Goal: Task Accomplishment & Management: Use online tool/utility

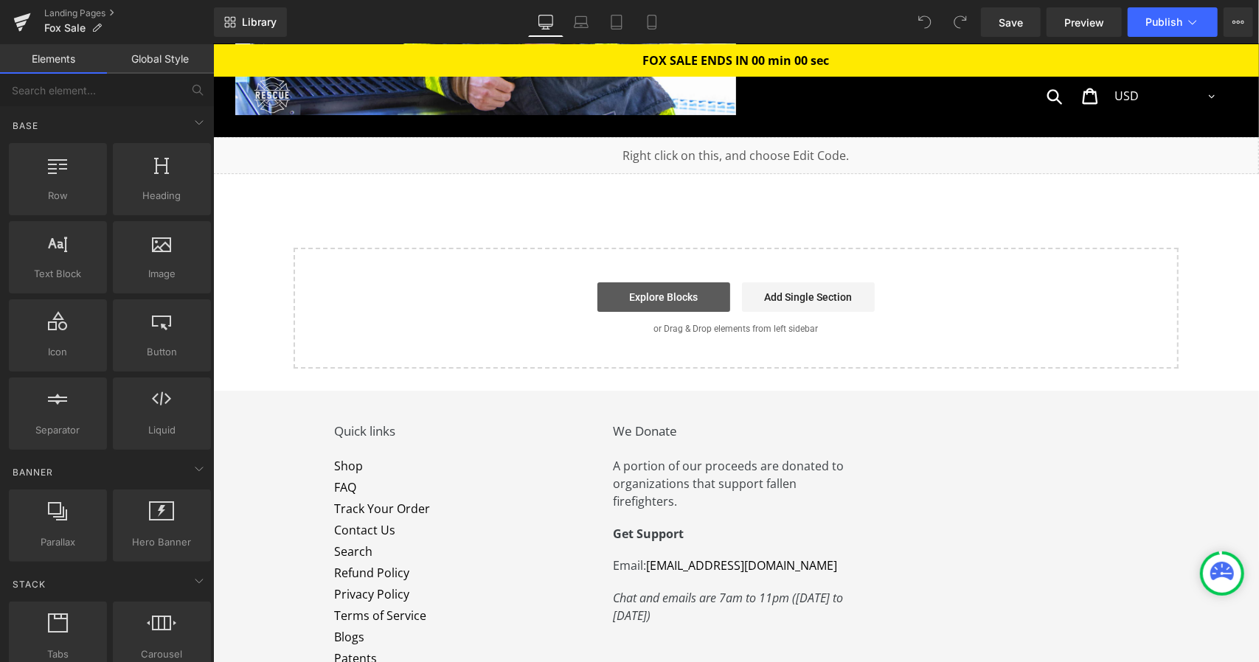
scroll to position [7034, 0]
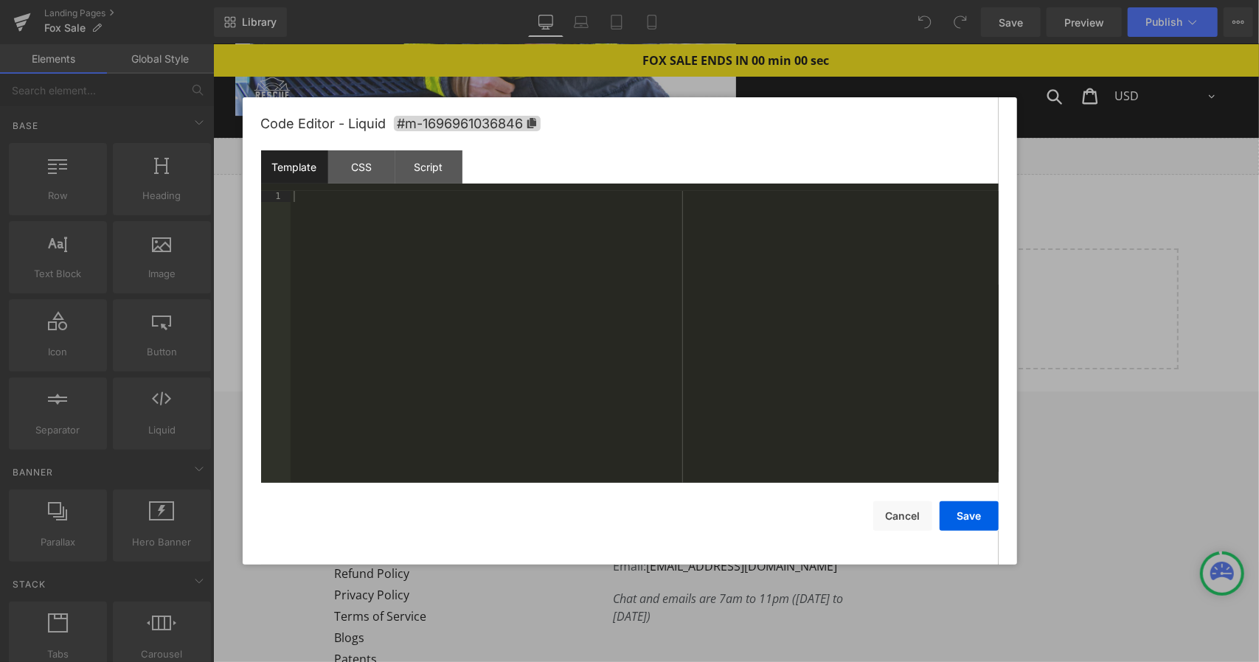
click at [744, 140] on link at bounding box center [745, 149] width 15 height 18
click at [414, 164] on div "Script" at bounding box center [428, 166] width 67 height 33
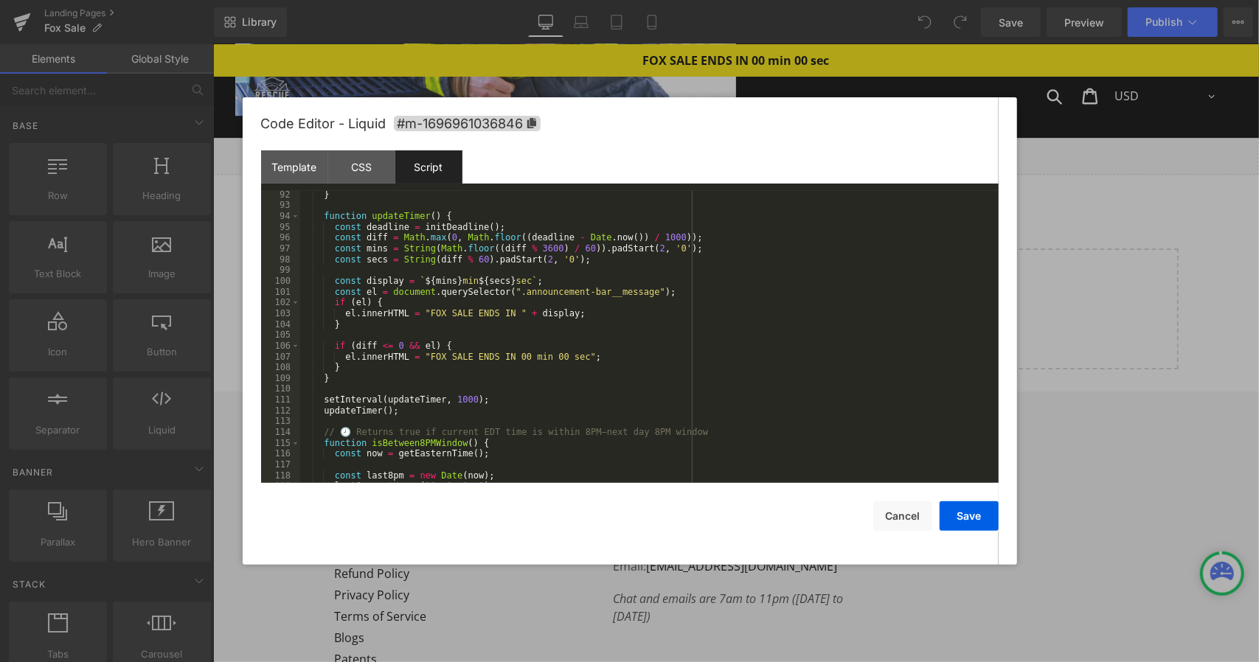
scroll to position [986, 0]
drag, startPoint x: 497, startPoint y: 314, endPoint x: 438, endPoint y: 318, distance: 59.1
click at [438, 318] on div "} function updateTimer ( ) { const deadline = initDeadline ( ) ; const diff = M…" at bounding box center [646, 345] width 693 height 313
drag, startPoint x: 437, startPoint y: 358, endPoint x: 499, endPoint y: 354, distance: 62.1
click at [499, 354] on div "} function updateTimer ( ) { const deadline = initDeadline ( ) ; const diff = M…" at bounding box center [646, 345] width 693 height 313
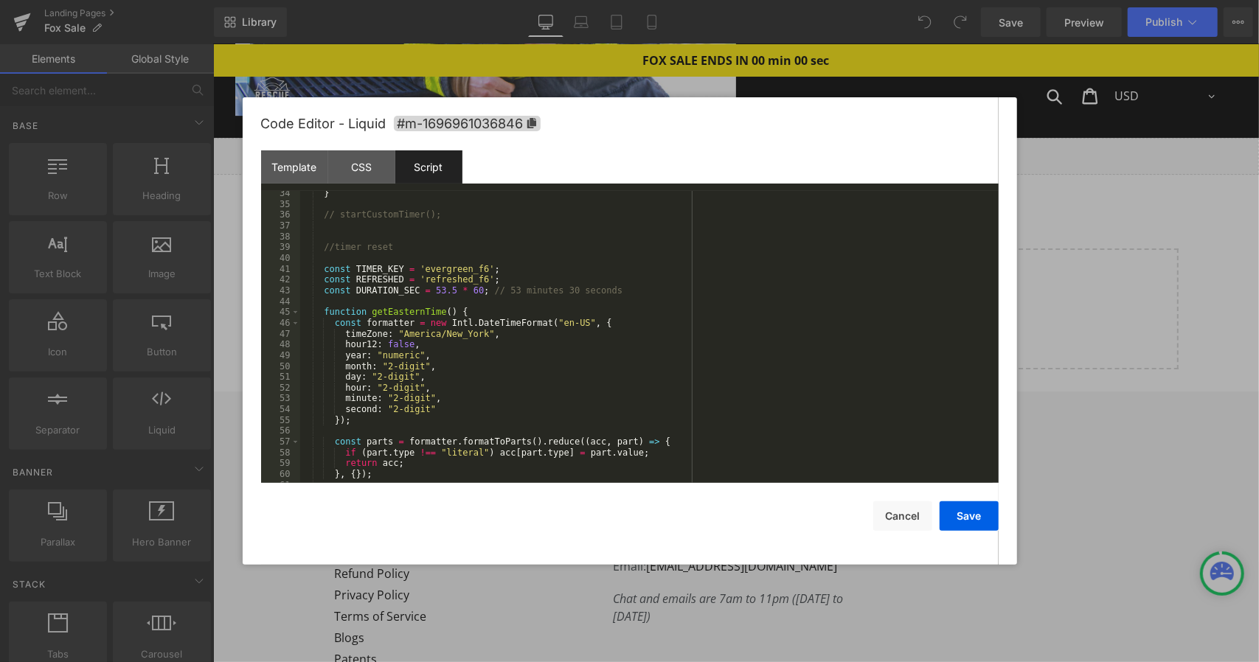
scroll to position [359, 0]
click at [472, 269] on div "} // startCustomTimer(); //timer reset const TIMER_KEY = 'evergreen_f6' ; const…" at bounding box center [646, 345] width 693 height 313
click at [979, 518] on button "Save" at bounding box center [969, 517] width 59 height 30
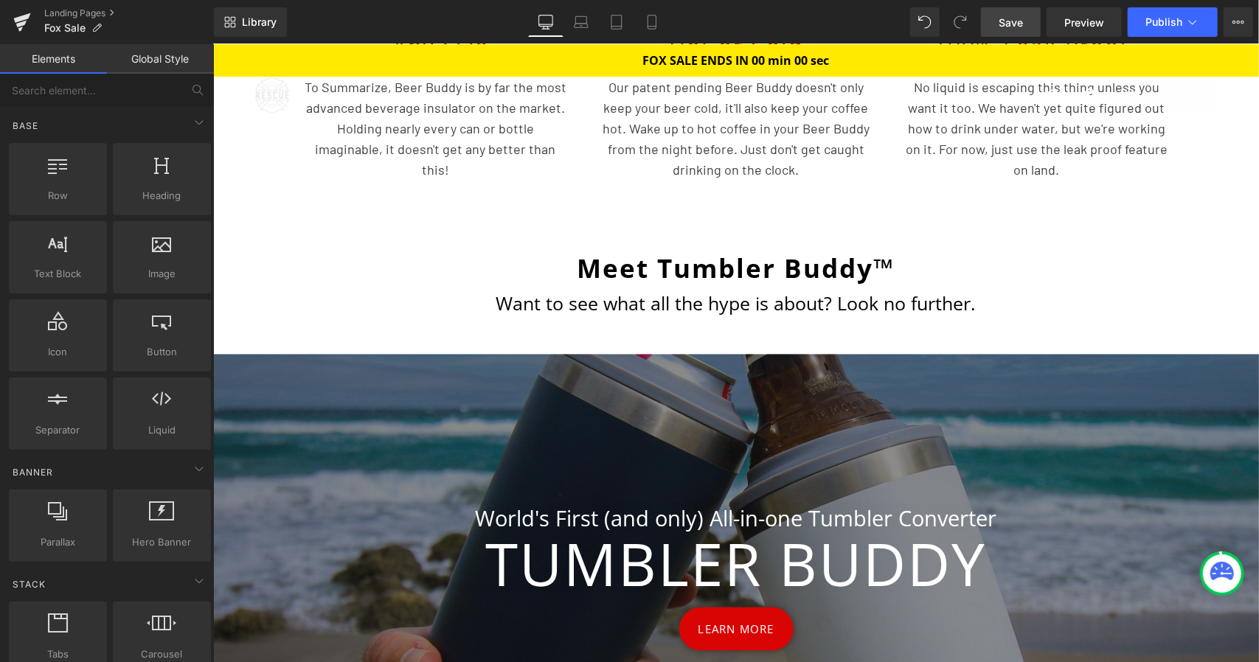
scroll to position [4933, 0]
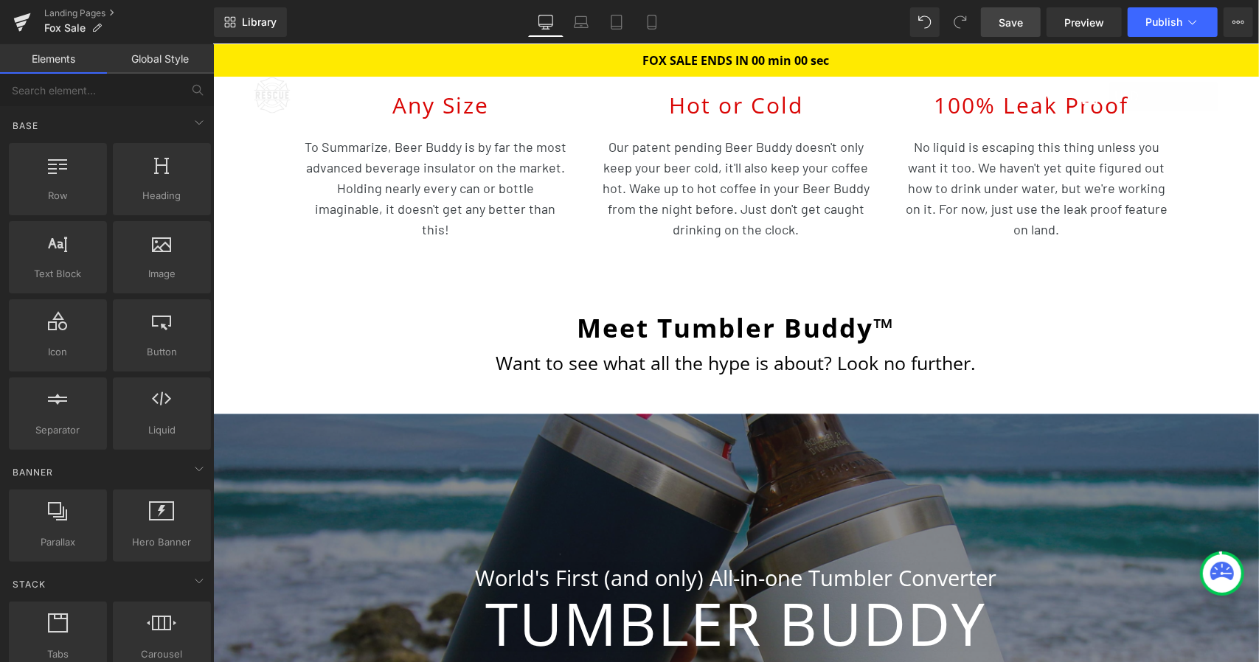
click at [1013, 26] on span "Save" at bounding box center [1011, 22] width 24 height 15
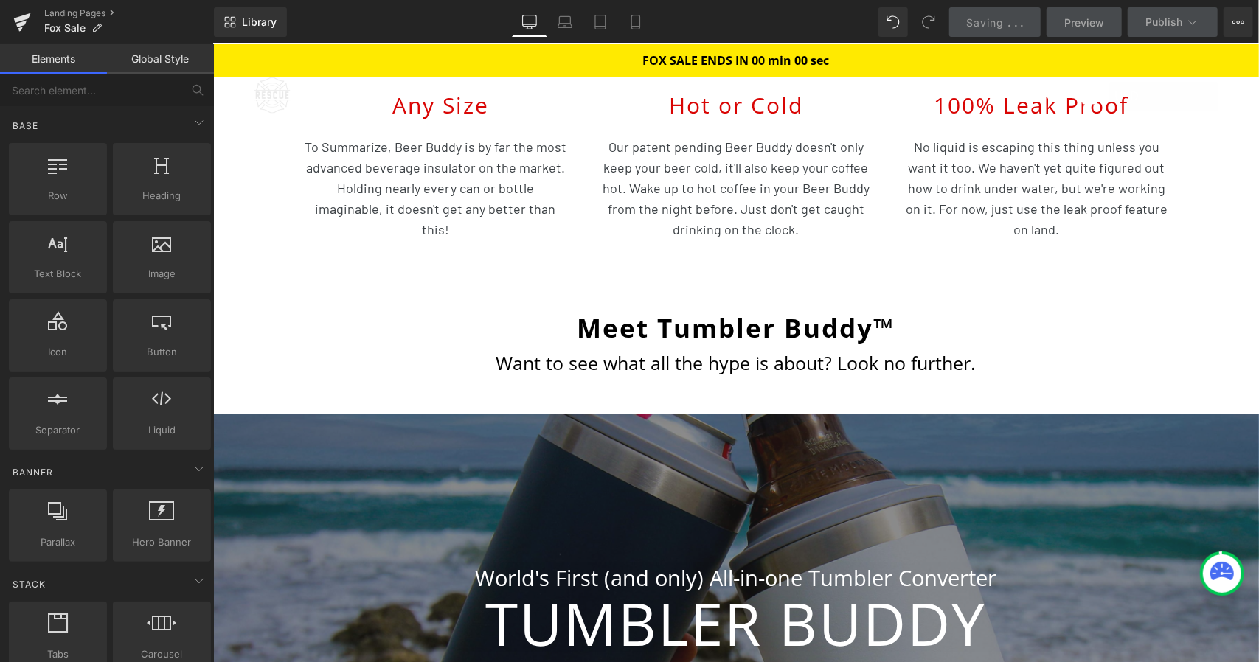
scroll to position [0, 0]
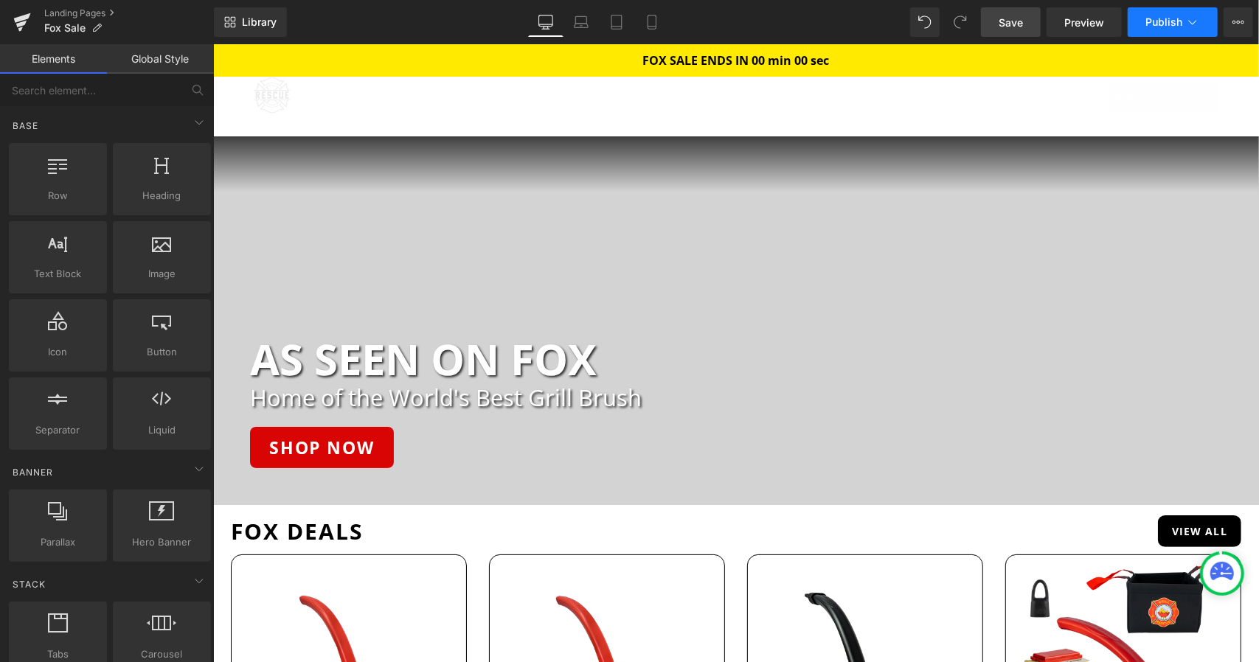
click at [1163, 19] on span "Publish" at bounding box center [1163, 22] width 37 height 12
click at [1081, 26] on span "Preview" at bounding box center [1084, 22] width 40 height 15
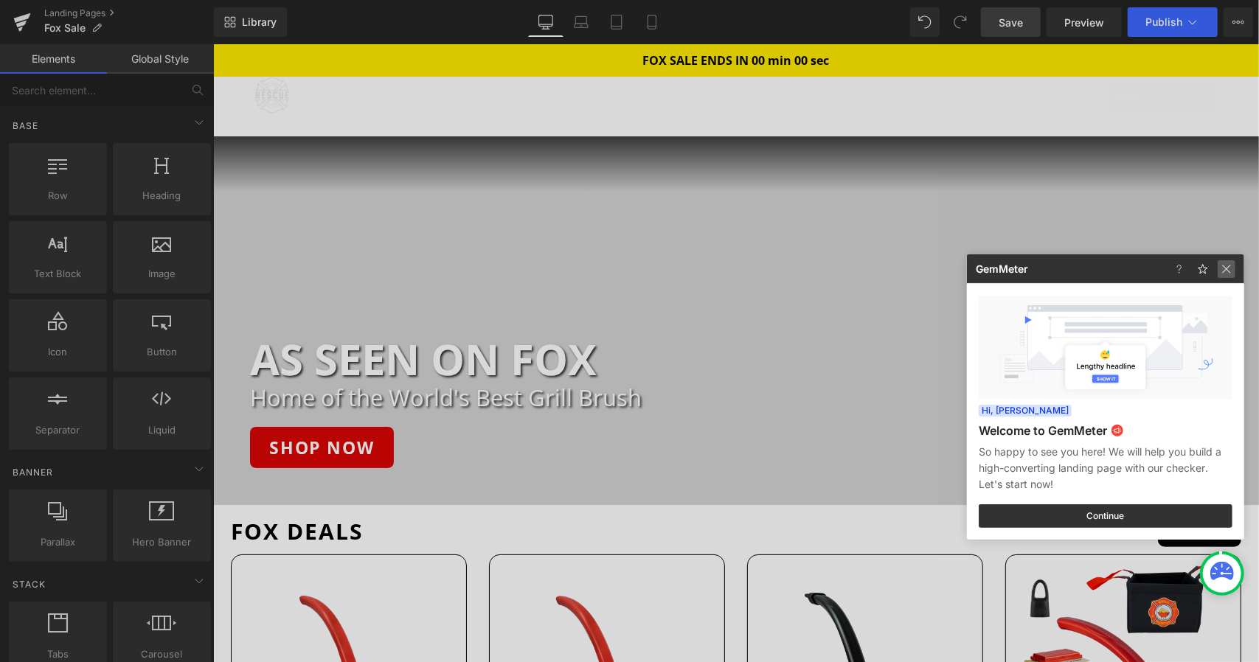
click at [1225, 268] on img at bounding box center [1227, 269] width 18 height 18
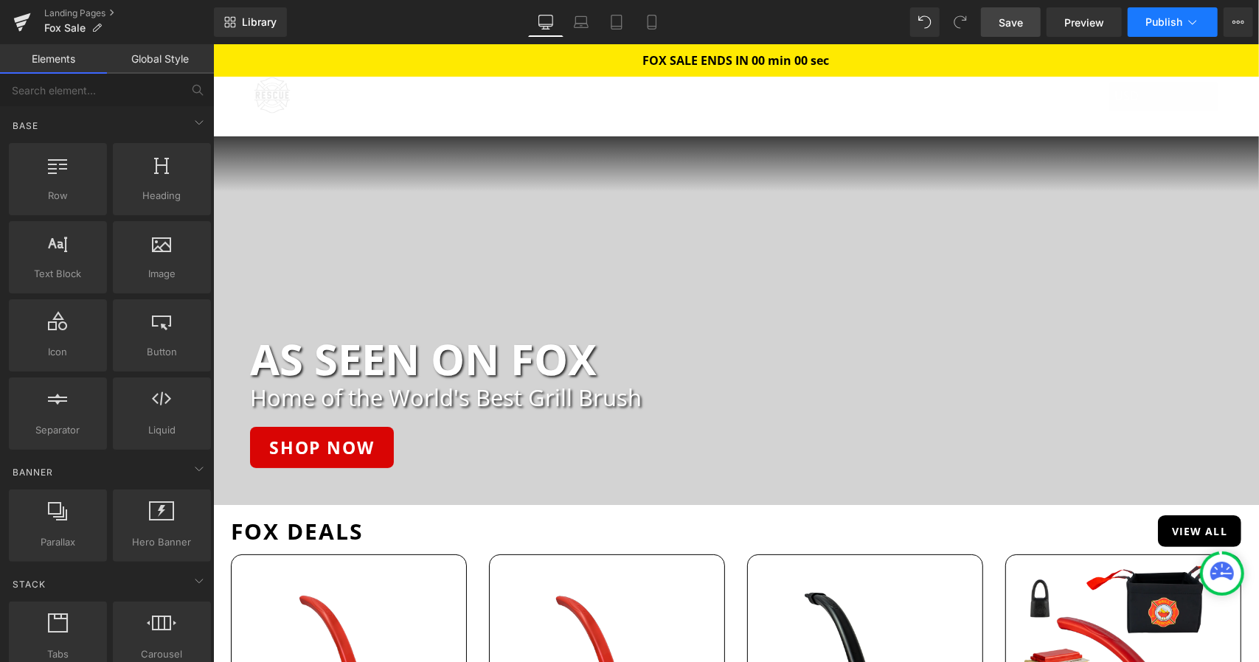
click at [1185, 35] on button "Publish" at bounding box center [1173, 22] width 90 height 30
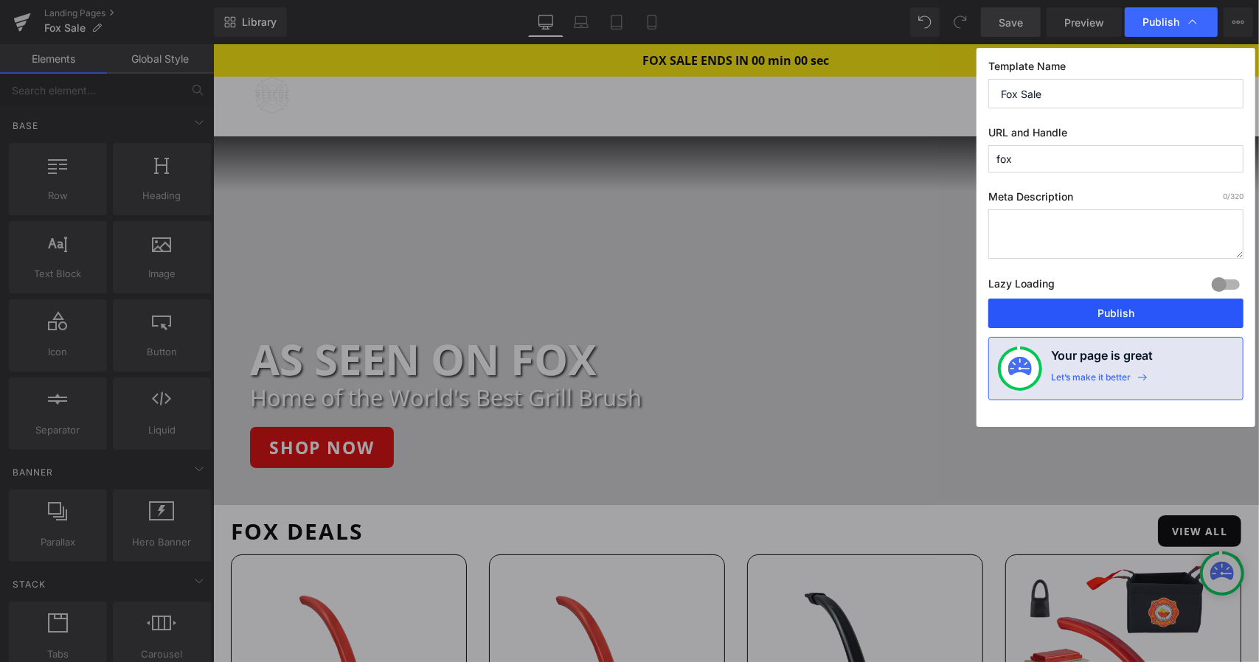
drag, startPoint x: 1075, startPoint y: 315, endPoint x: 190, endPoint y: 0, distance: 939.4
click at [1075, 315] on button "Publish" at bounding box center [1115, 314] width 255 height 30
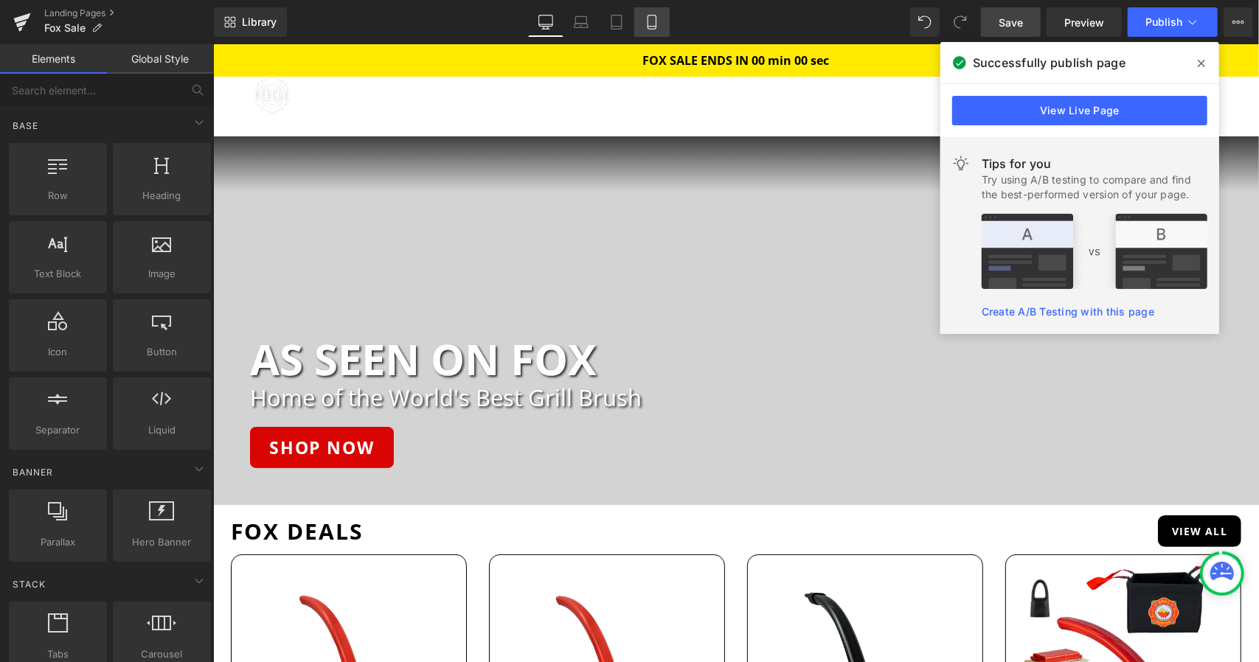
click at [657, 14] on link "Mobile" at bounding box center [651, 22] width 35 height 30
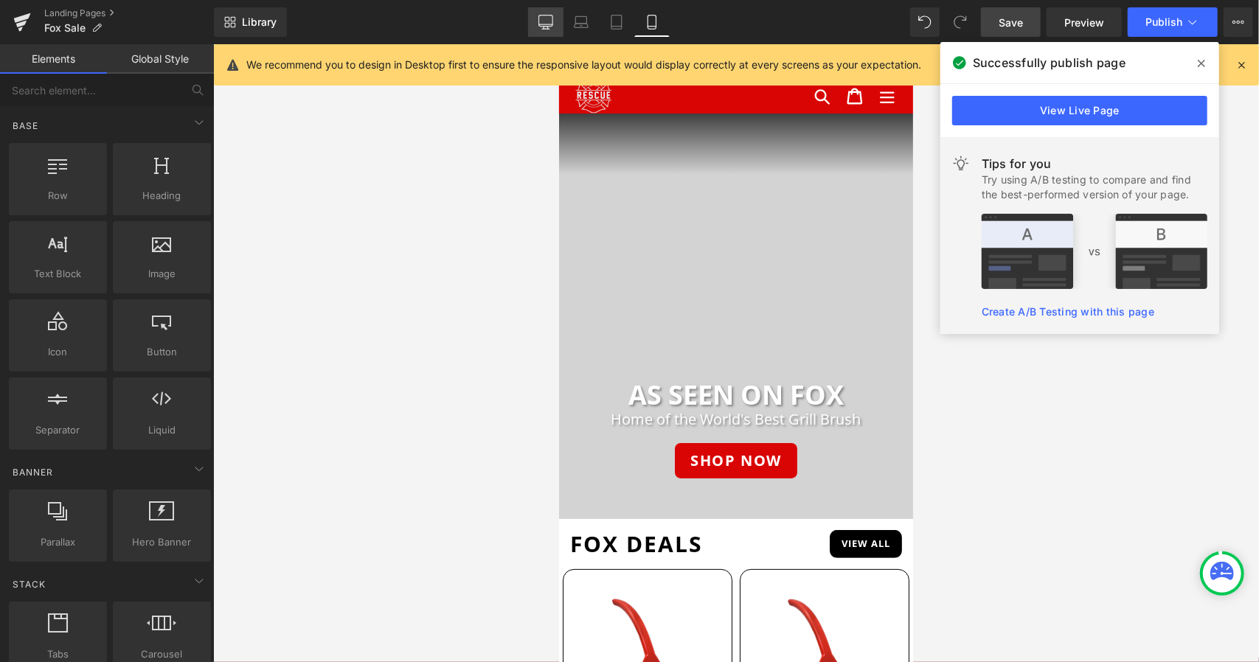
click at [553, 14] on link "Desktop" at bounding box center [545, 22] width 35 height 30
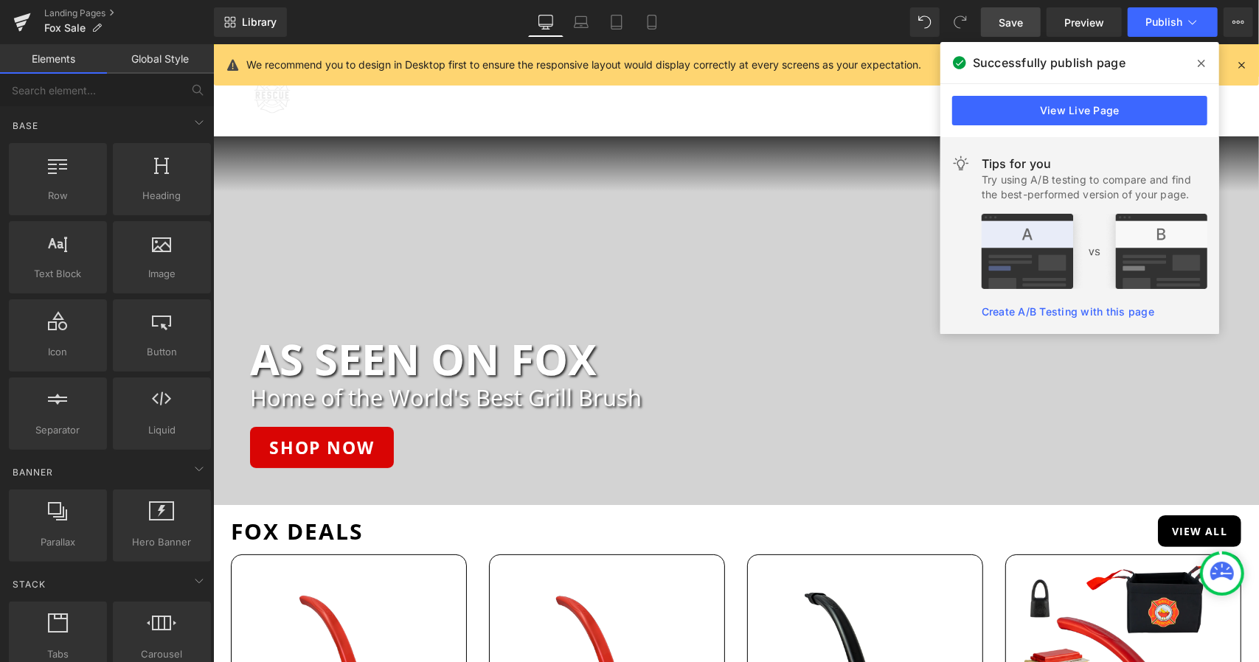
scroll to position [92, 0]
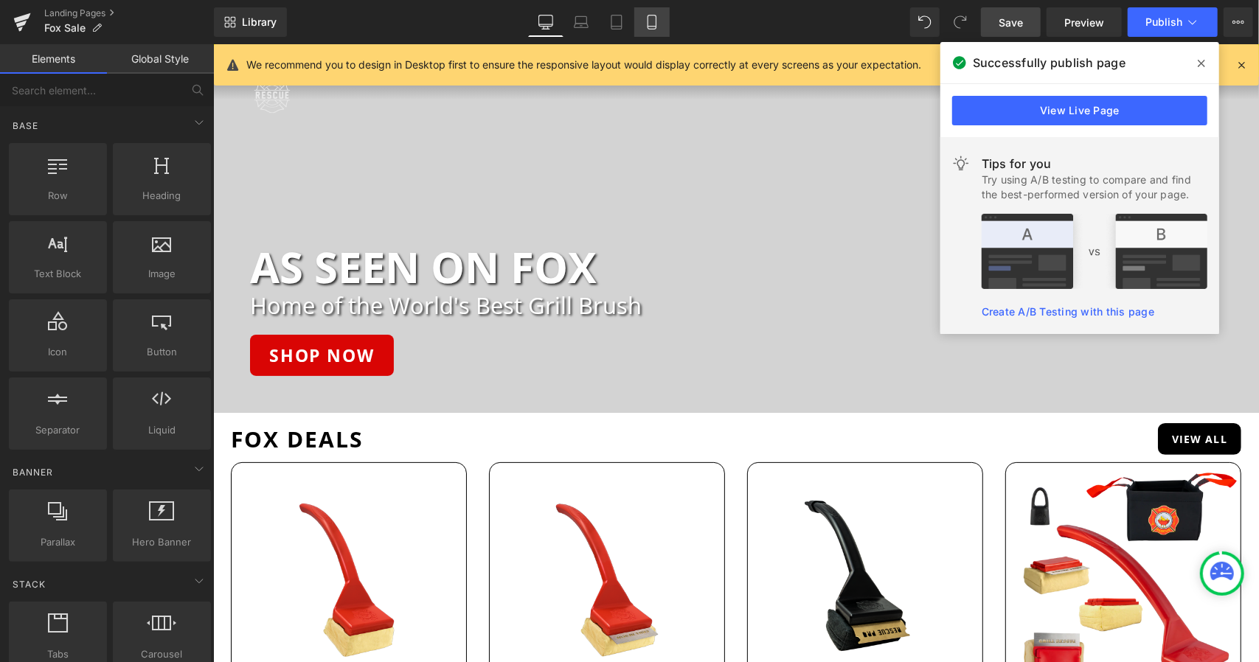
click at [667, 7] on link "Mobile" at bounding box center [651, 22] width 35 height 30
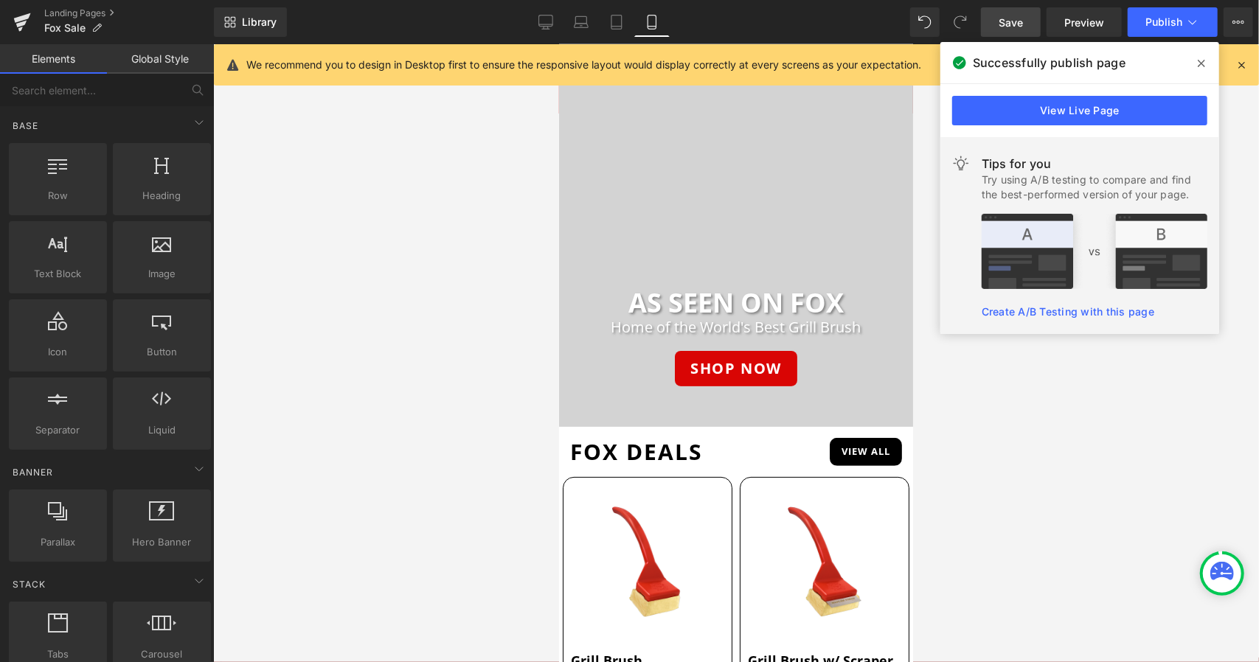
scroll to position [476, 0]
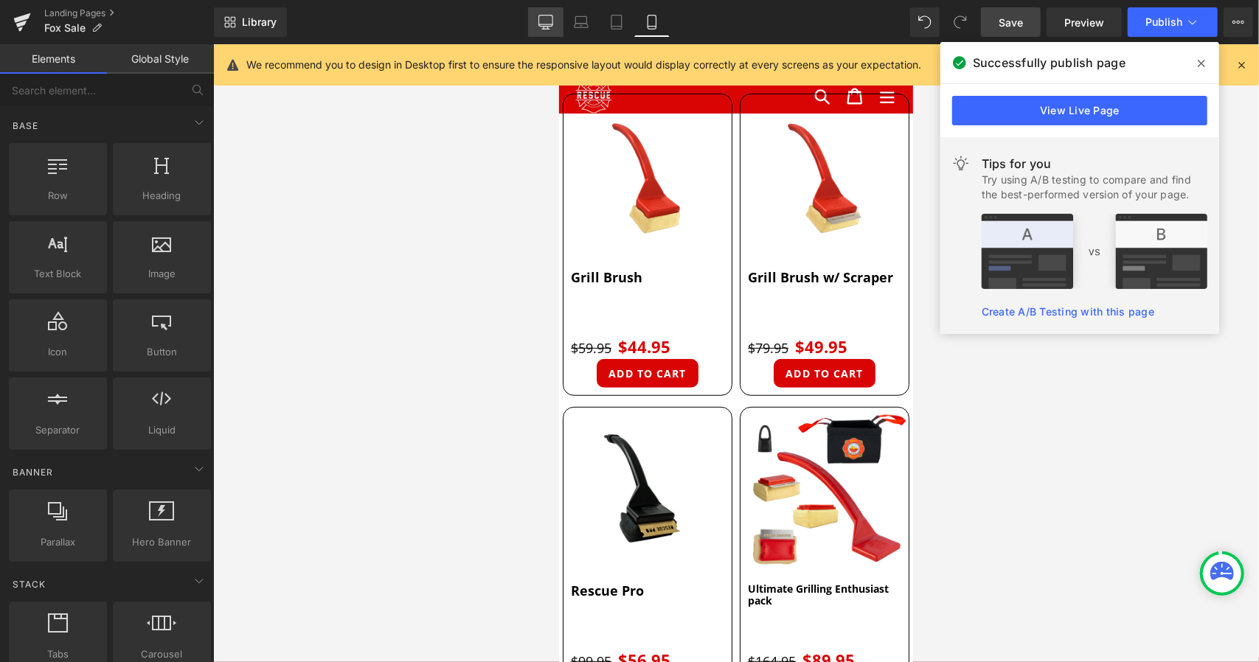
click at [540, 21] on icon at bounding box center [545, 22] width 15 height 15
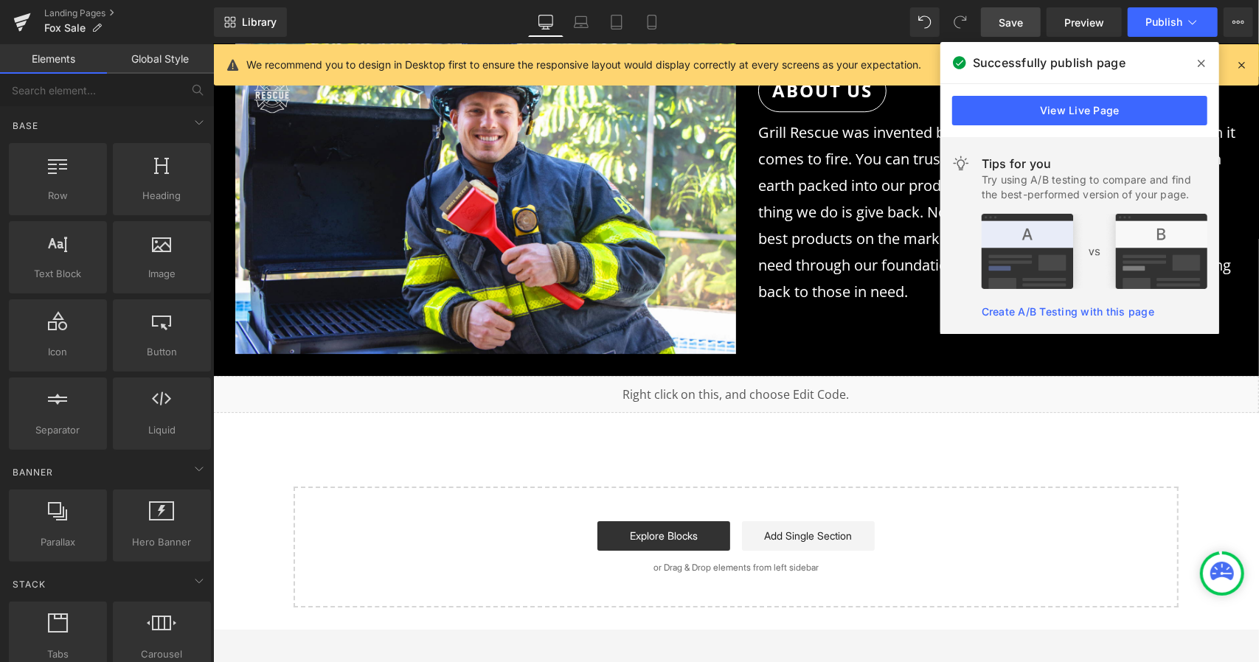
scroll to position [6773, 0]
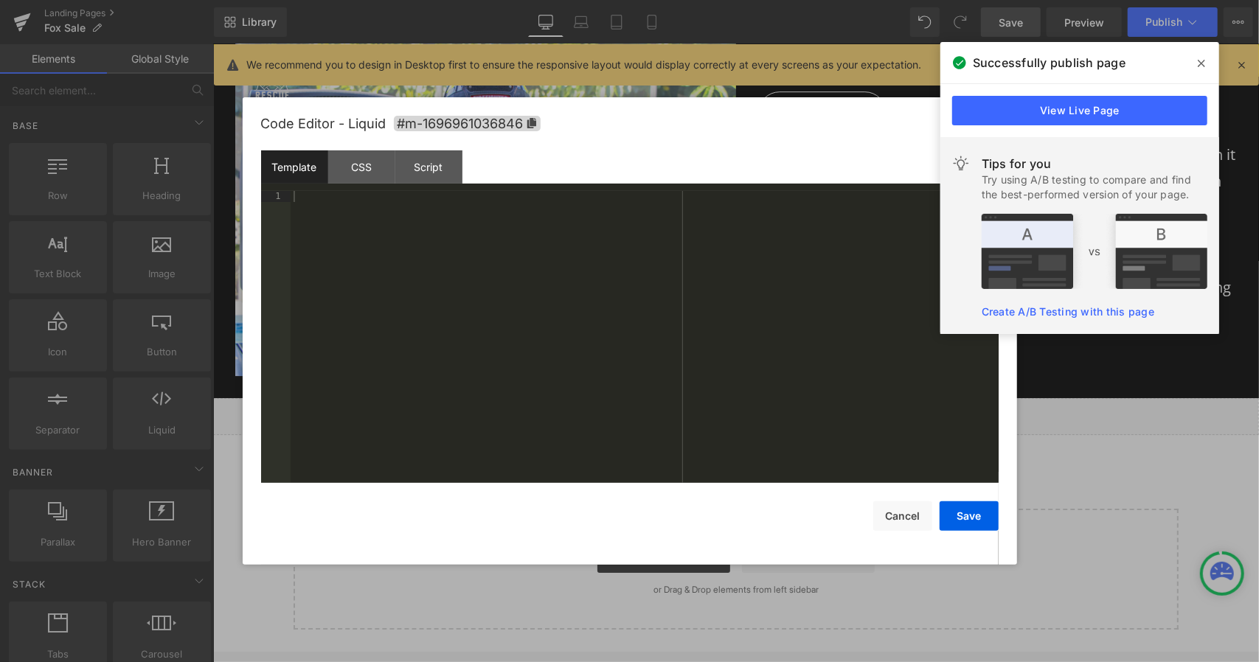
click at [746, 400] on link at bounding box center [745, 409] width 15 height 18
click at [378, 169] on div "CSS" at bounding box center [361, 166] width 67 height 33
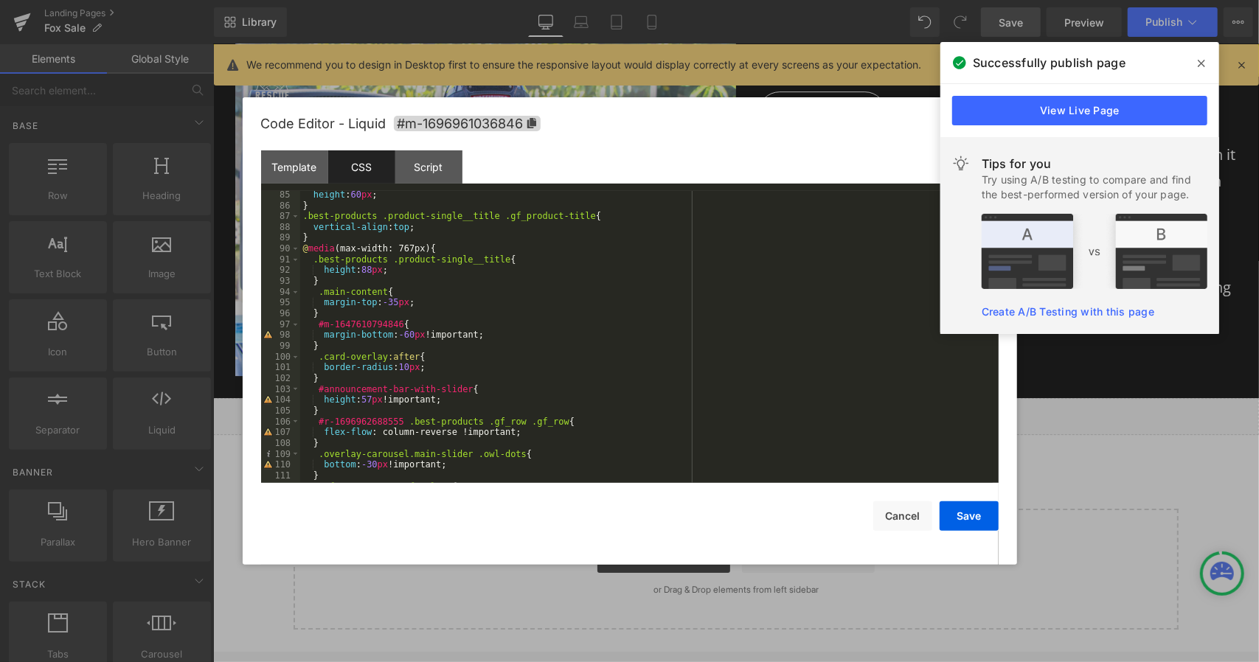
scroll to position [910, 0]
click at [424, 305] on div "height : 60 px ; } .best-products .product-single__title .gf_product-title { ve…" at bounding box center [646, 346] width 693 height 313
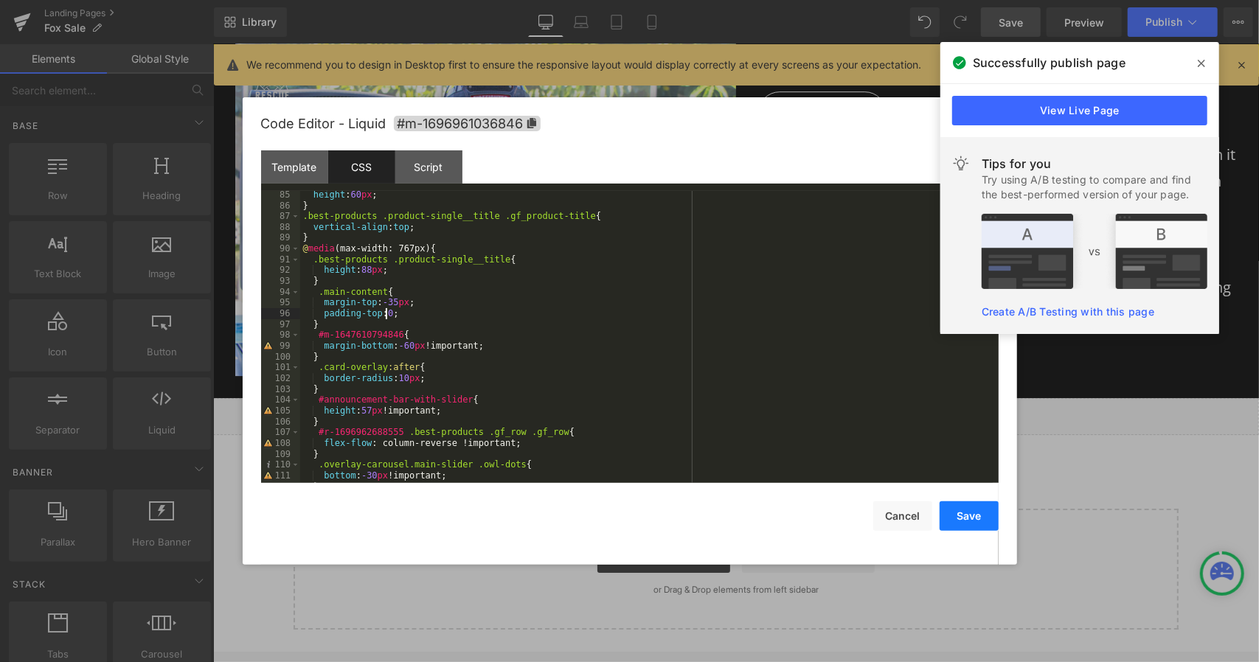
click at [971, 524] on button "Save" at bounding box center [969, 517] width 59 height 30
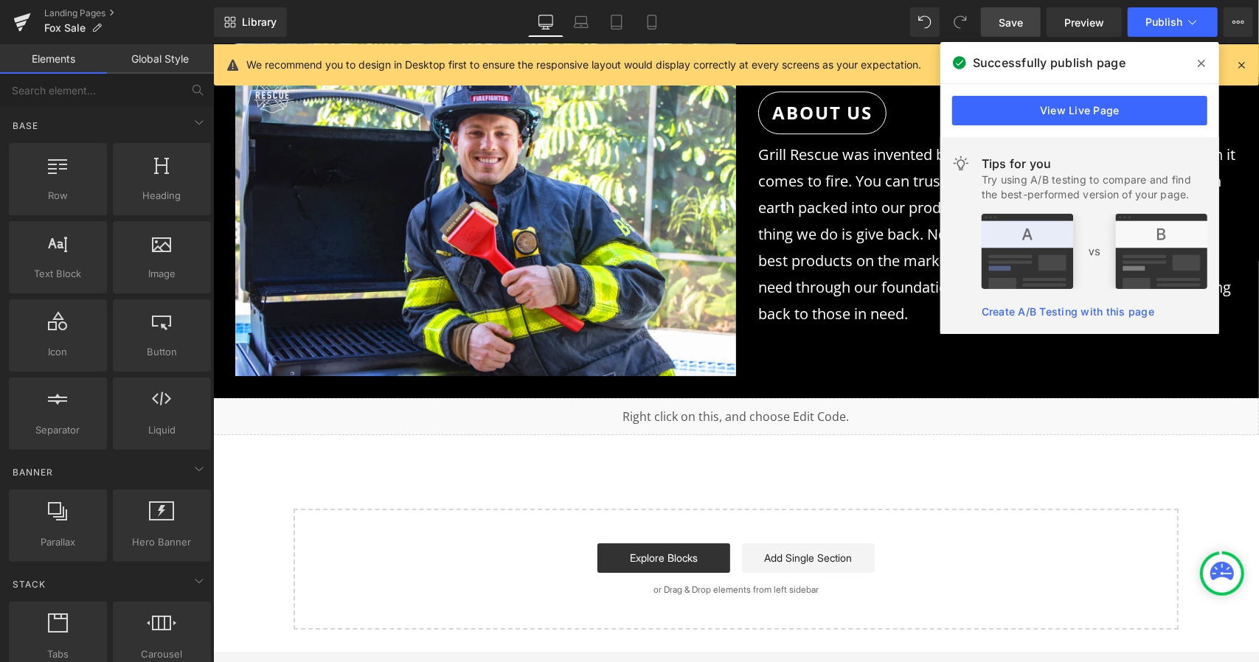
click at [1004, 22] on span "Save" at bounding box center [1011, 22] width 24 height 15
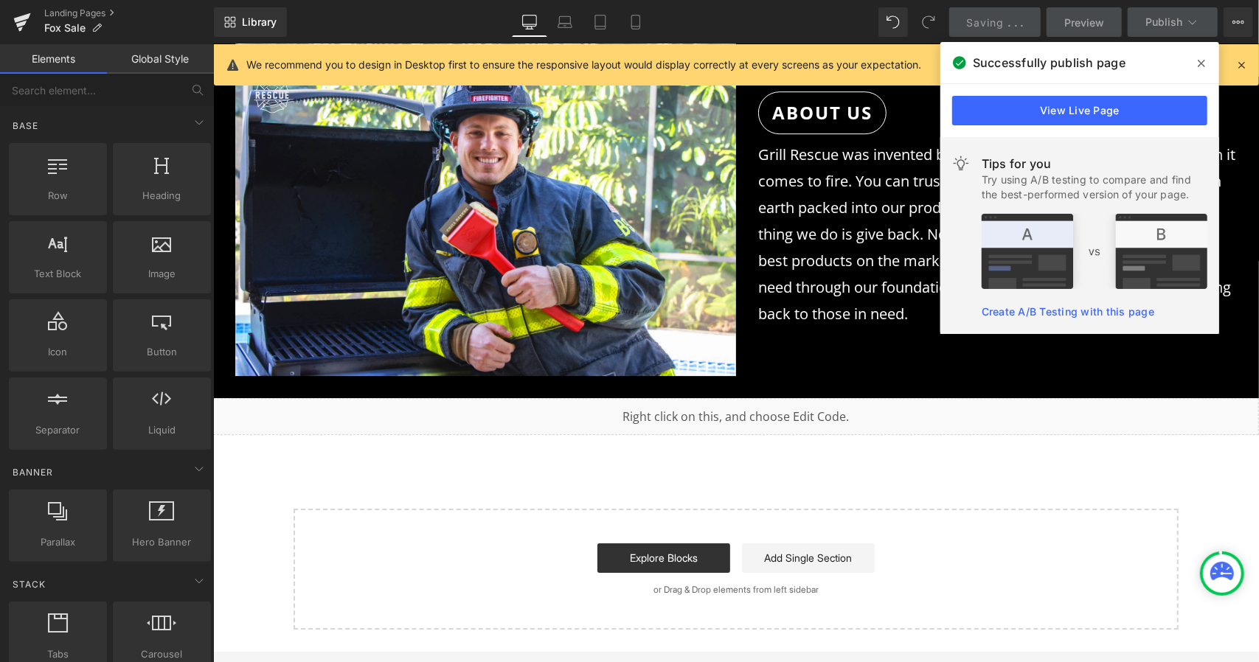
click at [1201, 65] on icon at bounding box center [1201, 64] width 7 height 12
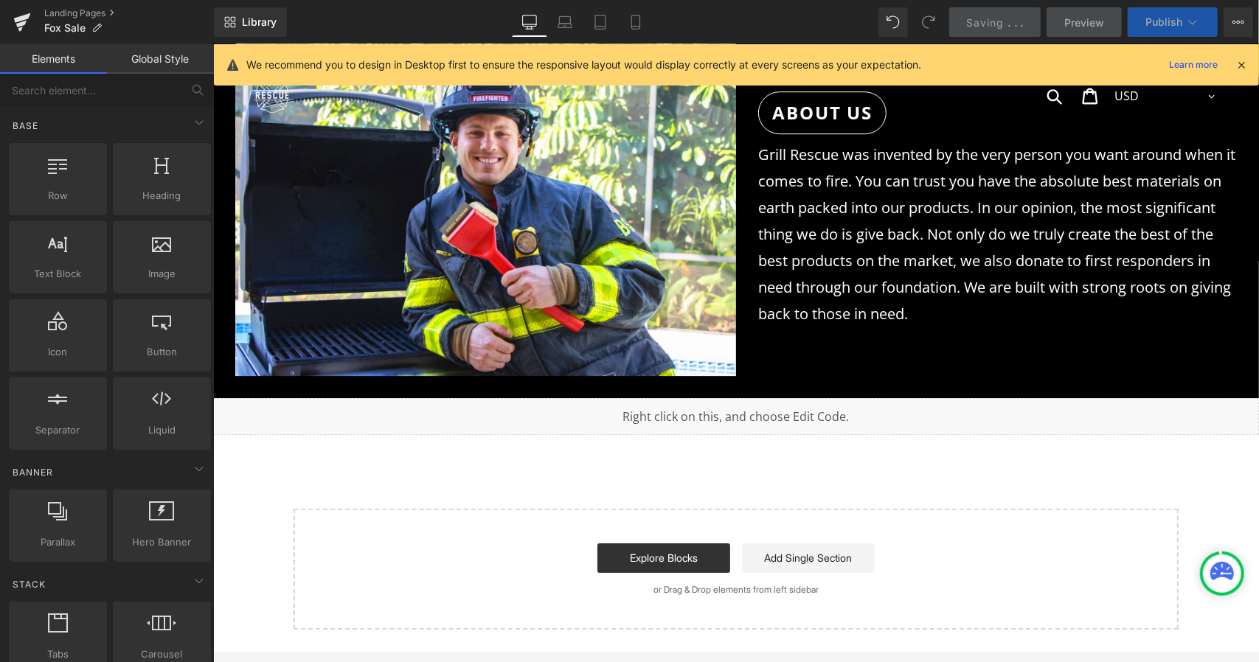
click at [1168, 30] on button "Publish" at bounding box center [1173, 22] width 90 height 30
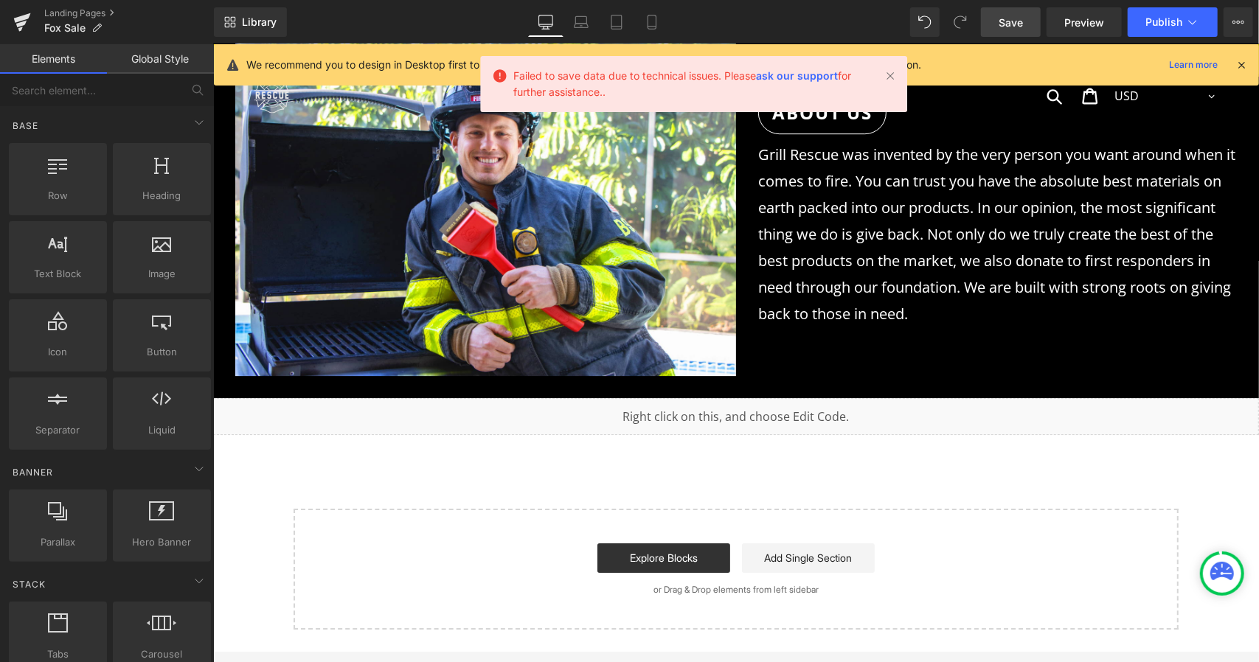
click at [1010, 32] on link "Save" at bounding box center [1011, 22] width 60 height 30
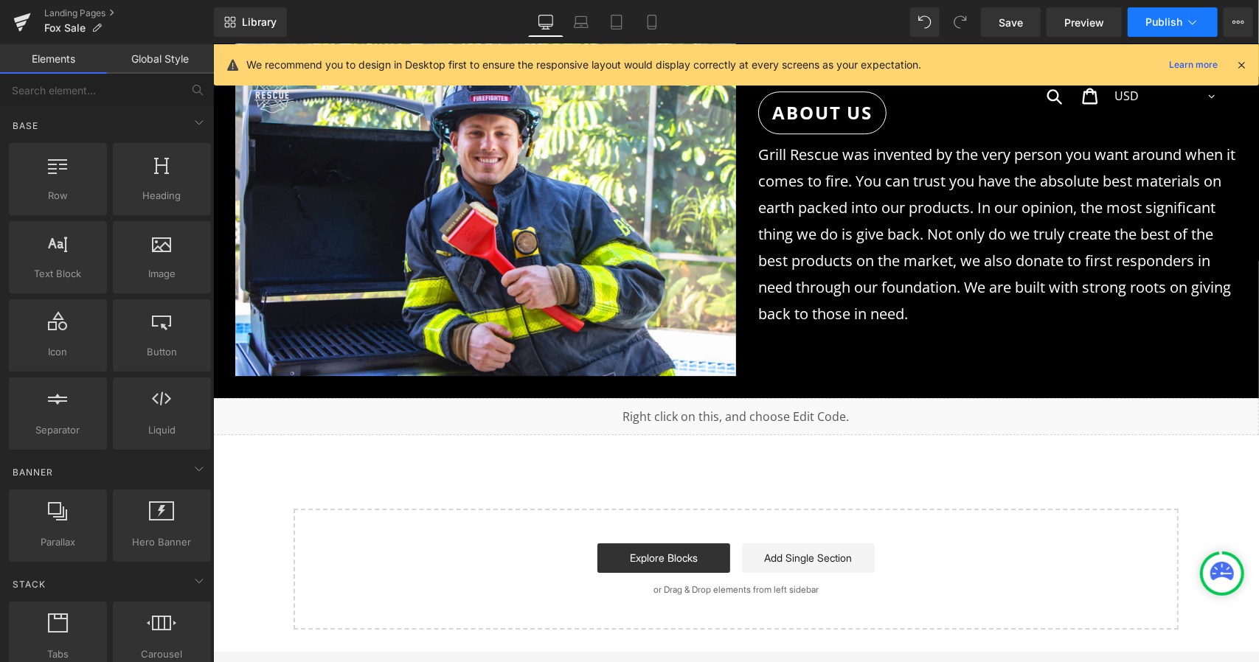
click at [1151, 26] on span "Publish" at bounding box center [1163, 22] width 37 height 12
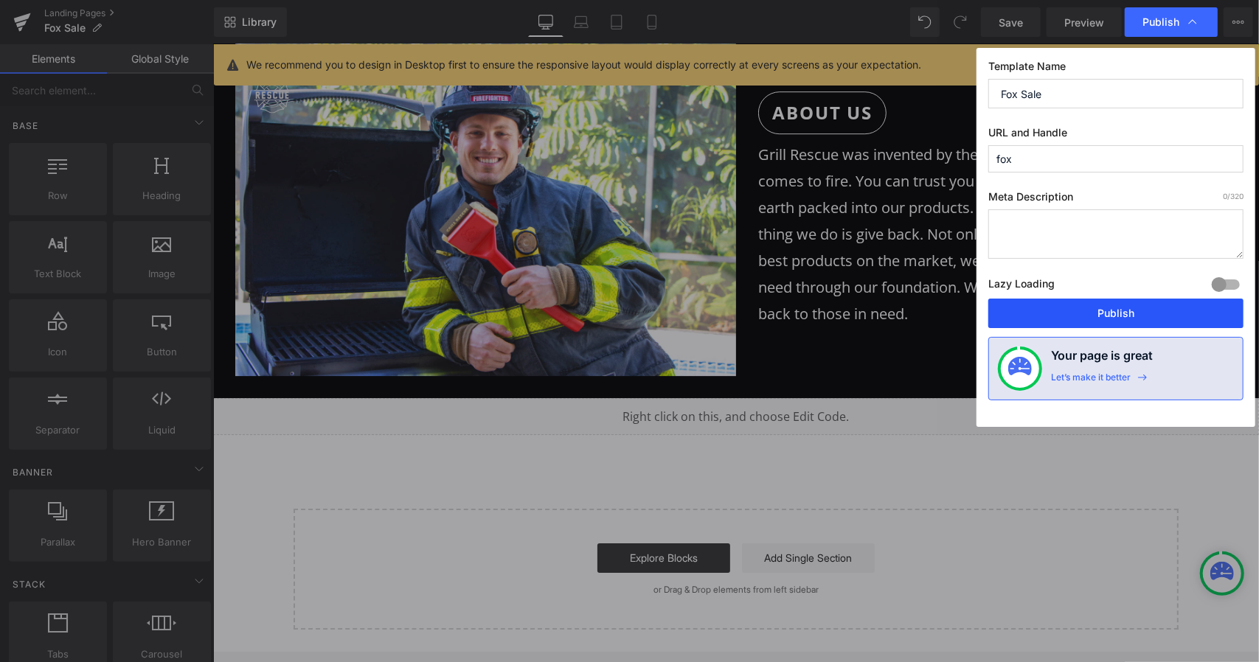
click at [1061, 315] on button "Publish" at bounding box center [1115, 314] width 255 height 30
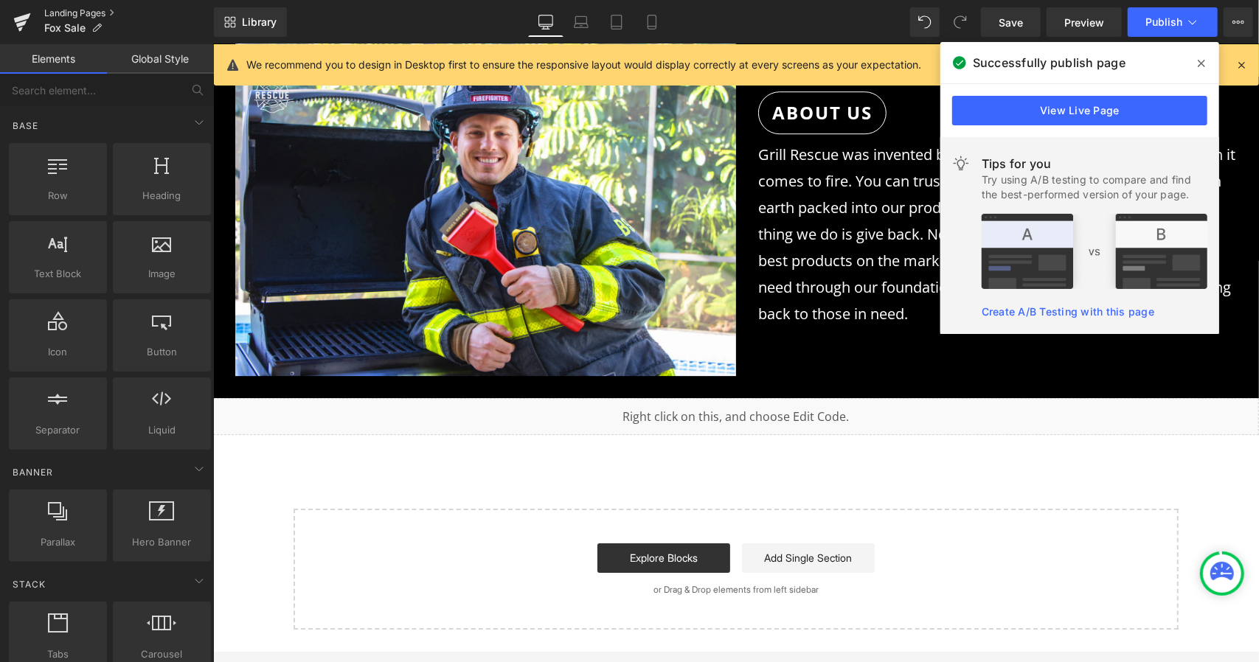
click at [93, 14] on link "Landing Pages" at bounding box center [129, 13] width 170 height 12
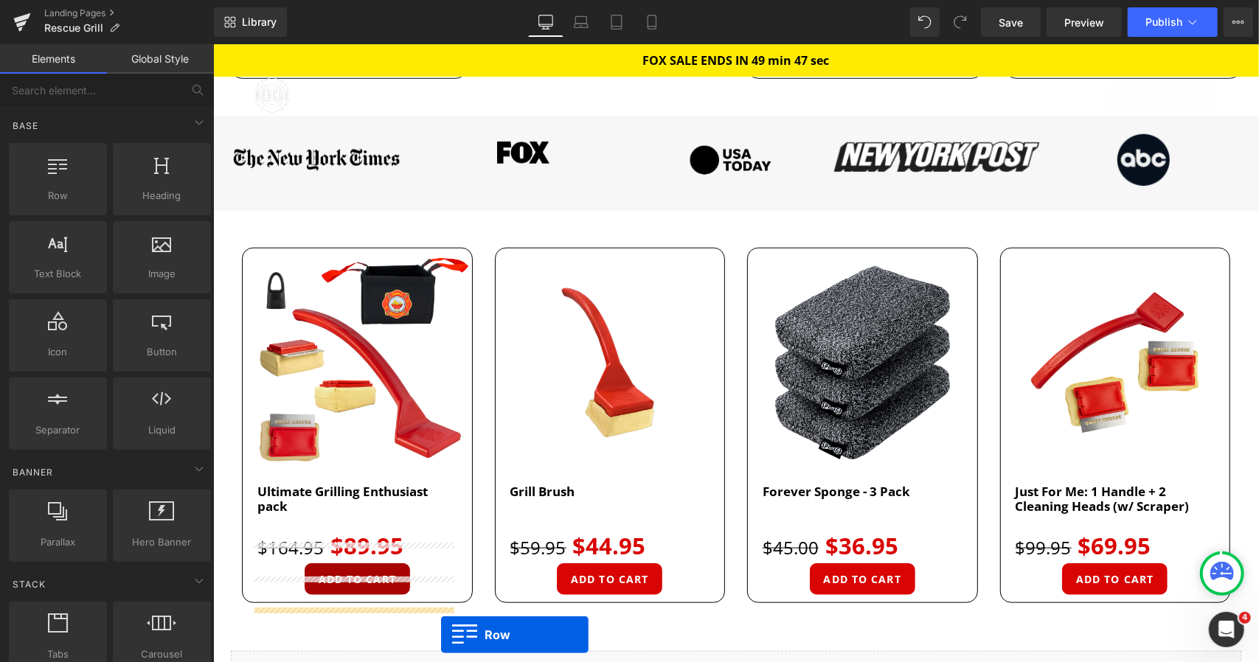
scroll to position [926, 0]
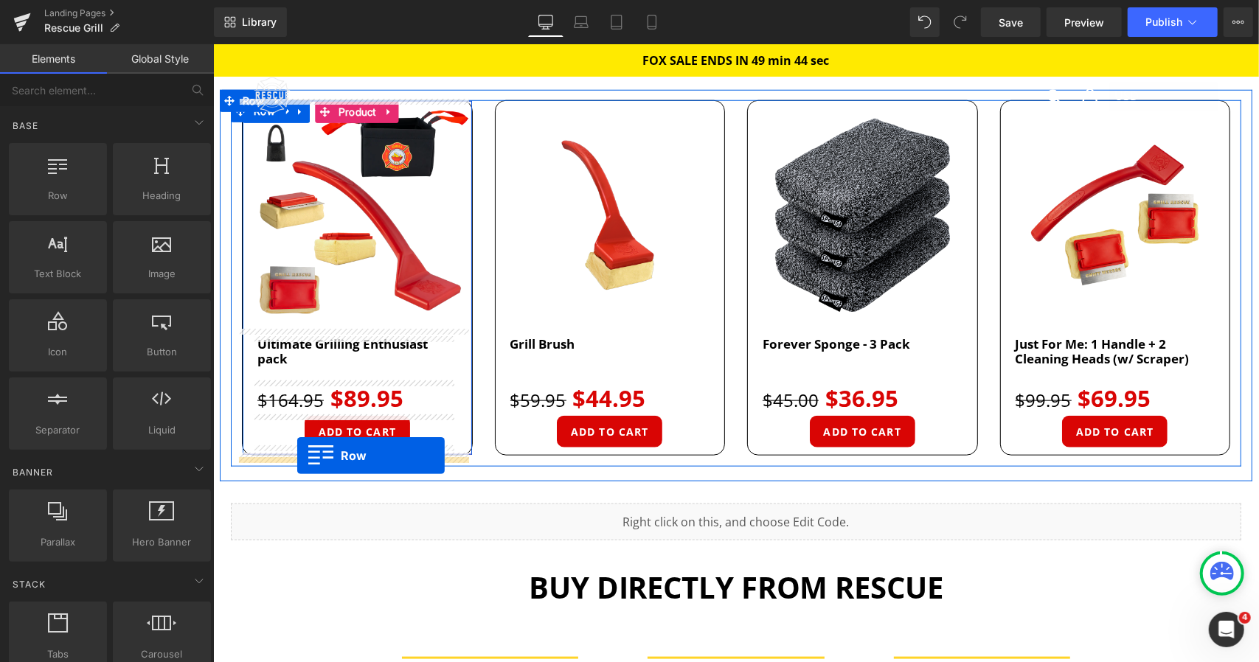
drag, startPoint x: 490, startPoint y: 172, endPoint x: 296, endPoint y: 455, distance: 342.9
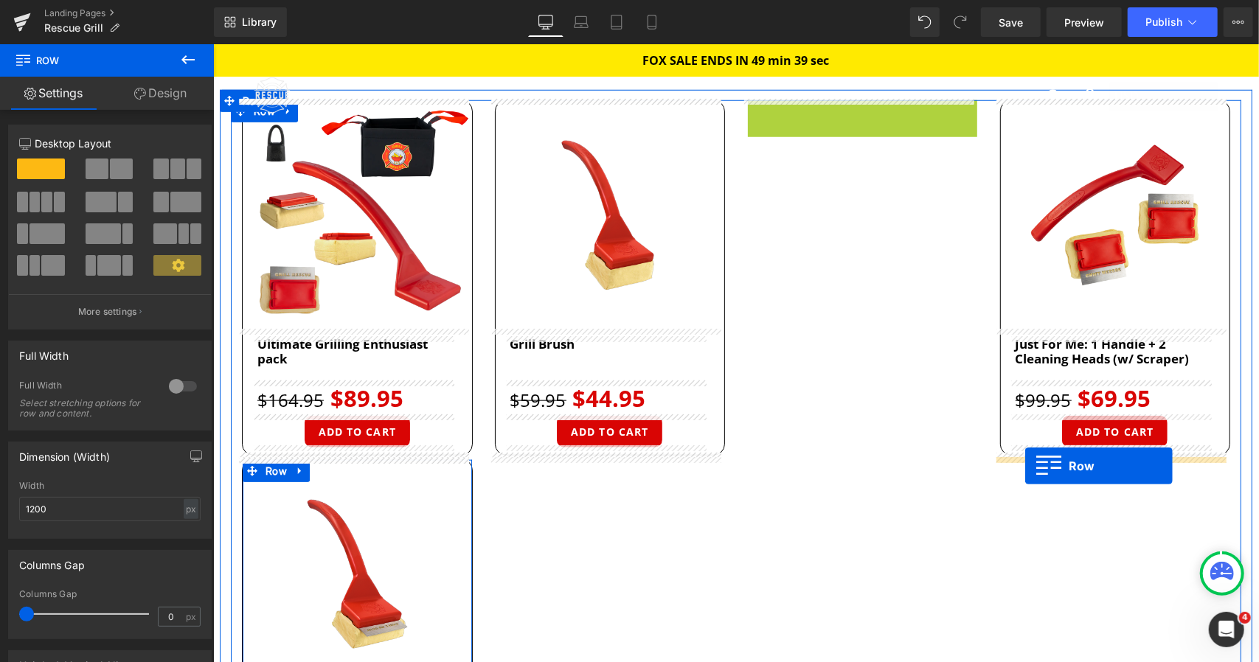
drag, startPoint x: 748, startPoint y: 115, endPoint x: 1024, endPoint y: 465, distance: 446.3
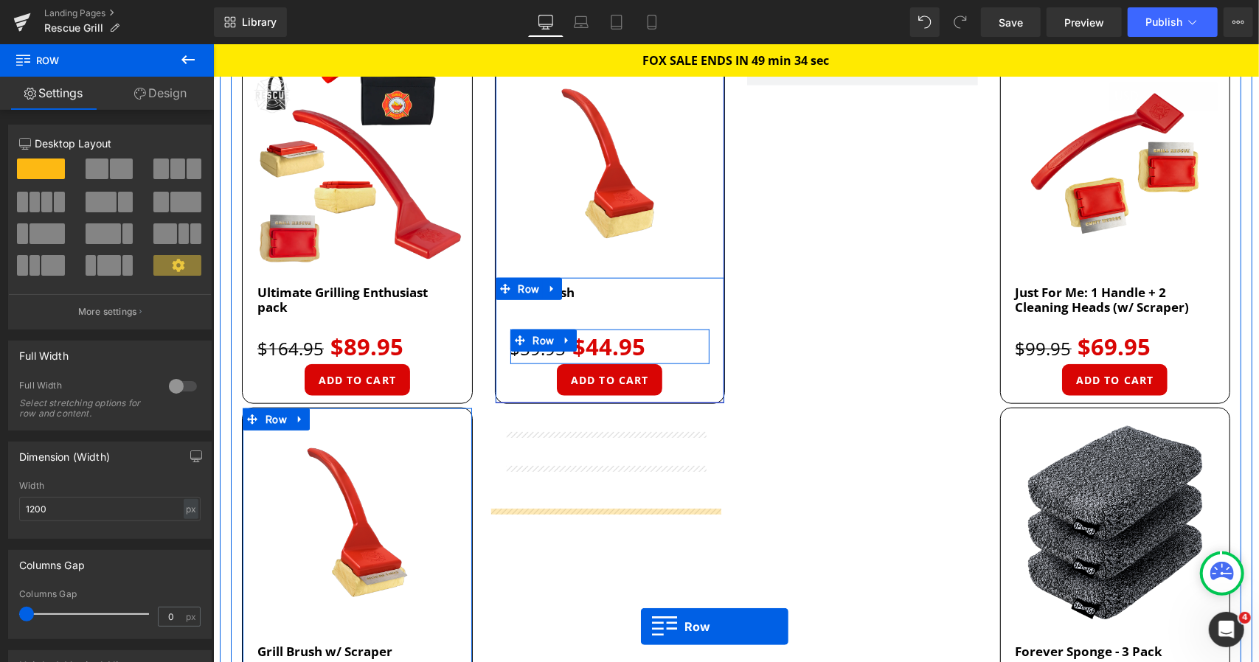
scroll to position [1036, 0]
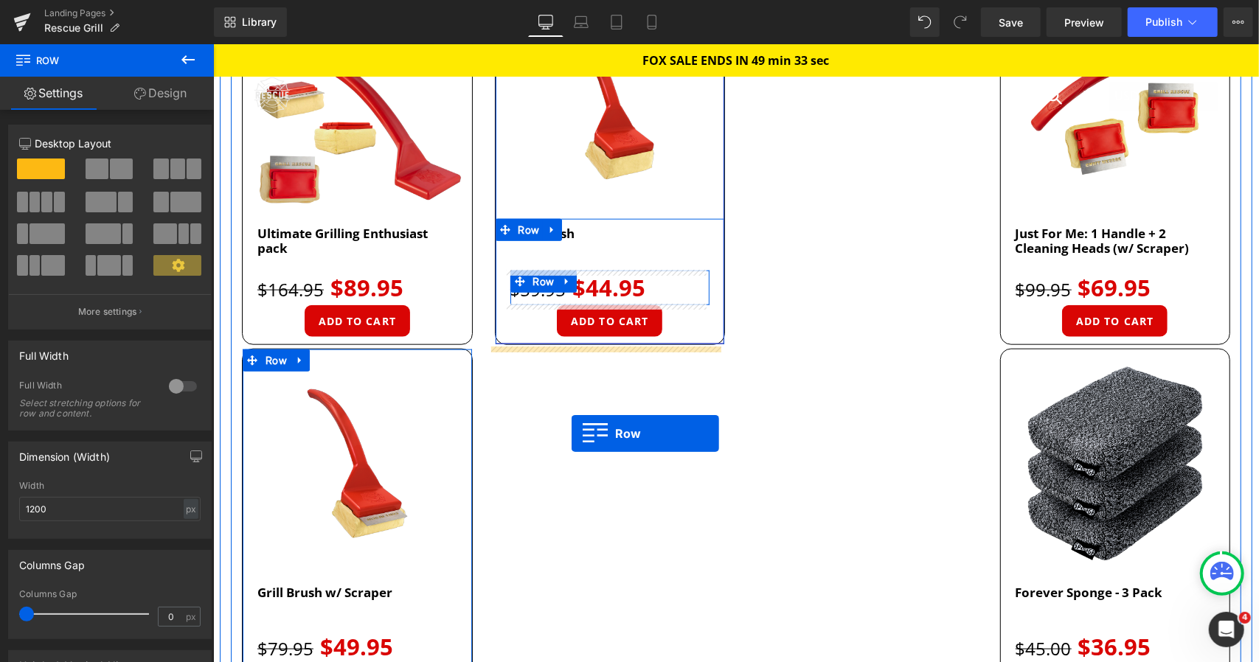
drag, startPoint x: 751, startPoint y: 294, endPoint x: 572, endPoint y: 432, distance: 226.0
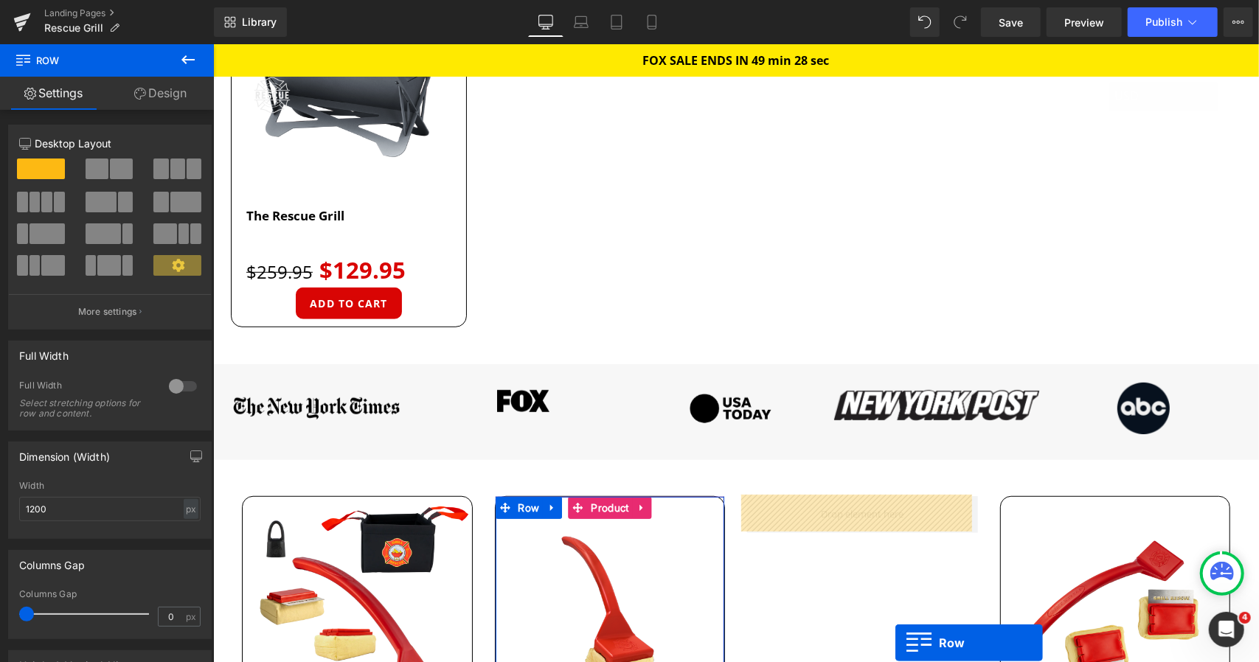
scroll to position [603, 0]
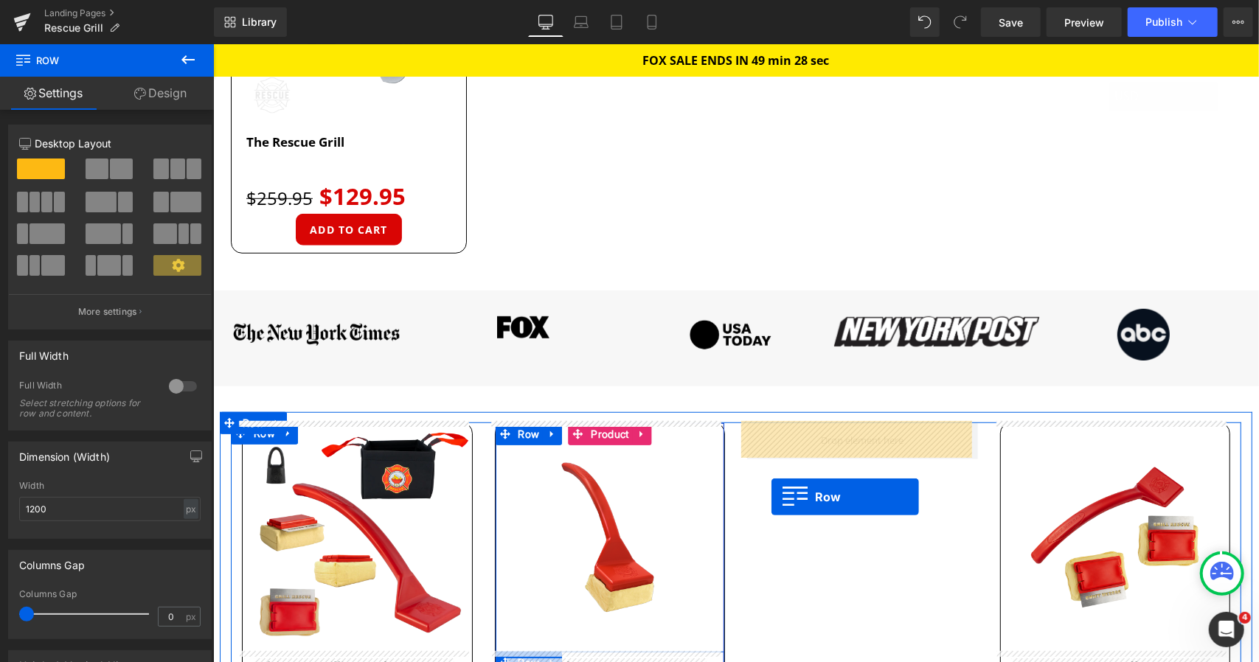
drag, startPoint x: 1011, startPoint y: 388, endPoint x: 771, endPoint y: 496, distance: 263.1
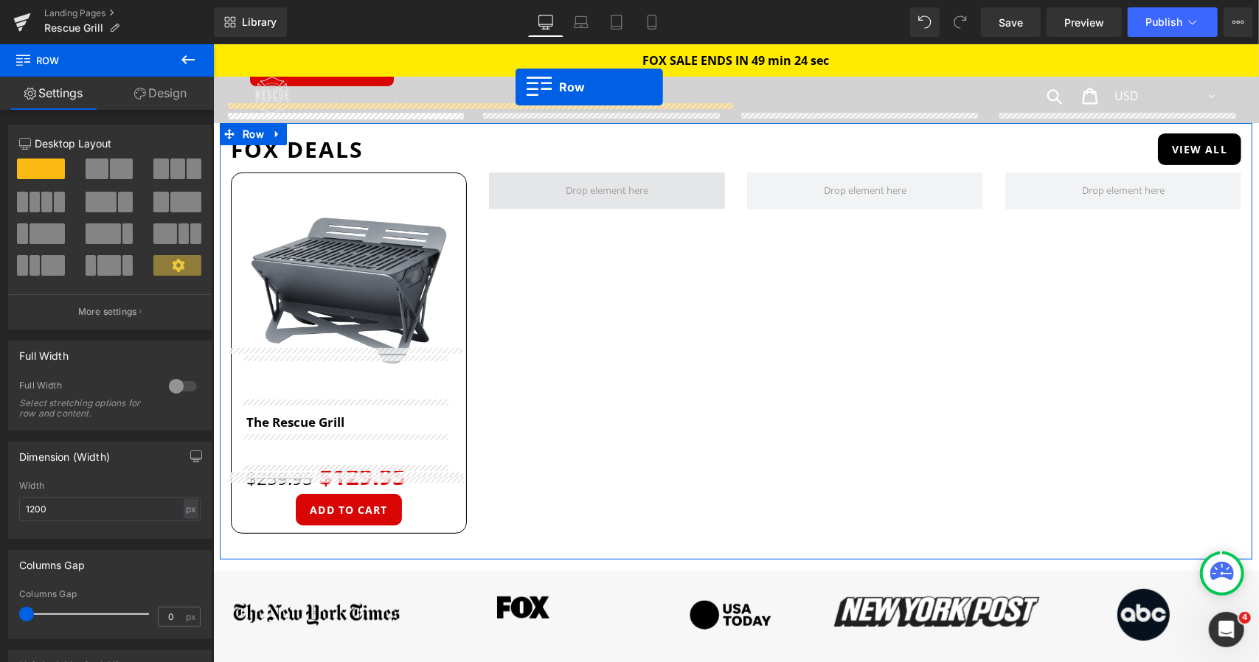
scroll to position [279, 0]
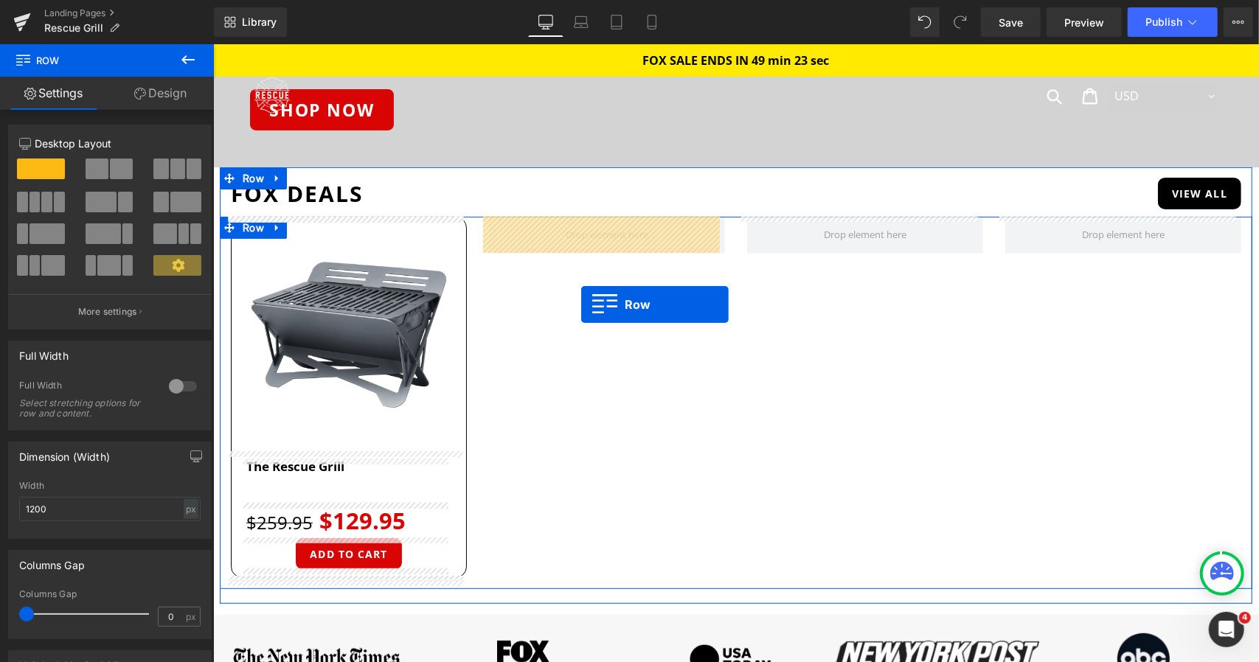
drag, startPoint x: 233, startPoint y: 435, endPoint x: 580, endPoint y: 304, distance: 371.4
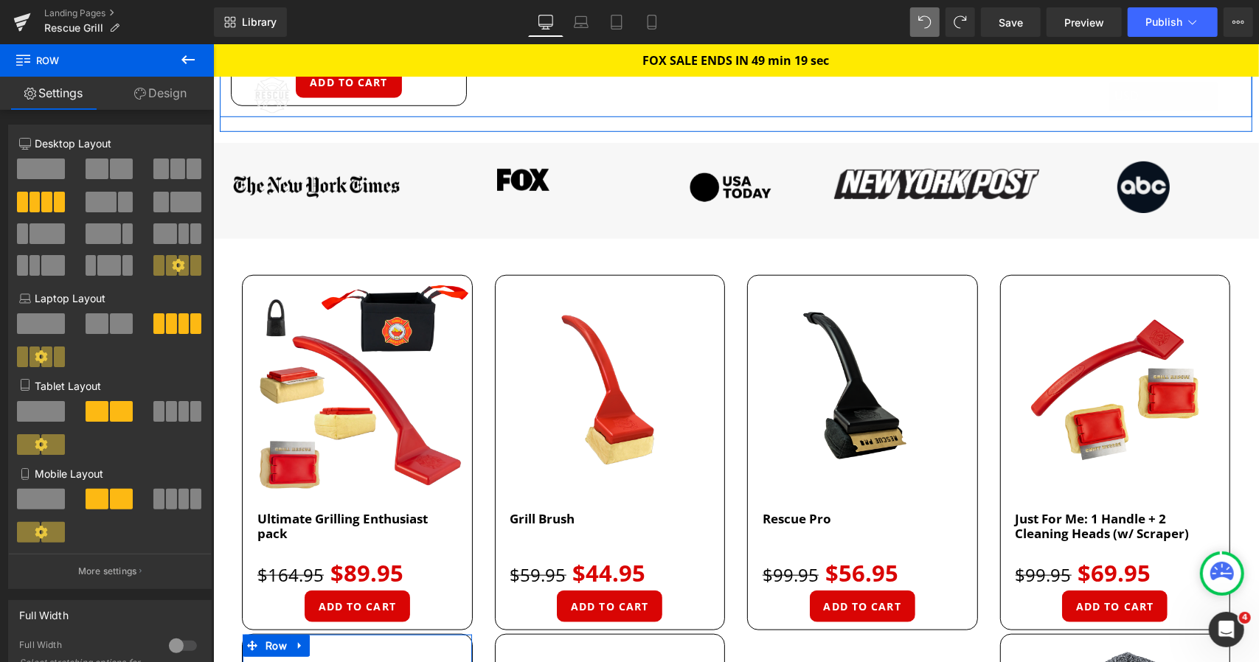
scroll to position [752, 0]
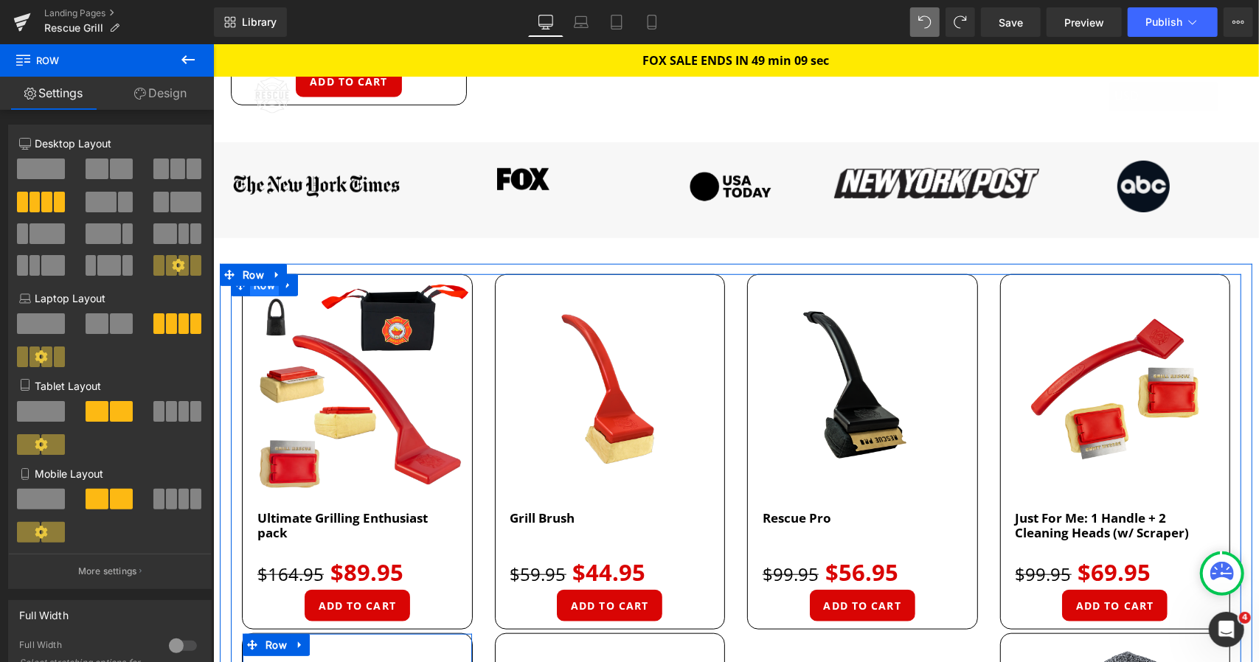
click at [249, 288] on span "Row" at bounding box center [263, 285] width 29 height 22
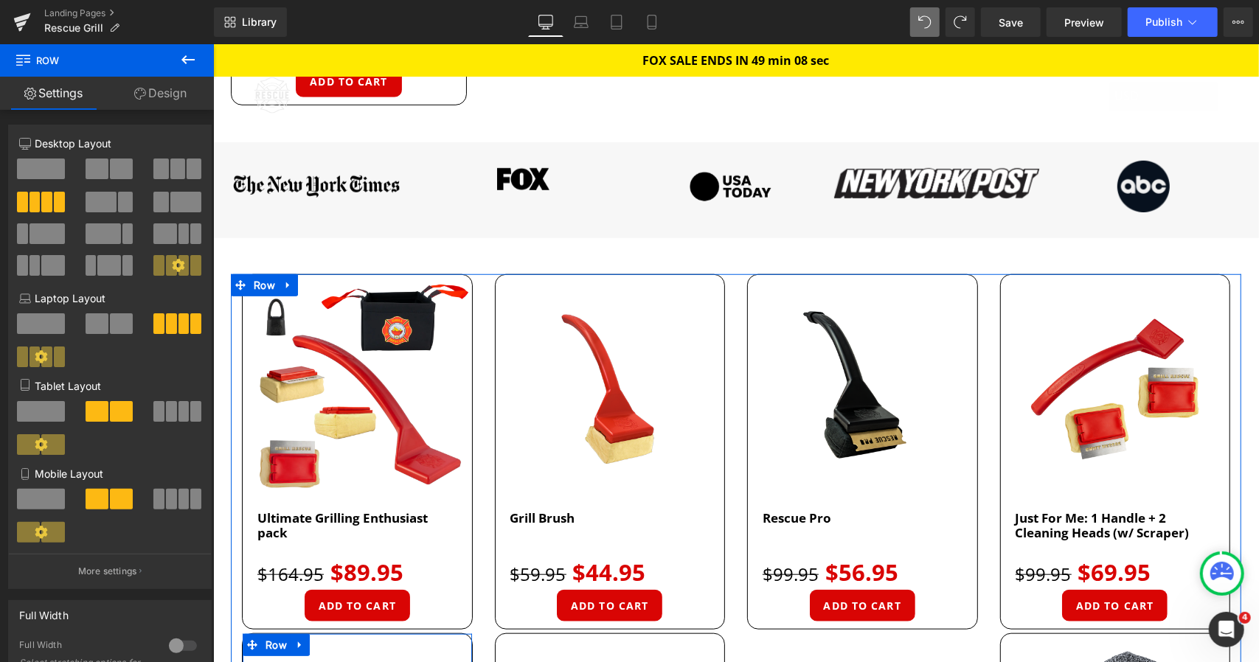
click at [146, 94] on link "Design" at bounding box center [160, 93] width 107 height 33
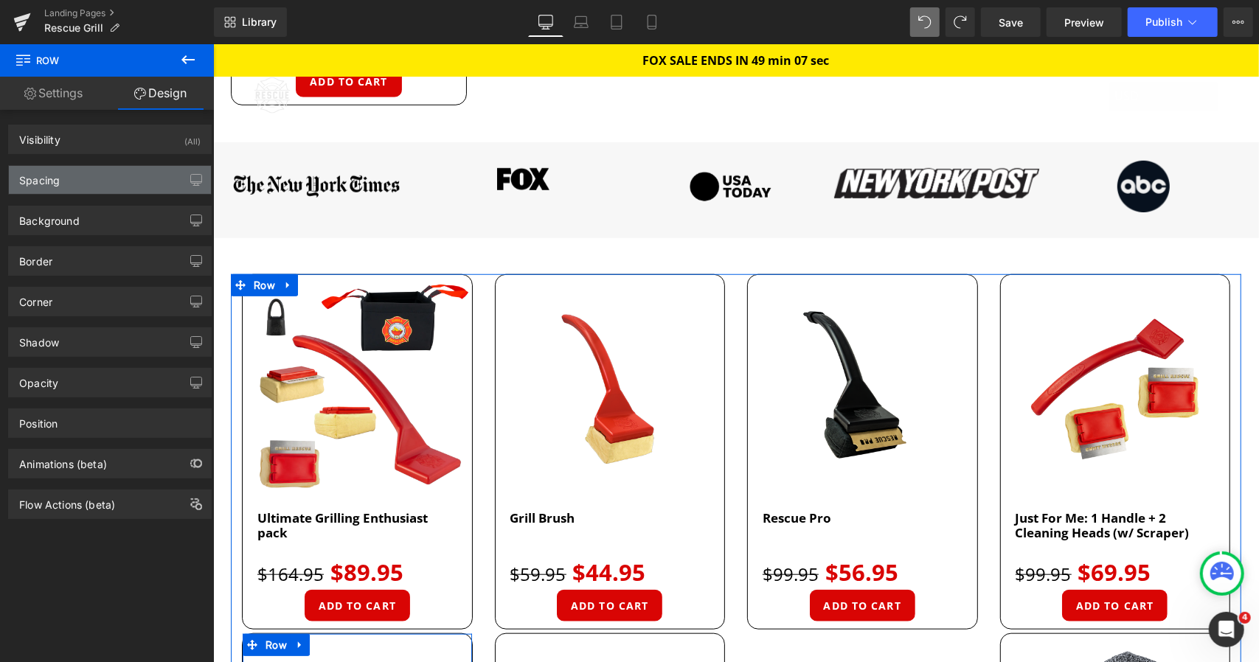
click at [97, 178] on div "Spacing" at bounding box center [110, 180] width 202 height 28
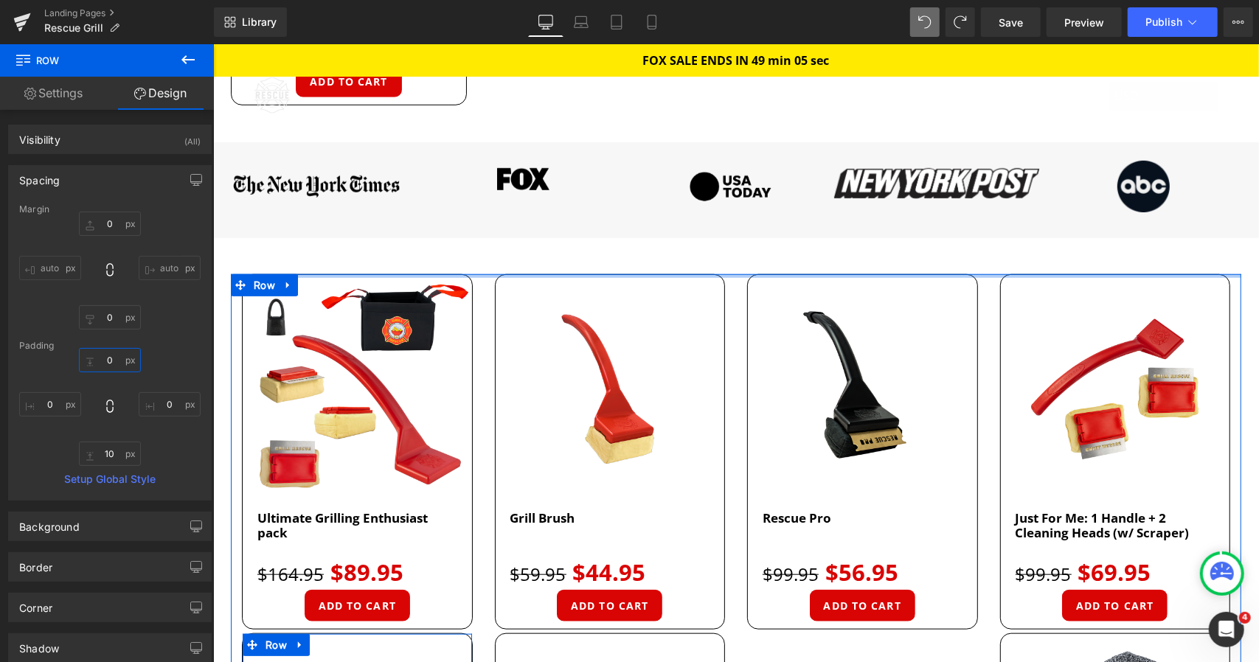
click at [114, 362] on input "text" at bounding box center [110, 360] width 62 height 24
type input "30"
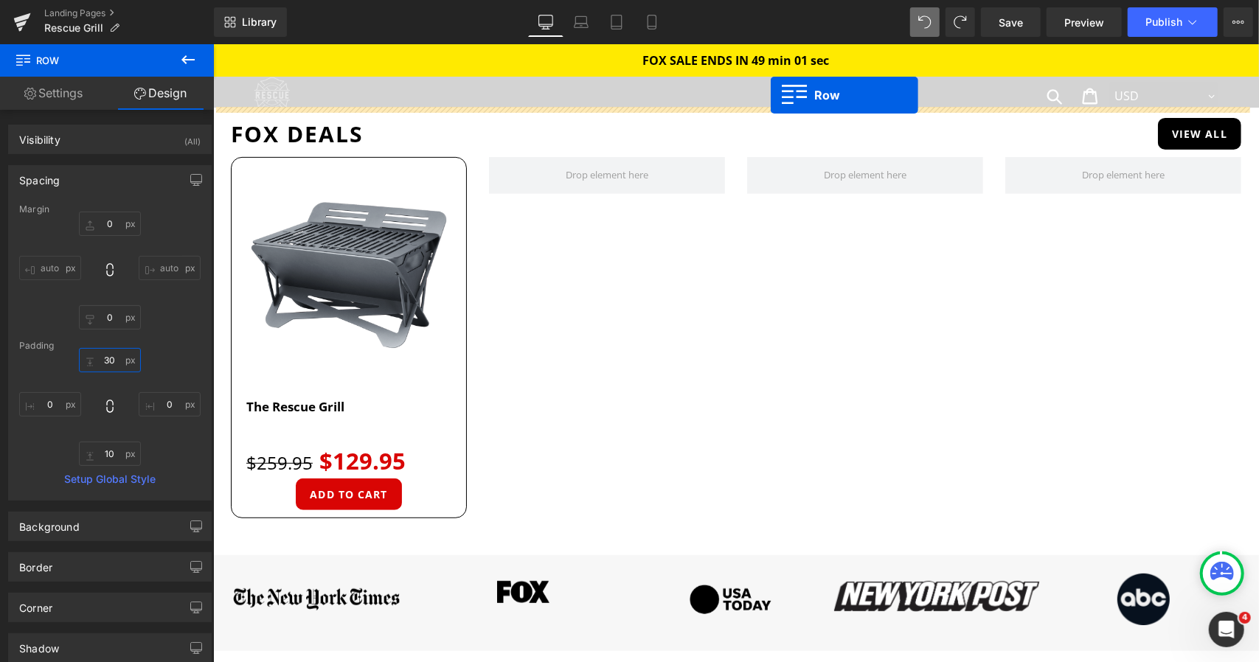
scroll to position [250, 0]
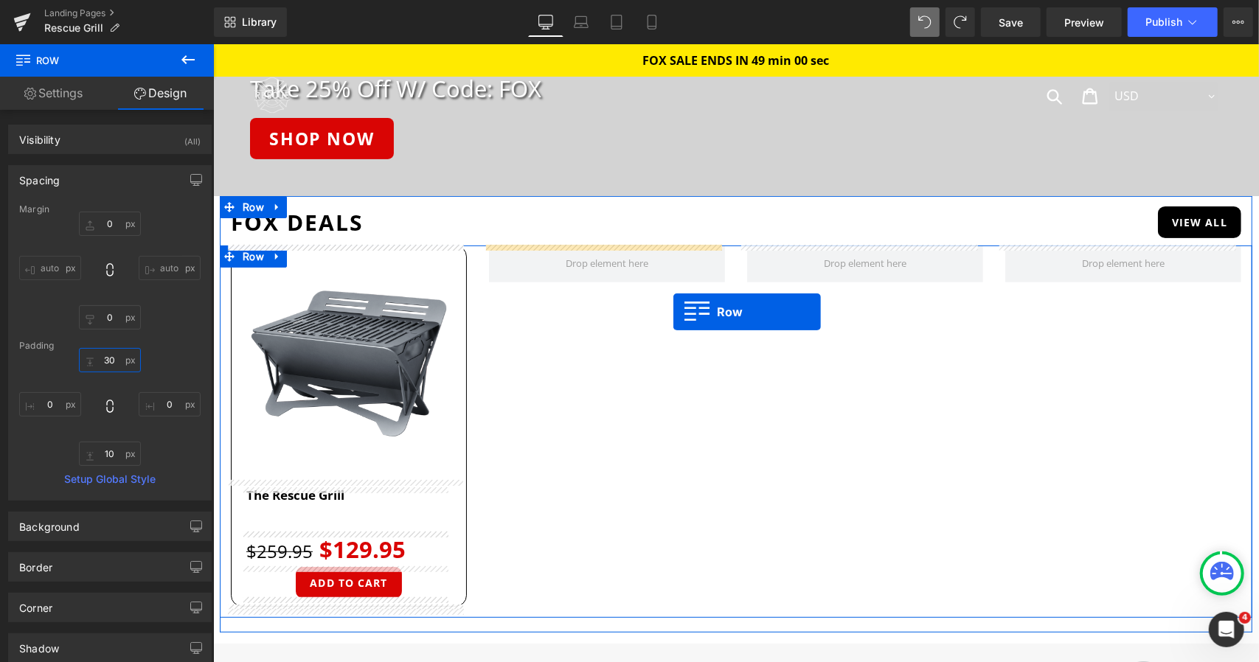
drag, startPoint x: 249, startPoint y: 307, endPoint x: 667, endPoint y: 308, distance: 418.2
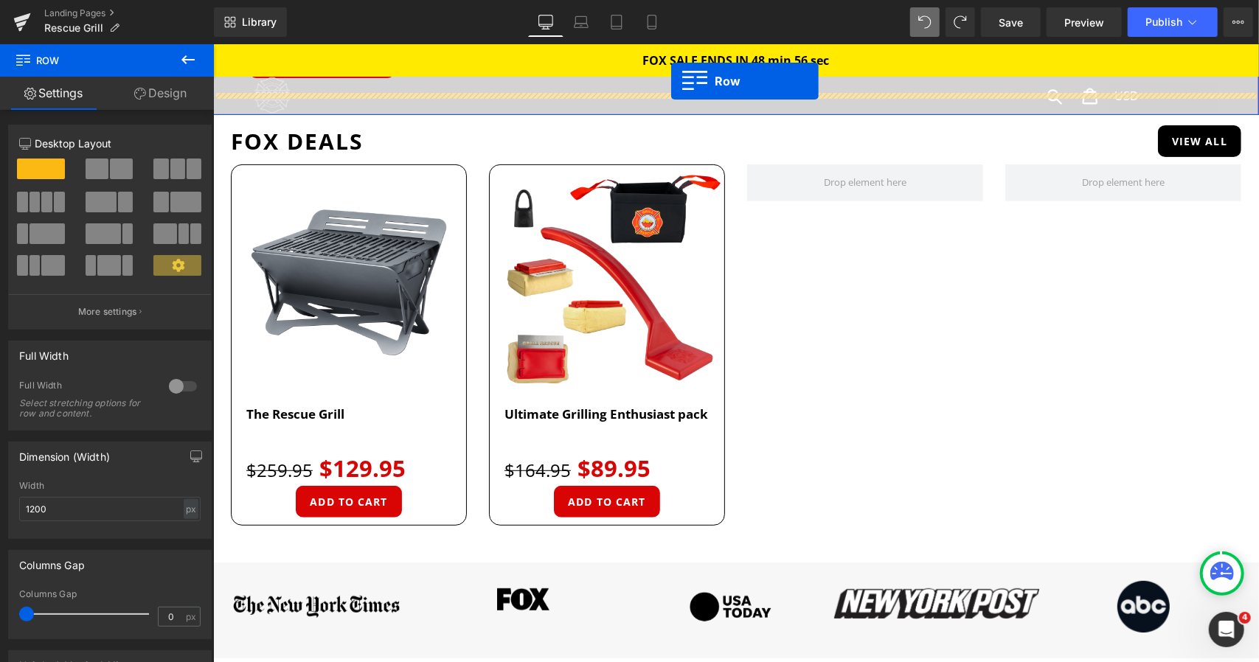
scroll to position [257, 0]
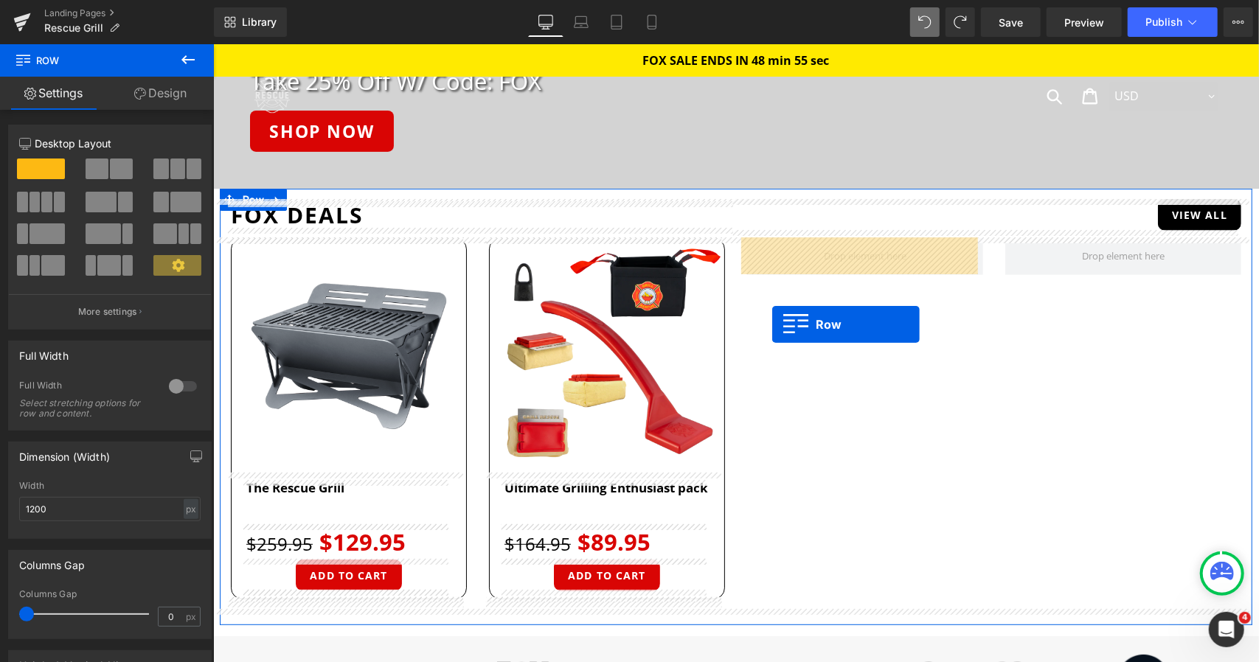
drag, startPoint x: 499, startPoint y: 298, endPoint x: 774, endPoint y: 320, distance: 276.0
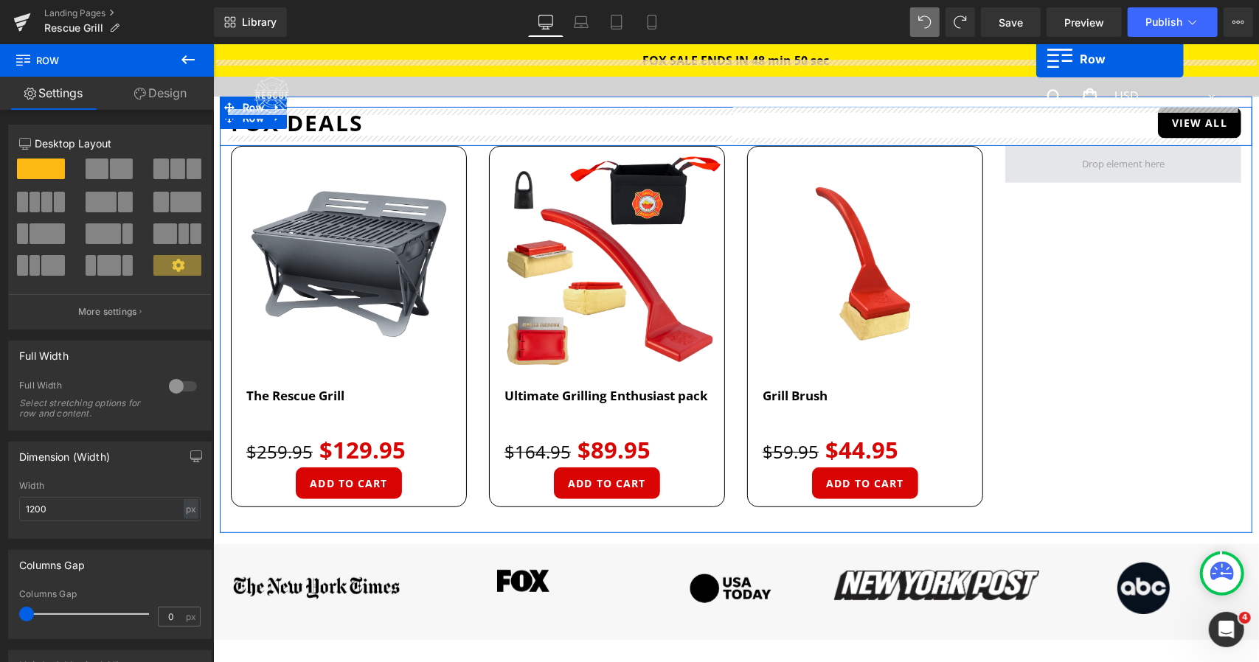
scroll to position [291, 0]
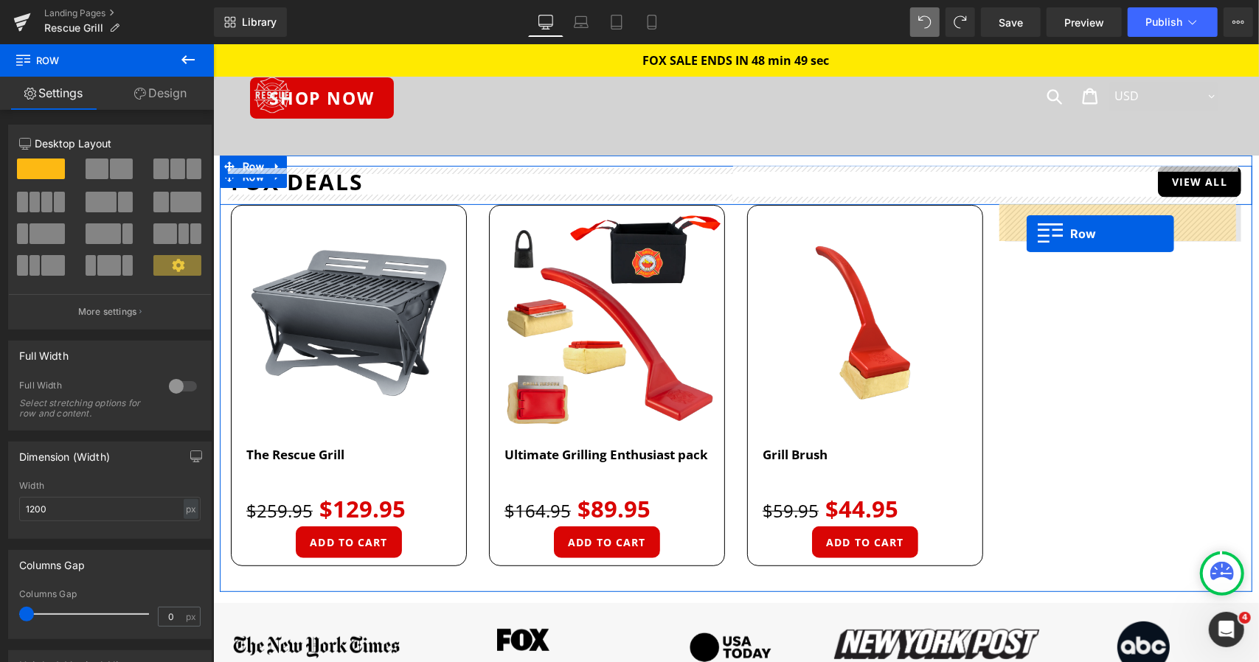
drag, startPoint x: 1005, startPoint y: 249, endPoint x: 1026, endPoint y: 232, distance: 26.7
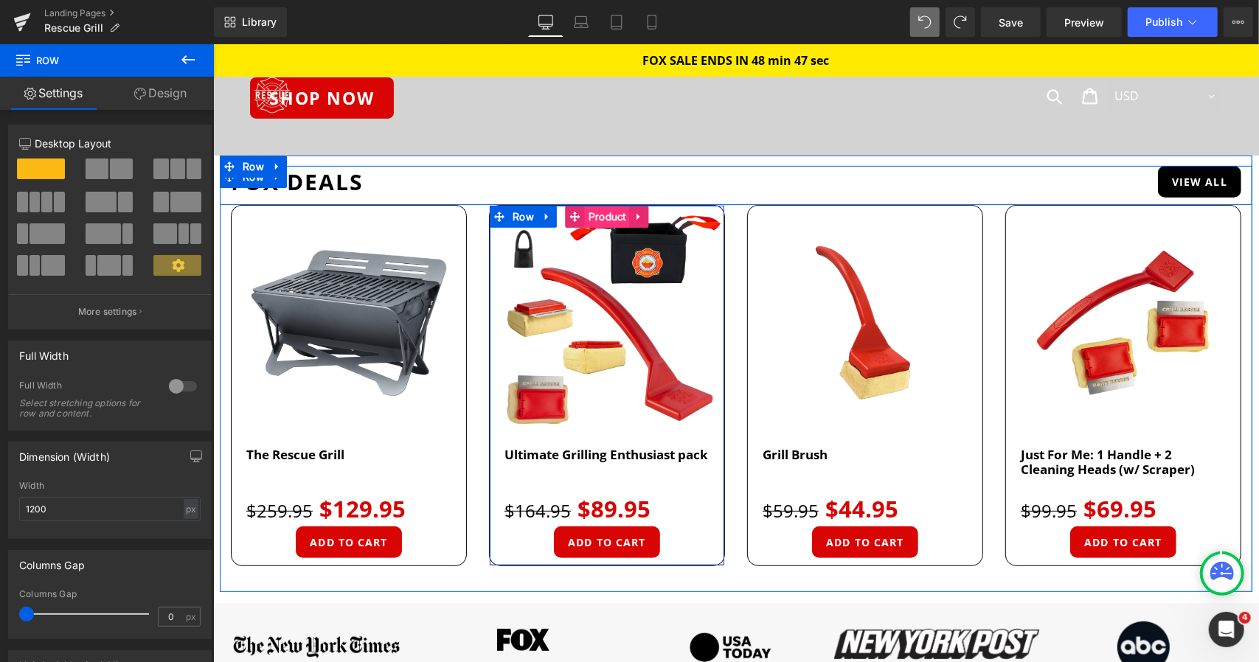
click at [586, 215] on span "Product" at bounding box center [606, 216] width 45 height 22
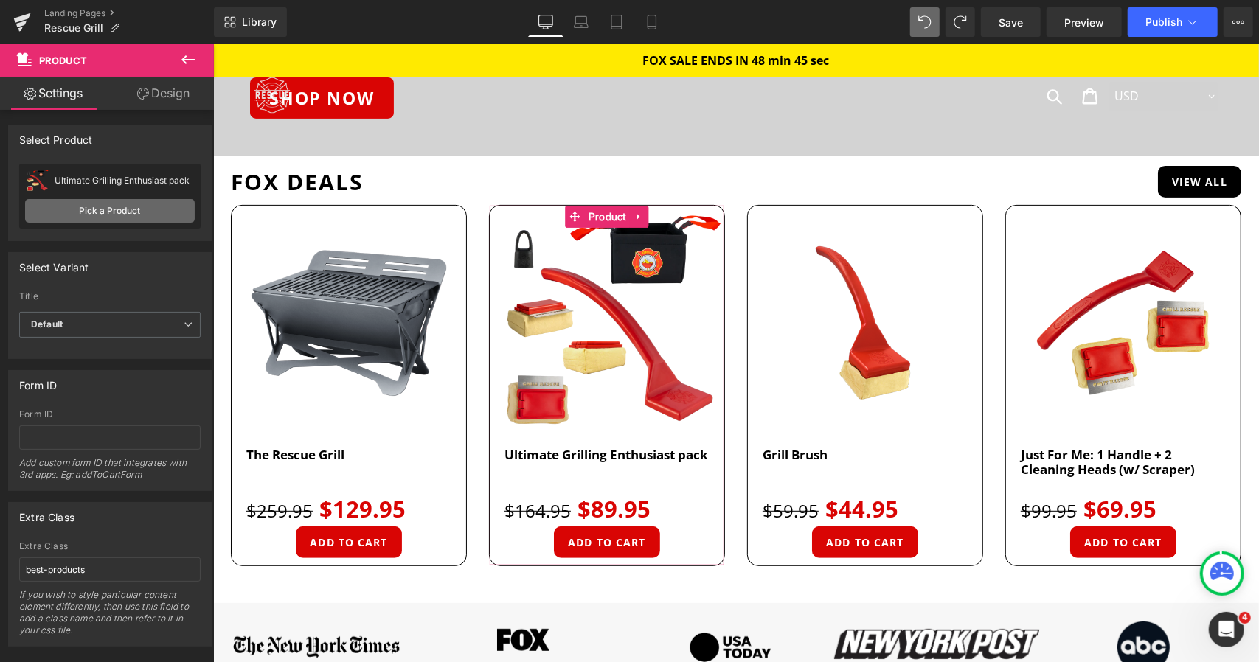
click at [119, 212] on link "Pick a Product" at bounding box center [110, 211] width 170 height 24
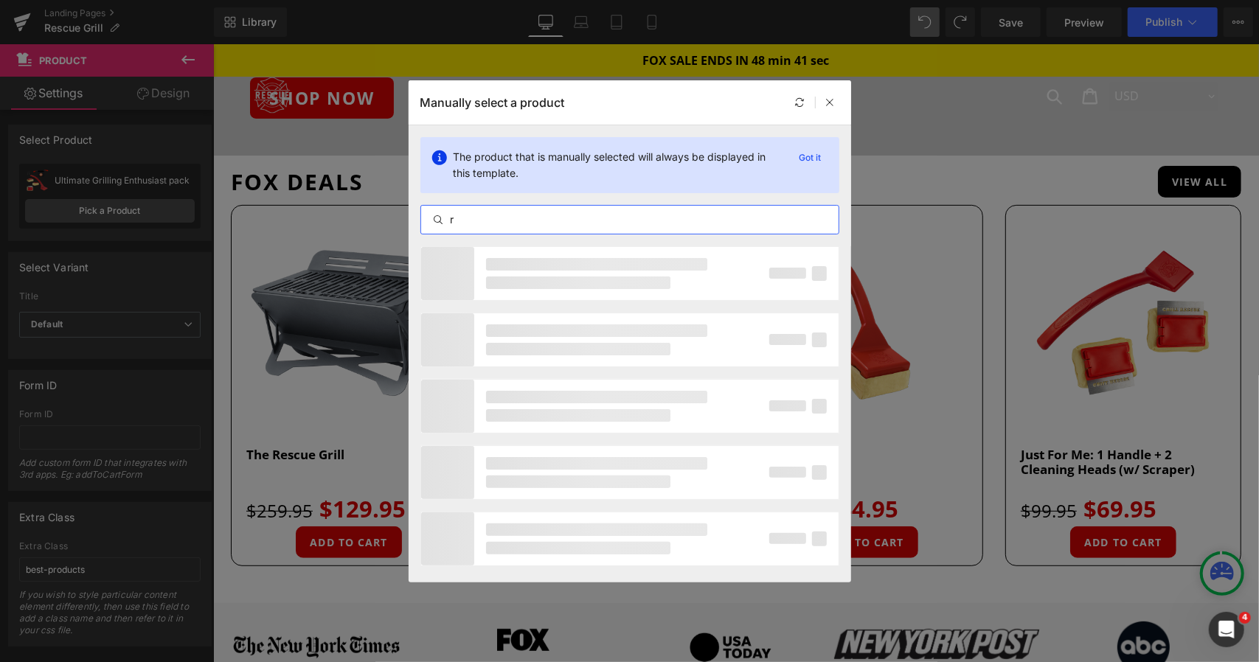
click at [490, 218] on input "r" at bounding box center [629, 220] width 417 height 18
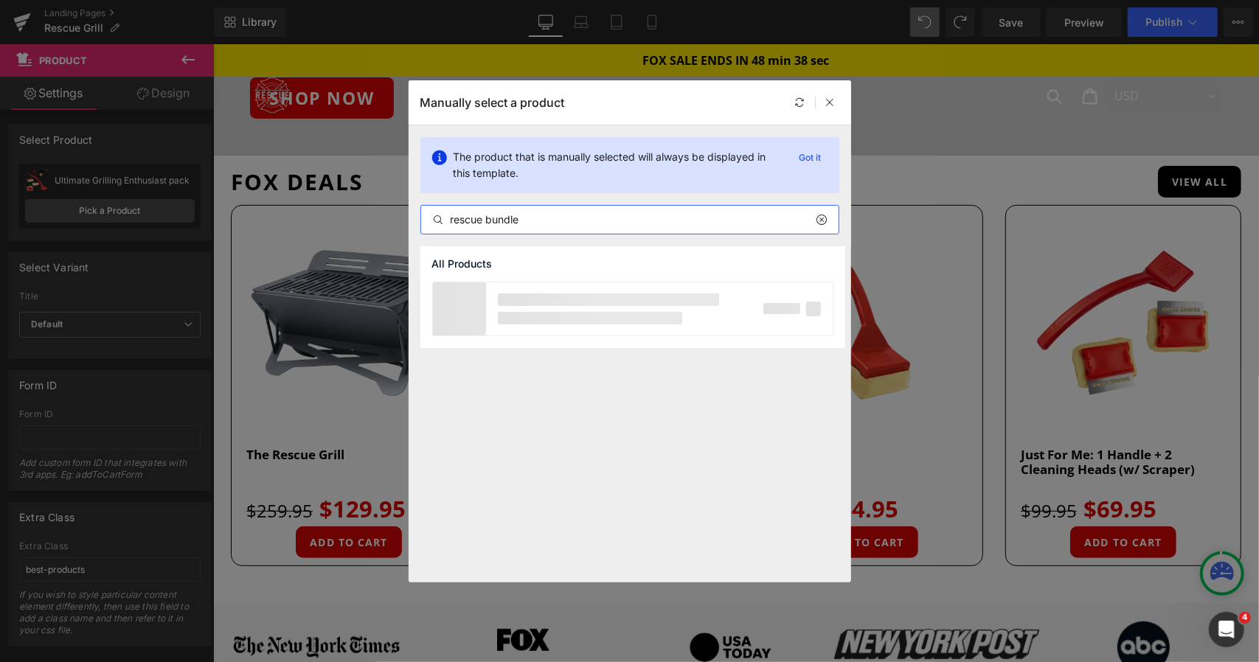
click at [484, 218] on input "rescue bundle" at bounding box center [629, 220] width 417 height 18
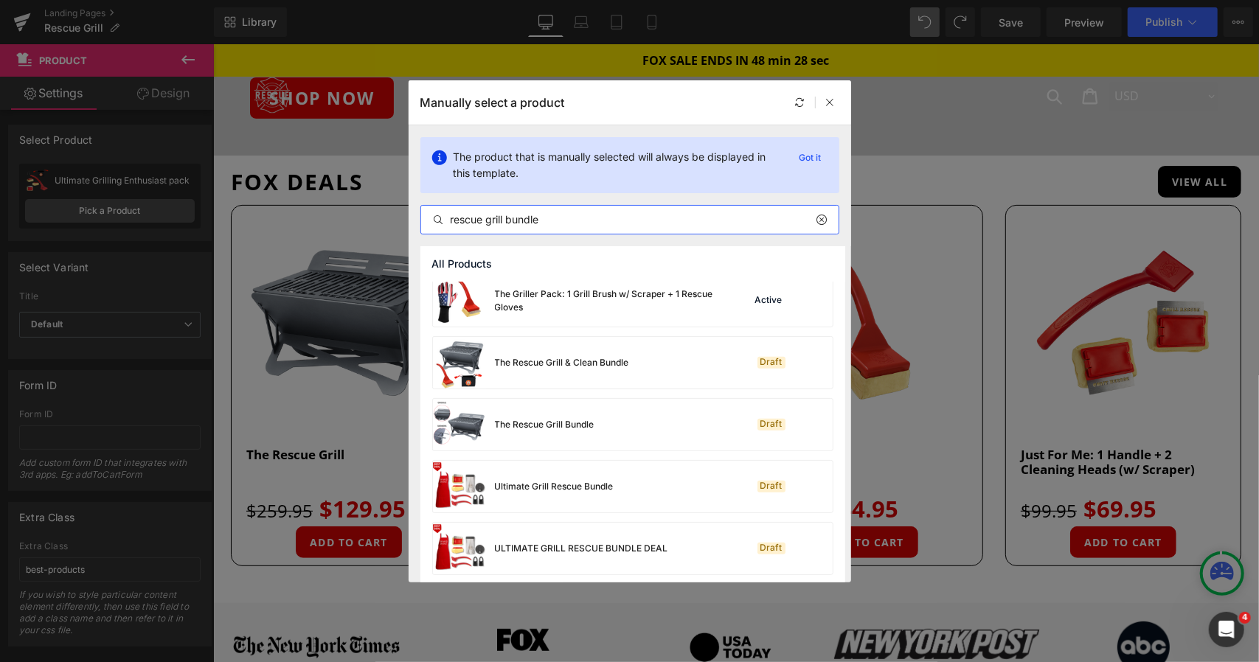
scroll to position [693, 0]
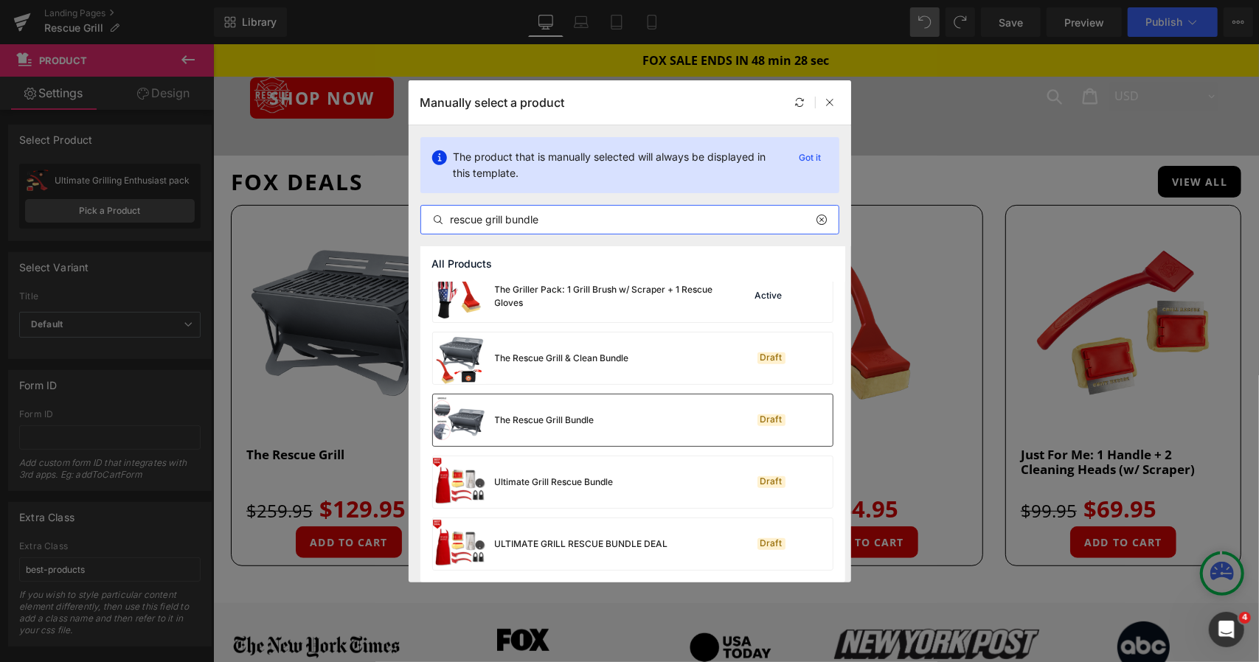
type input "rescue grill bundle"
click at [584, 425] on div "The Rescue Grill Bundle" at bounding box center [545, 420] width 100 height 13
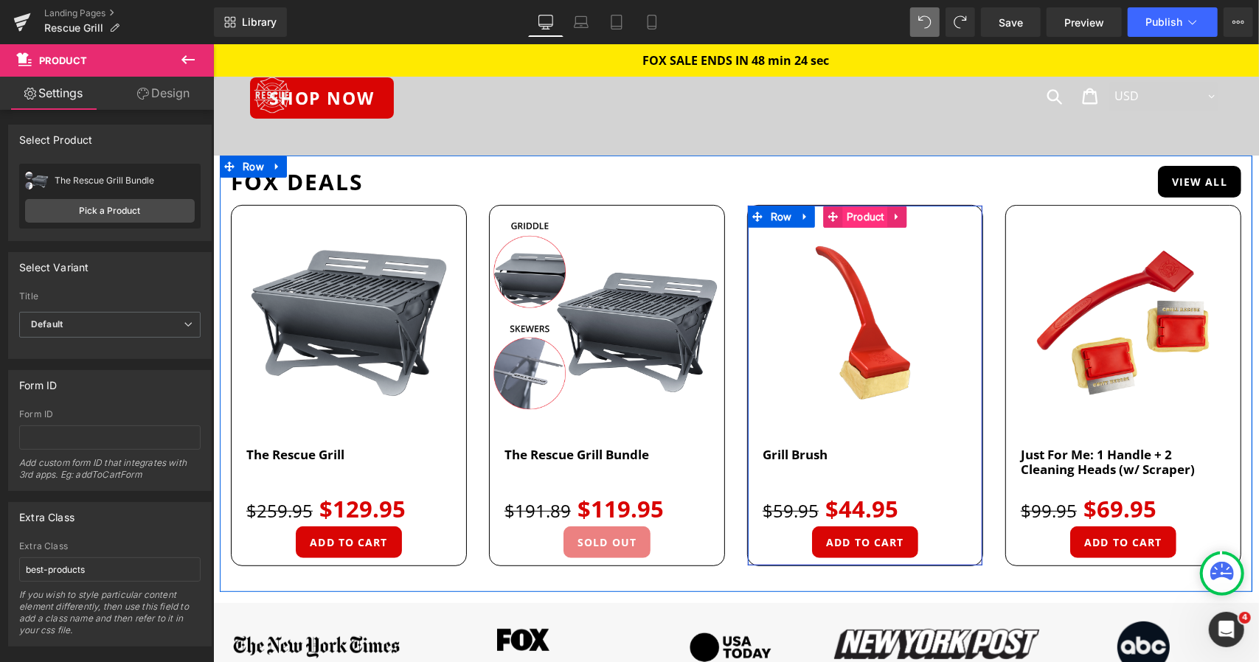
click at [863, 222] on span "Product" at bounding box center [864, 216] width 45 height 22
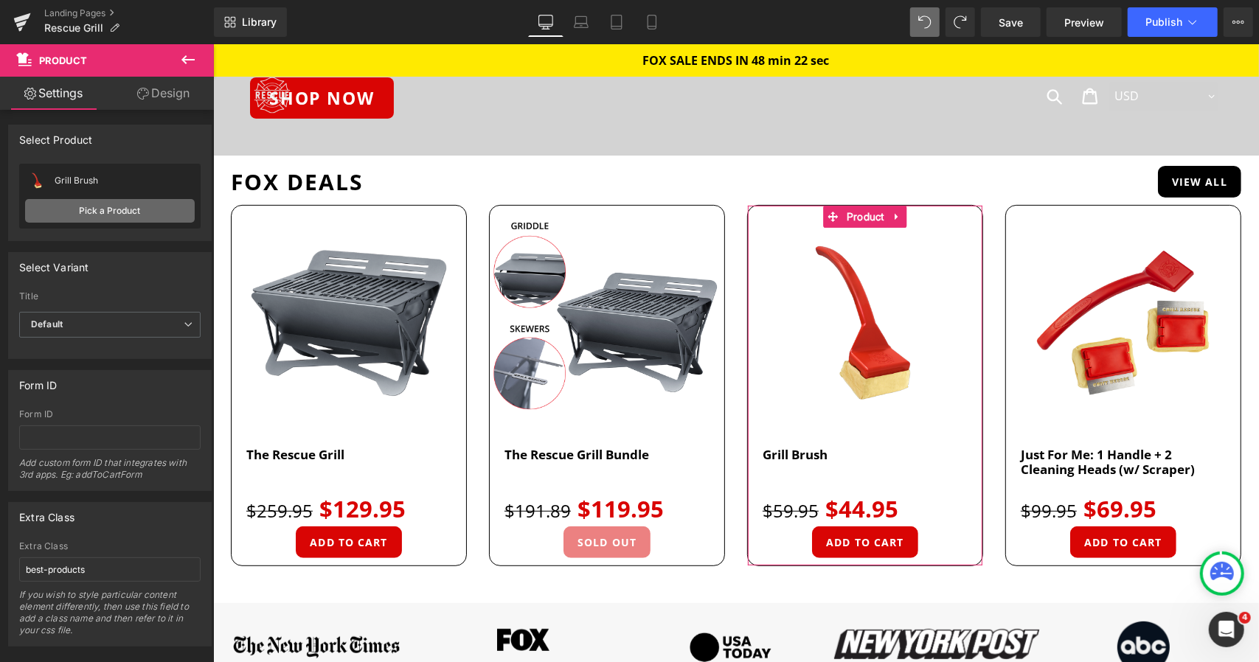
click at [155, 216] on link "Pick a Product" at bounding box center [110, 211] width 170 height 24
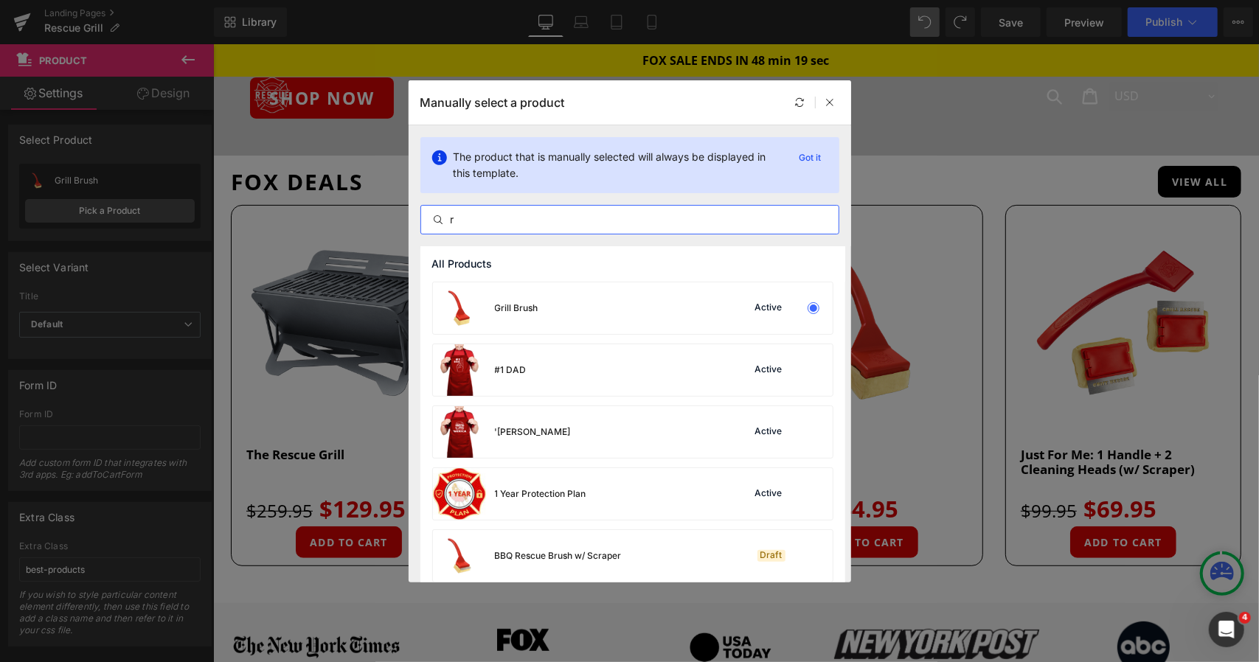
click at [501, 221] on input "r" at bounding box center [629, 220] width 417 height 18
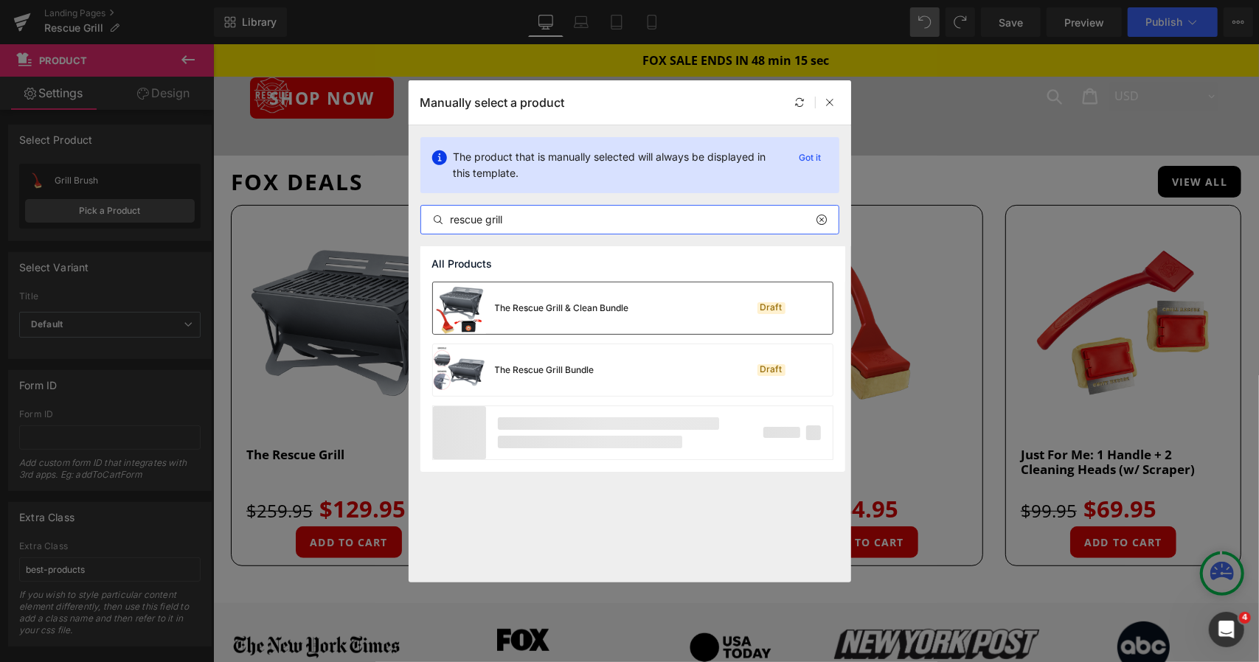
type input "rescue grill"
click at [528, 309] on div "The Rescue Grill & Clean Bundle" at bounding box center [562, 308] width 134 height 13
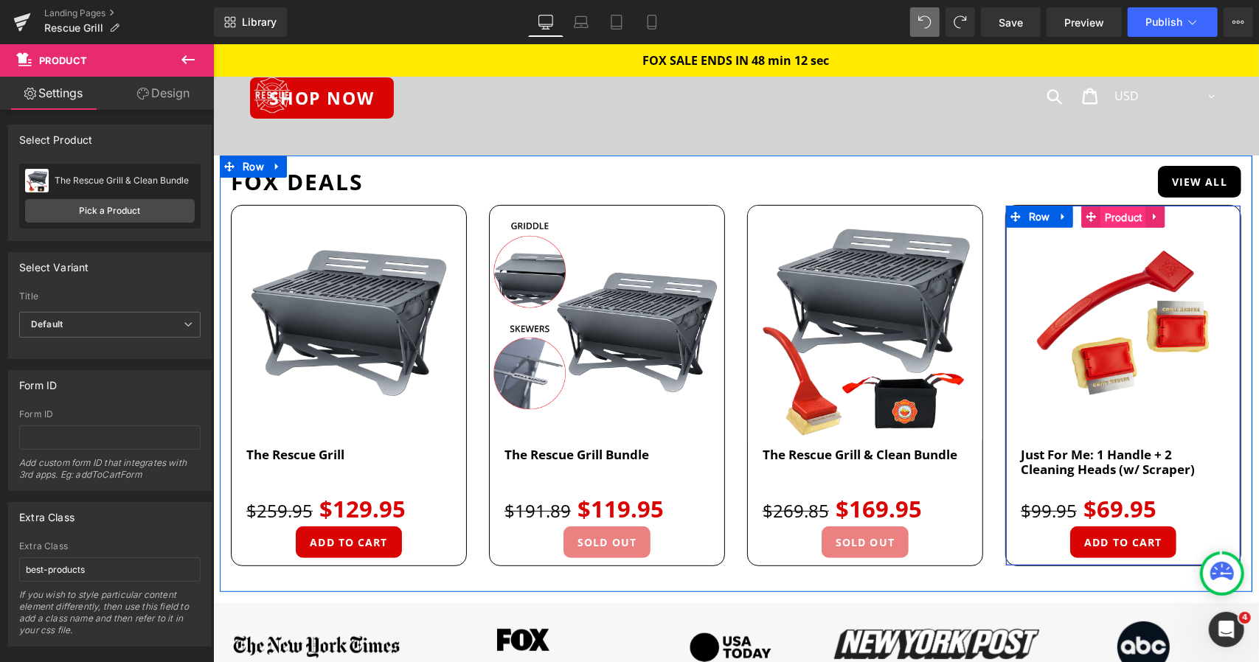
click at [1117, 221] on span "Product" at bounding box center [1122, 217] width 45 height 22
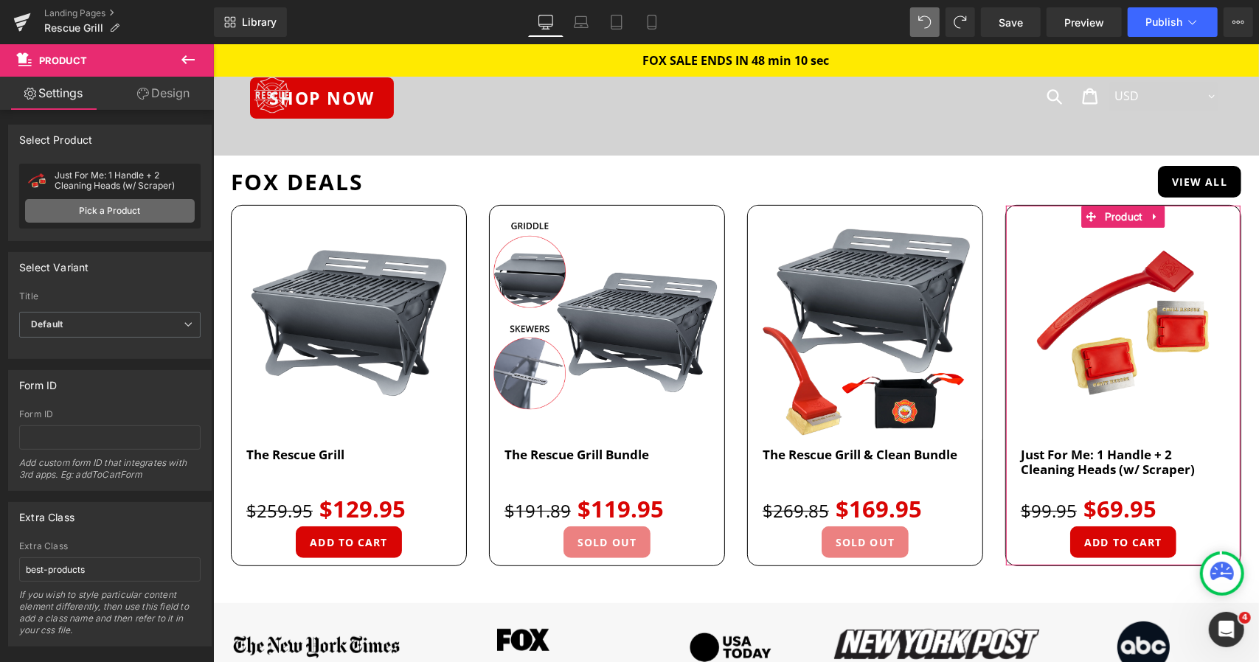
click at [158, 204] on link "Pick a Product" at bounding box center [110, 211] width 170 height 24
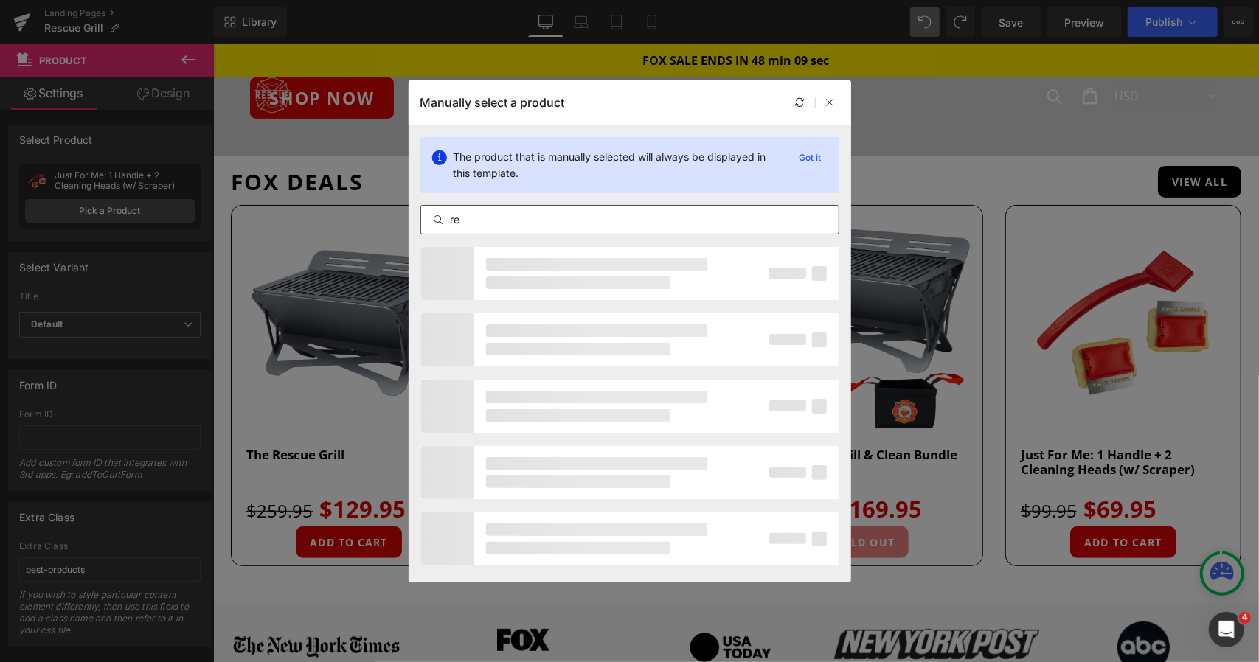
click at [499, 213] on input "re" at bounding box center [629, 220] width 417 height 18
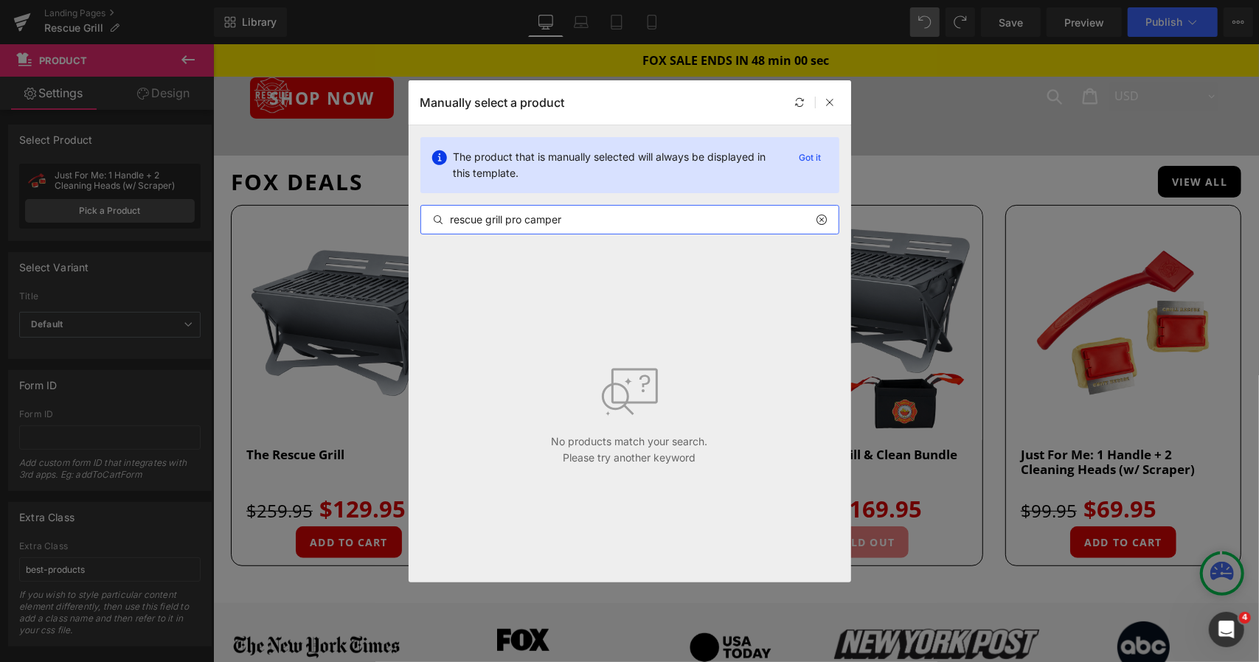
drag, startPoint x: 507, startPoint y: 221, endPoint x: 357, endPoint y: 218, distance: 150.5
click at [357, 218] on div "Manually select a product The product that is manually selected will always be …" at bounding box center [629, 331] width 1259 height 662
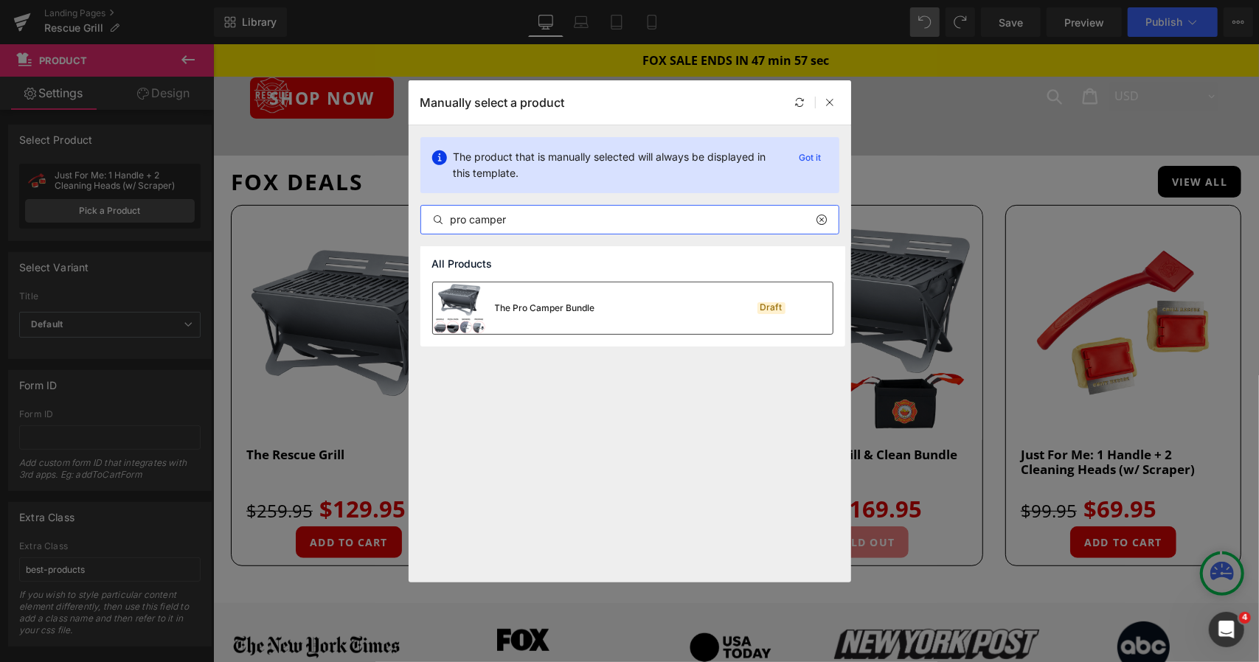
type input "pro camper"
click at [576, 306] on div "The Pro Camper Bundle" at bounding box center [545, 308] width 100 height 13
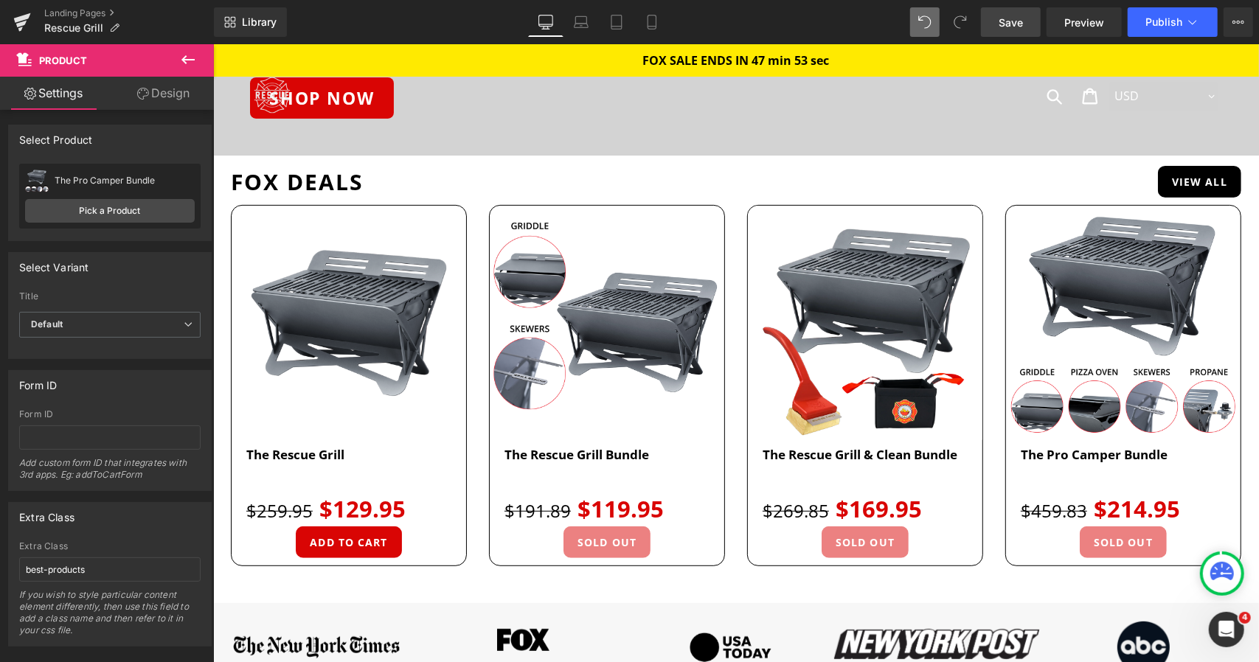
click at [999, 18] on link "Save" at bounding box center [1011, 22] width 60 height 30
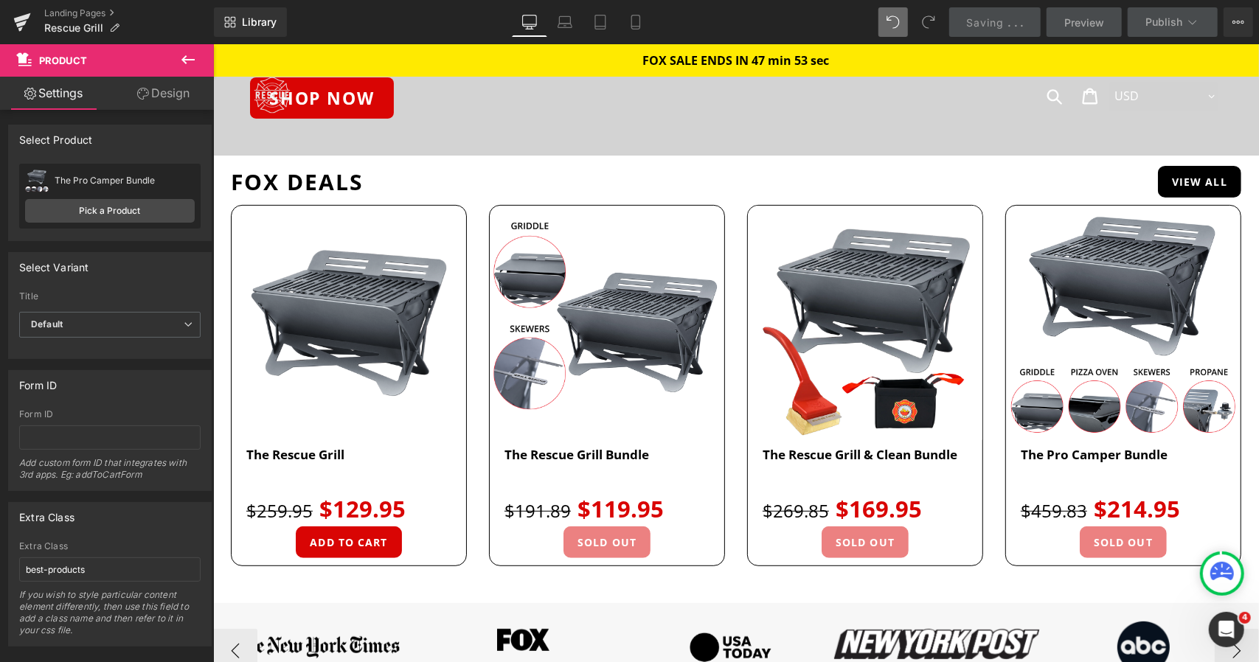
scroll to position [774, 0]
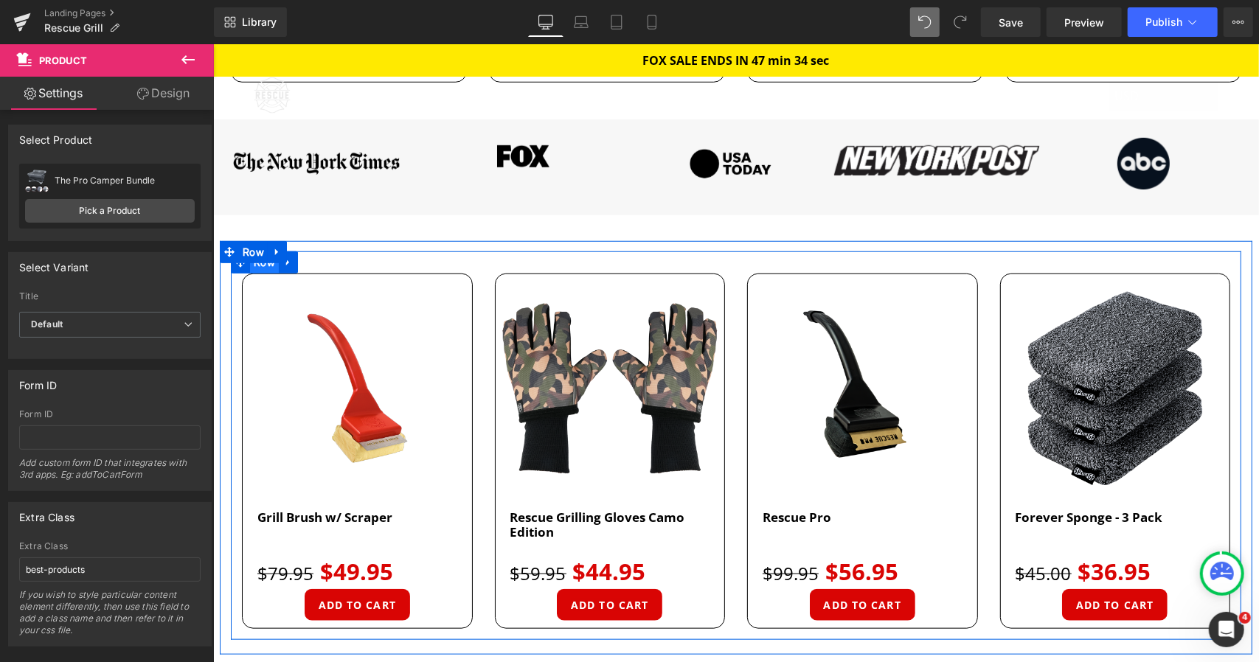
drag, startPoint x: 262, startPoint y: 261, endPoint x: 260, endPoint y: 268, distance: 7.5
click at [260, 268] on div "Sale Off (P) Image Grill Brush w/ Scraper (P) Title $79.95 $49.95 (P) Price Row" at bounding box center [735, 447] width 1033 height 414
click at [260, 268] on span "Row" at bounding box center [263, 262] width 29 height 22
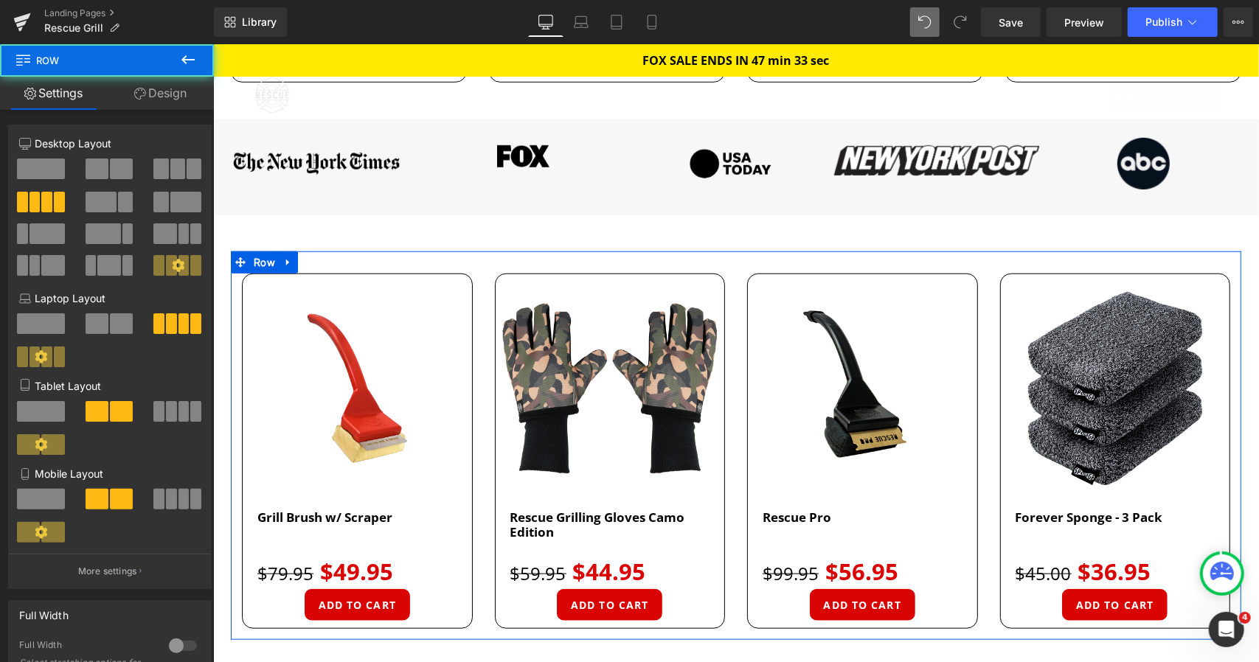
click at [140, 83] on link "Design" at bounding box center [160, 93] width 107 height 33
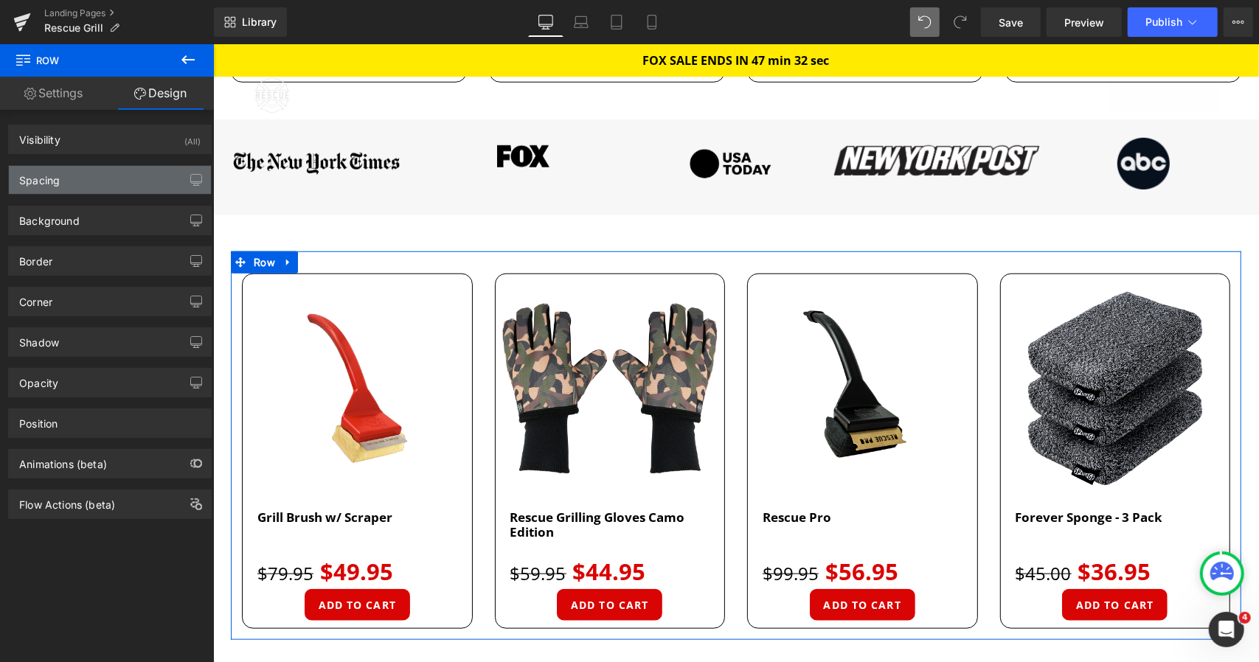
click at [98, 184] on div "Spacing" at bounding box center [110, 180] width 202 height 28
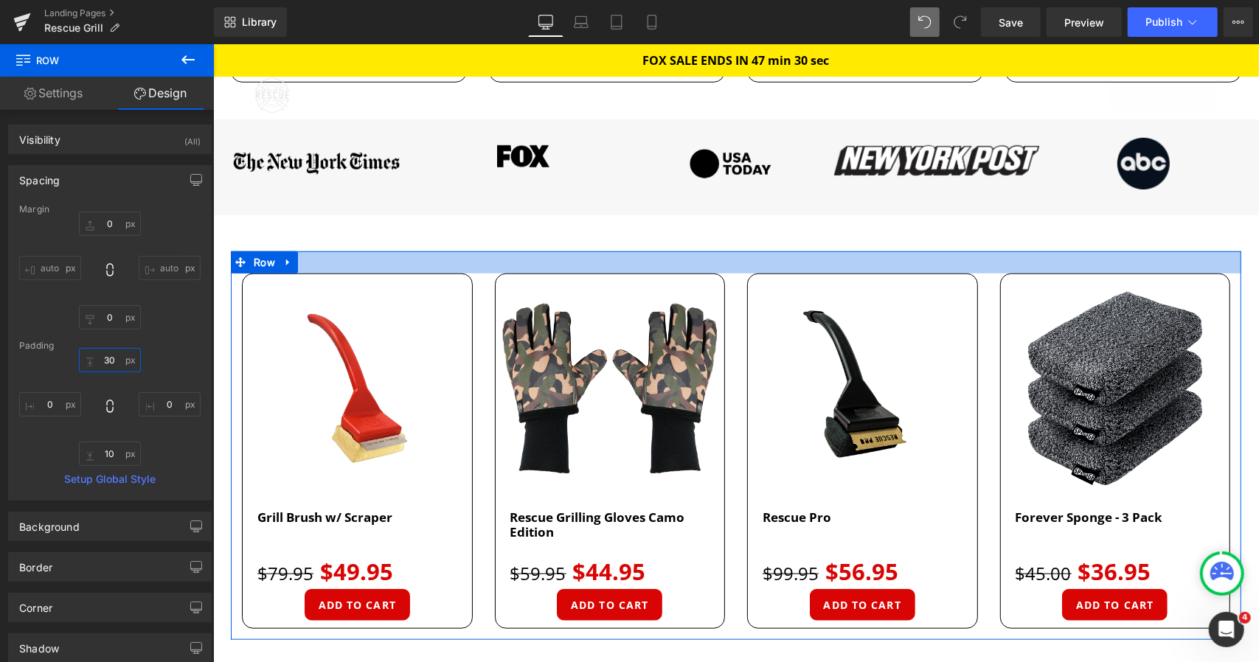
click at [111, 364] on input "text" at bounding box center [110, 360] width 62 height 24
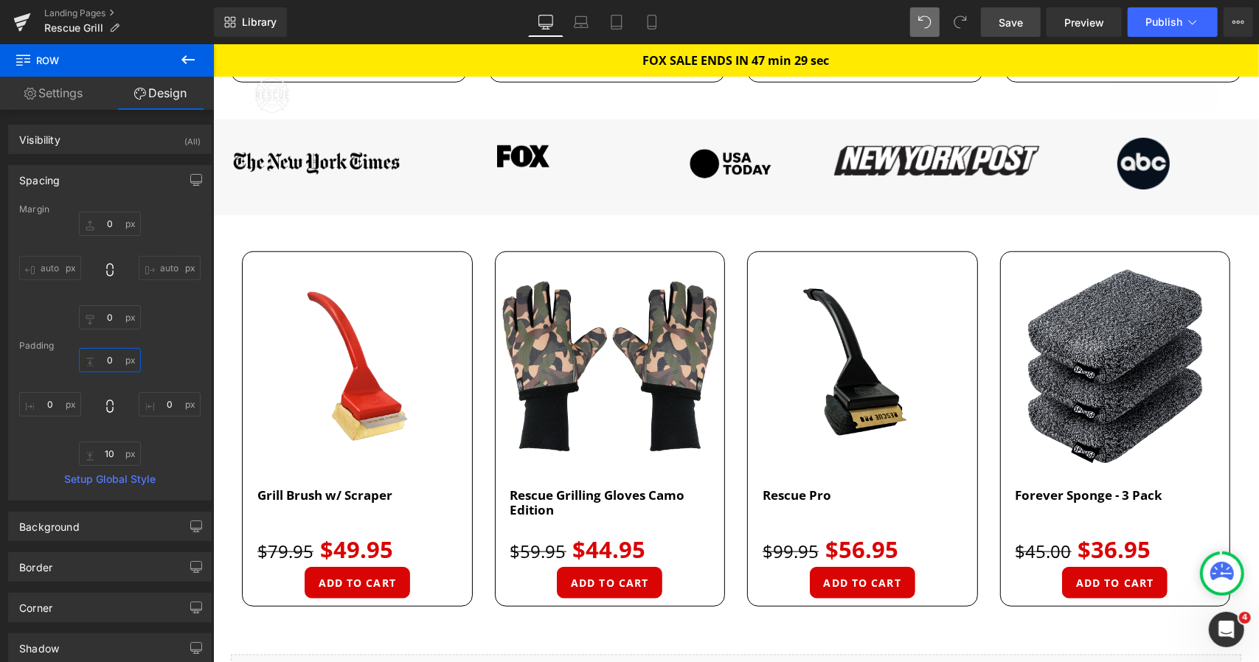
type input "0"
click at [1002, 24] on span "Save" at bounding box center [1011, 22] width 24 height 15
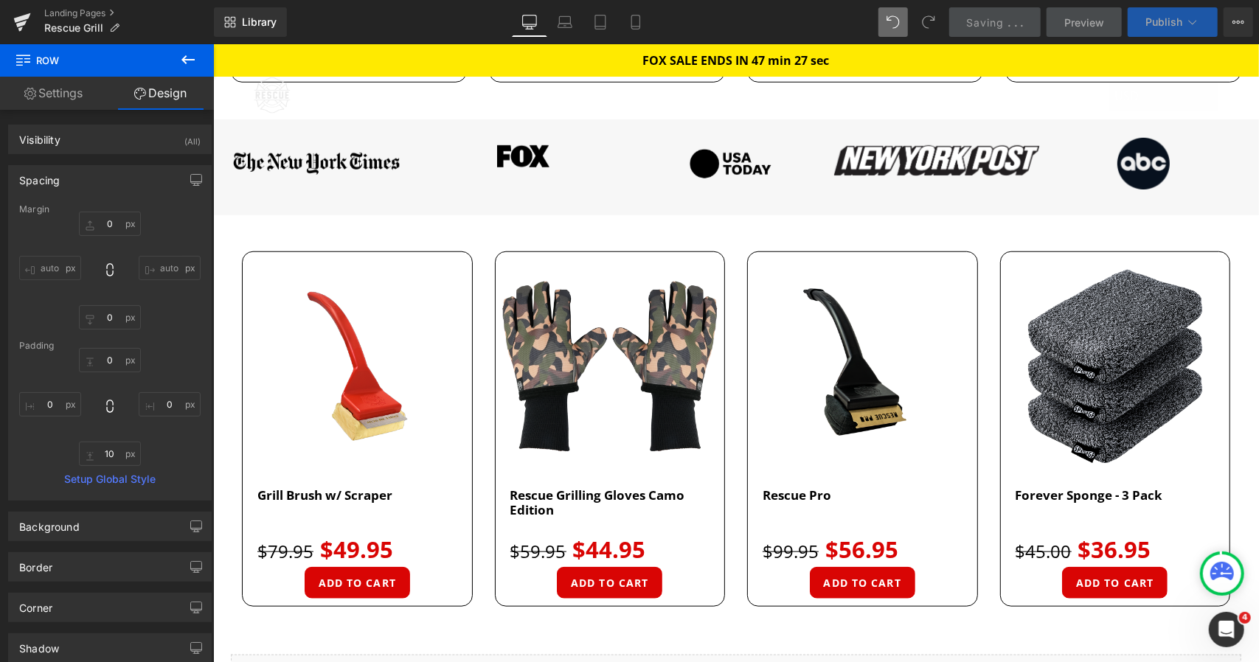
scroll to position [0, 0]
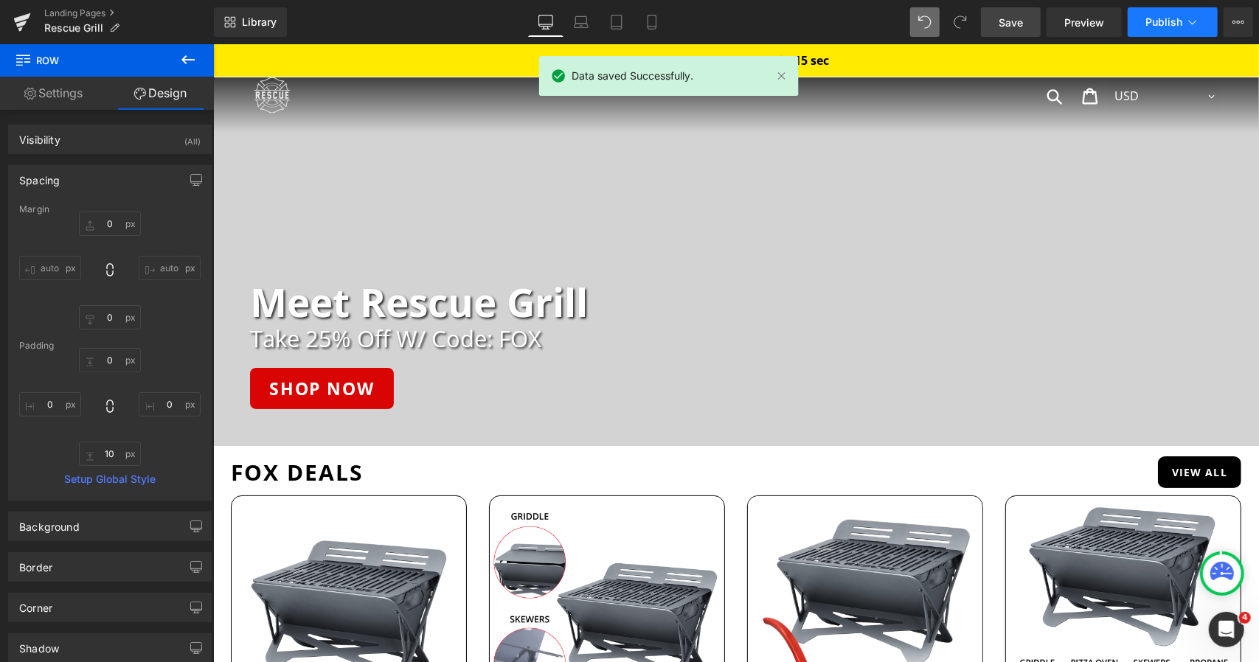
click at [1150, 27] on span "Publish" at bounding box center [1163, 22] width 37 height 12
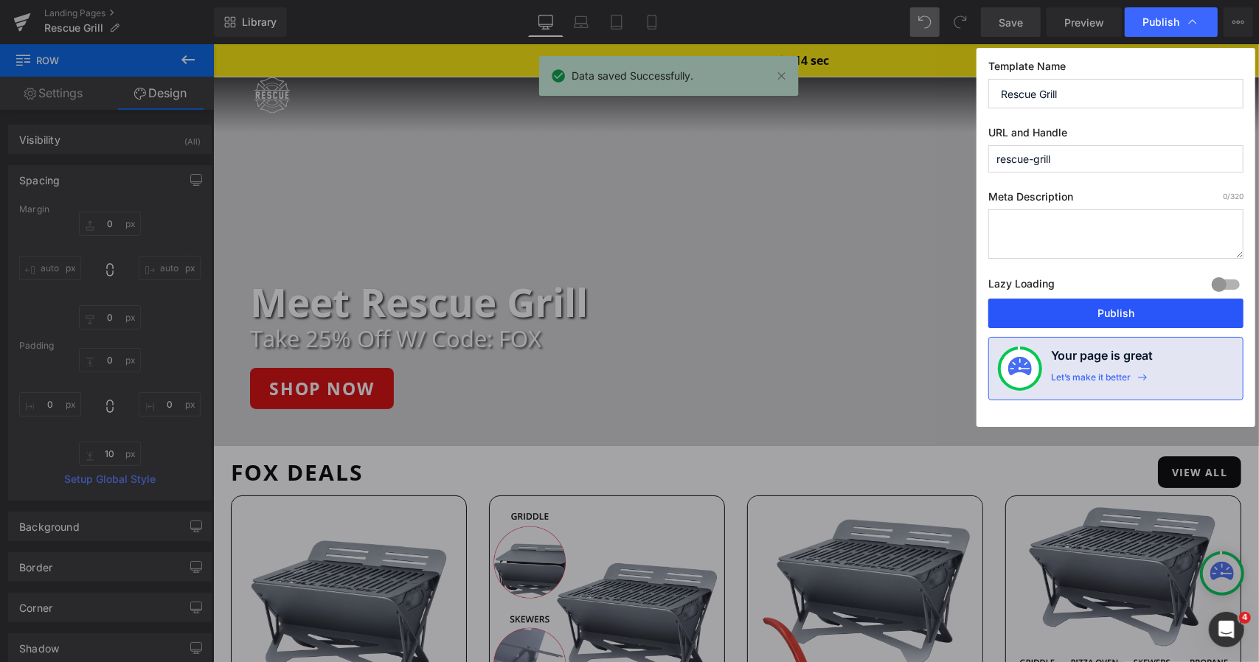
drag, startPoint x: 1041, startPoint y: 316, endPoint x: 718, endPoint y: 59, distance: 412.5
click at [1041, 316] on button "Publish" at bounding box center [1115, 314] width 255 height 30
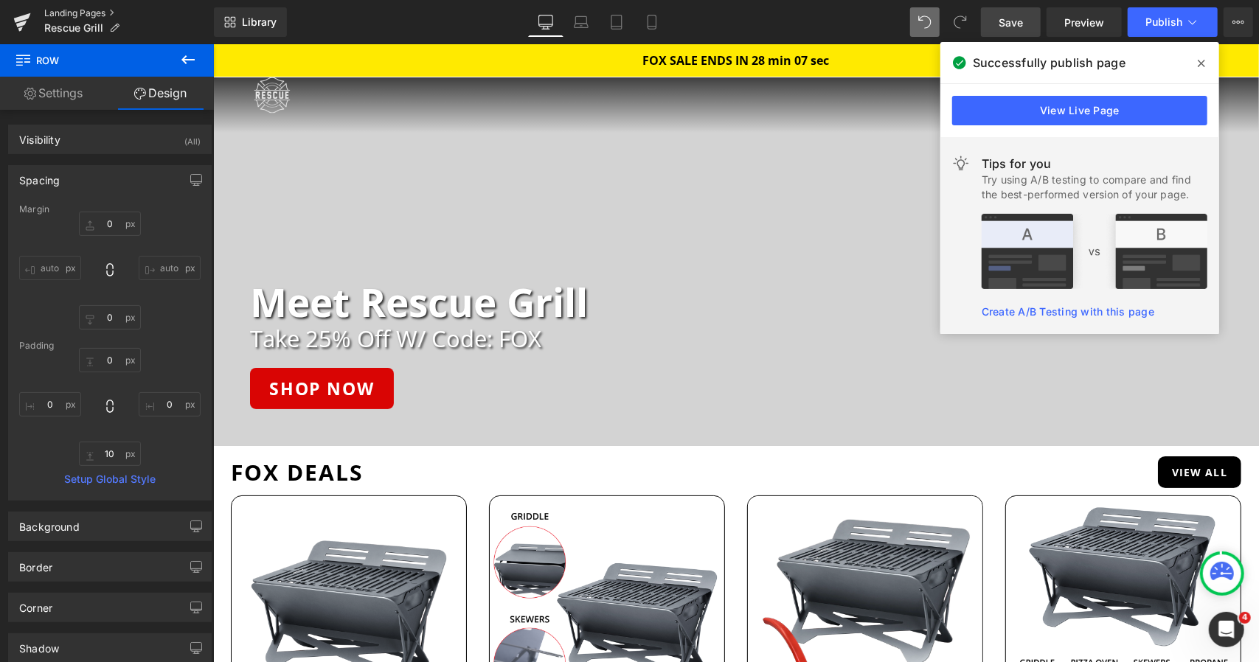
click at [93, 13] on link "Landing Pages" at bounding box center [129, 13] width 170 height 12
click at [97, 7] on link "Landing Pages" at bounding box center [129, 13] width 170 height 12
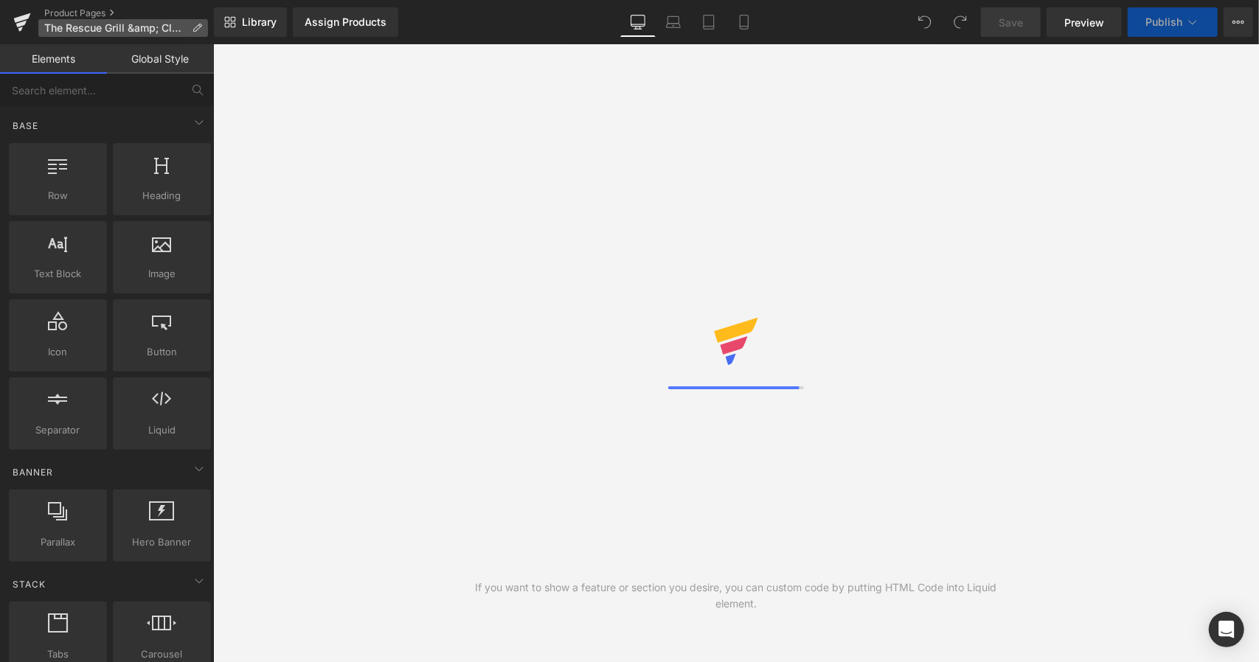
click at [197, 33] on p "The Rescue Grill &amp; Clean Bundle" at bounding box center [123, 28] width 170 height 18
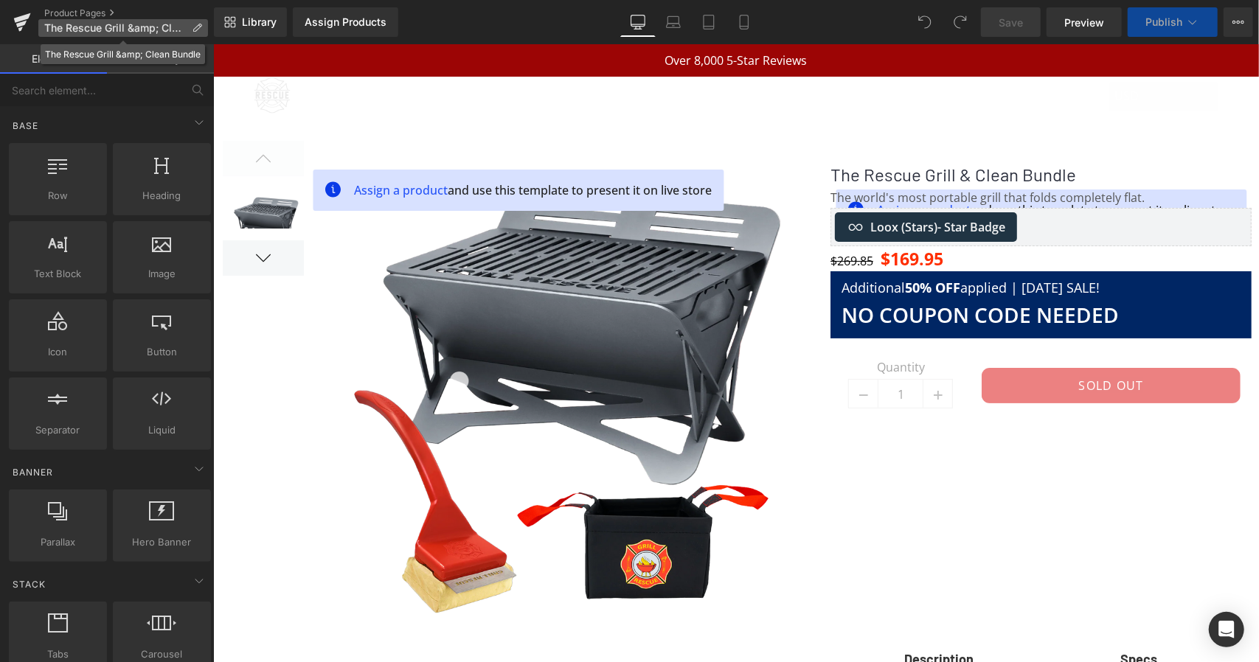
click at [193, 27] on icon at bounding box center [197, 28] width 10 height 10
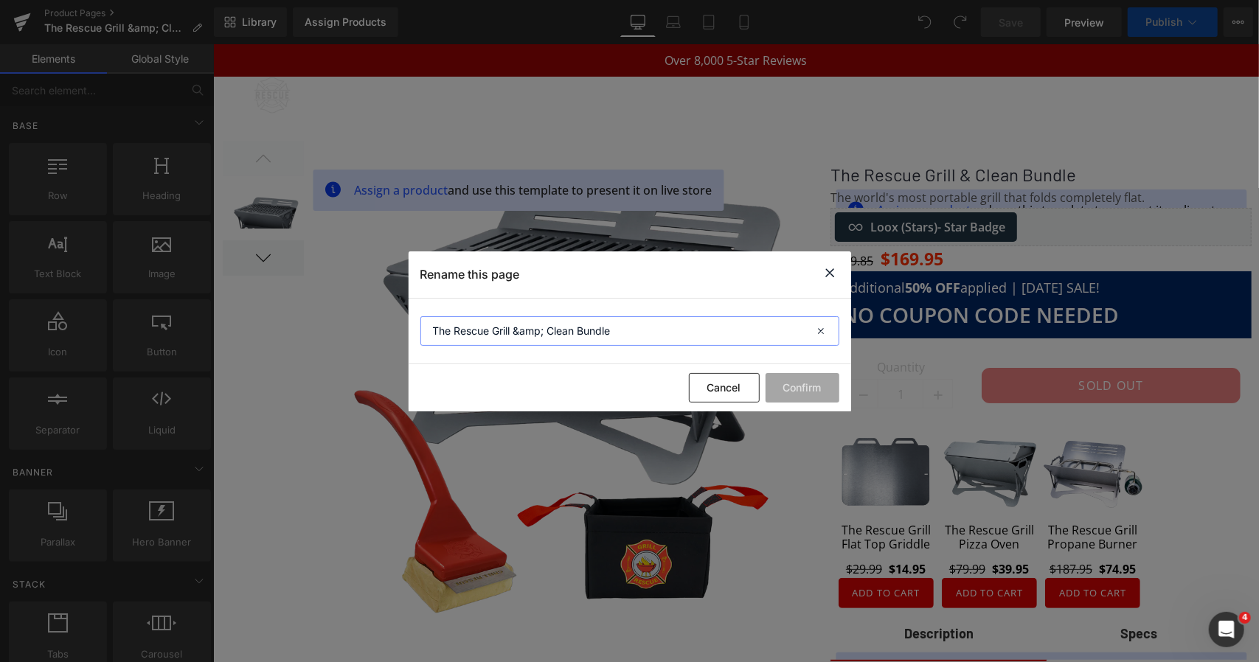
click at [547, 330] on input "The Rescue Grill &amp; Clean Bundle" at bounding box center [629, 331] width 419 height 30
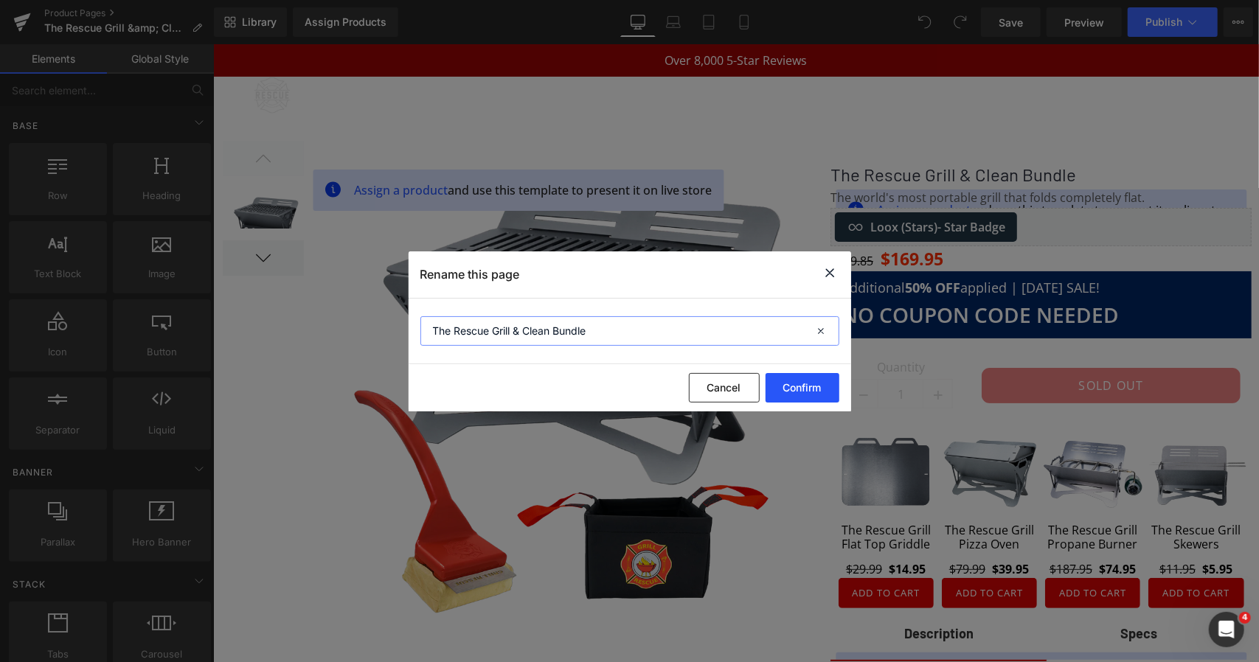
type input "The Rescue Grill & Clean Bundle"
click at [792, 400] on button "Confirm" at bounding box center [803, 388] width 74 height 30
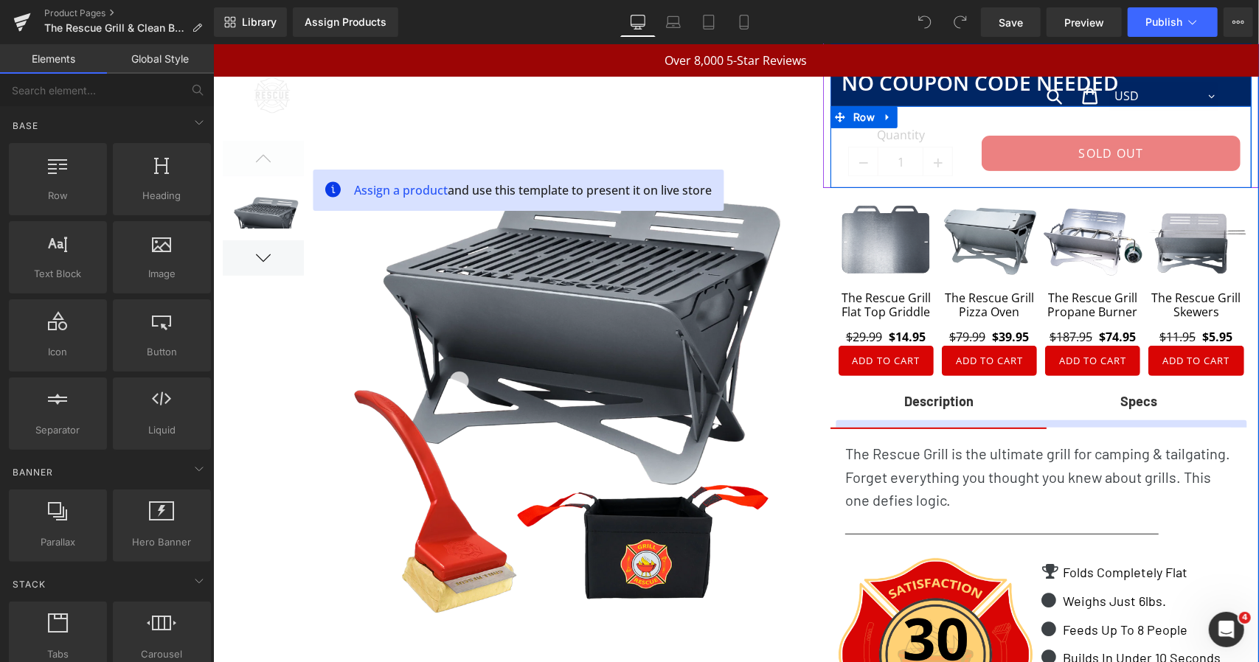
scroll to position [263, 0]
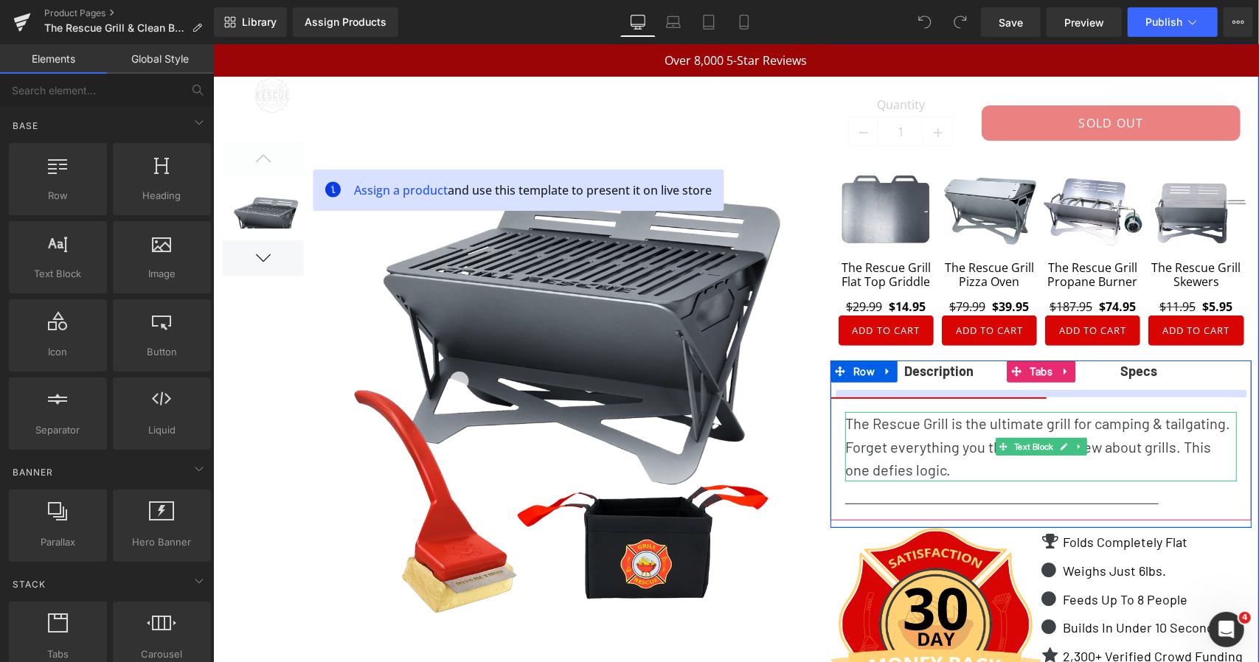
click at [934, 444] on p "The Rescue Grill is the ultimate grill for camping & tailgating. Forget everyth…" at bounding box center [1040, 446] width 392 height 69
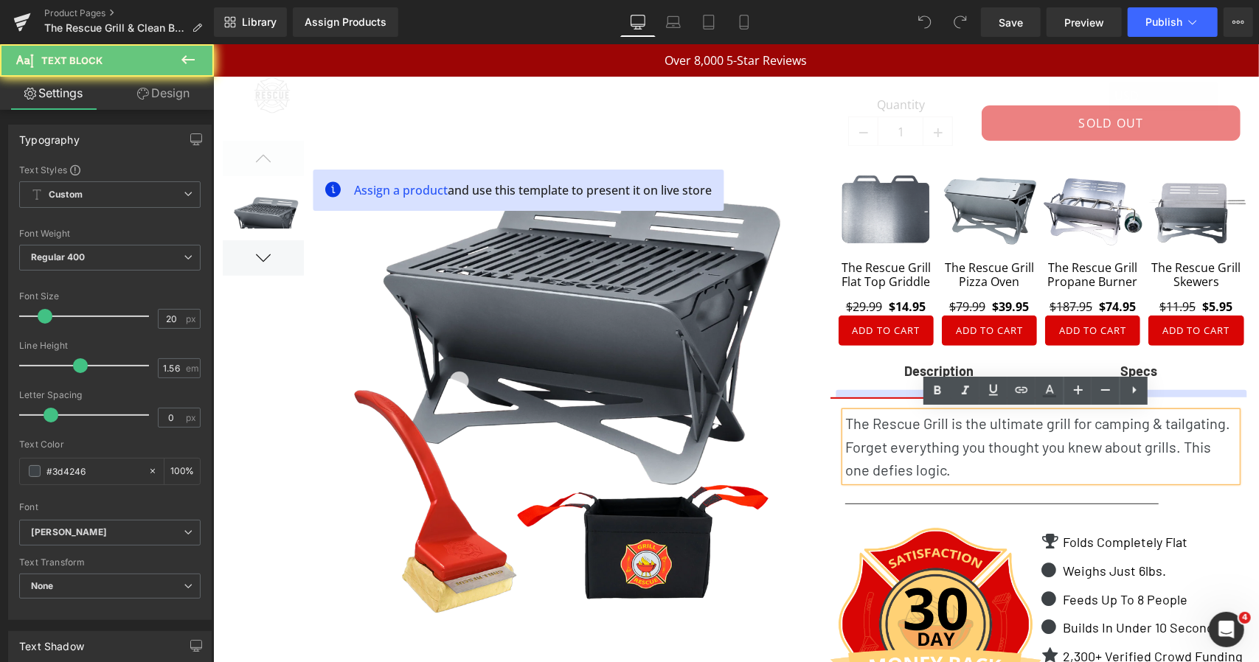
click at [934, 444] on p "The Rescue Grill is the ultimate grill for camping & tailgating. Forget everyth…" at bounding box center [1040, 446] width 392 height 69
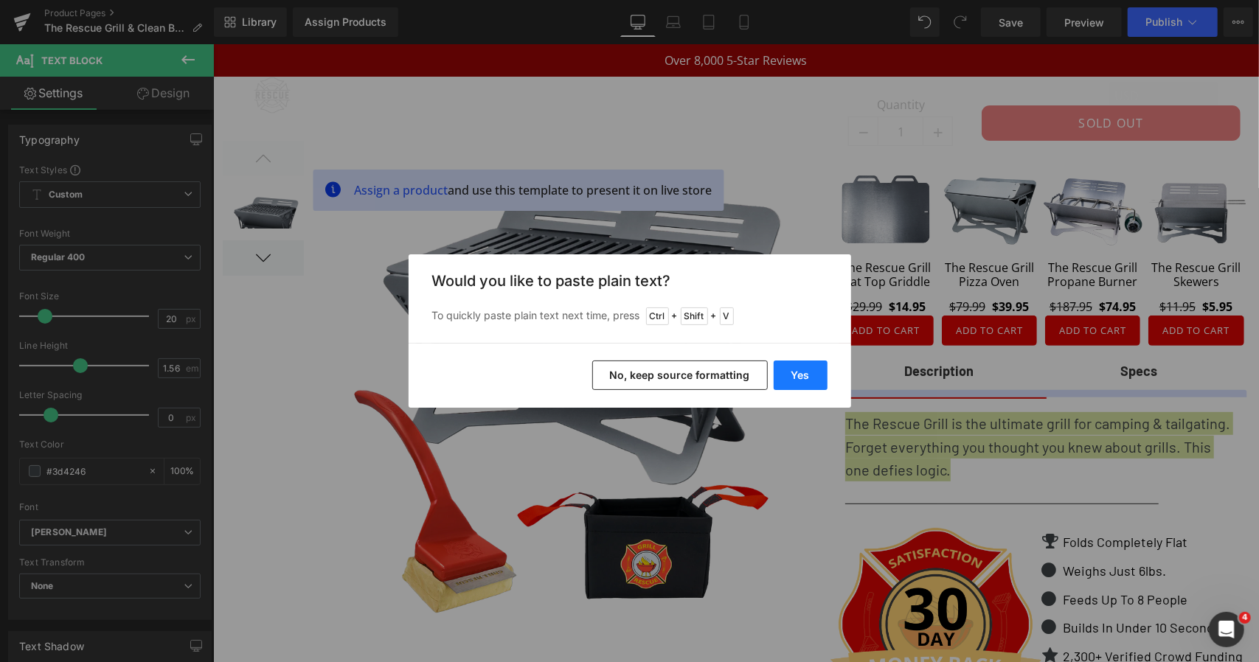
click at [810, 378] on button "Yes" at bounding box center [801, 376] width 54 height 30
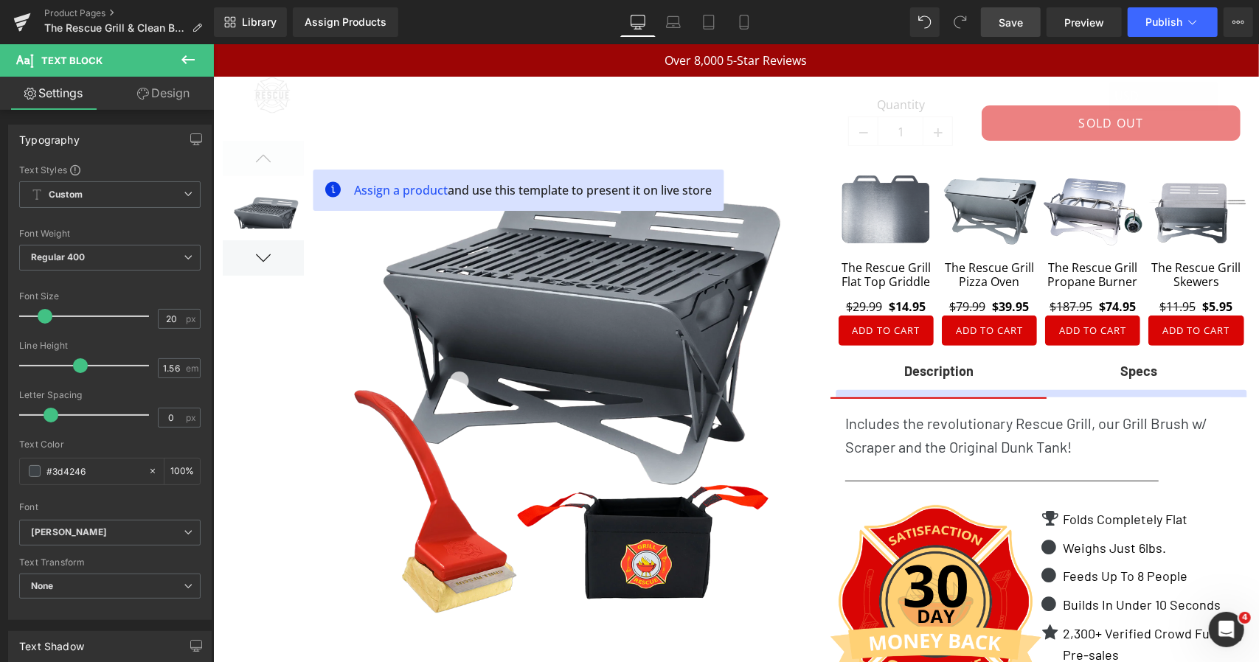
drag, startPoint x: 1005, startPoint y: 17, endPoint x: 790, endPoint y: 5, distance: 215.7
click at [1005, 17] on span "Save" at bounding box center [1011, 22] width 24 height 15
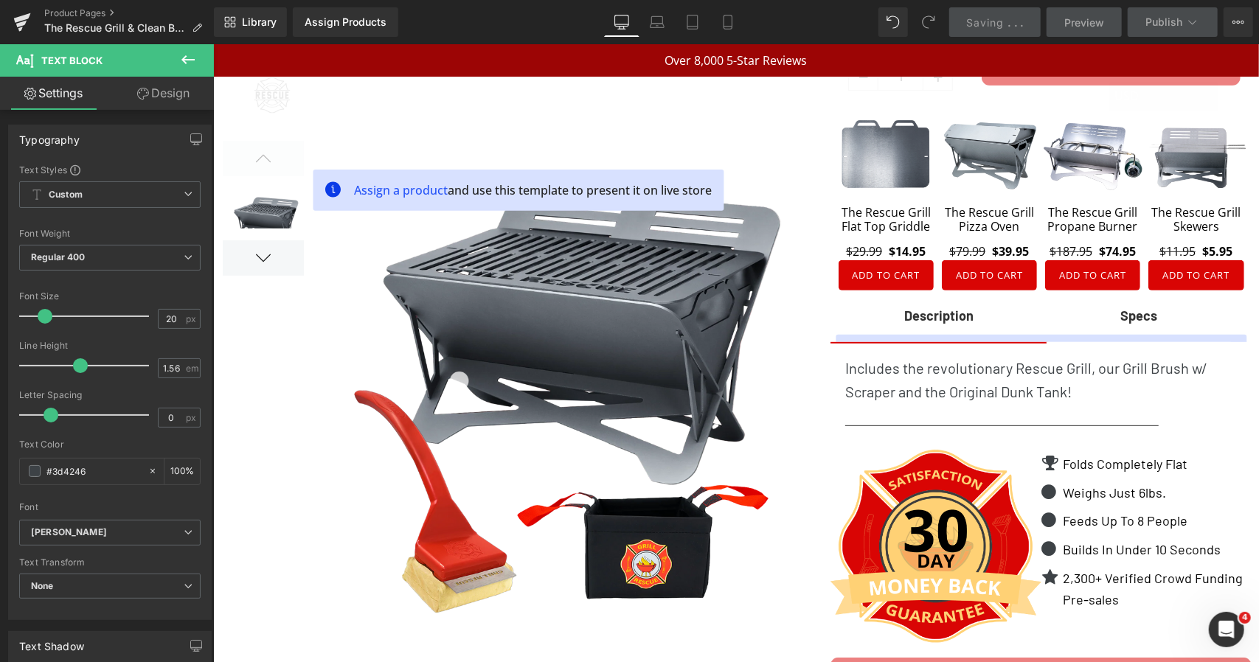
scroll to position [317, 0]
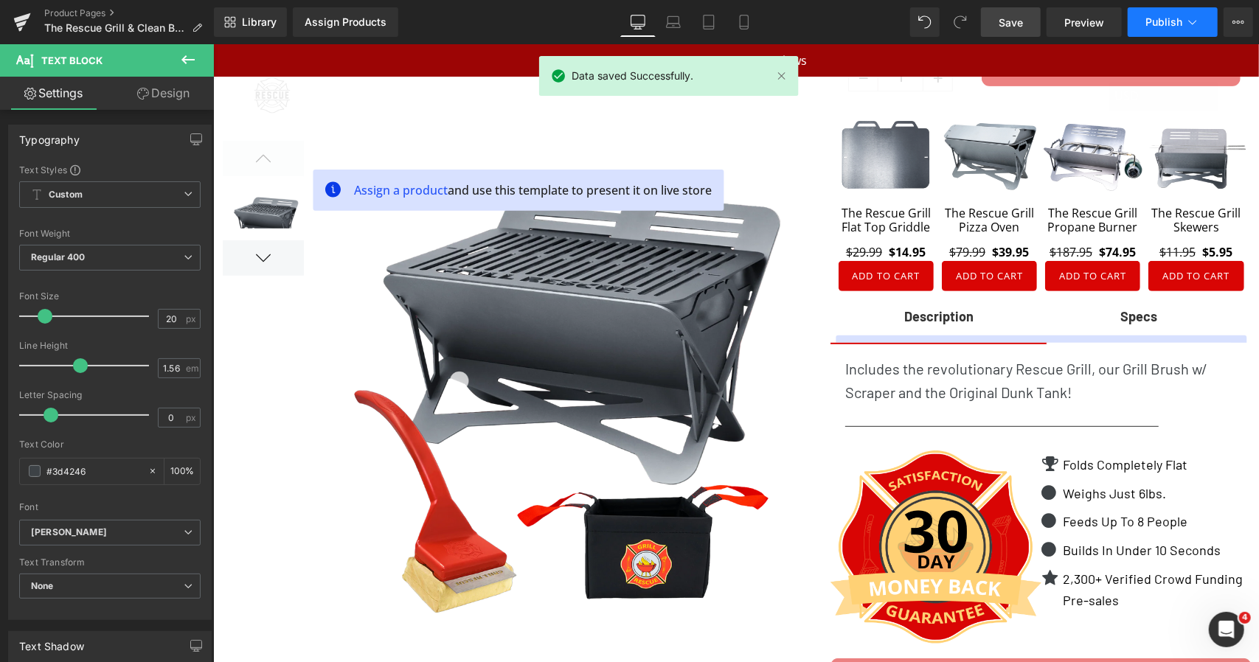
click at [1155, 26] on span "Publish" at bounding box center [1163, 22] width 37 height 12
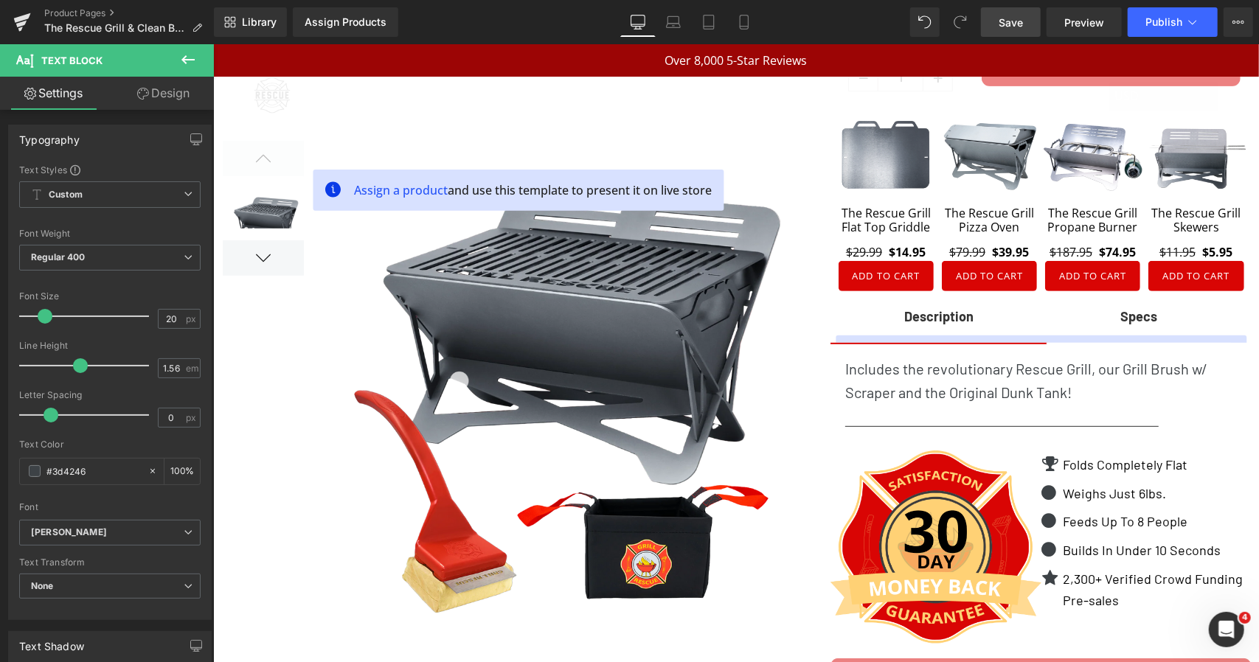
click at [355, 26] on div "Assign Products" at bounding box center [346, 22] width 82 height 12
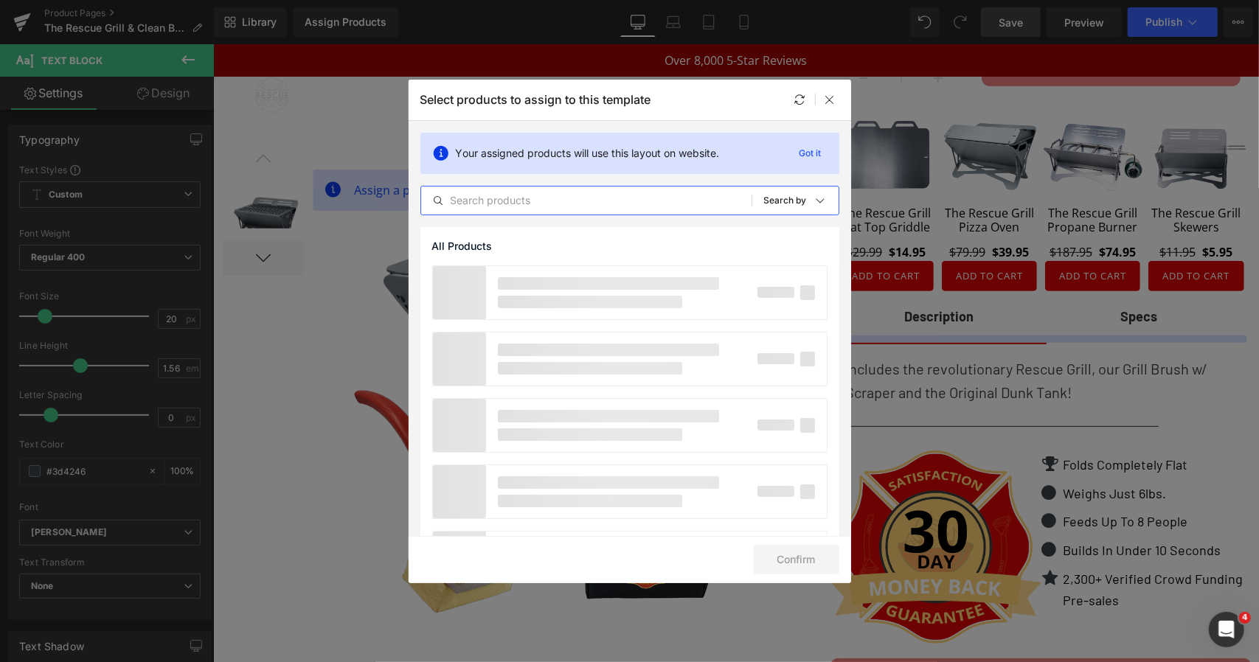
click at [532, 206] on input "text" at bounding box center [586, 201] width 330 height 18
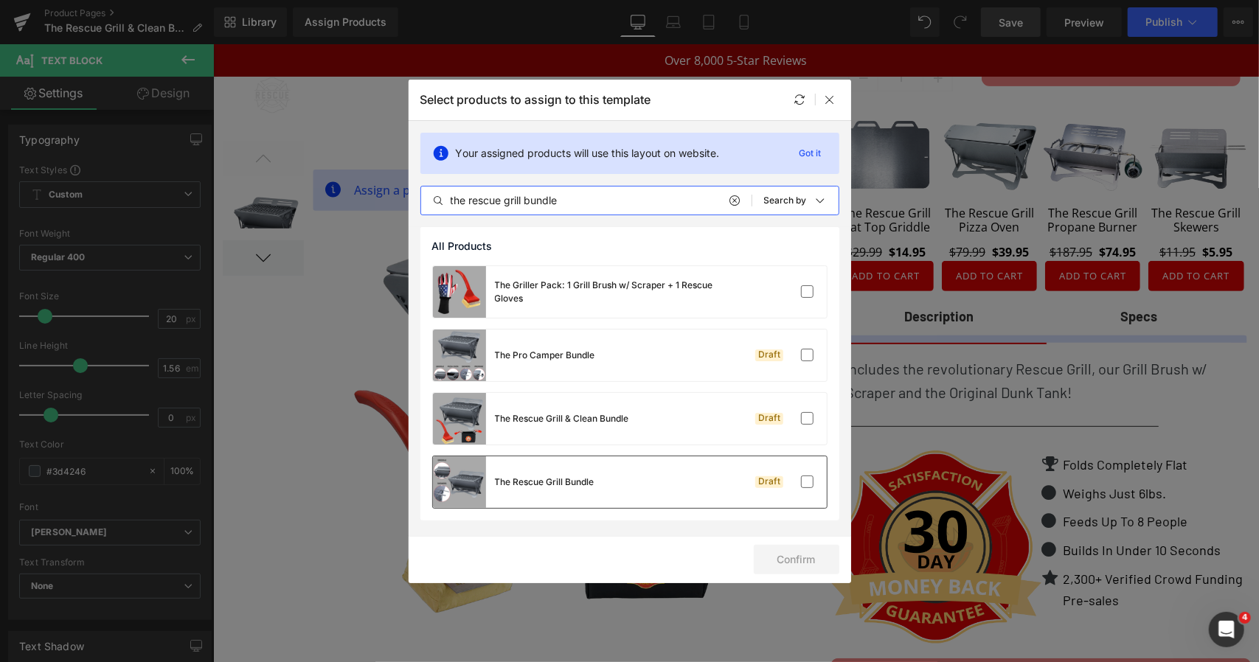
type input "the rescue grill bundle"
click at [621, 475] on div "The Rescue Grill Bundle Draft" at bounding box center [630, 483] width 394 height 52
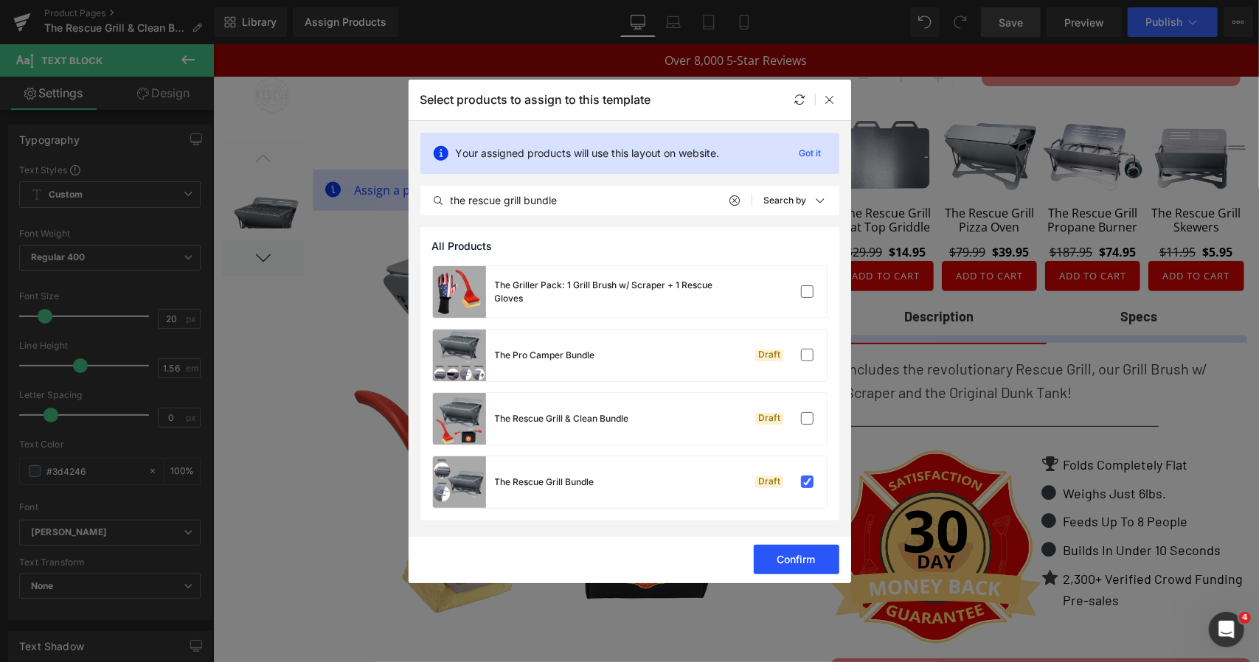
click at [783, 561] on button "Confirm" at bounding box center [797, 560] width 86 height 30
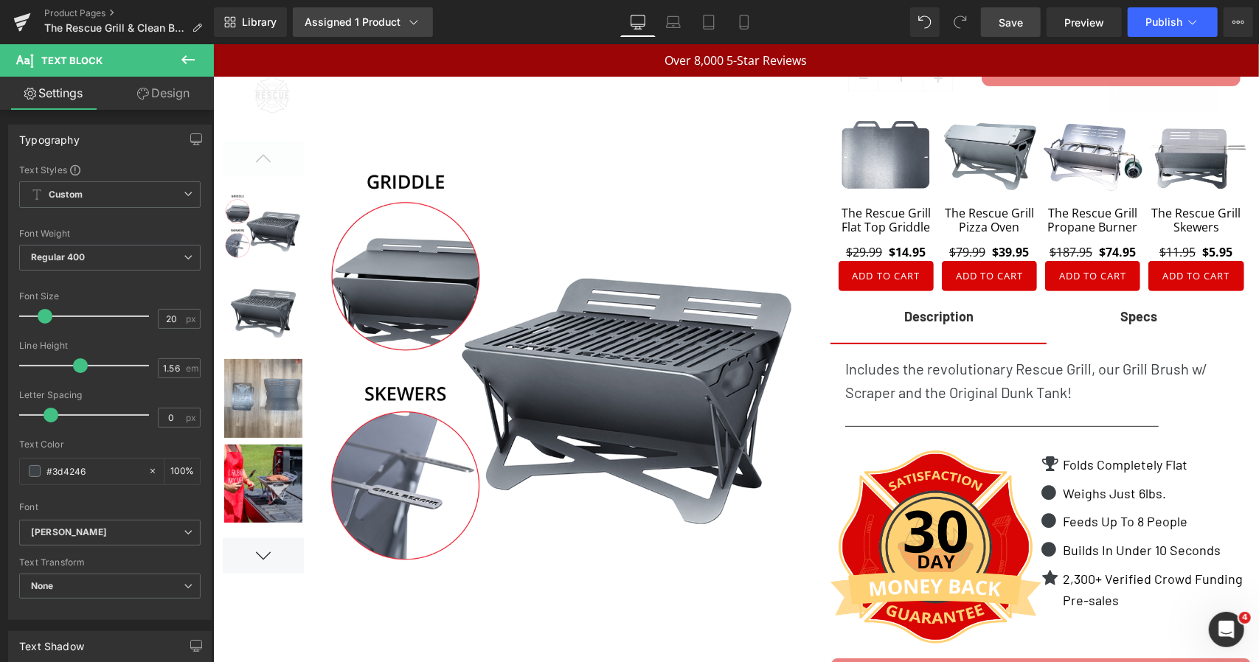
click at [351, 26] on div "Assigned 1 Product" at bounding box center [363, 22] width 117 height 15
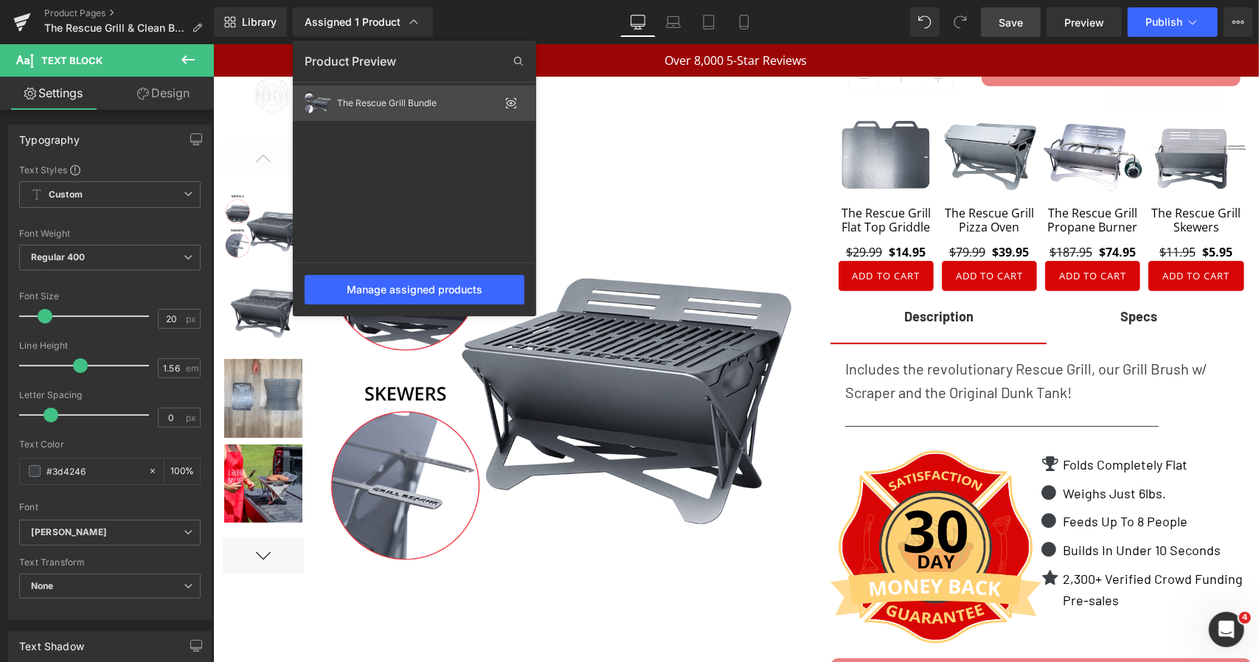
click at [449, 108] on div "The Rescue Grill Bundle" at bounding box center [418, 103] width 162 height 10
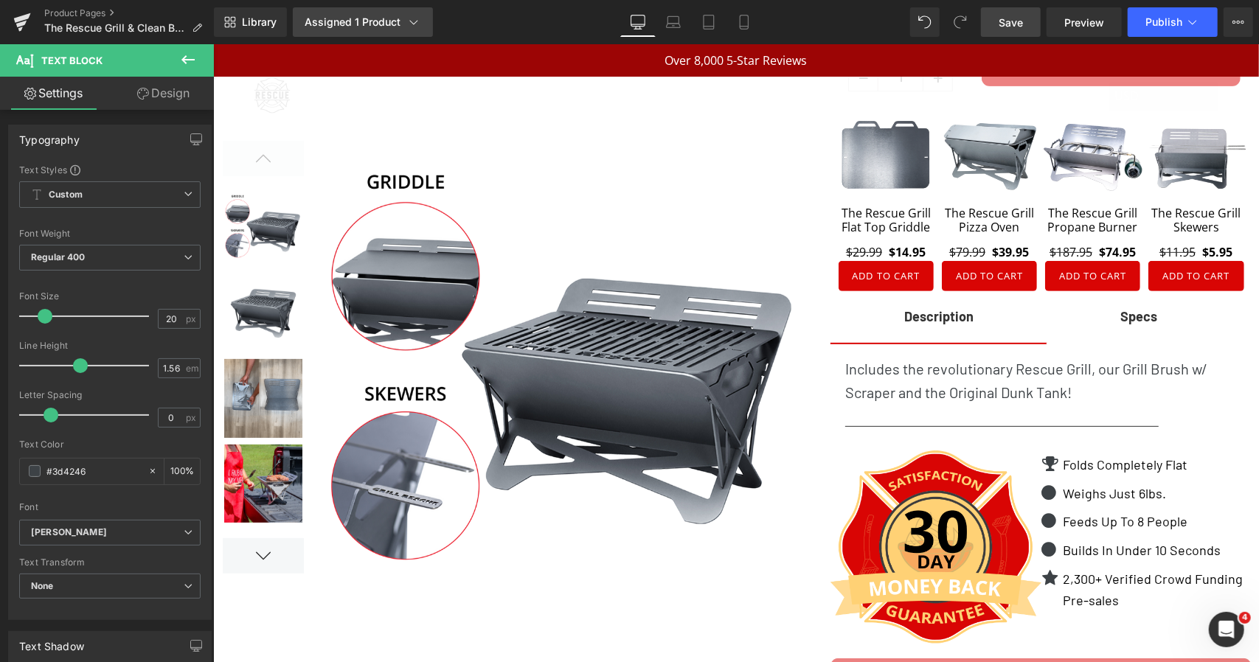
click at [401, 29] on div "Assigned 1 Product" at bounding box center [363, 22] width 117 height 15
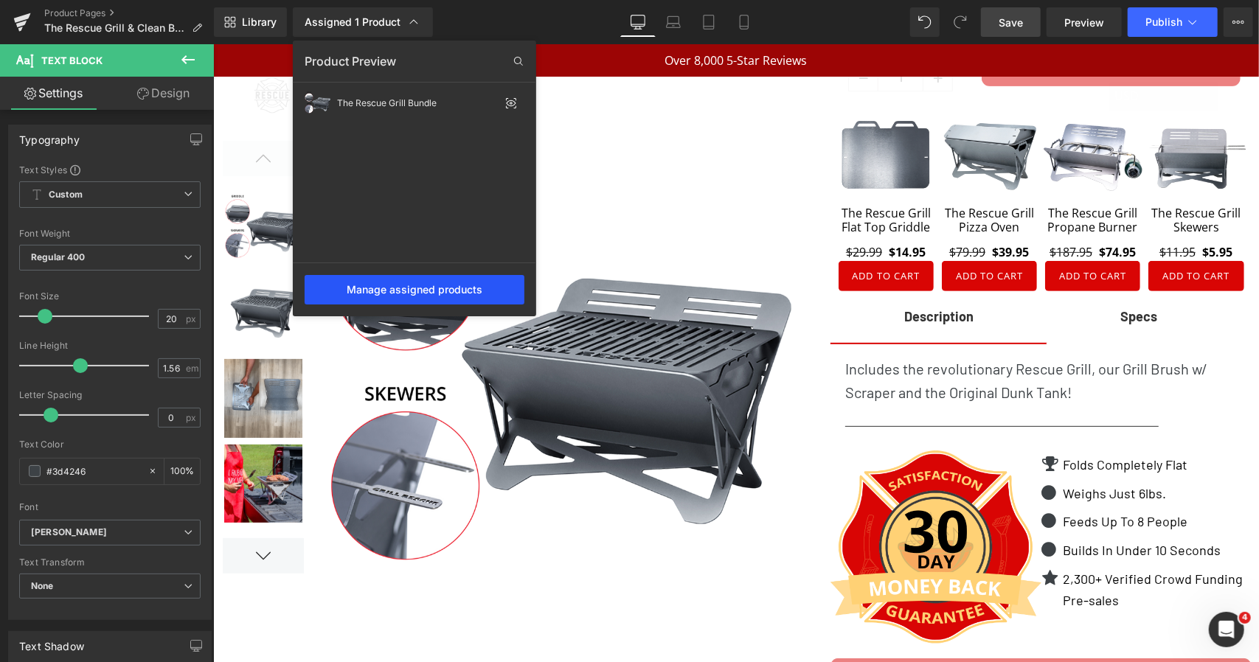
click at [402, 285] on div "Manage assigned products" at bounding box center [415, 290] width 220 height 30
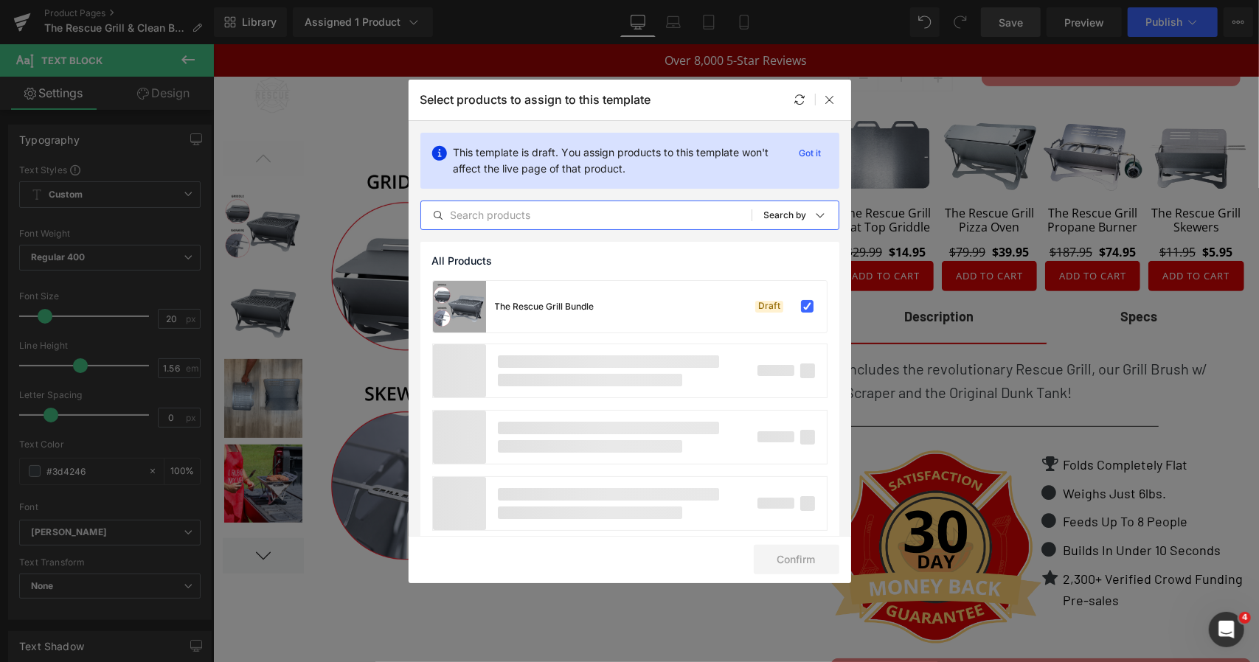
click at [583, 221] on input "text" at bounding box center [586, 216] width 330 height 18
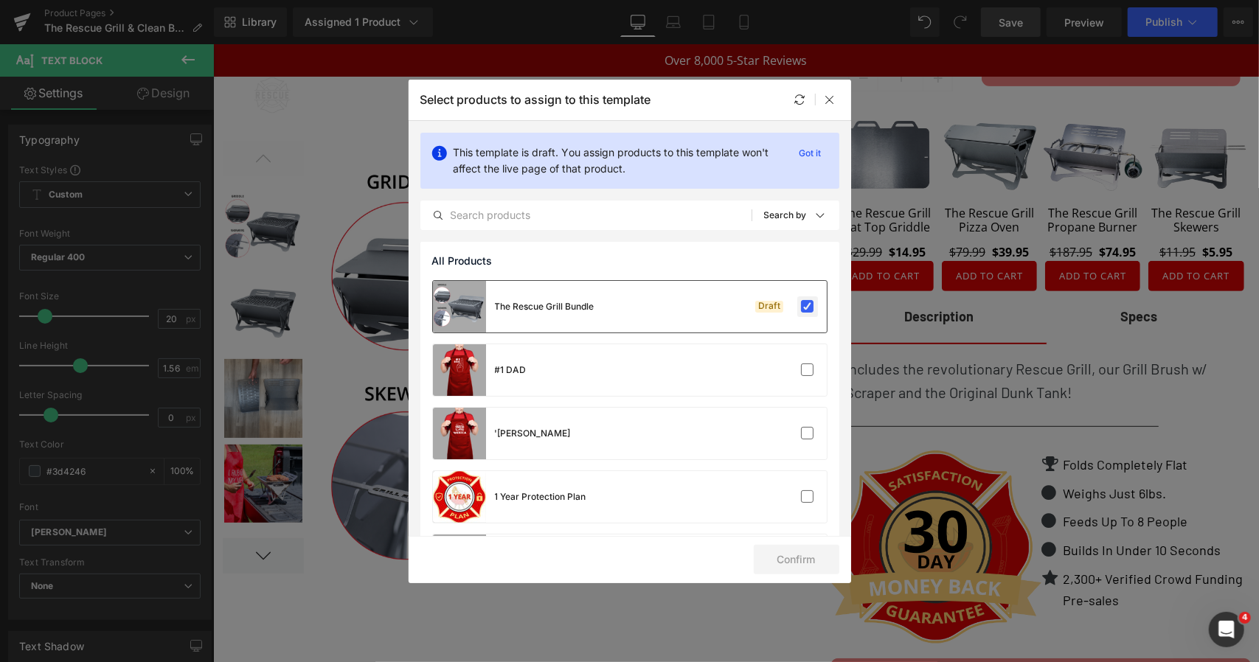
click at [801, 308] on label at bounding box center [807, 306] width 13 height 13
click at [808, 307] on input "checkbox" at bounding box center [808, 307] width 0 height 0
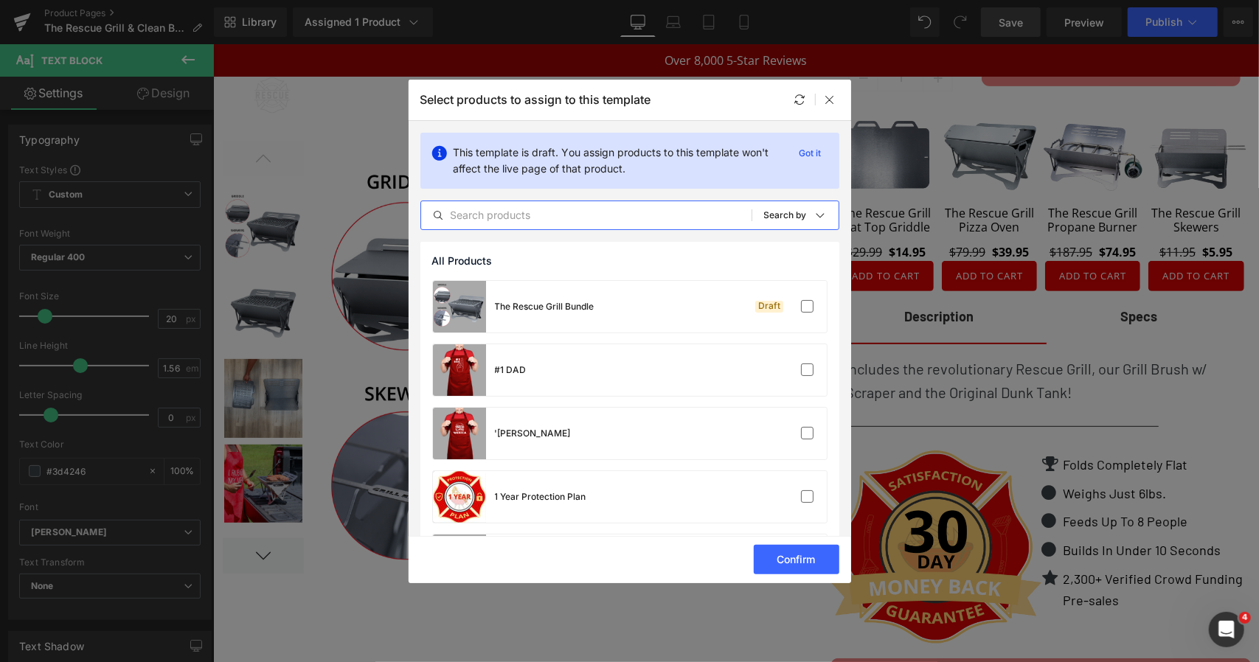
click at [587, 212] on input "text" at bounding box center [586, 216] width 330 height 18
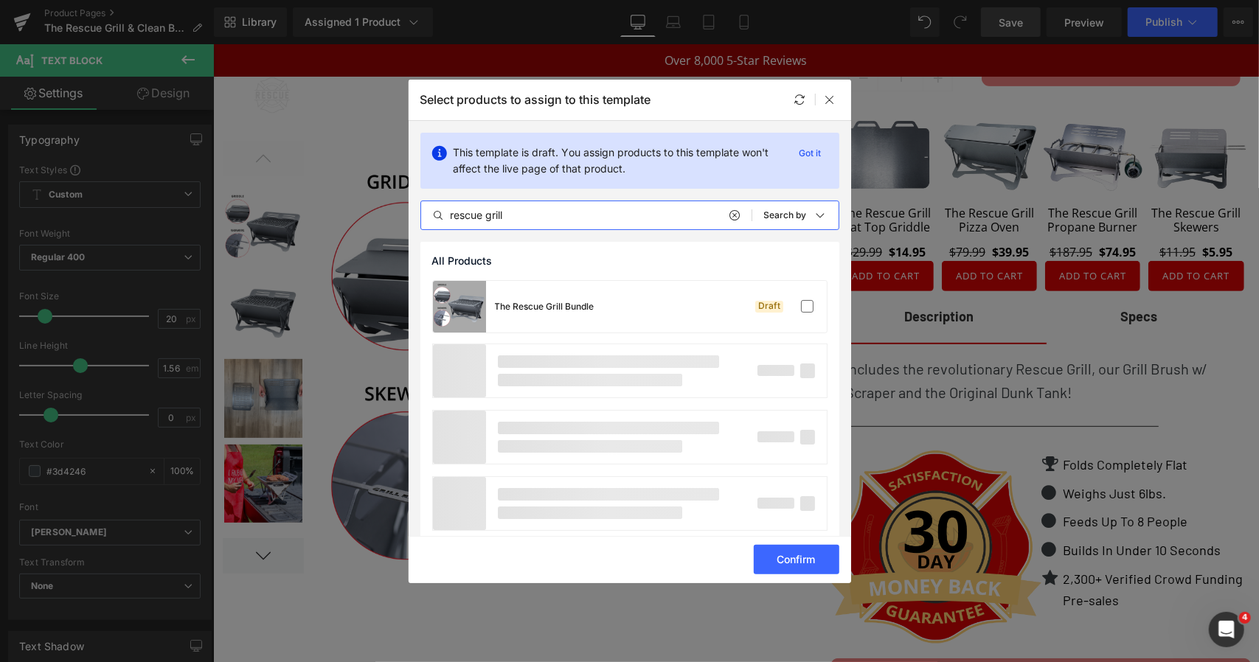
paste input "The Rescue Grill & Clean Bundle"
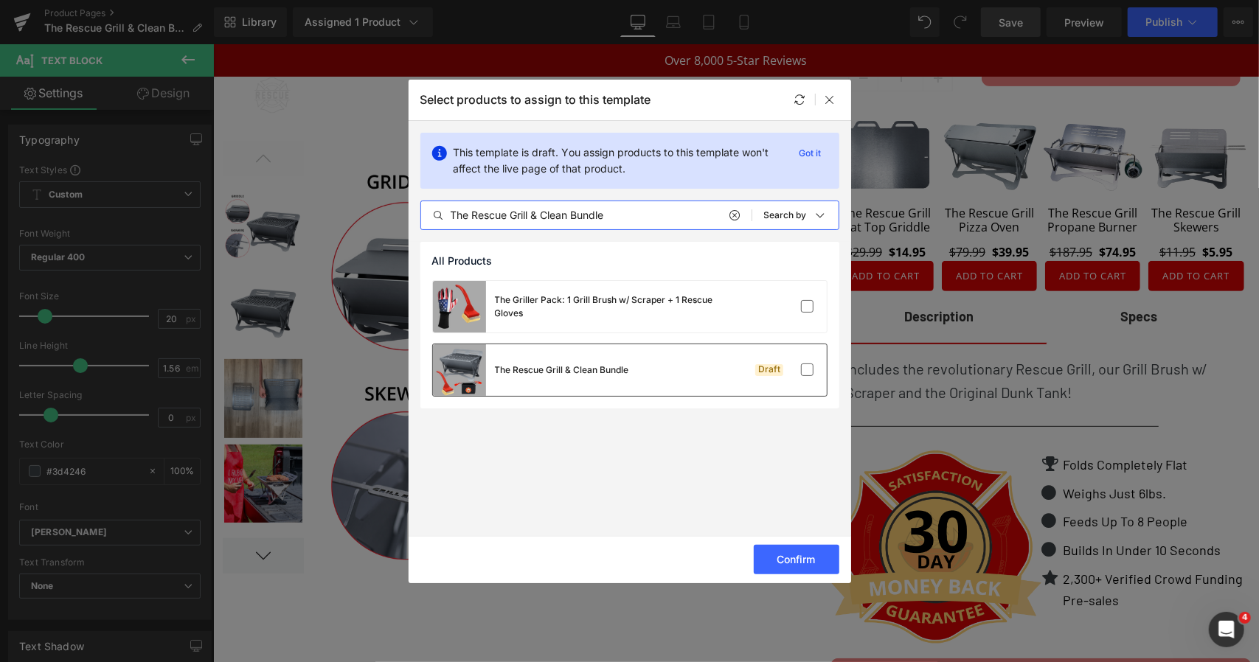
type input "The Rescue Grill & Clean Bundle"
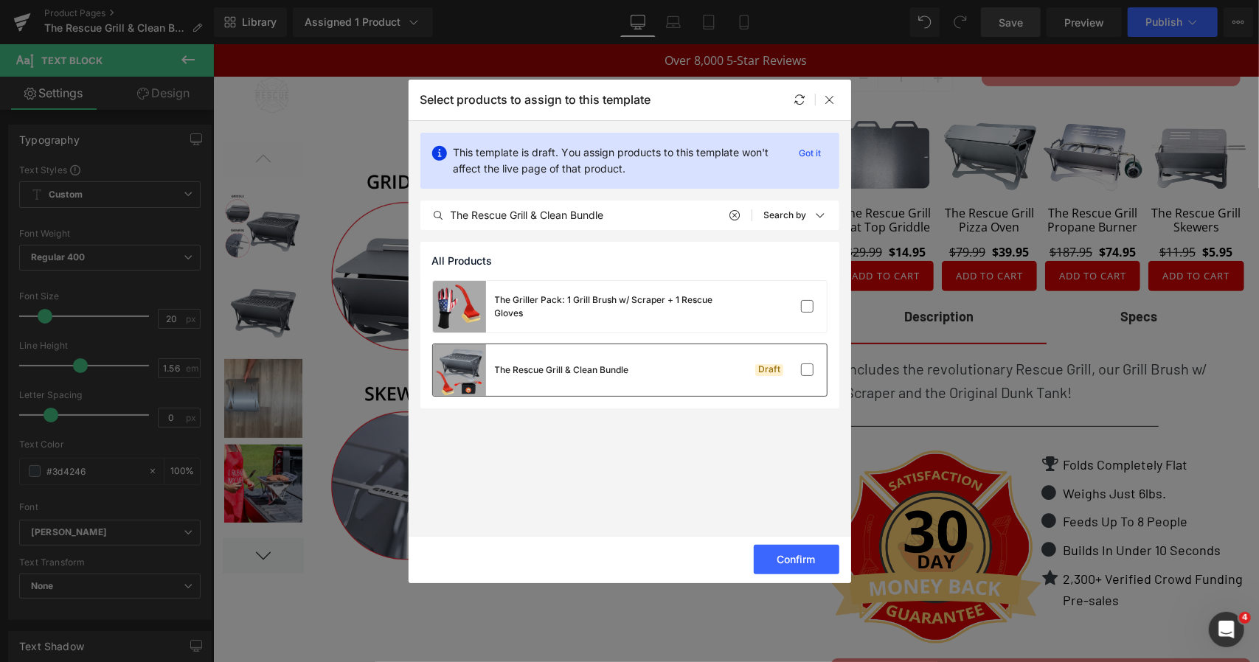
click at [591, 358] on div "The Rescue Grill & Clean Bundle" at bounding box center [531, 370] width 196 height 52
click at [793, 558] on button "Confirm" at bounding box center [797, 560] width 86 height 30
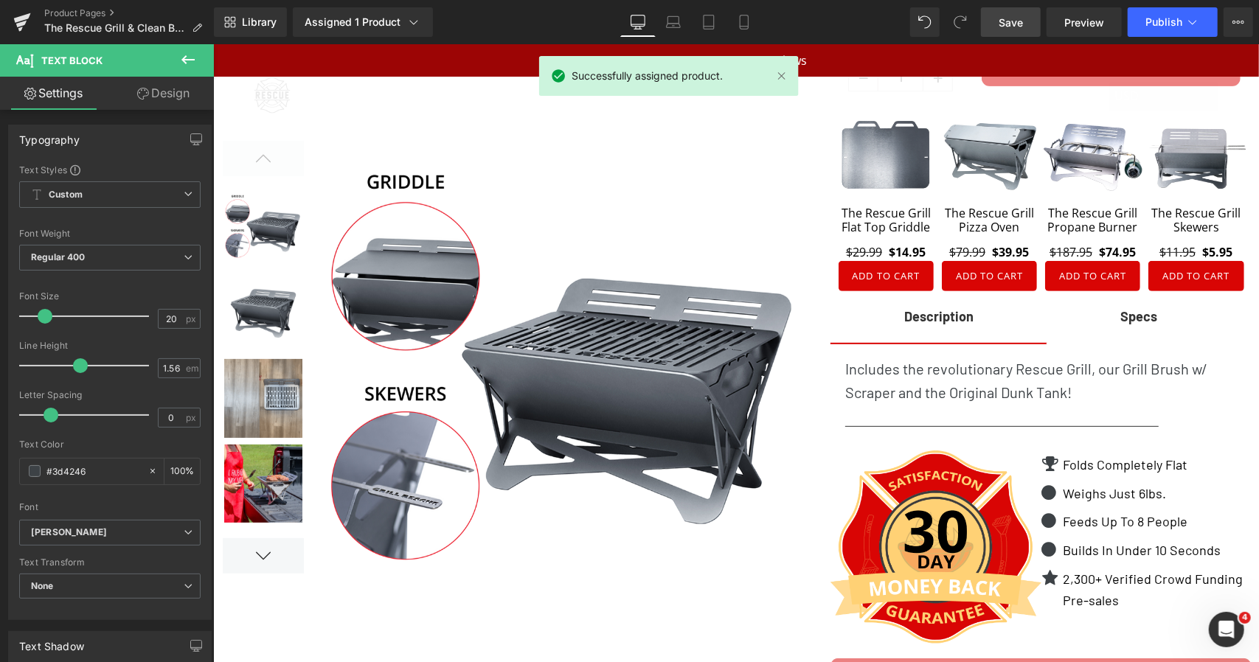
click at [1013, 32] on link "Save" at bounding box center [1011, 22] width 60 height 30
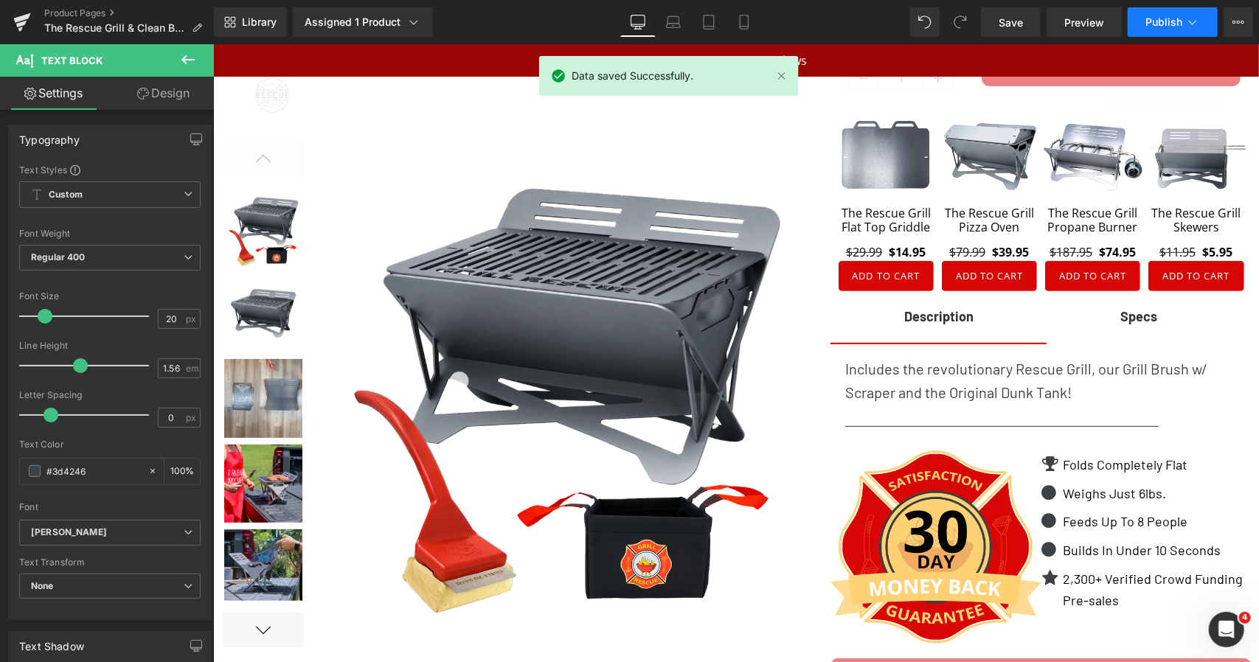
click at [1137, 18] on button "Publish" at bounding box center [1173, 22] width 90 height 30
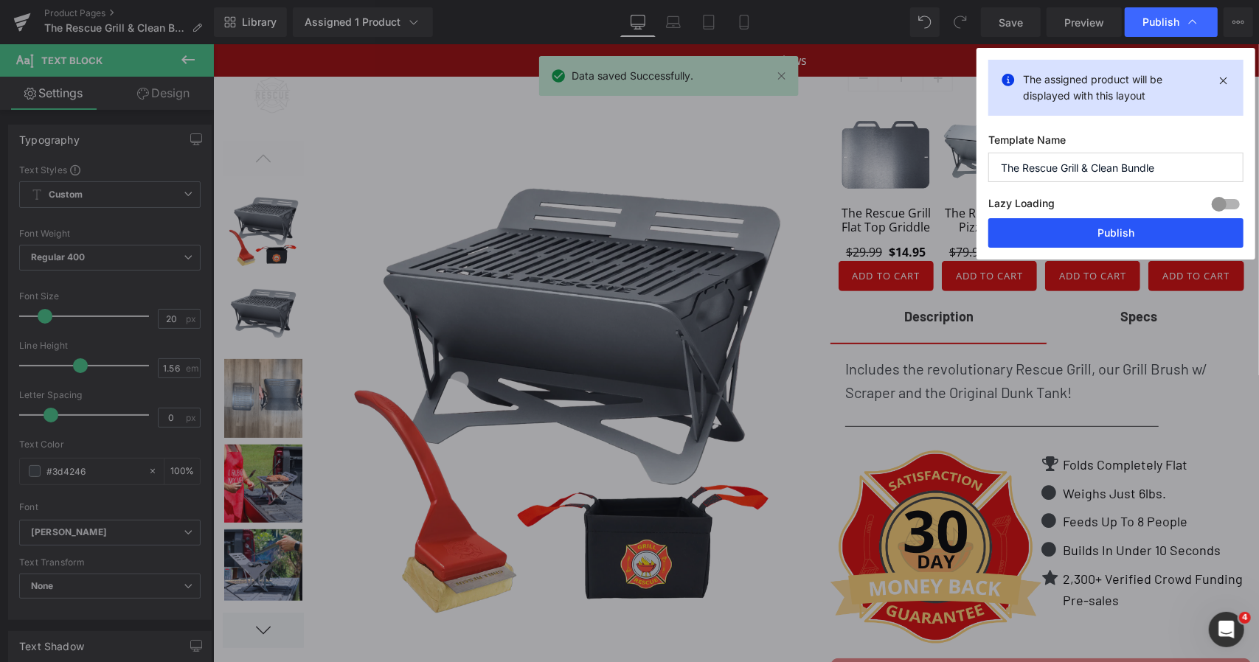
click at [1035, 226] on button "Publish" at bounding box center [1115, 233] width 255 height 30
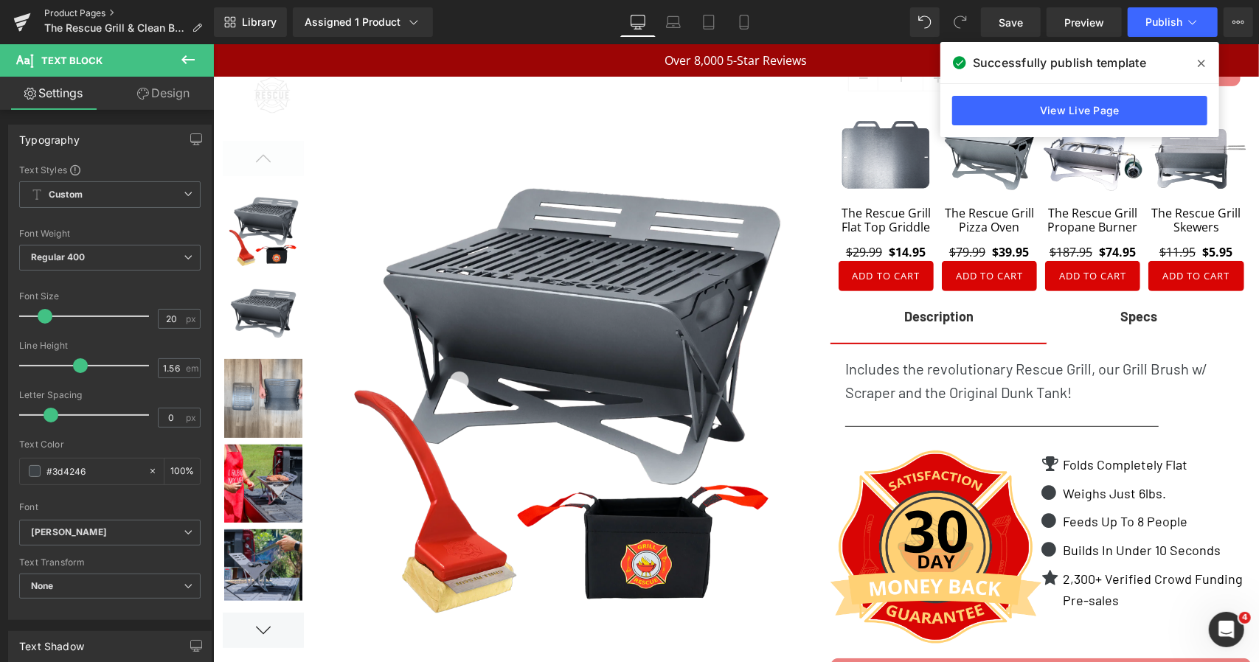
click at [94, 11] on link "Product Pages" at bounding box center [129, 13] width 170 height 12
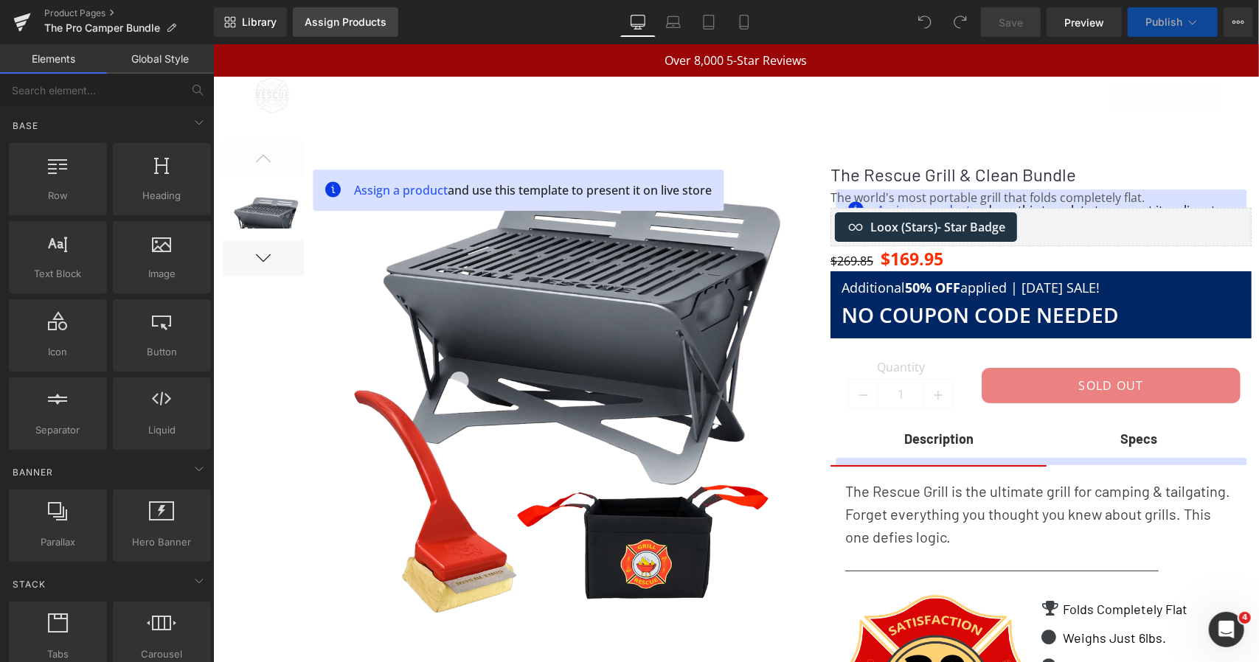
click at [341, 27] on div "Assign Products" at bounding box center [346, 22] width 82 height 12
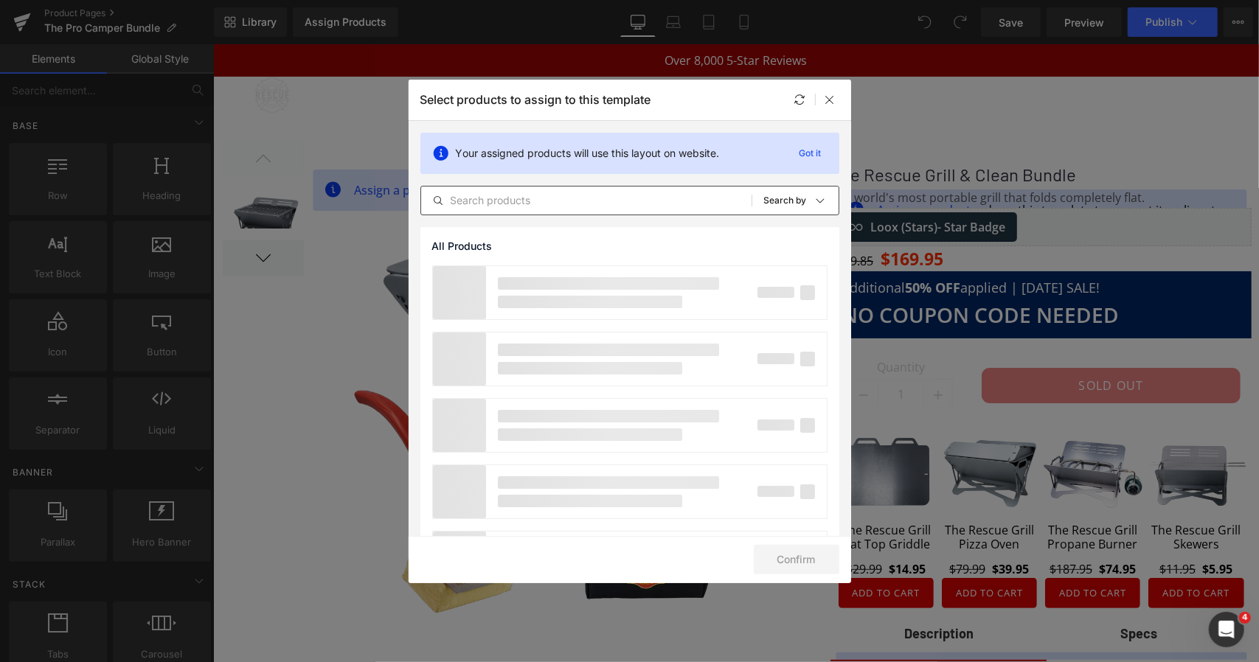
click at [507, 203] on input "text" at bounding box center [586, 201] width 330 height 18
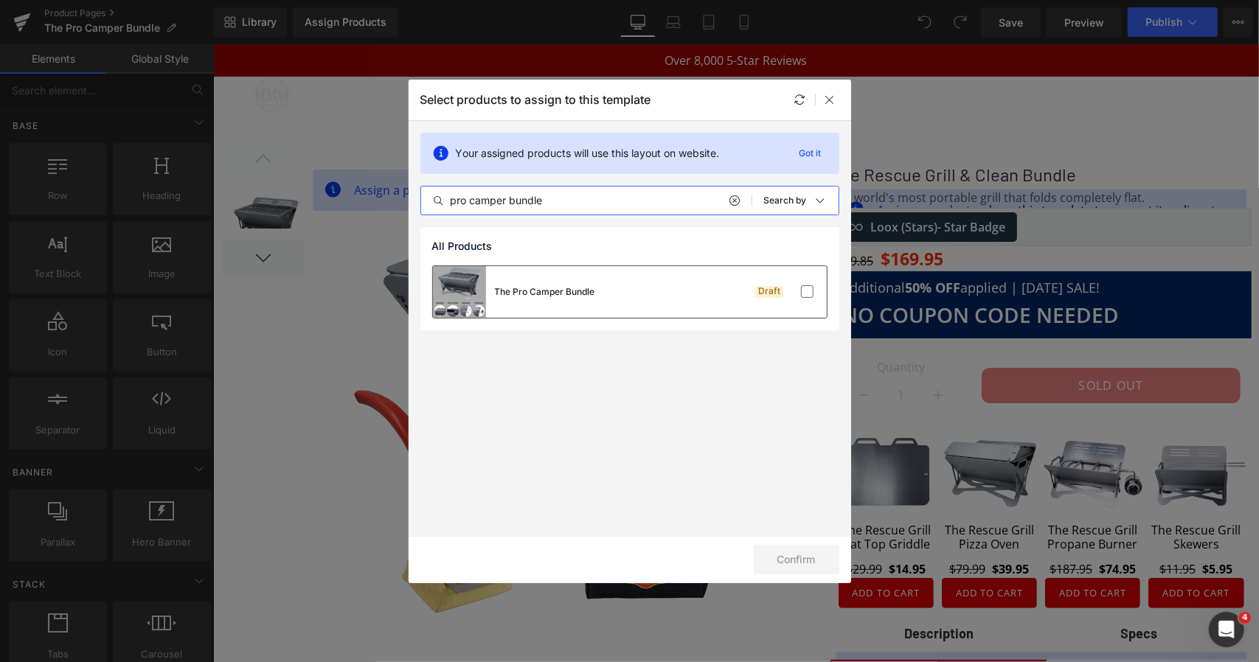
type input "pro camper bundle"
click at [572, 303] on div "The Pro Camper Bundle" at bounding box center [514, 292] width 162 height 52
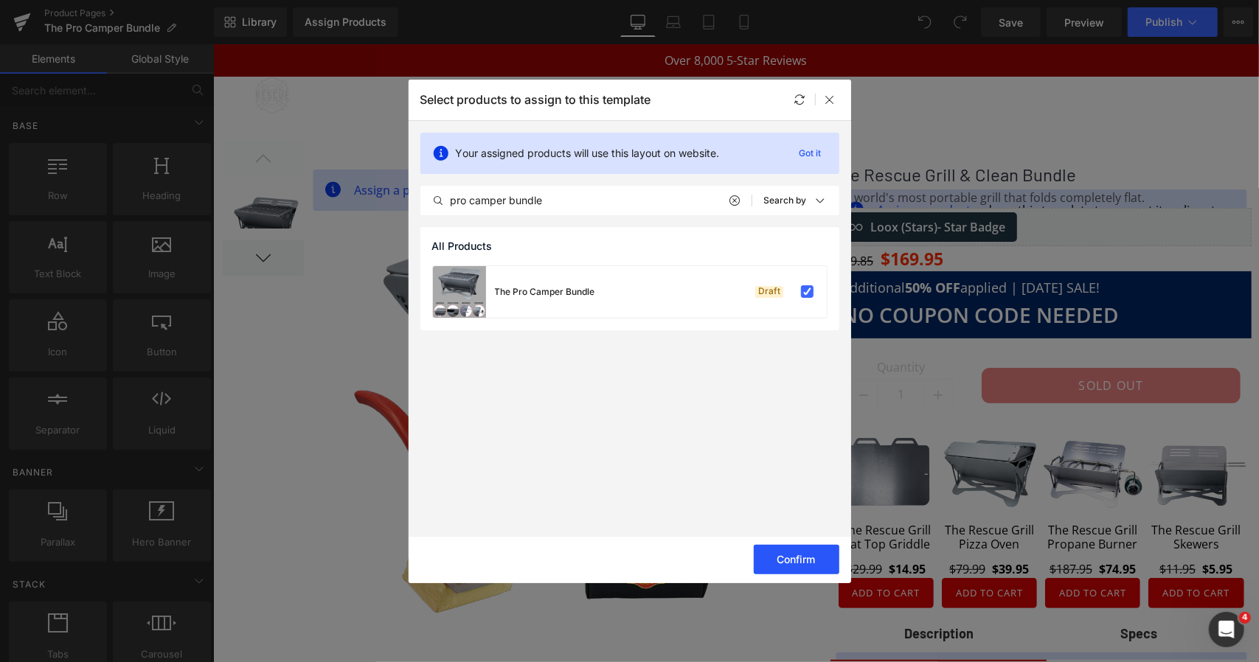
click at [784, 562] on button "Confirm" at bounding box center [797, 560] width 86 height 30
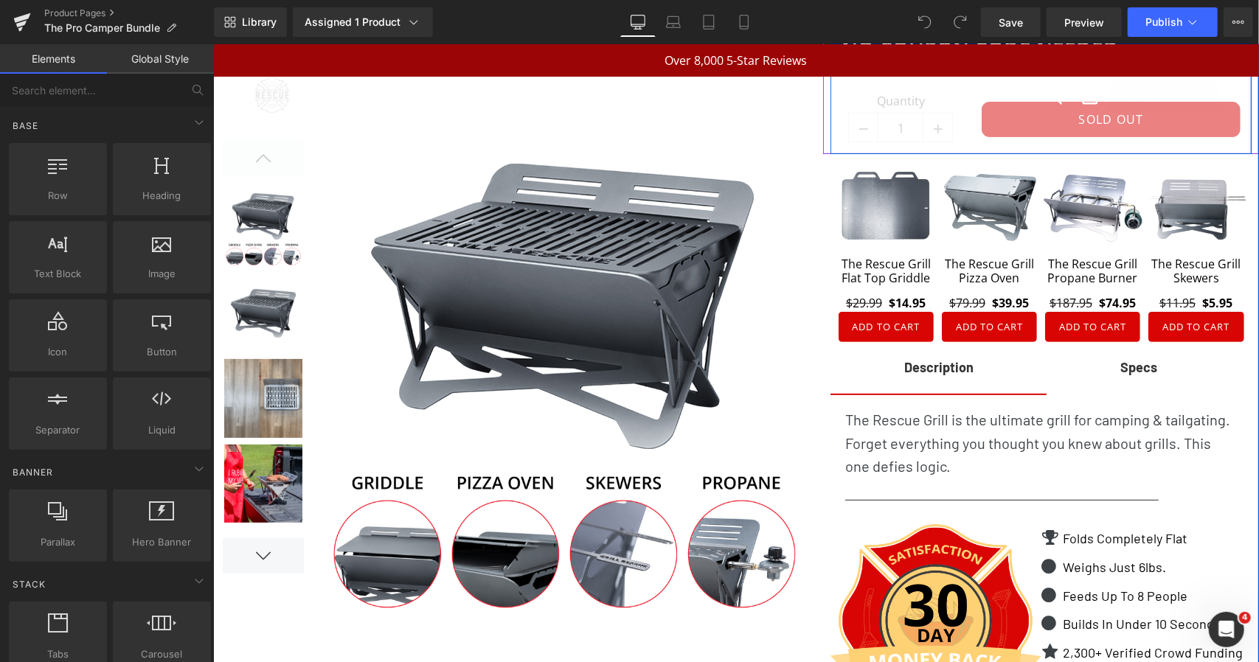
scroll to position [268, 0]
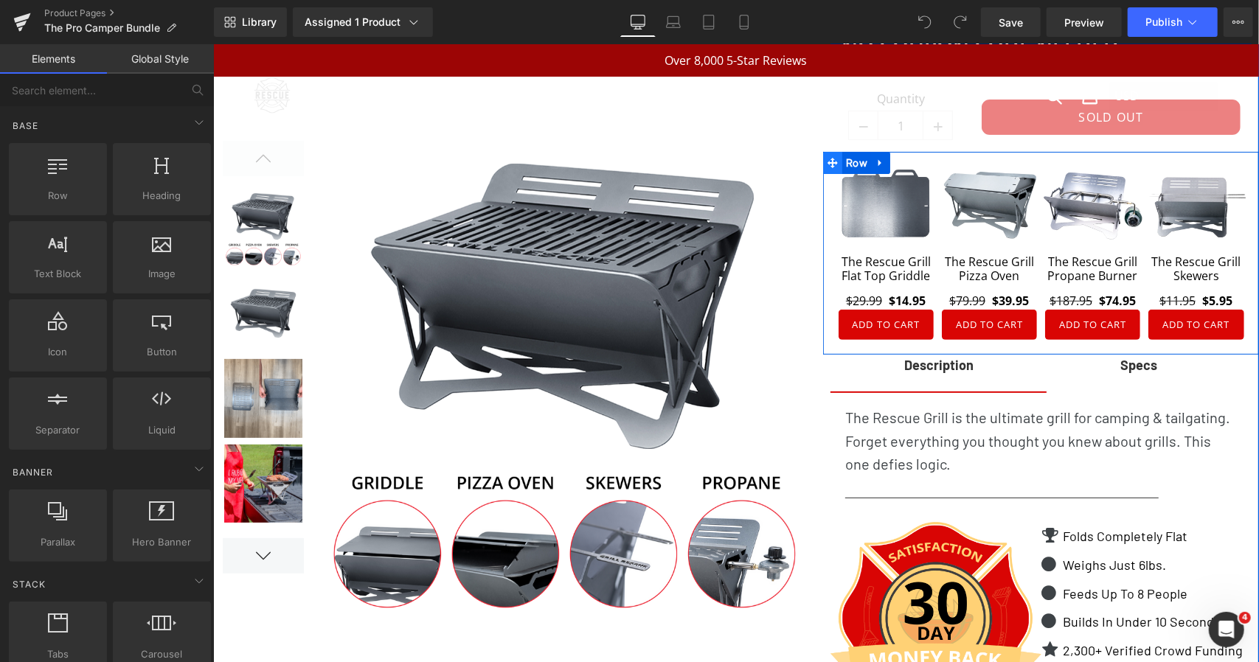
click at [832, 156] on span at bounding box center [831, 162] width 19 height 22
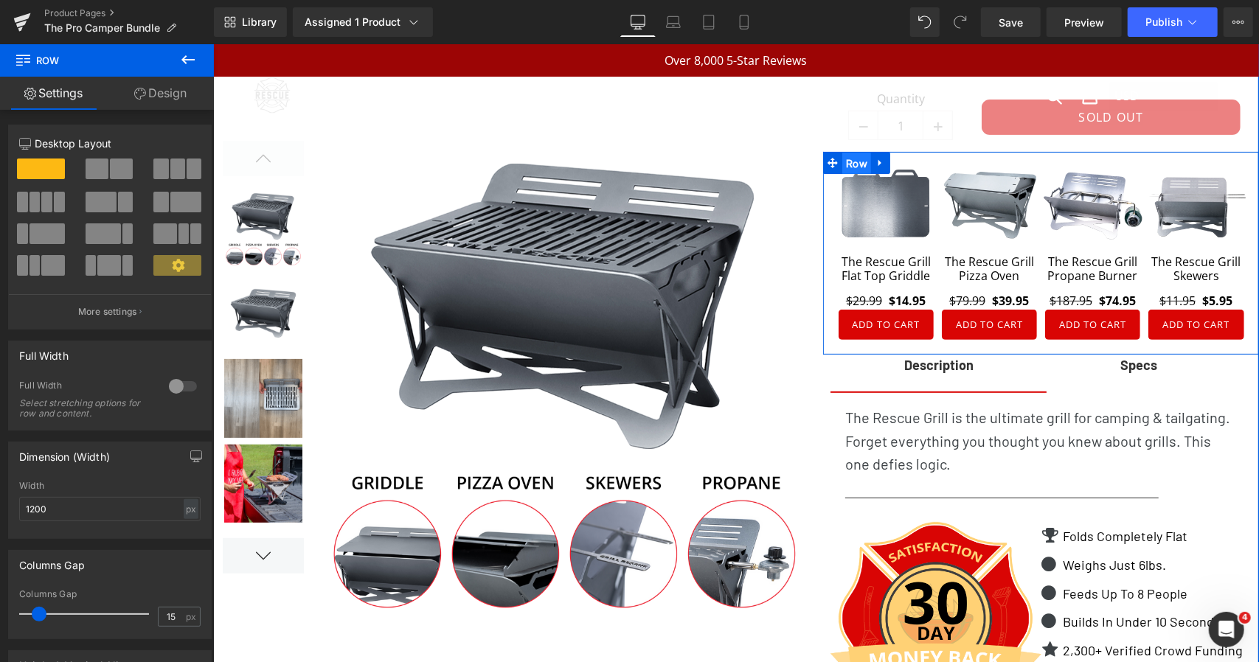
click at [842, 159] on span "Row" at bounding box center [856, 163] width 29 height 22
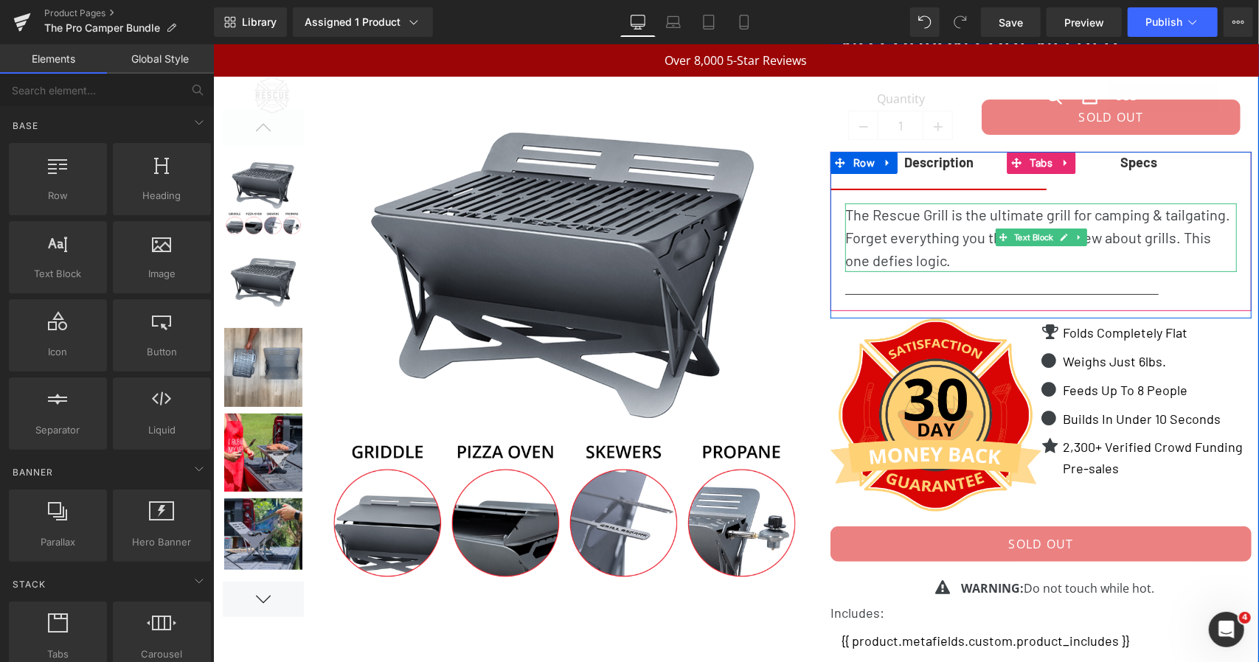
click at [901, 221] on p "The Rescue Grill is the ultimate grill for camping & tailgating. Forget everyth…" at bounding box center [1040, 237] width 392 height 69
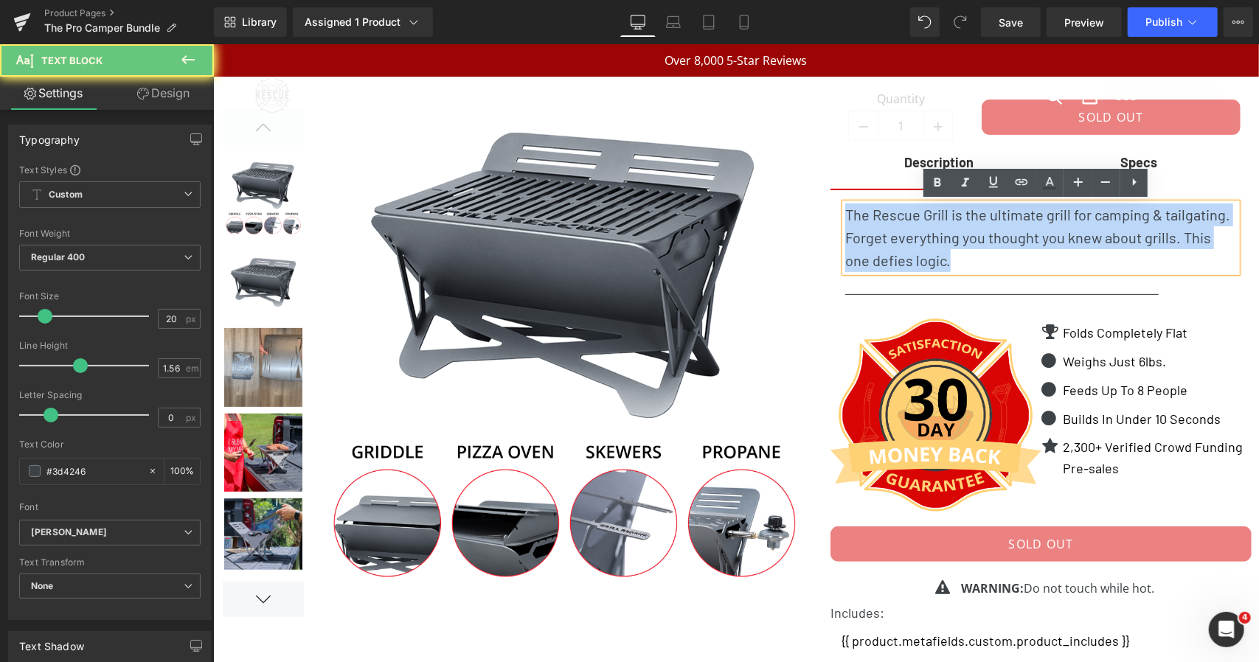
click at [901, 221] on p "The Rescue Grill is the ultimate grill for camping & tailgating. Forget everyth…" at bounding box center [1040, 237] width 392 height 69
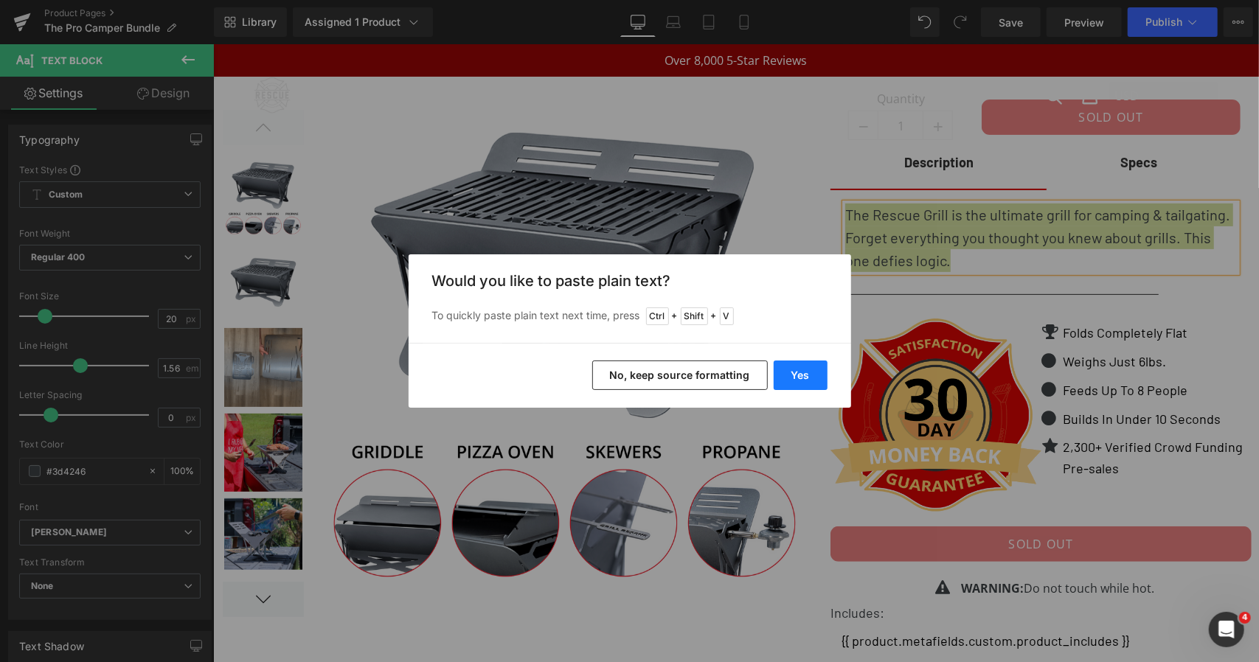
click at [794, 375] on button "Yes" at bounding box center [801, 376] width 54 height 30
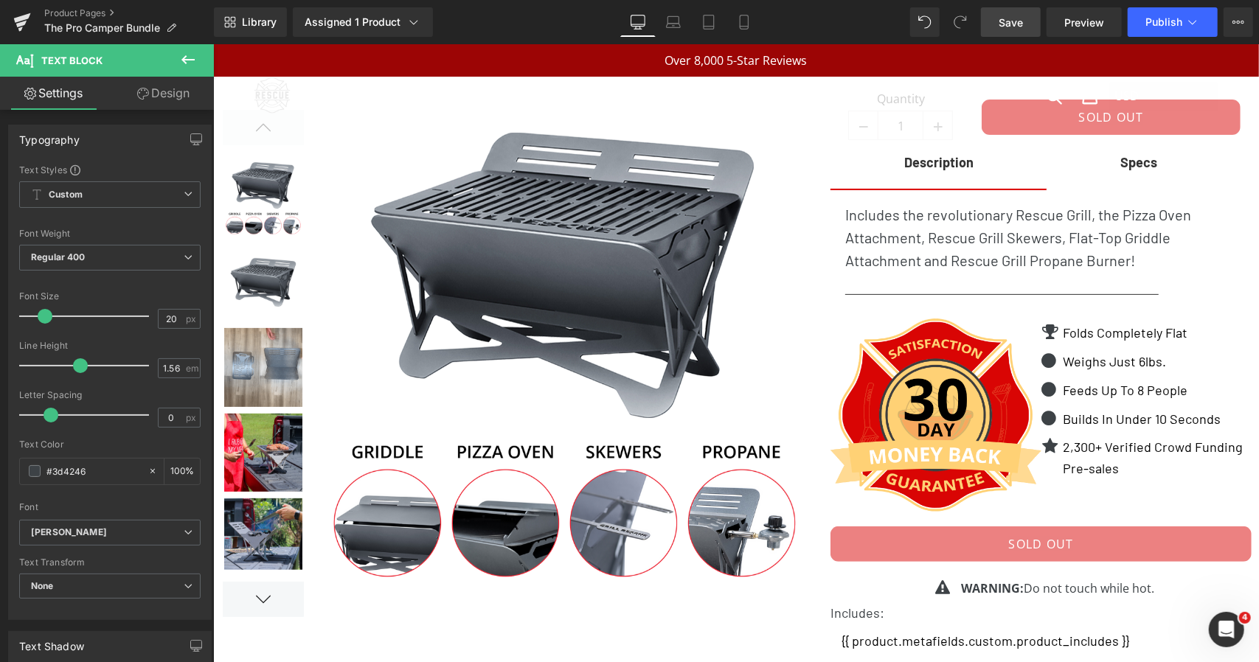
click at [1004, 30] on link "Save" at bounding box center [1011, 22] width 60 height 30
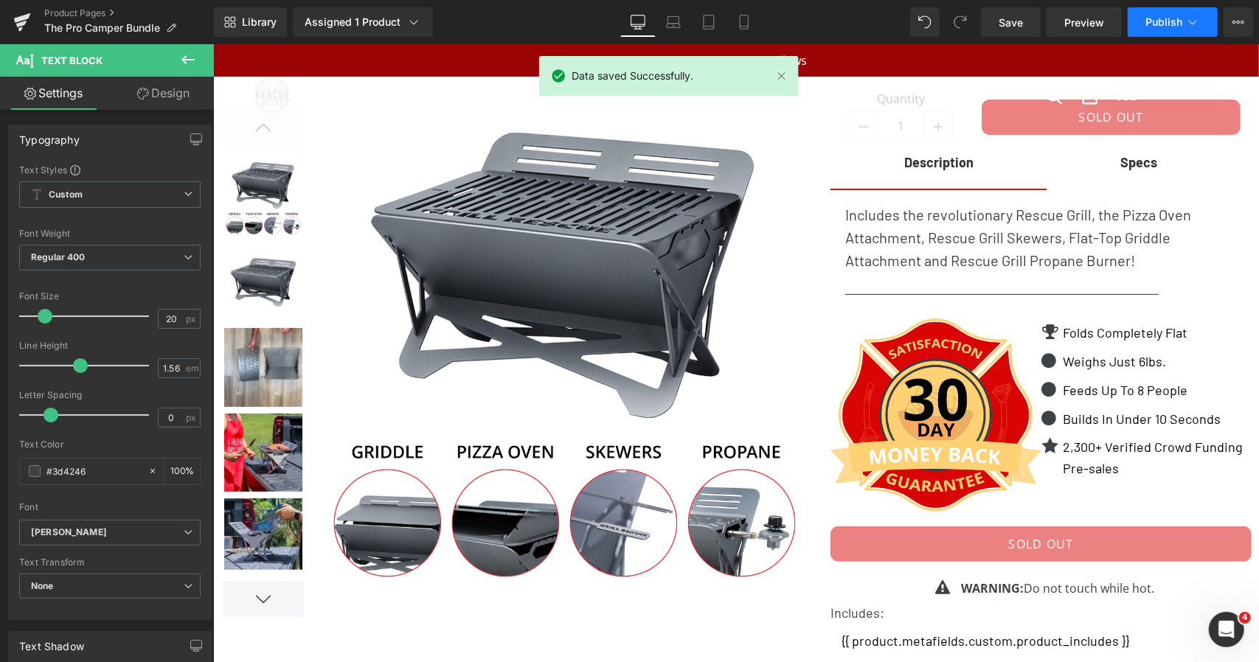
click at [1179, 25] on span "Publish" at bounding box center [1163, 22] width 37 height 12
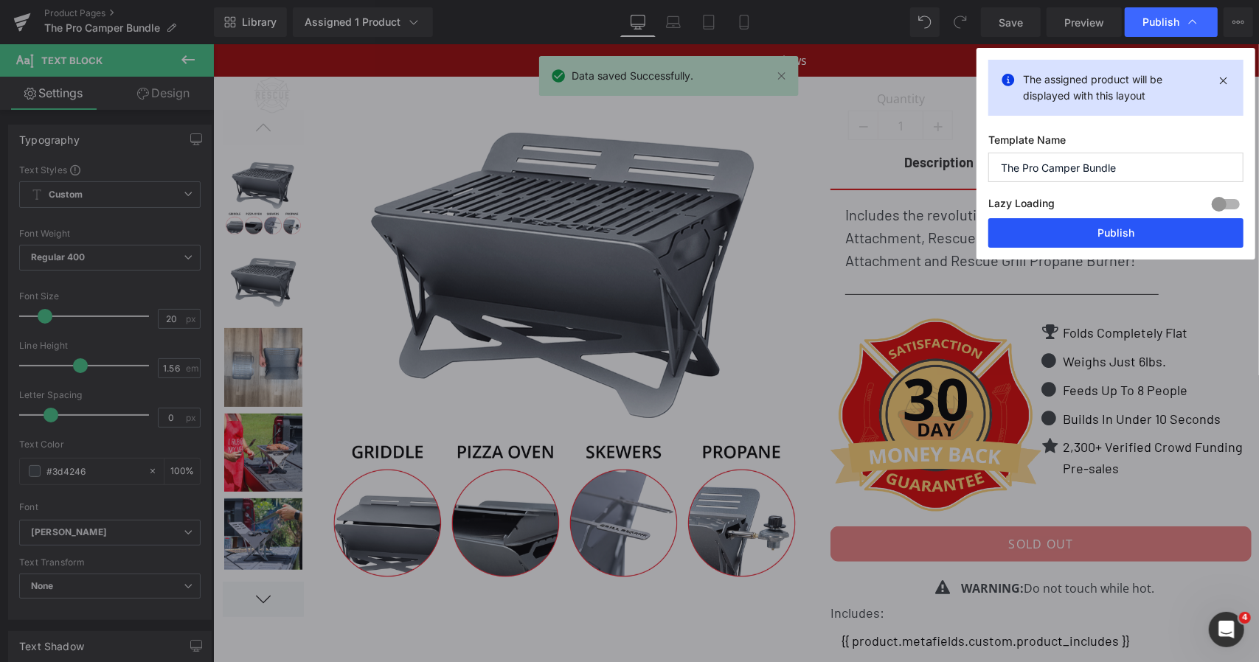
click at [1050, 224] on button "Publish" at bounding box center [1115, 233] width 255 height 30
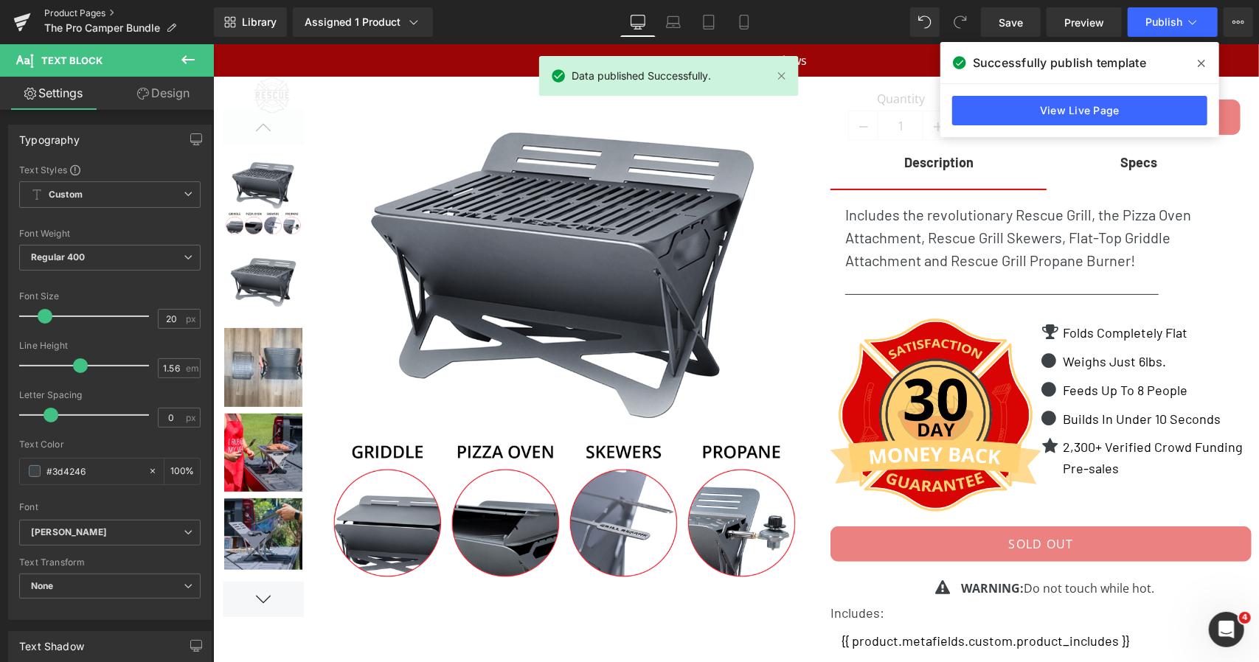
click at [87, 10] on link "Product Pages" at bounding box center [129, 13] width 170 height 12
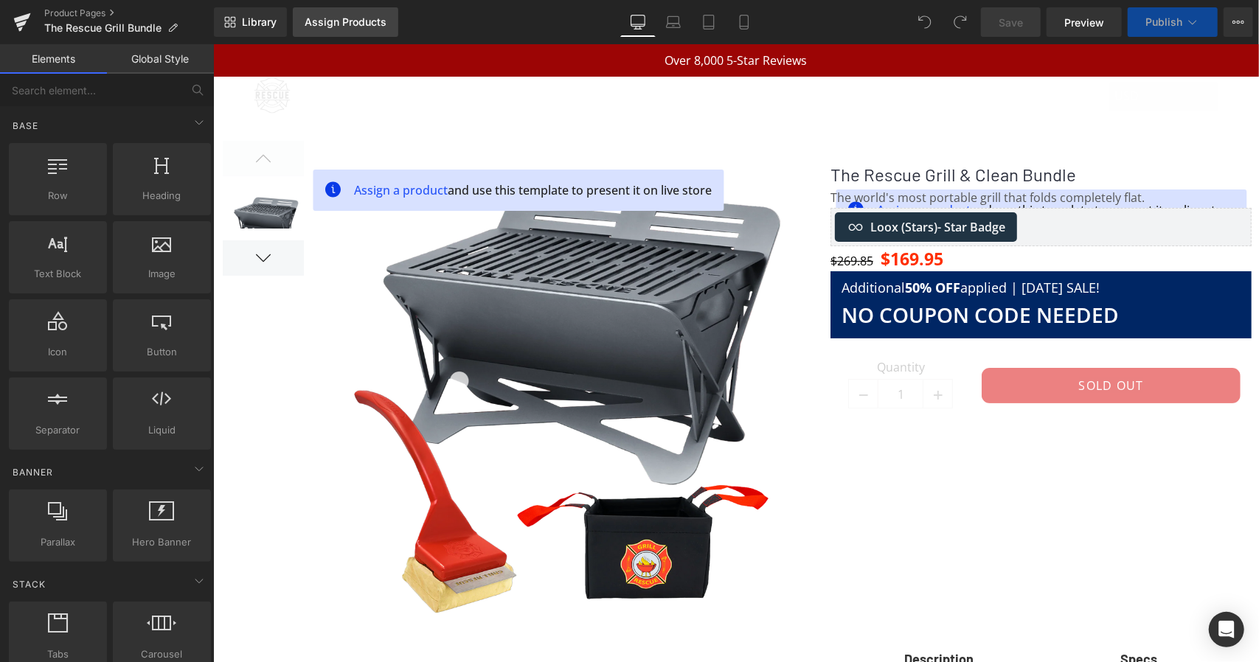
click at [327, 30] on link "Assign Products" at bounding box center [345, 22] width 105 height 30
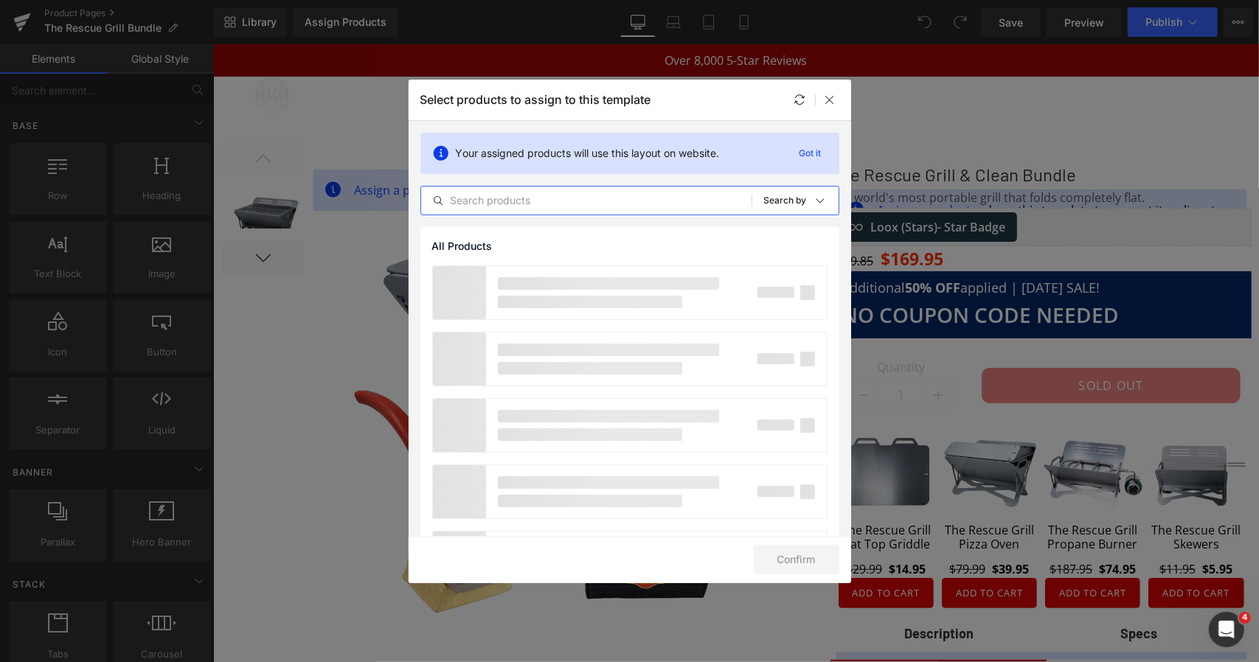
click at [581, 195] on input "text" at bounding box center [586, 201] width 330 height 18
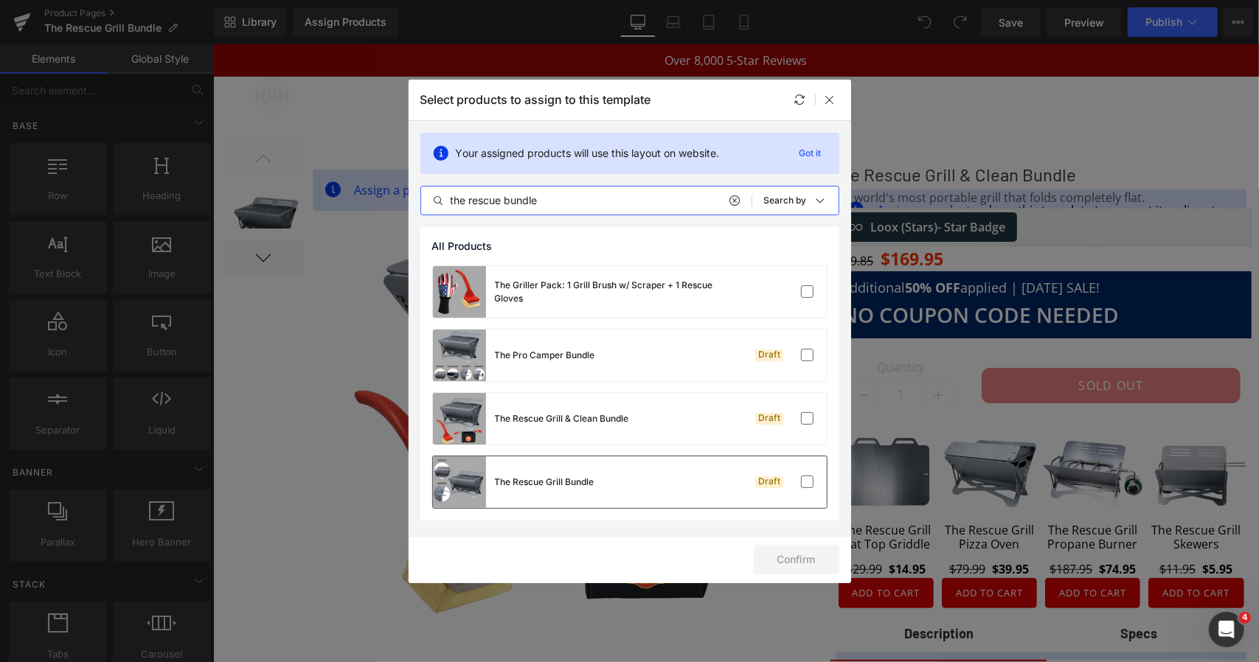
type input "the rescue bundle"
click at [597, 478] on div "The Rescue Grill Bundle Draft" at bounding box center [630, 483] width 394 height 52
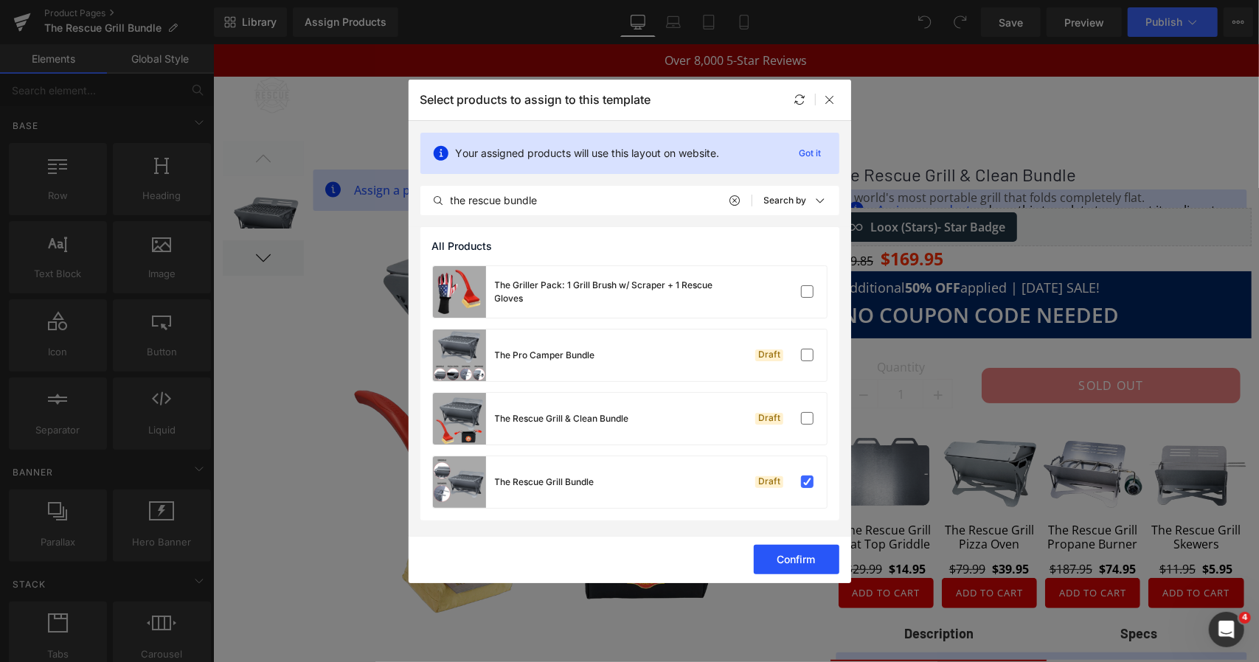
click at [788, 549] on button "Confirm" at bounding box center [797, 560] width 86 height 30
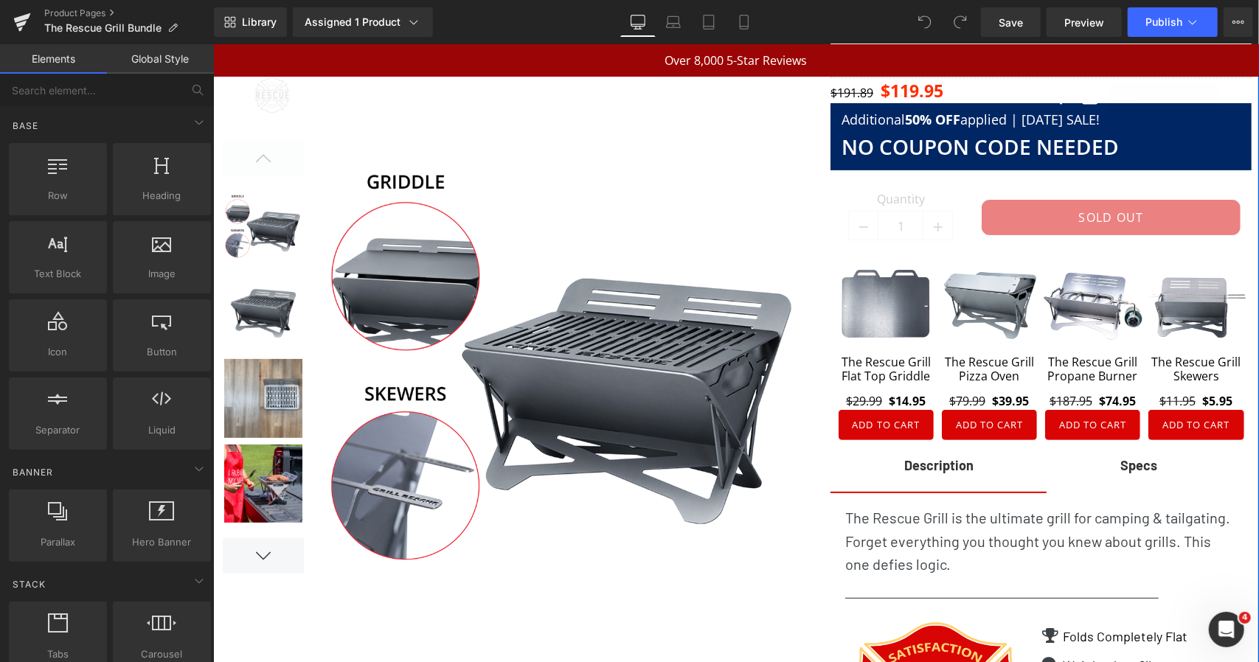
scroll to position [169, 0]
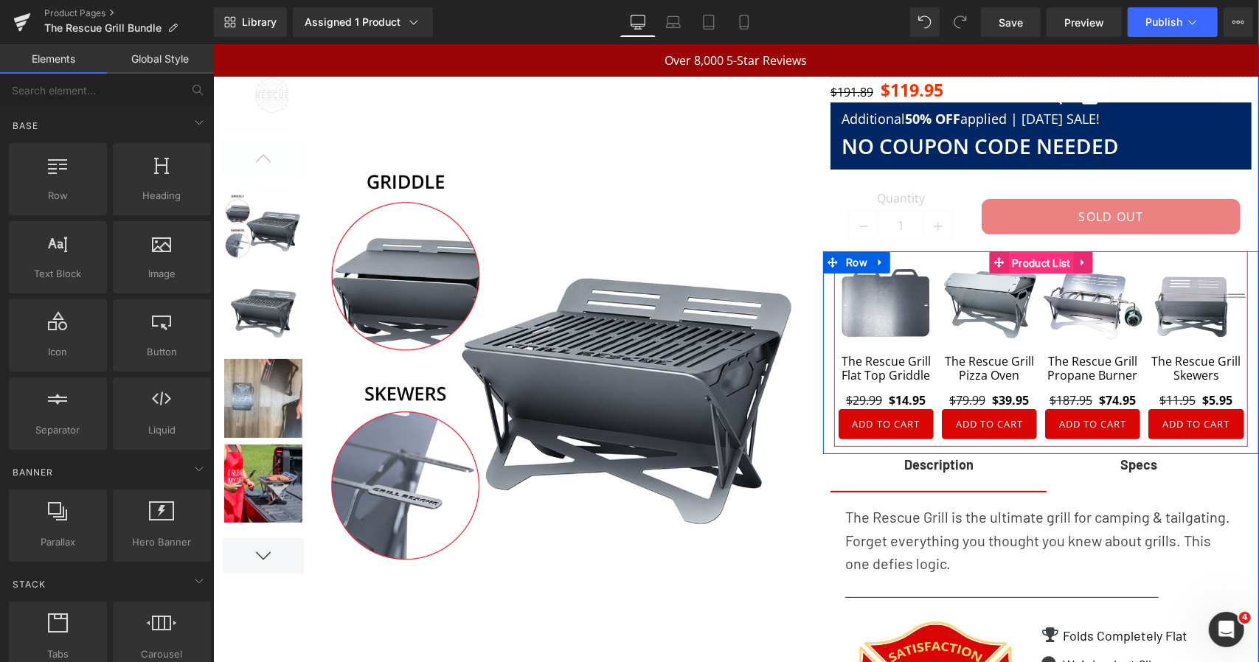
click at [1035, 258] on span "Product List" at bounding box center [1040, 262] width 66 height 22
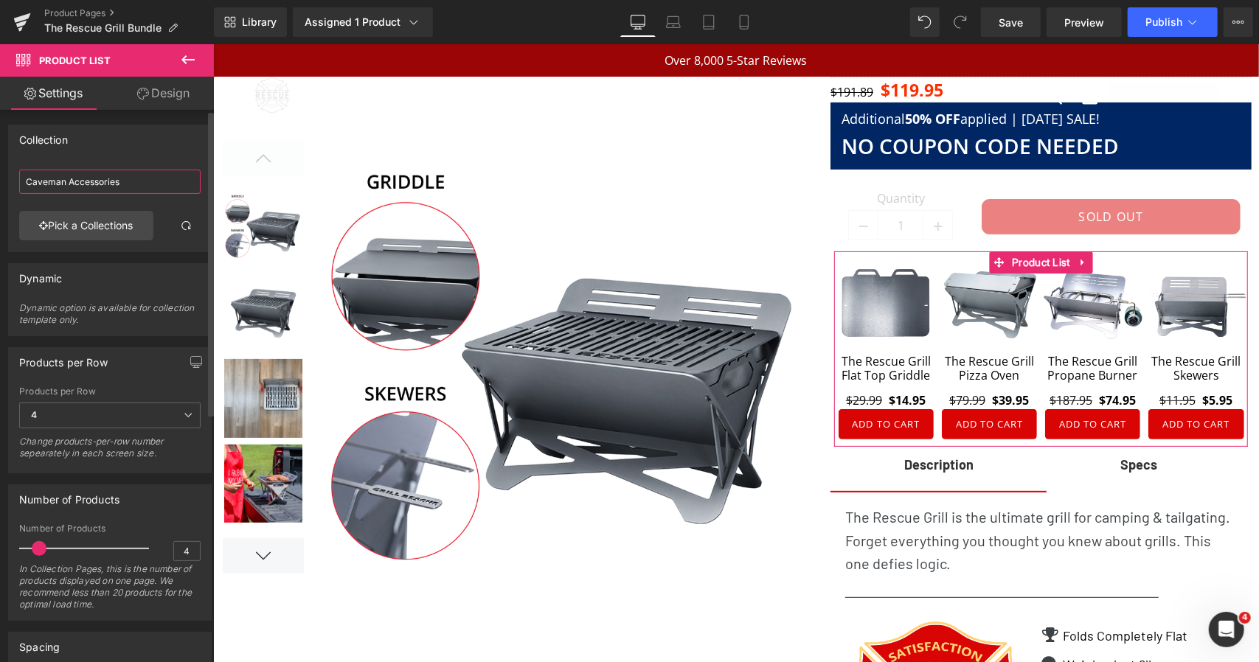
click at [69, 184] on input "Caveman Accessories" at bounding box center [109, 182] width 181 height 24
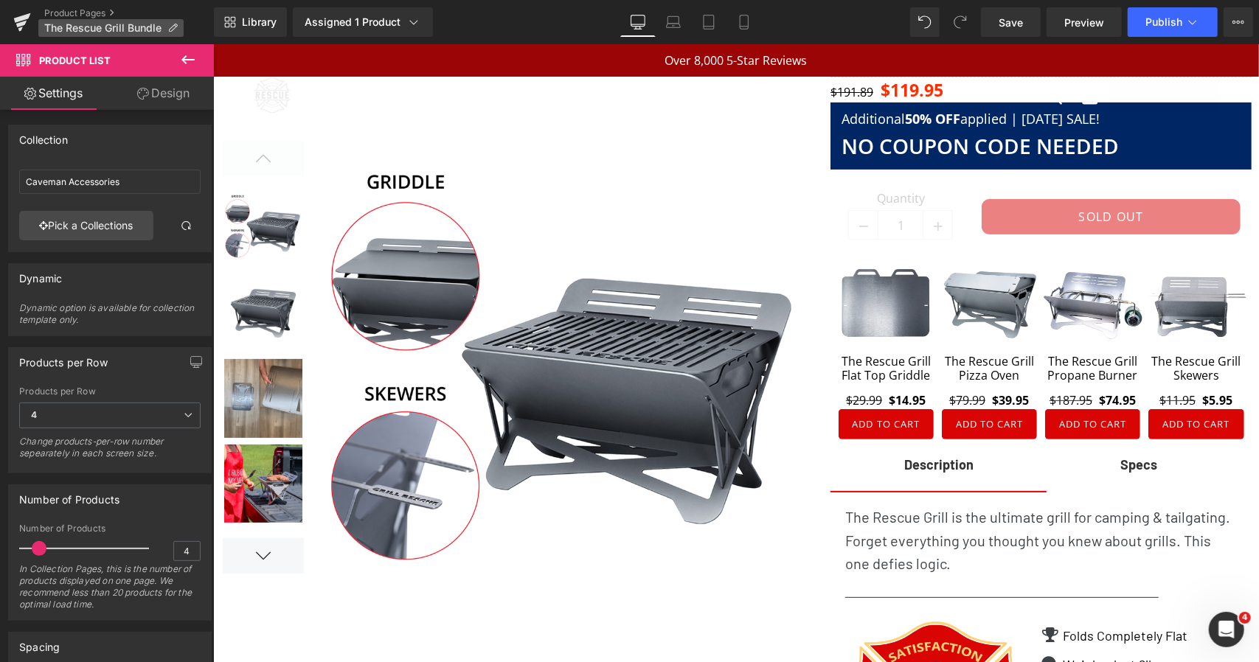
click at [131, 29] on span "The Rescue Grill Bundle" at bounding box center [102, 28] width 117 height 12
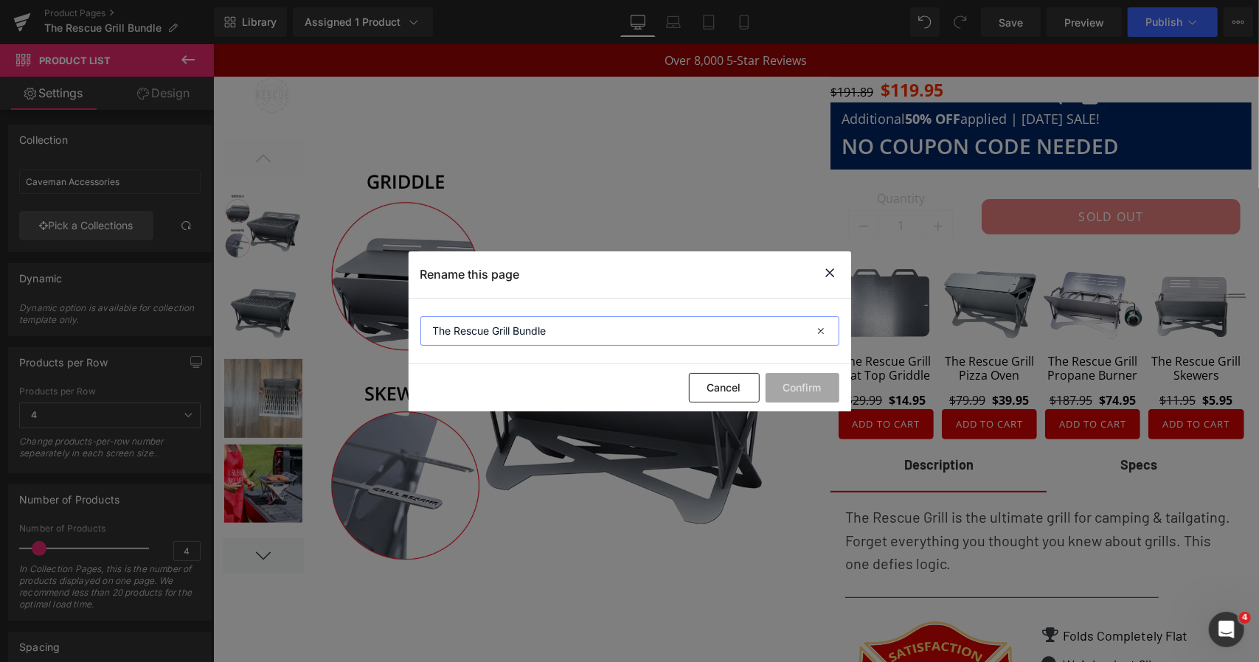
click at [536, 331] on input "The Rescue Grill Bundle" at bounding box center [629, 331] width 419 height 30
click at [707, 387] on button "Cancel" at bounding box center [724, 388] width 71 height 30
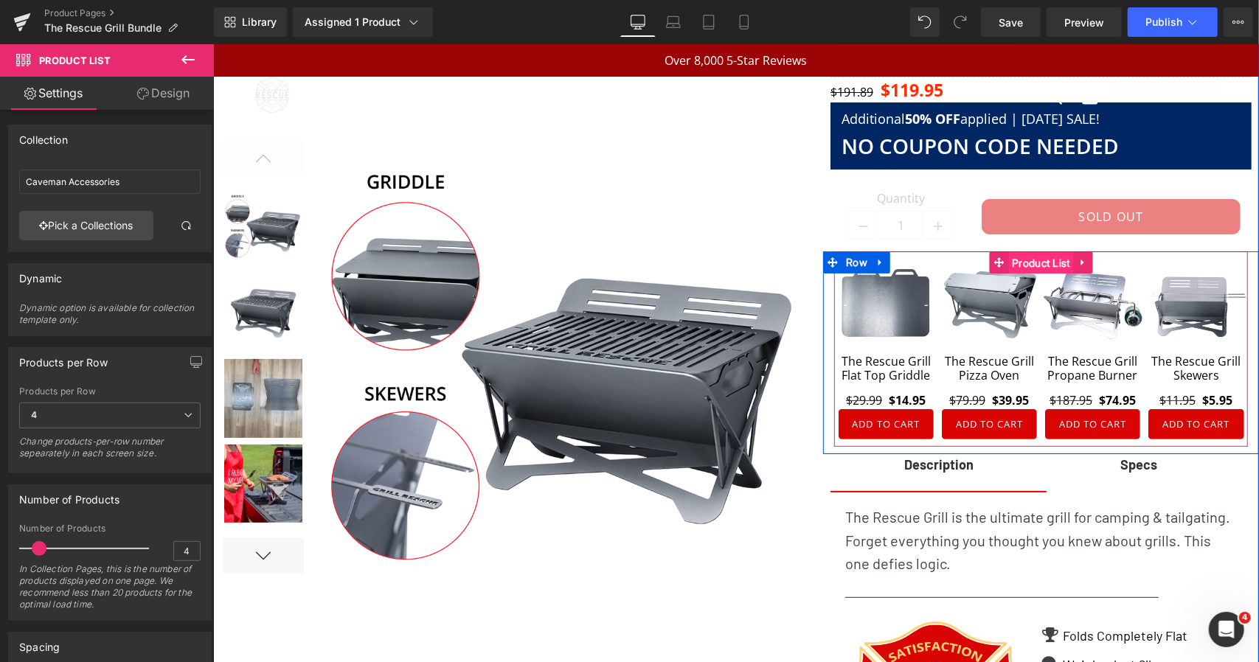
click at [1032, 267] on span "Product List" at bounding box center [1040, 262] width 66 height 22
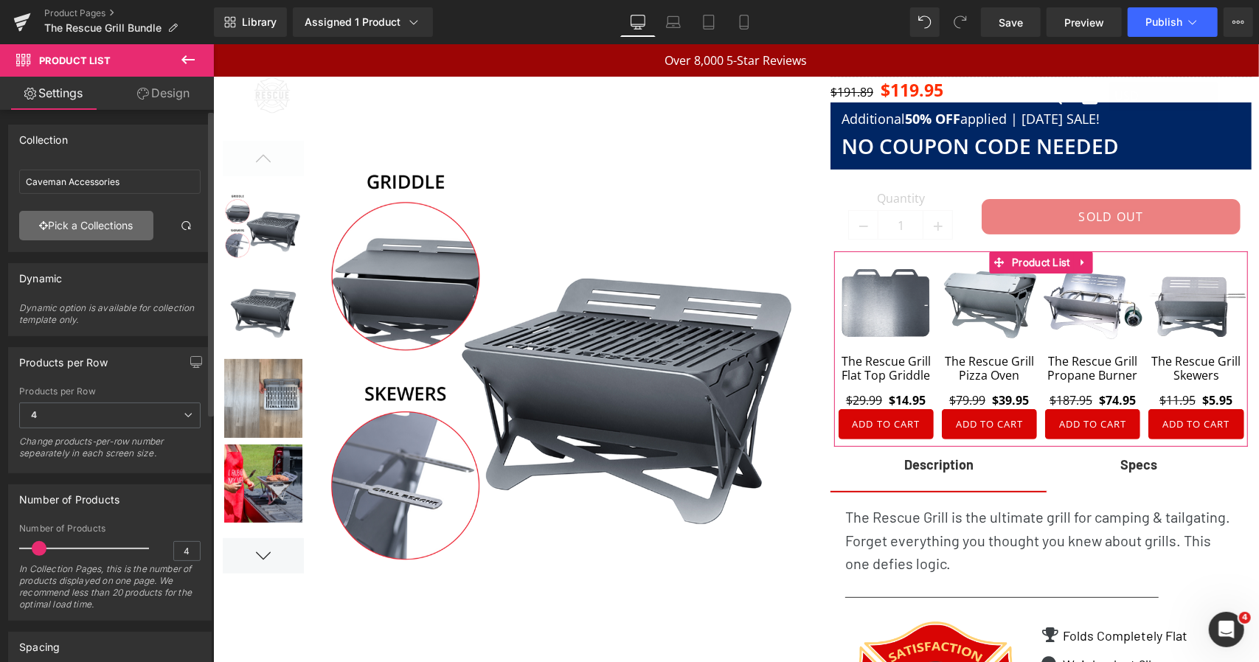
click at [107, 225] on link "Pick a Collections" at bounding box center [86, 226] width 134 height 30
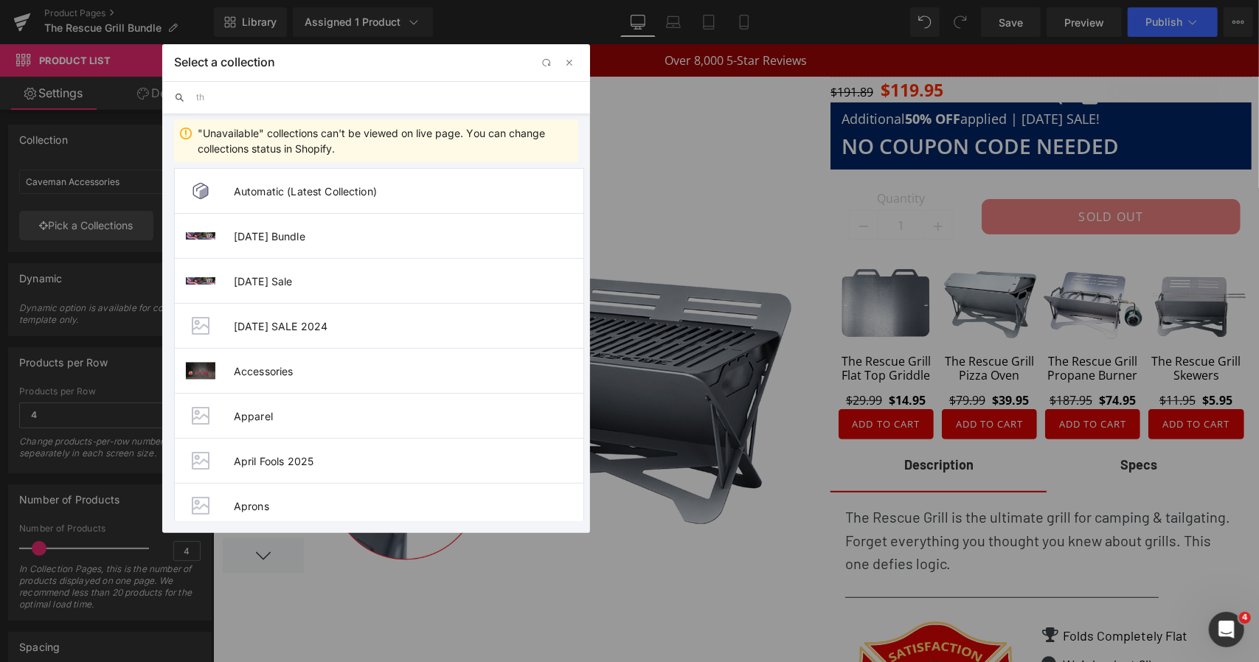
click at [361, 98] on input "th" at bounding box center [387, 97] width 382 height 32
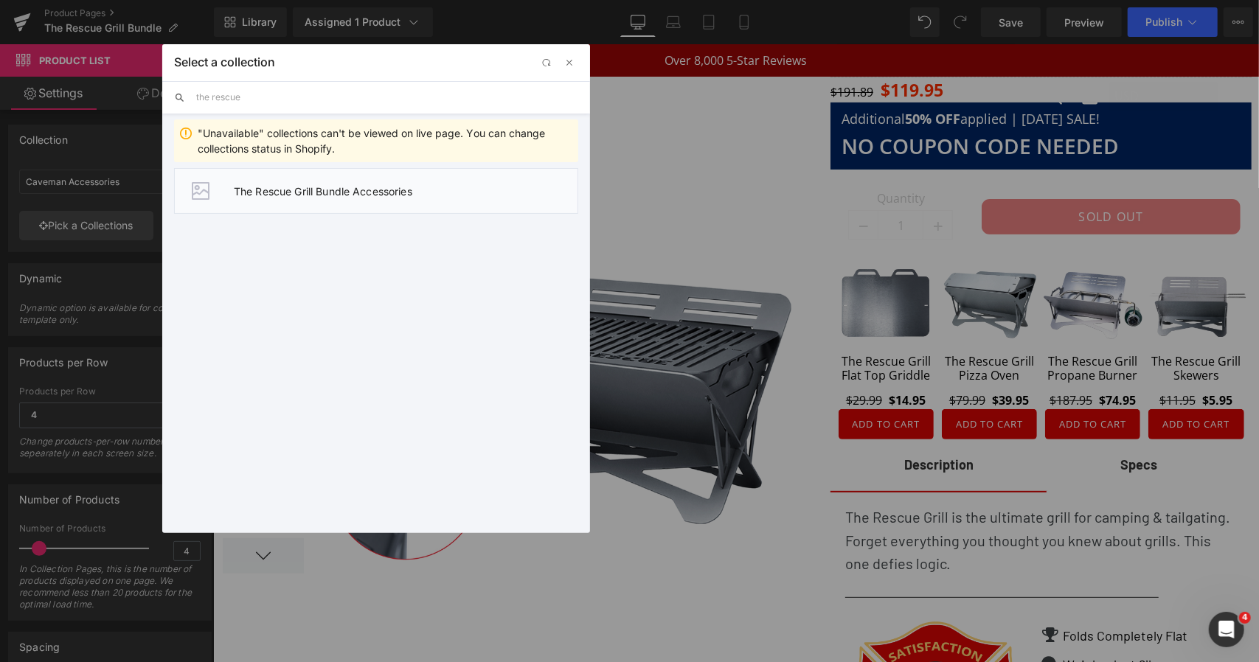
type input "the rescue"
click at [394, 194] on span "The Rescue Grill Bundle Accessories" at bounding box center [406, 191] width 344 height 13
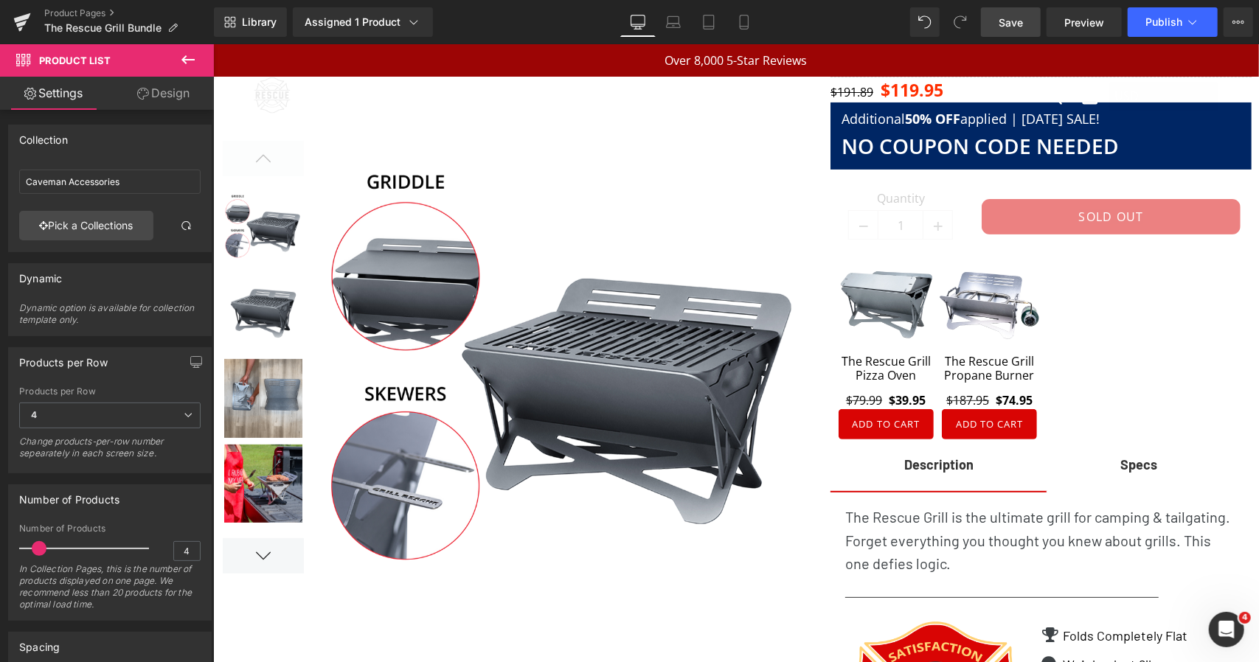
click at [1029, 20] on link "Save" at bounding box center [1011, 22] width 60 height 30
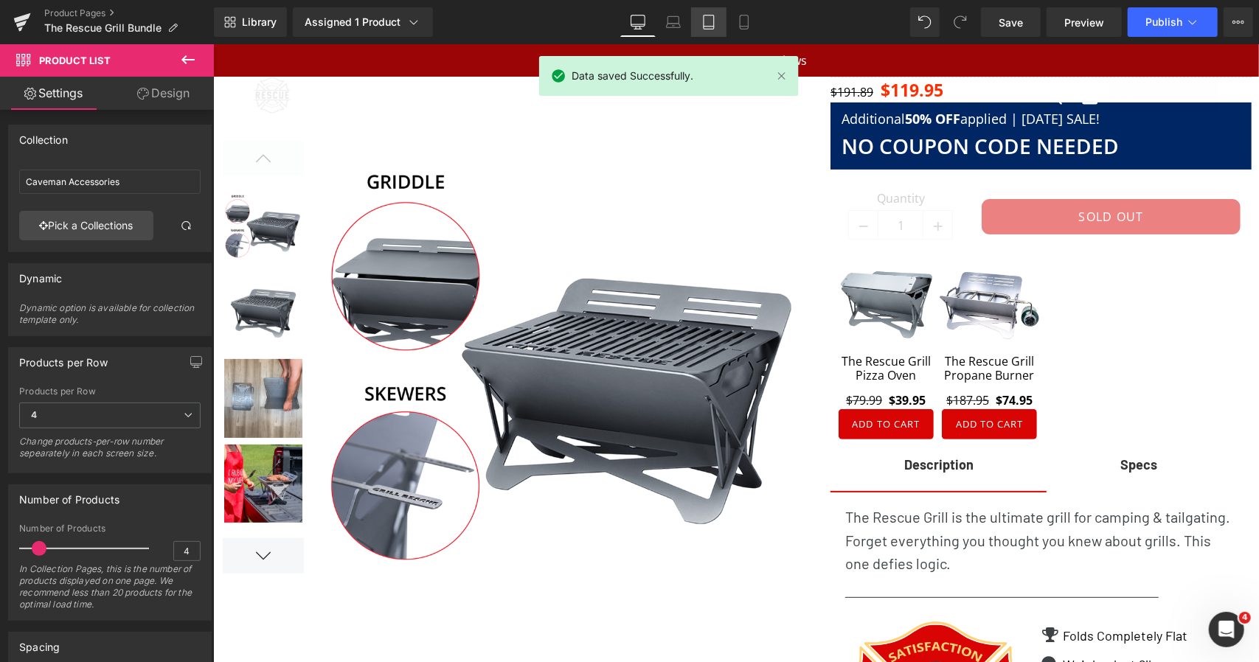
click at [708, 17] on icon at bounding box center [708, 22] width 15 height 15
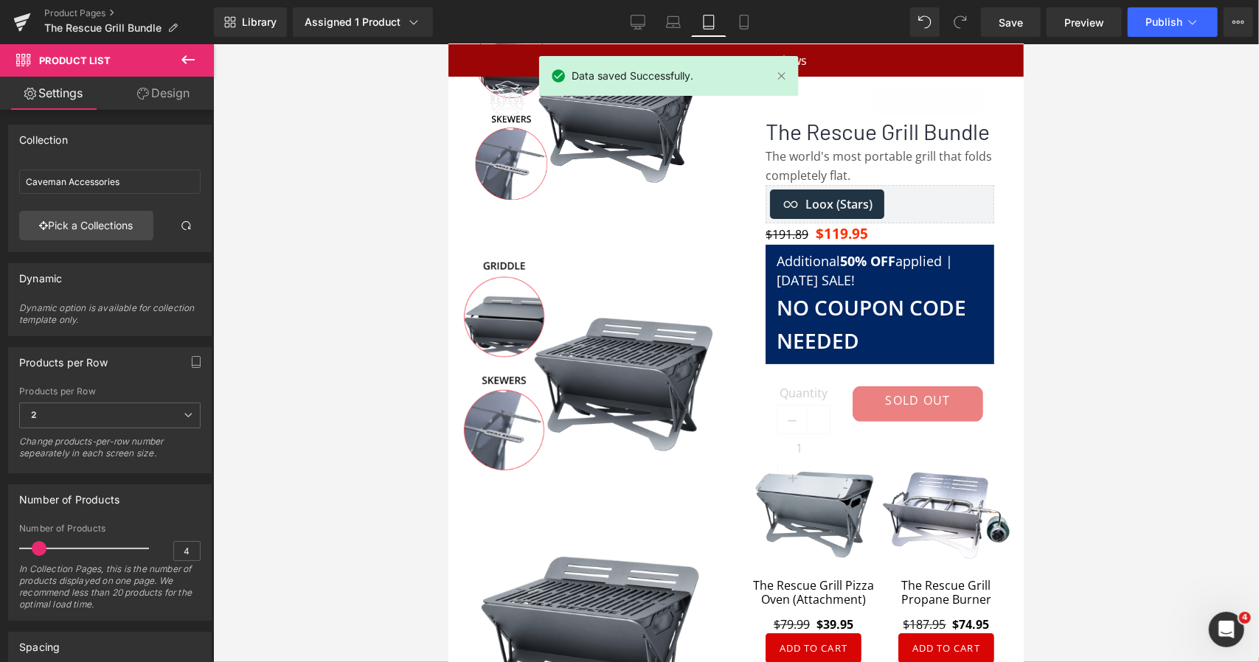
scroll to position [361, 0]
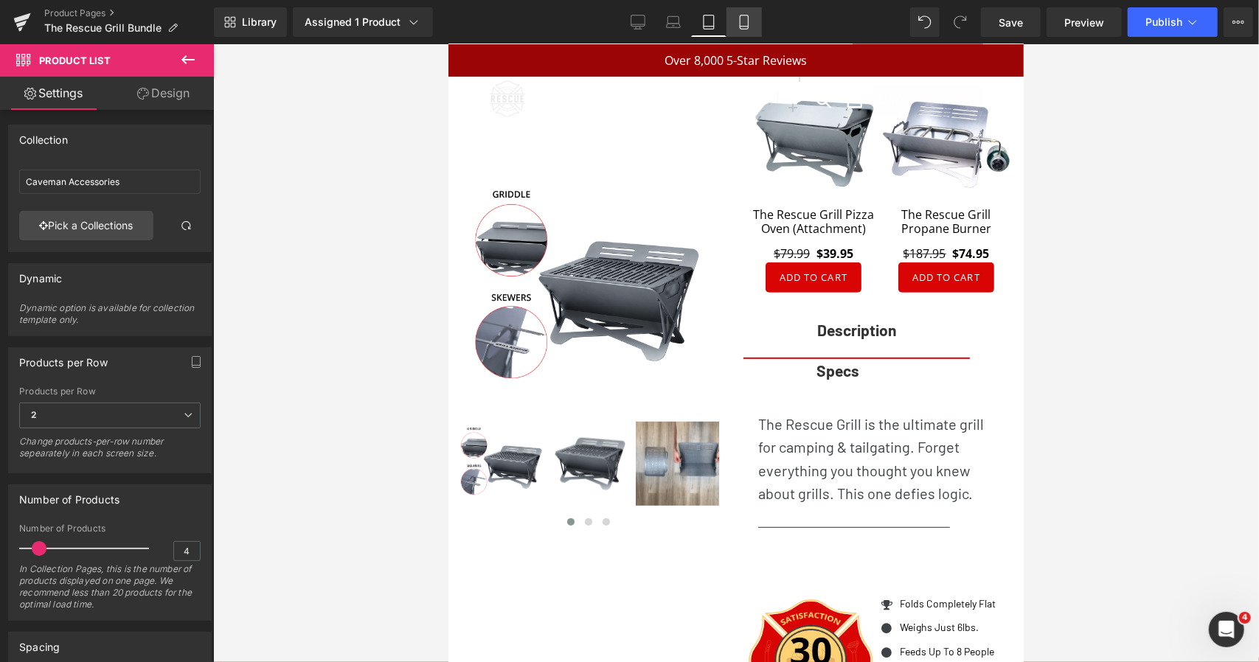
click at [753, 10] on link "Mobile" at bounding box center [743, 22] width 35 height 30
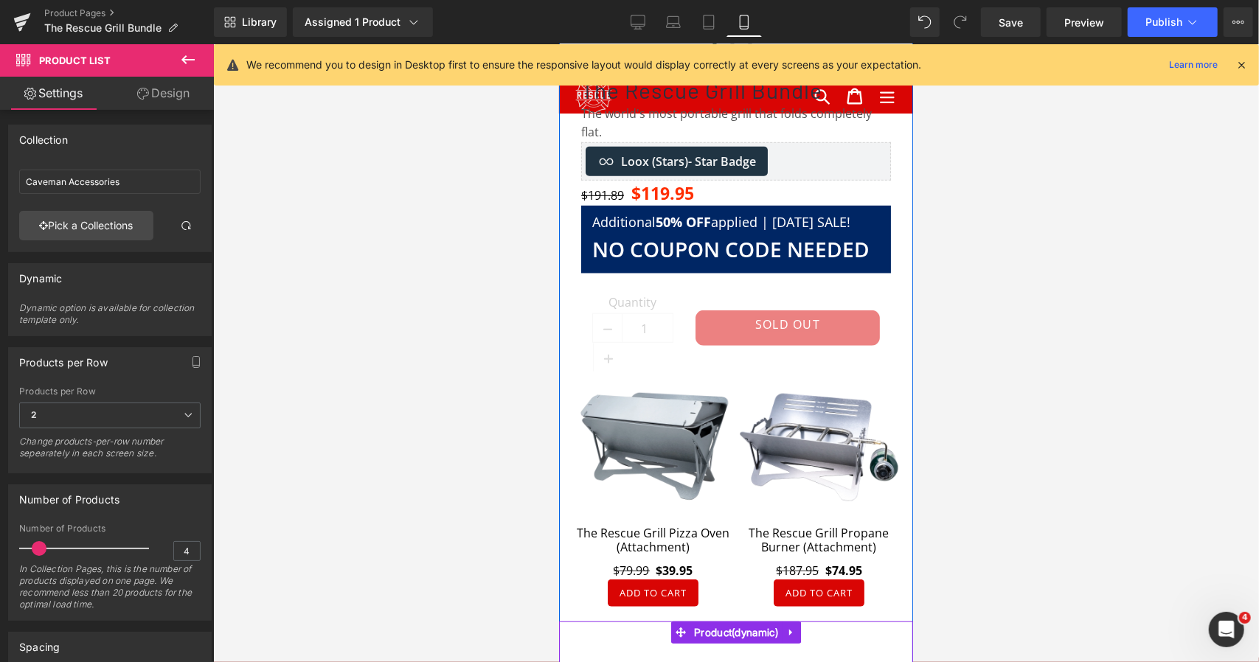
scroll to position [537, 0]
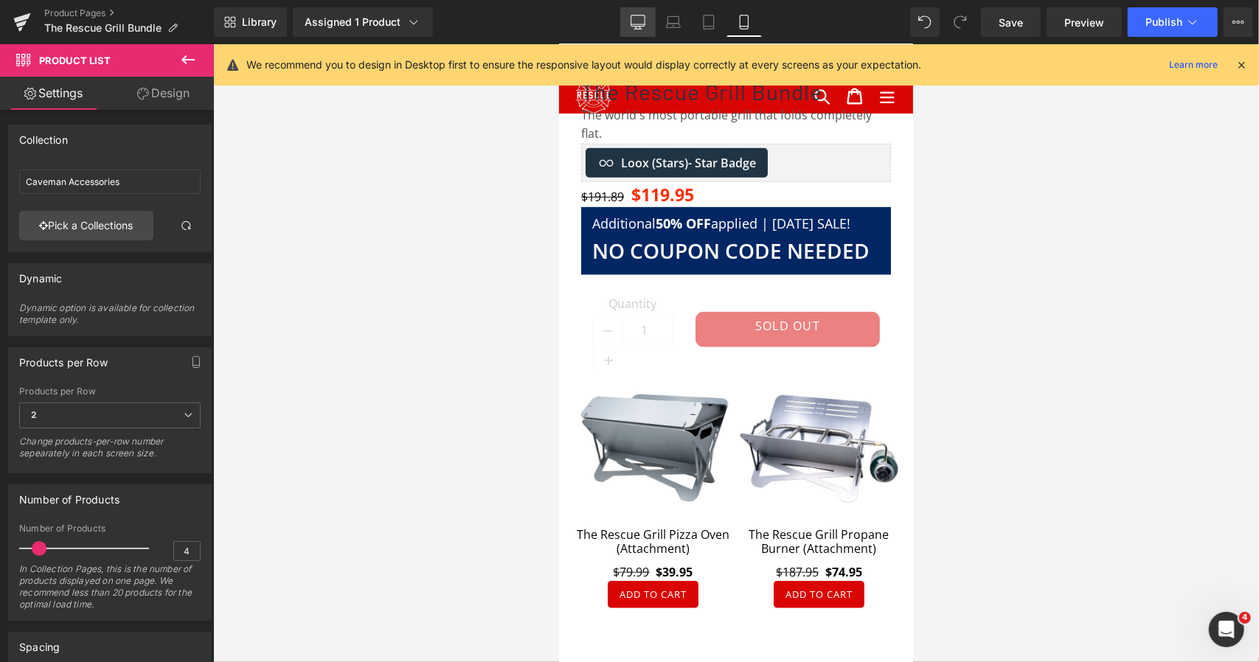
click at [632, 21] on icon at bounding box center [638, 22] width 15 height 15
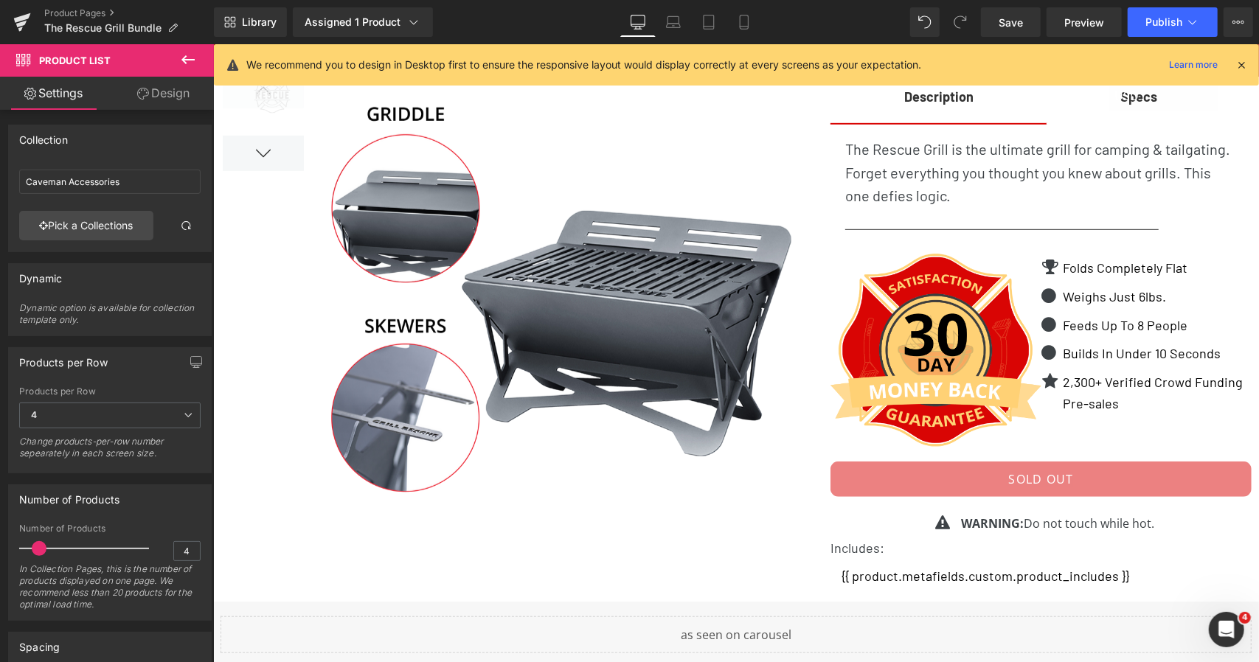
scroll to position [58, 0]
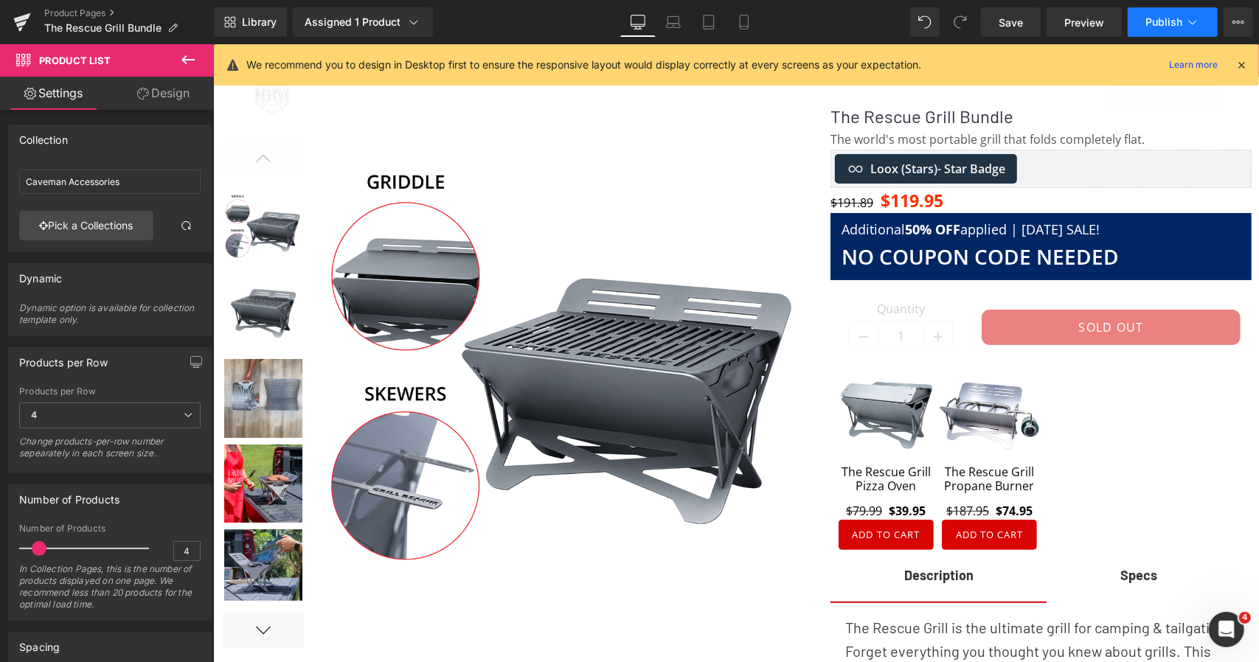
click at [1156, 29] on button "Publish" at bounding box center [1173, 22] width 90 height 30
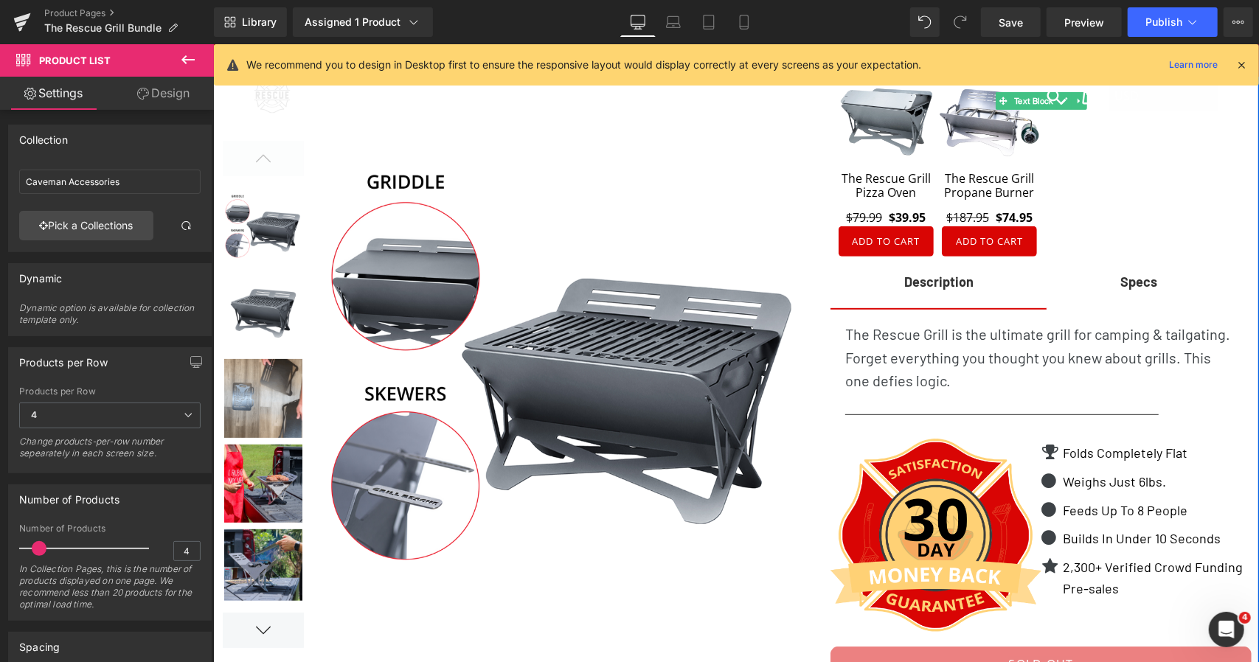
scroll to position [426, 0]
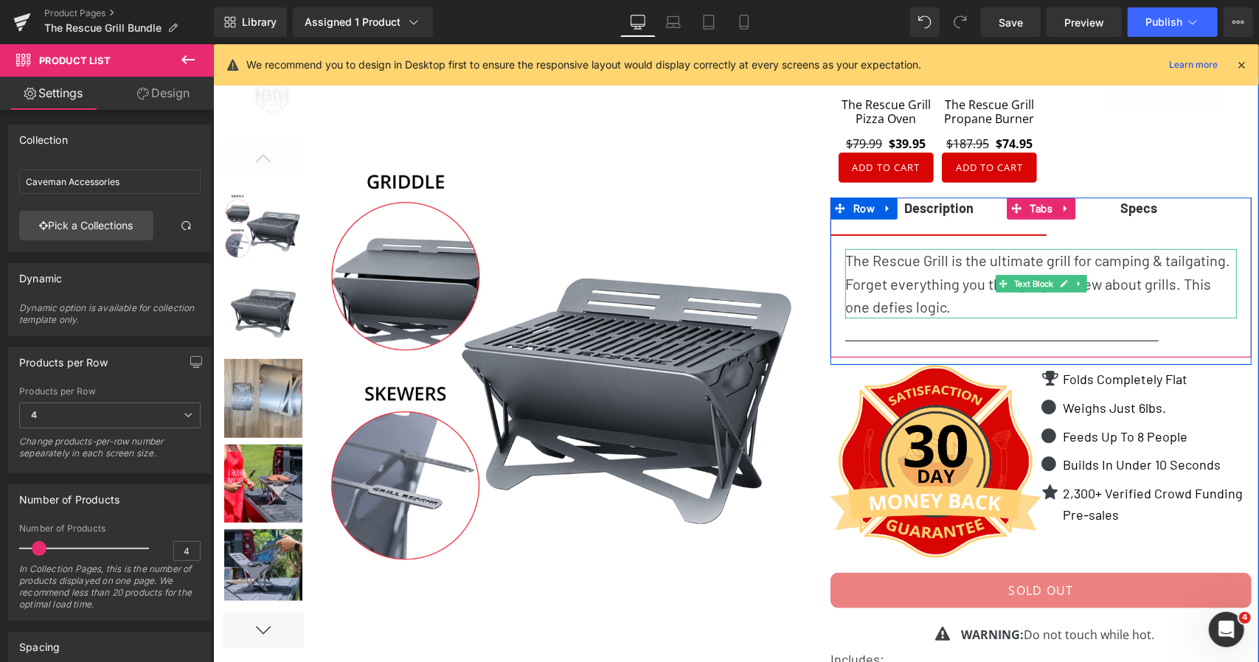
click at [922, 300] on p "The Rescue Grill is the ultimate grill for camping & tailgating. Forget everyth…" at bounding box center [1040, 283] width 392 height 69
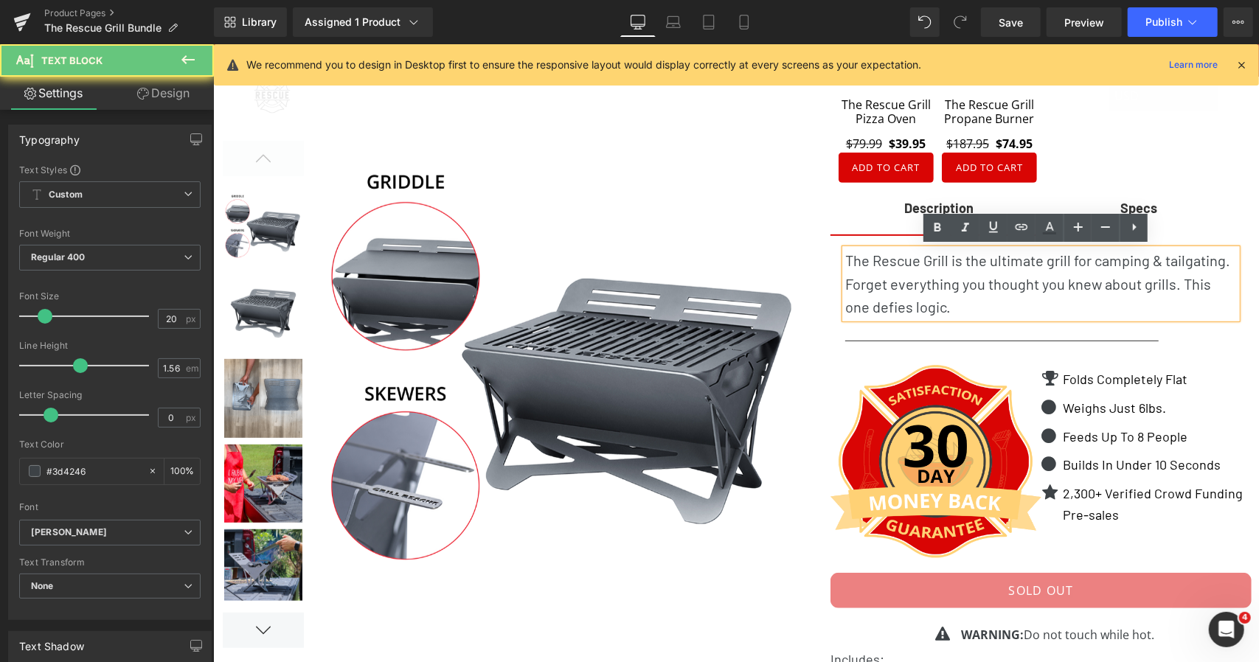
click at [895, 277] on p "The Rescue Grill is the ultimate grill for camping & tailgating. Forget everyth…" at bounding box center [1040, 283] width 392 height 69
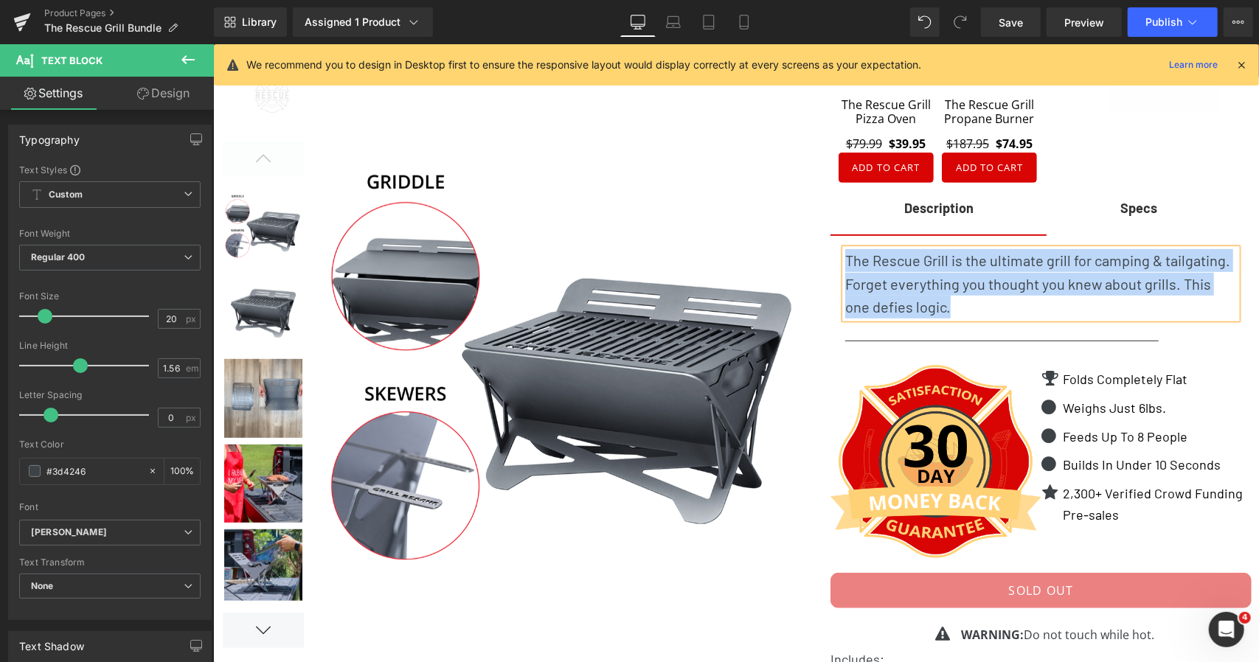
paste div
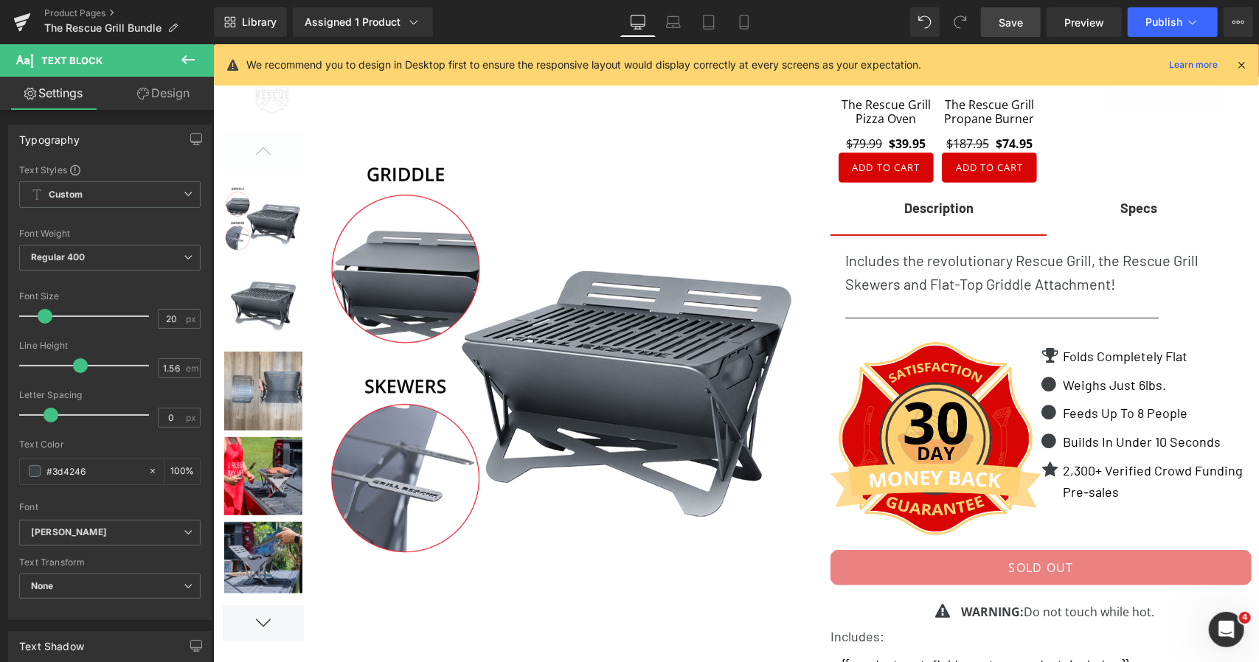
click at [1020, 16] on span "Save" at bounding box center [1011, 22] width 24 height 15
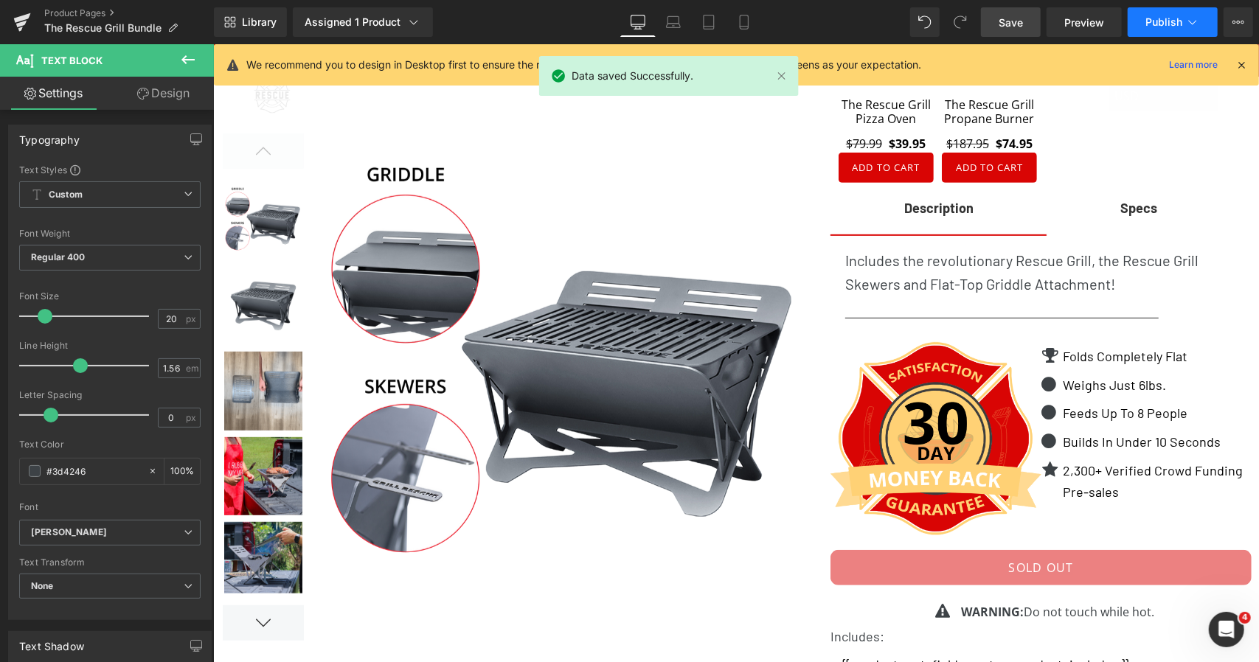
click at [1150, 27] on span "Publish" at bounding box center [1163, 22] width 37 height 12
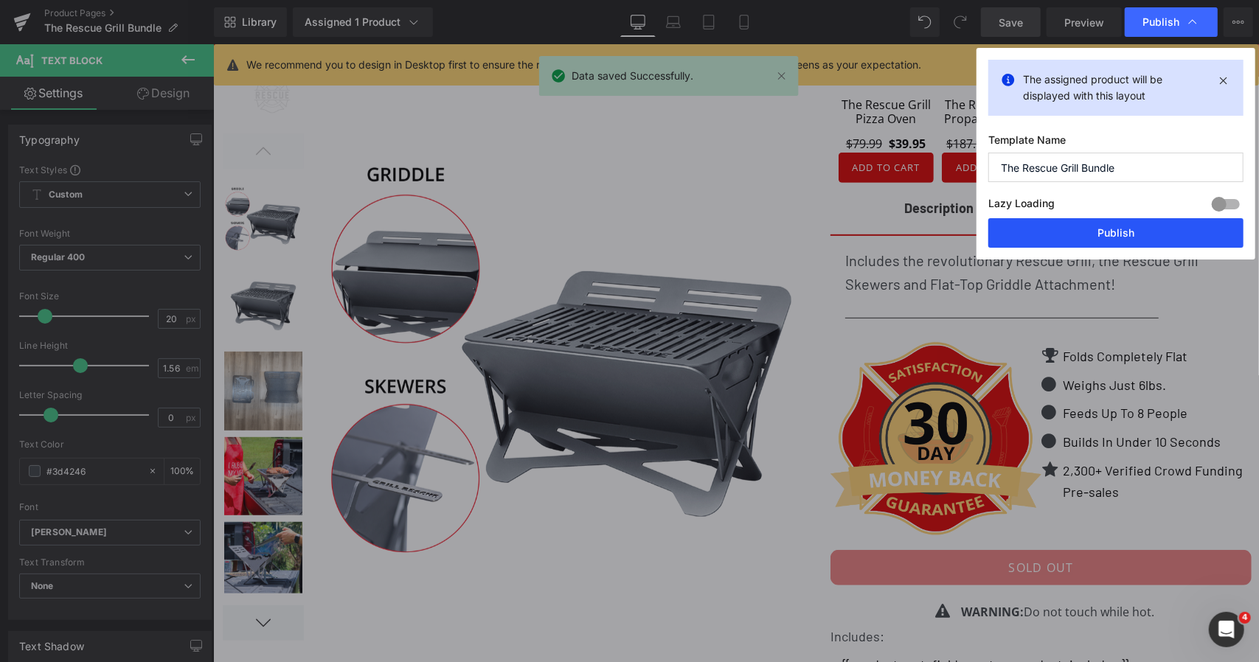
click at [1105, 232] on button "Publish" at bounding box center [1115, 233] width 255 height 30
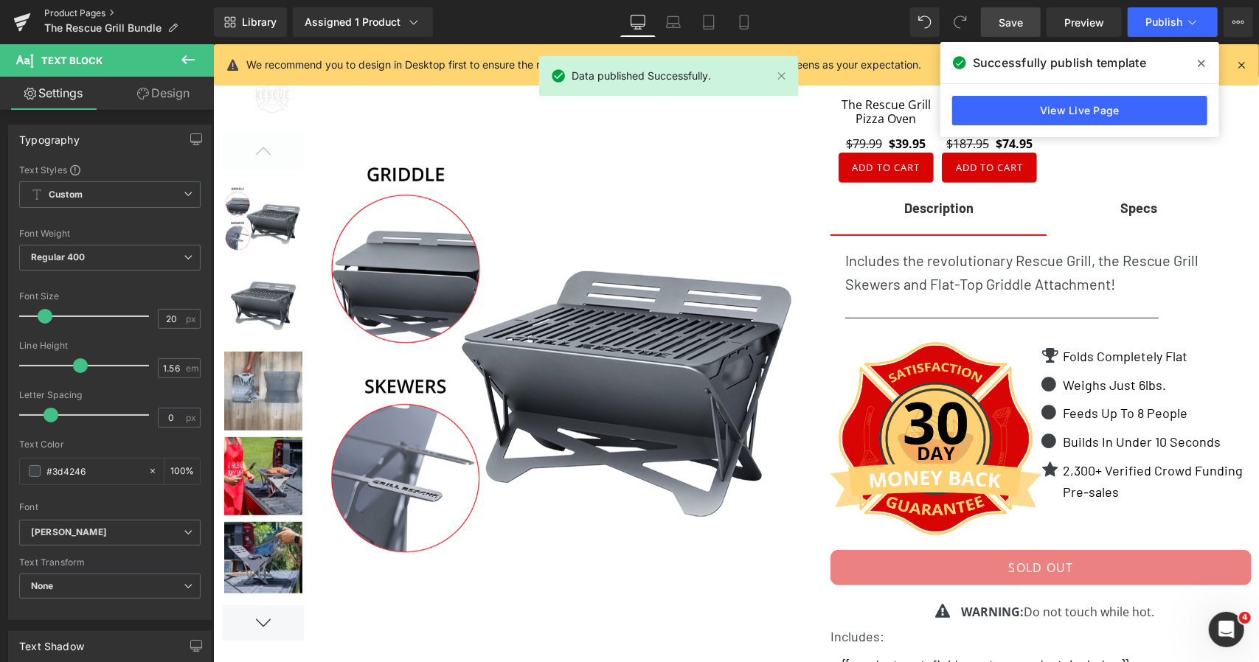
click at [86, 13] on link "Product Pages" at bounding box center [129, 13] width 170 height 12
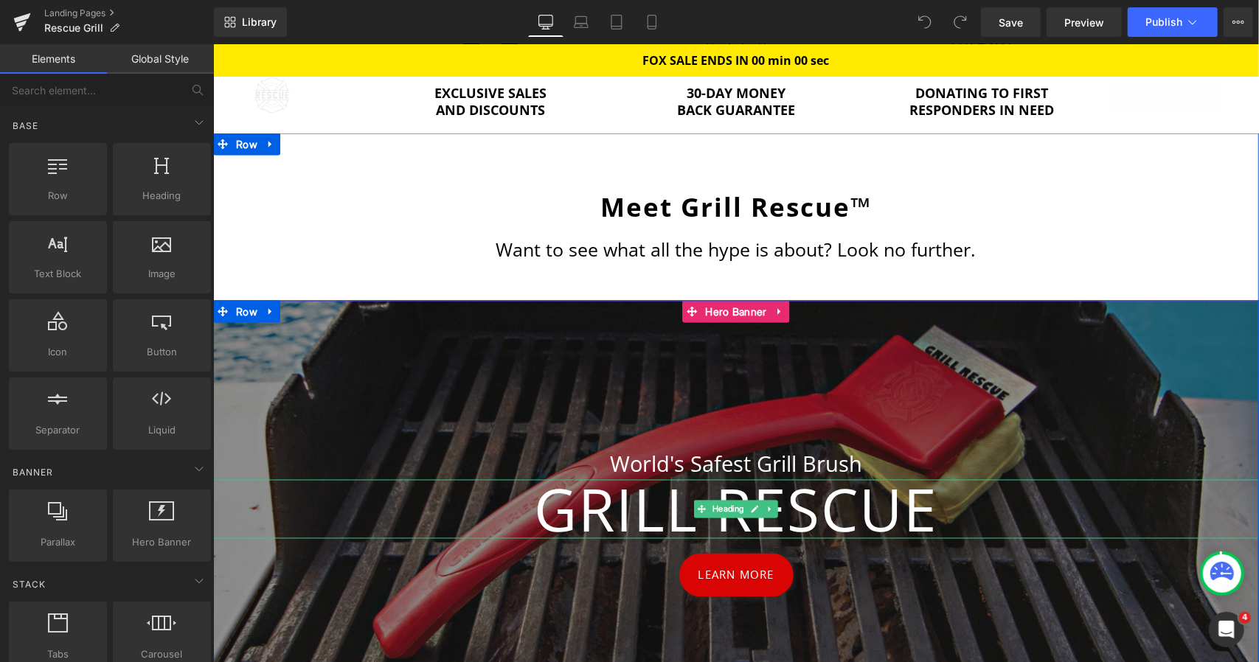
scroll to position [1609, 0]
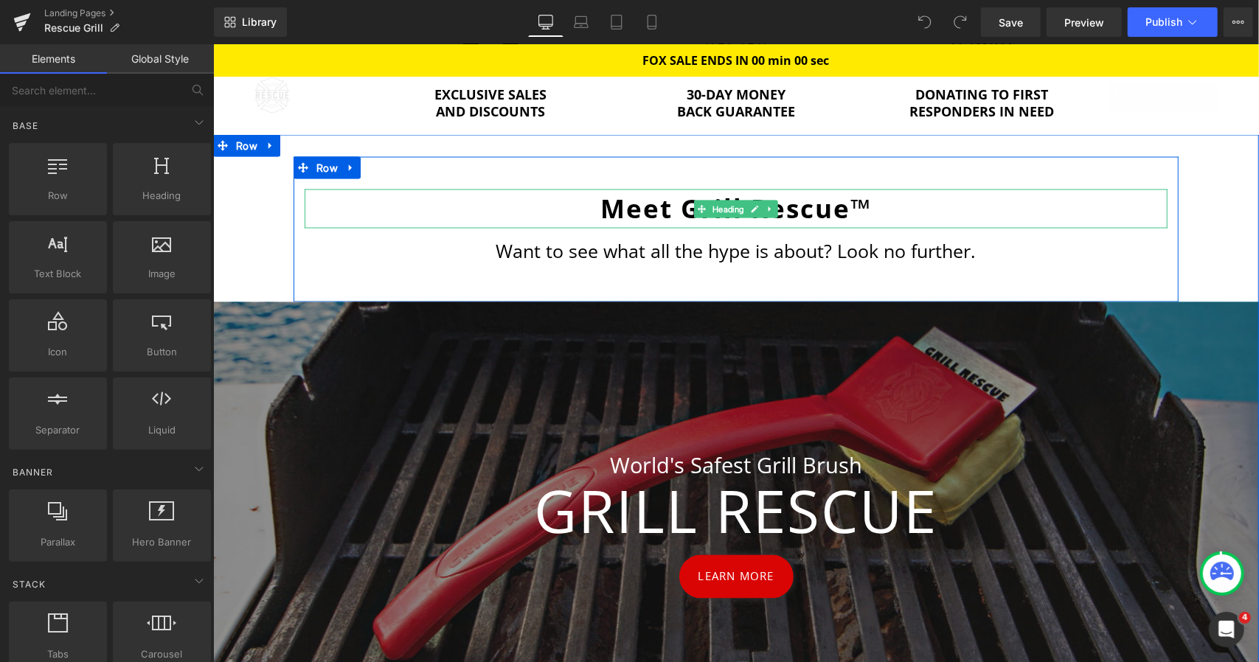
click at [681, 214] on b "Meet Grill Rescue™" at bounding box center [735, 207] width 271 height 35
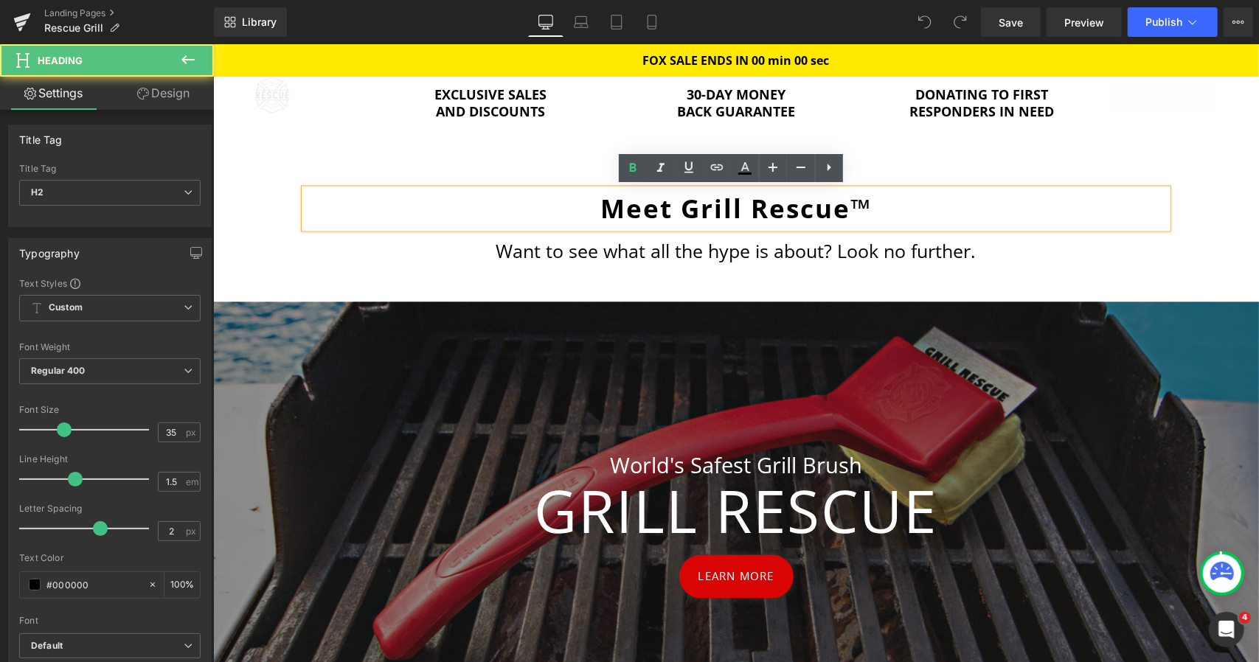
click at [863, 206] on b "Meet Grill Rescue™" at bounding box center [735, 207] width 271 height 35
click at [684, 206] on b "Meet Grill Rescue™" at bounding box center [735, 207] width 271 height 35
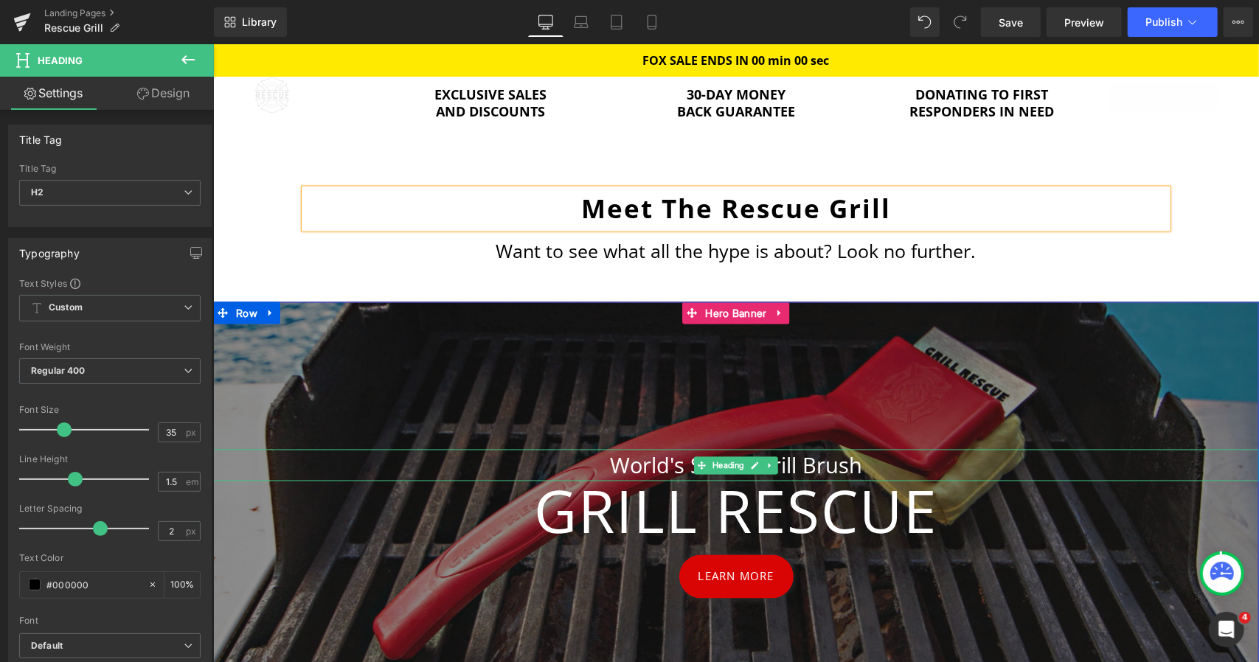
click at [642, 456] on h3 "World's Safest Grill Brush" at bounding box center [735, 465] width 1046 height 32
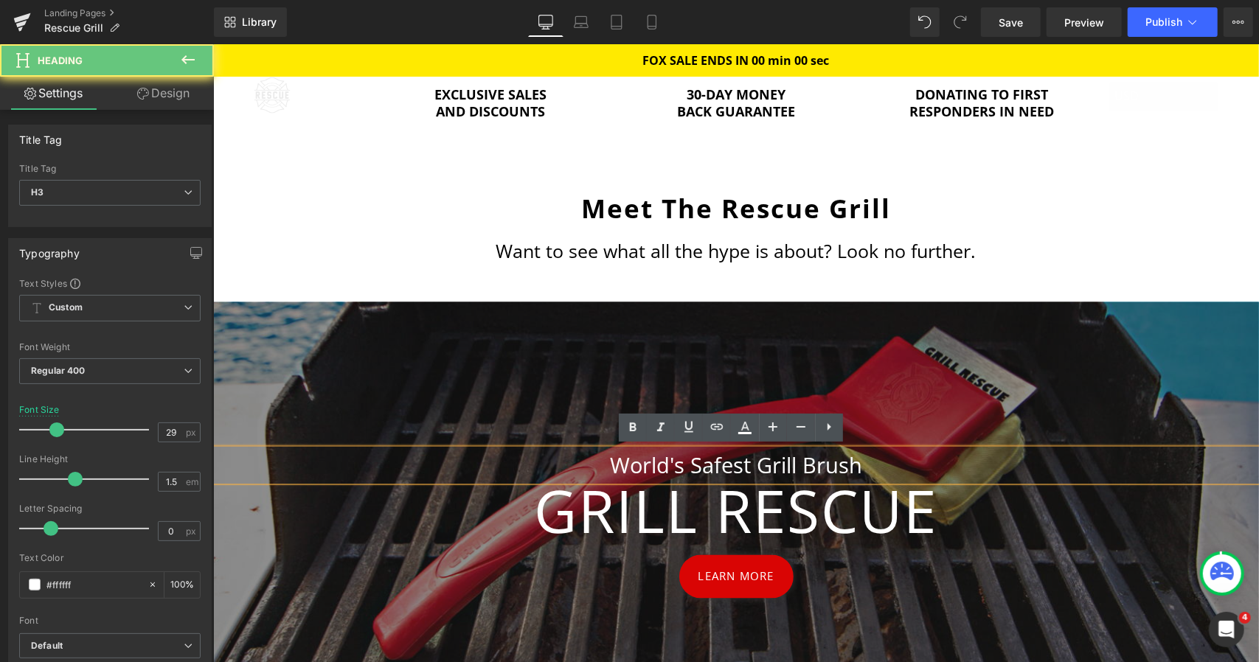
click at [642, 456] on h3 "World's Safest Grill Brush" at bounding box center [735, 465] width 1046 height 32
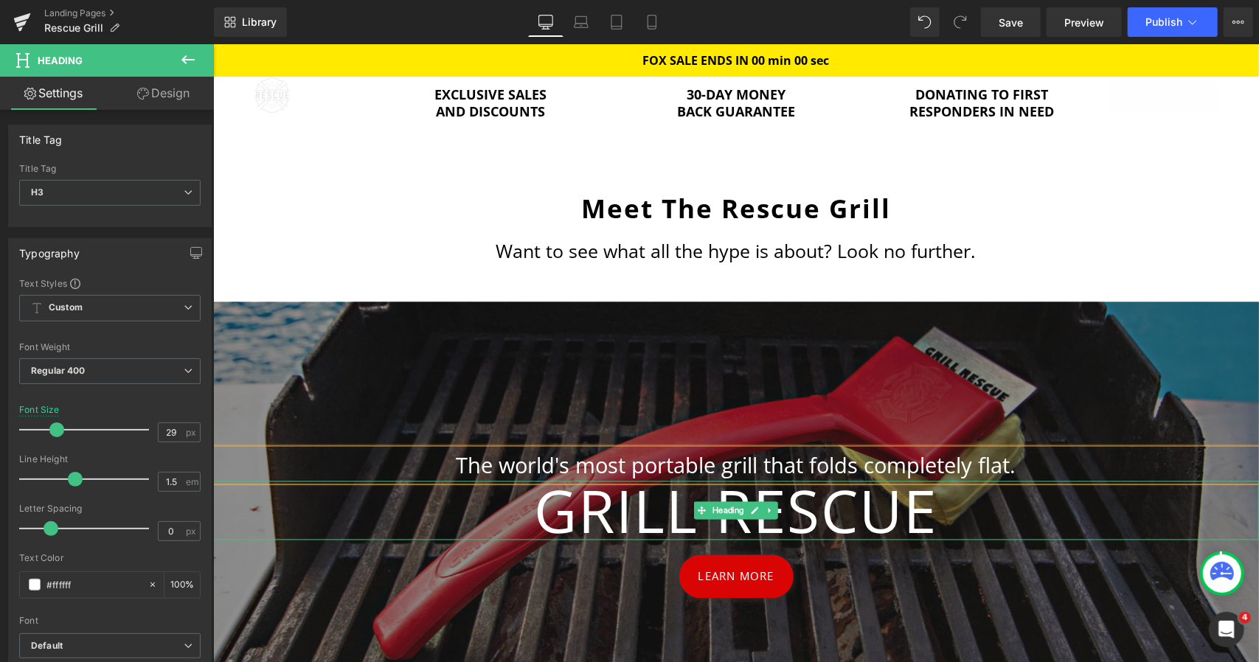
click at [636, 506] on h2 "Grill Rescue" at bounding box center [735, 510] width 1046 height 59
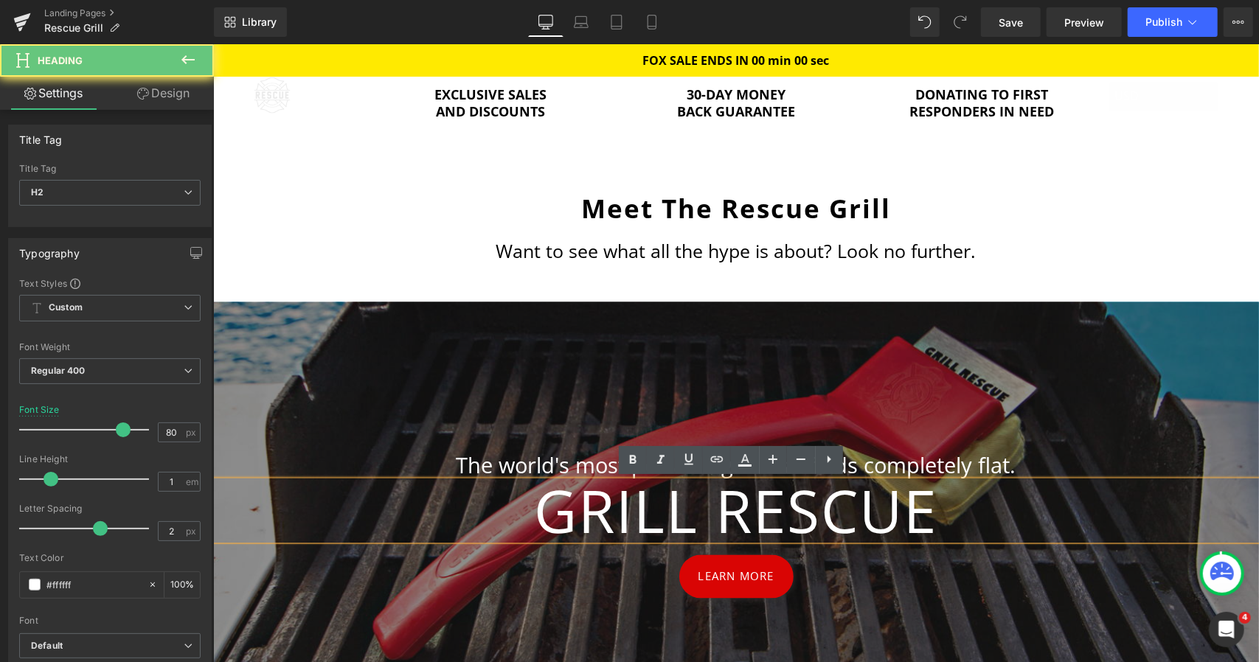
click at [636, 506] on h2 "Grill Rescue" at bounding box center [735, 510] width 1046 height 59
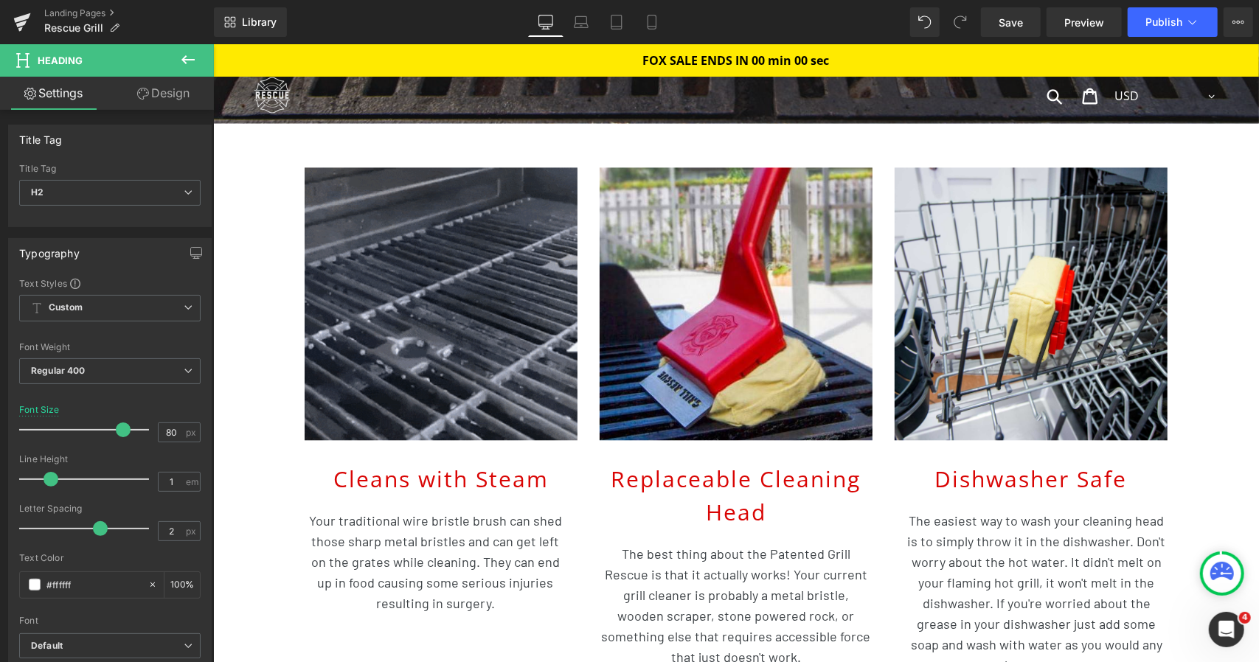
scroll to position [2237, 0]
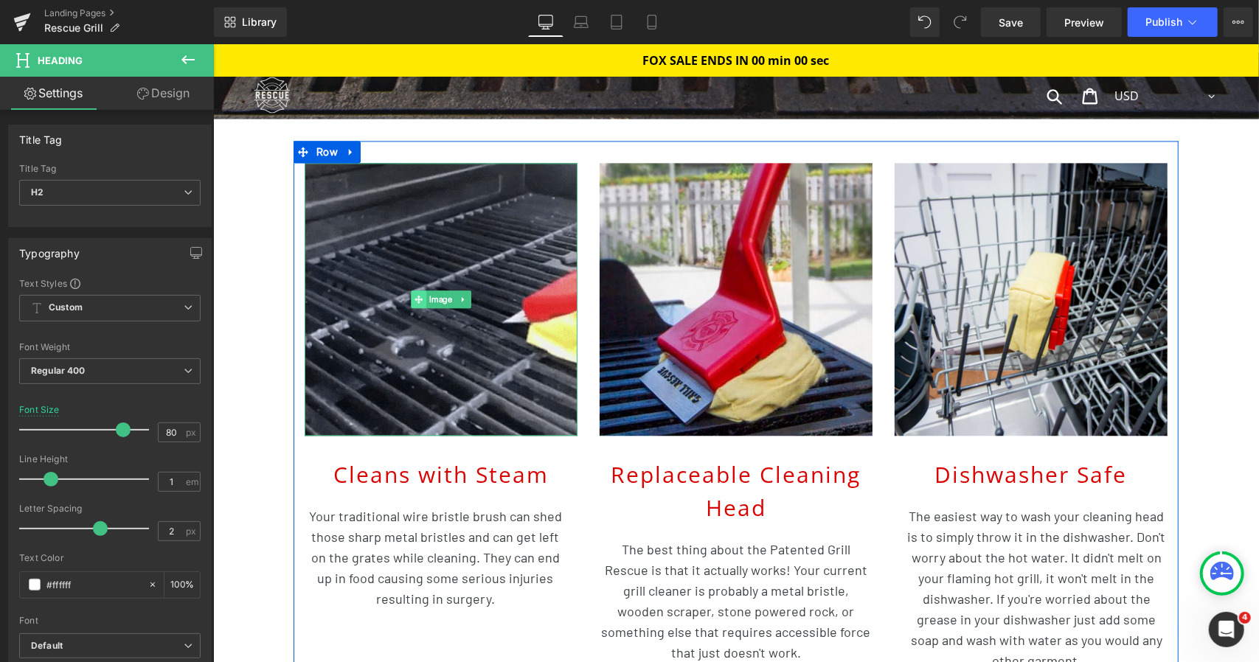
click at [414, 295] on icon at bounding box center [418, 298] width 8 height 8
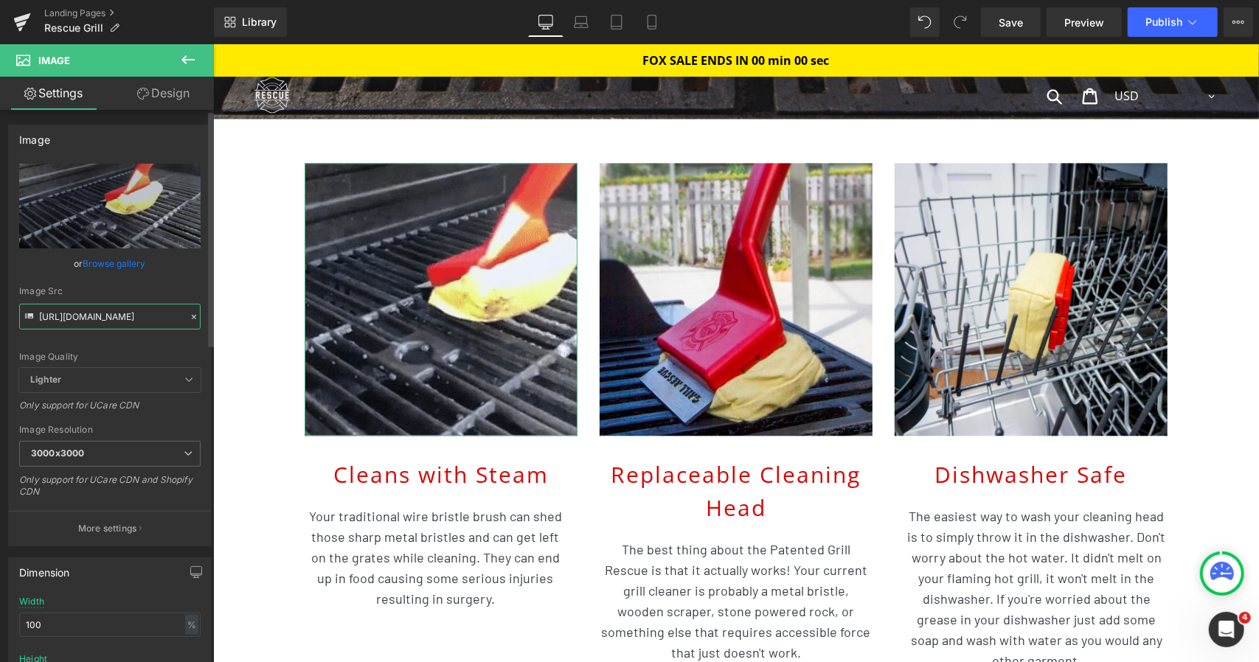
click at [130, 314] on input "[URL][DOMAIN_NAME]" at bounding box center [109, 317] width 181 height 26
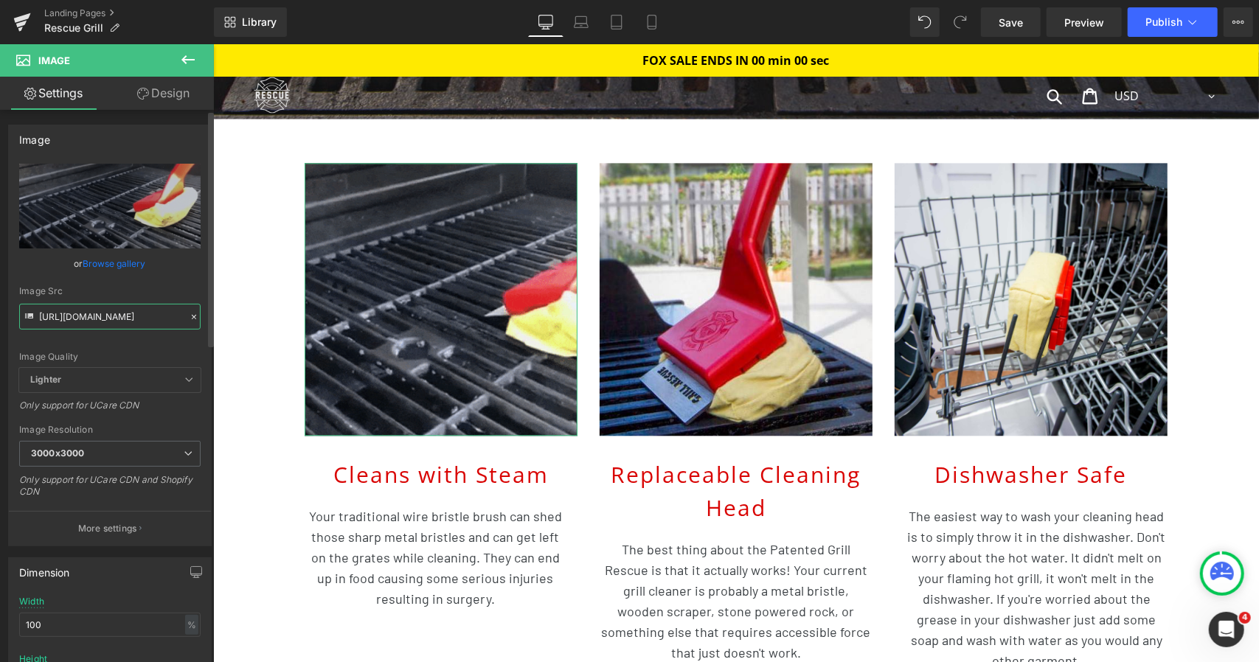
paste input "[DOMAIN_NAME][URL]"
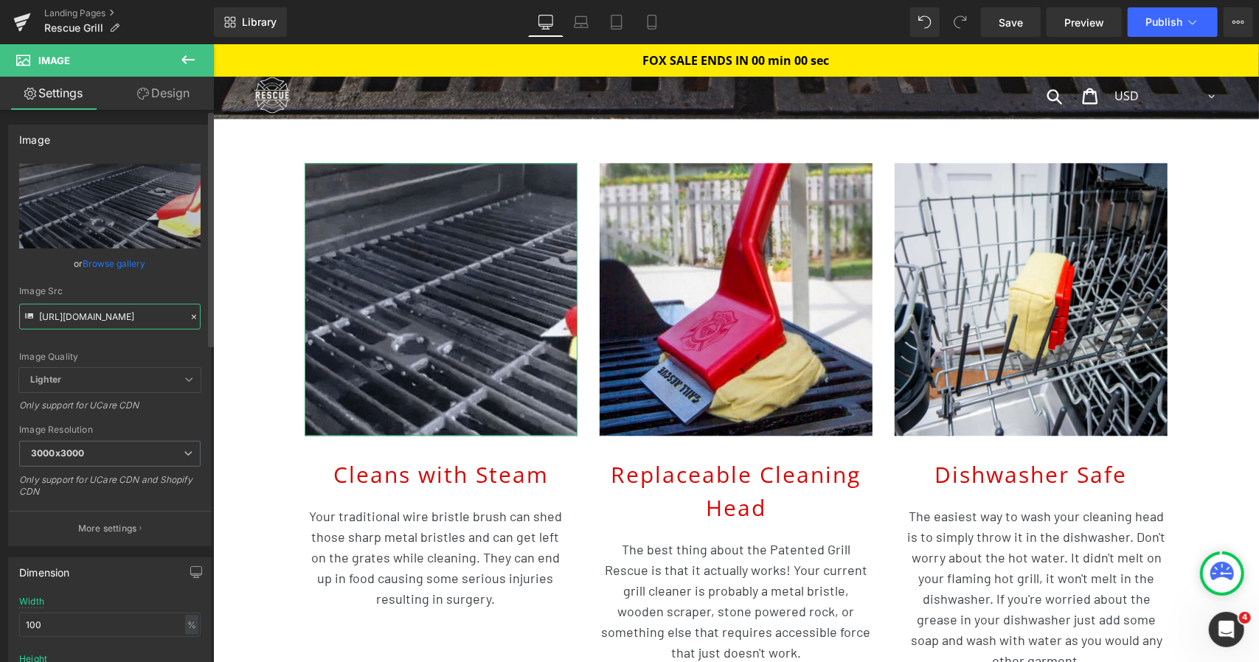
scroll to position [0, 218]
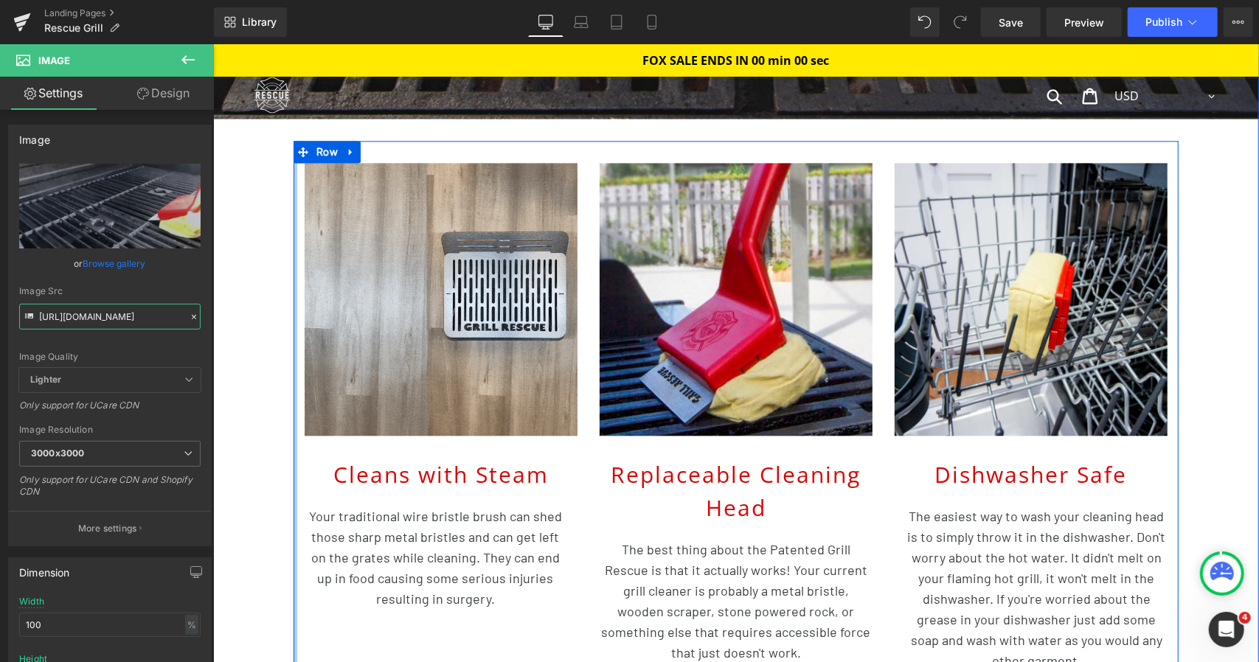
type input "[URL][DOMAIN_NAME]"
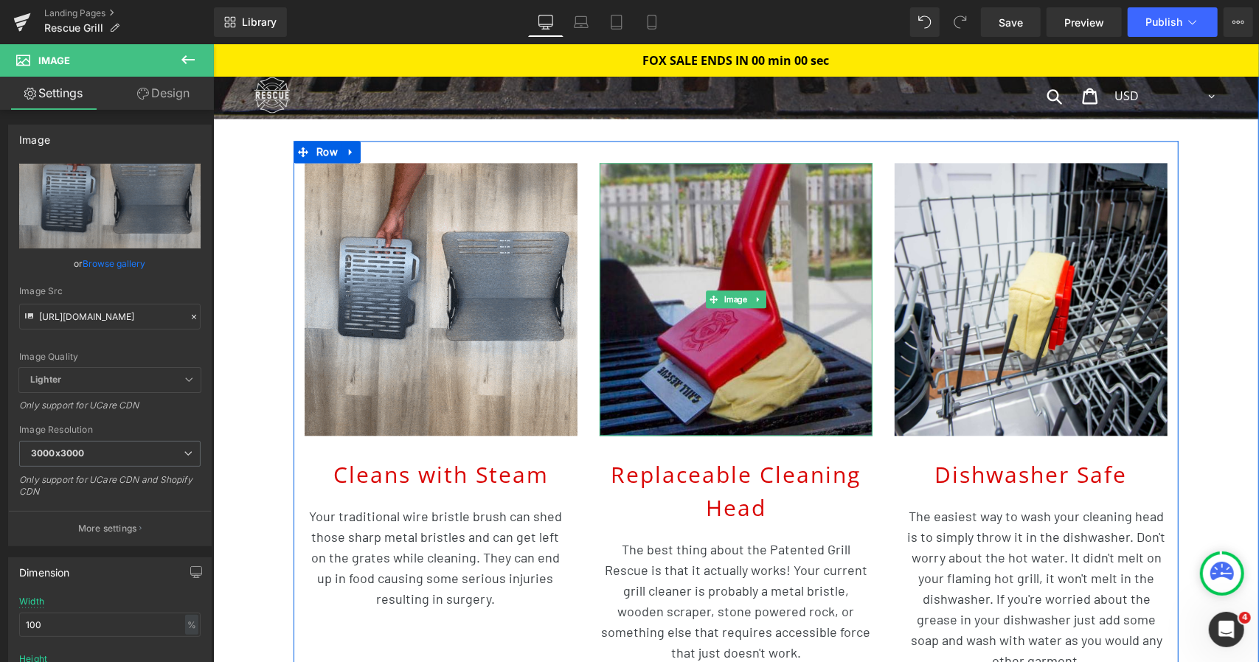
click at [724, 272] on img at bounding box center [735, 298] width 273 height 273
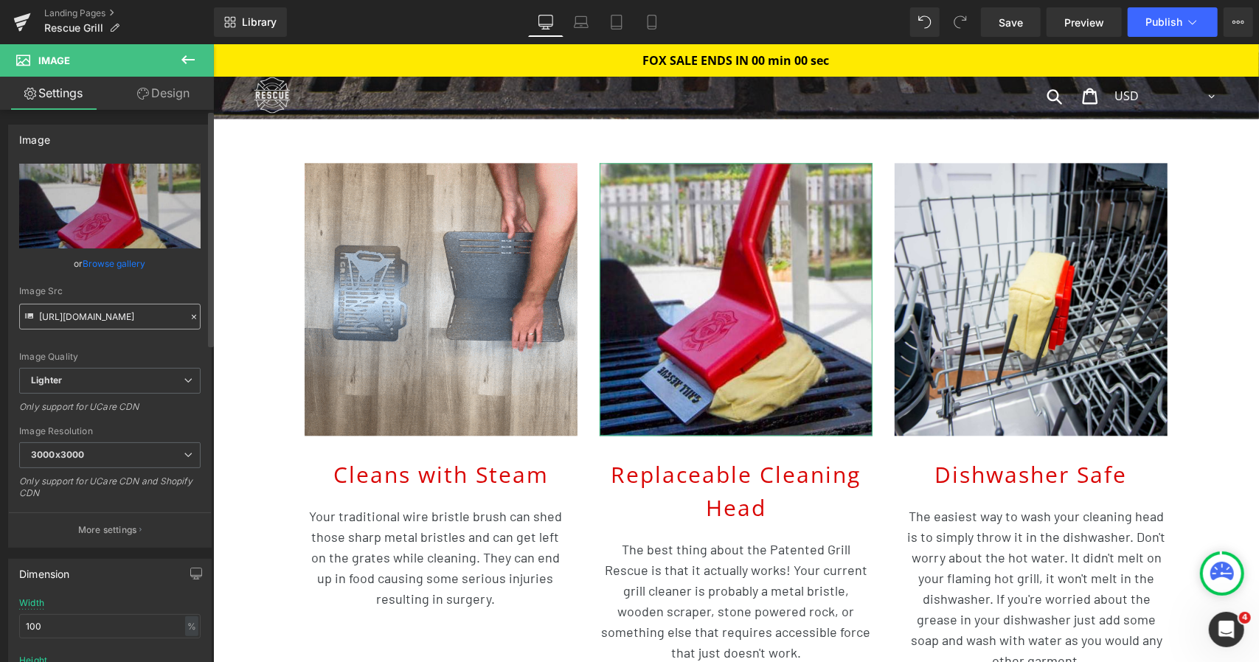
click at [138, 316] on input "[URL][DOMAIN_NAME]" at bounding box center [109, 317] width 181 height 26
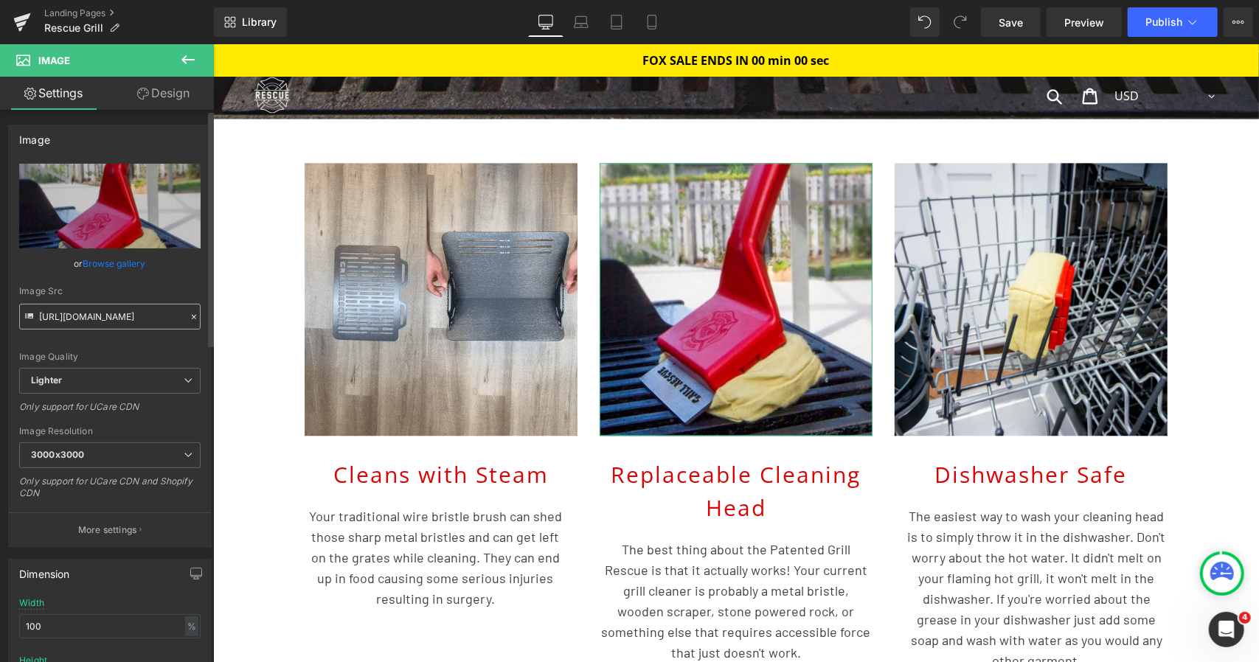
scroll to position [0, 195]
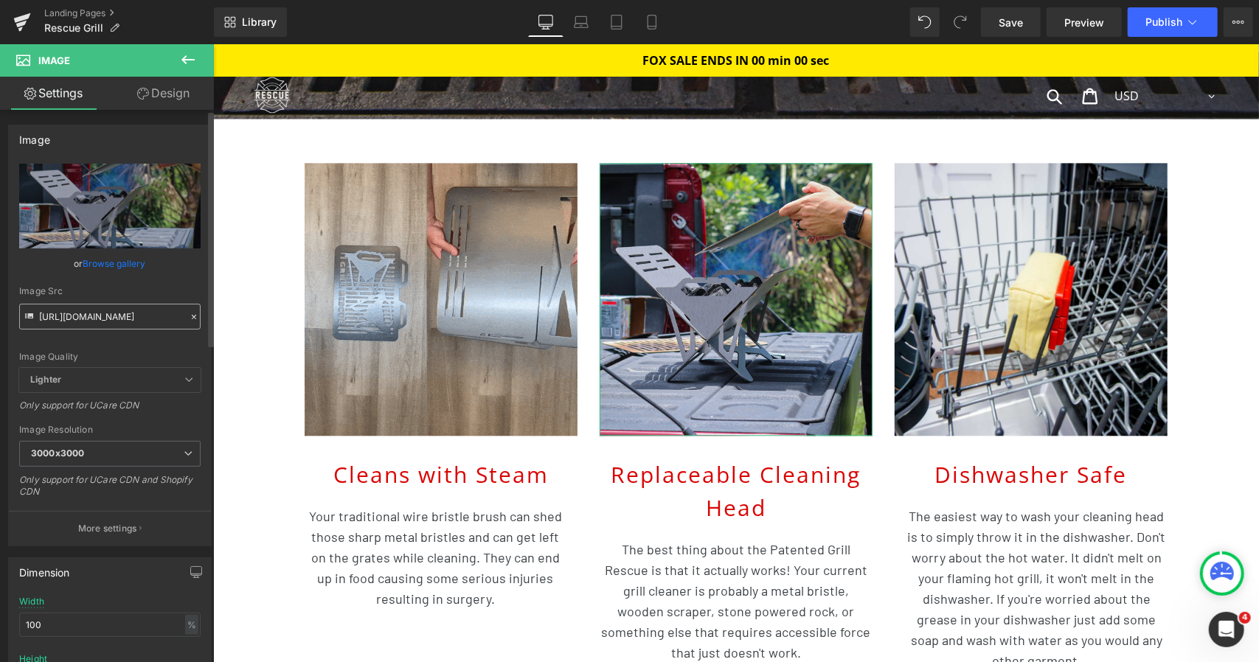
type input "[URL][DOMAIN_NAME]"
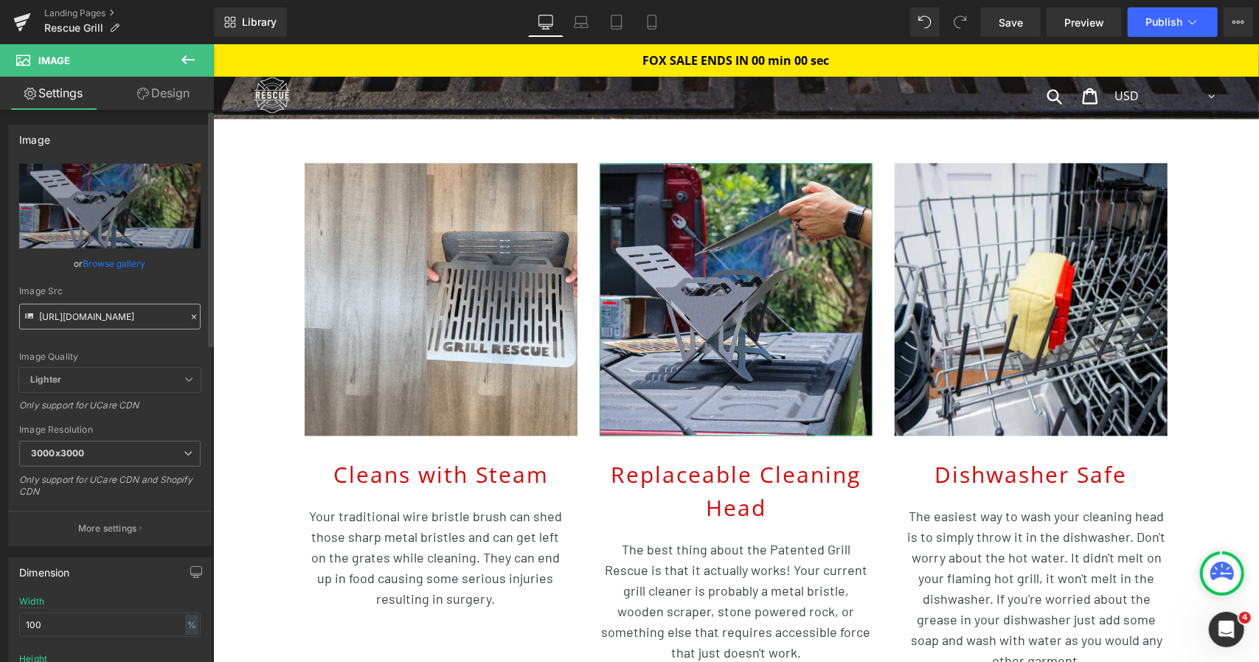
scroll to position [0, 0]
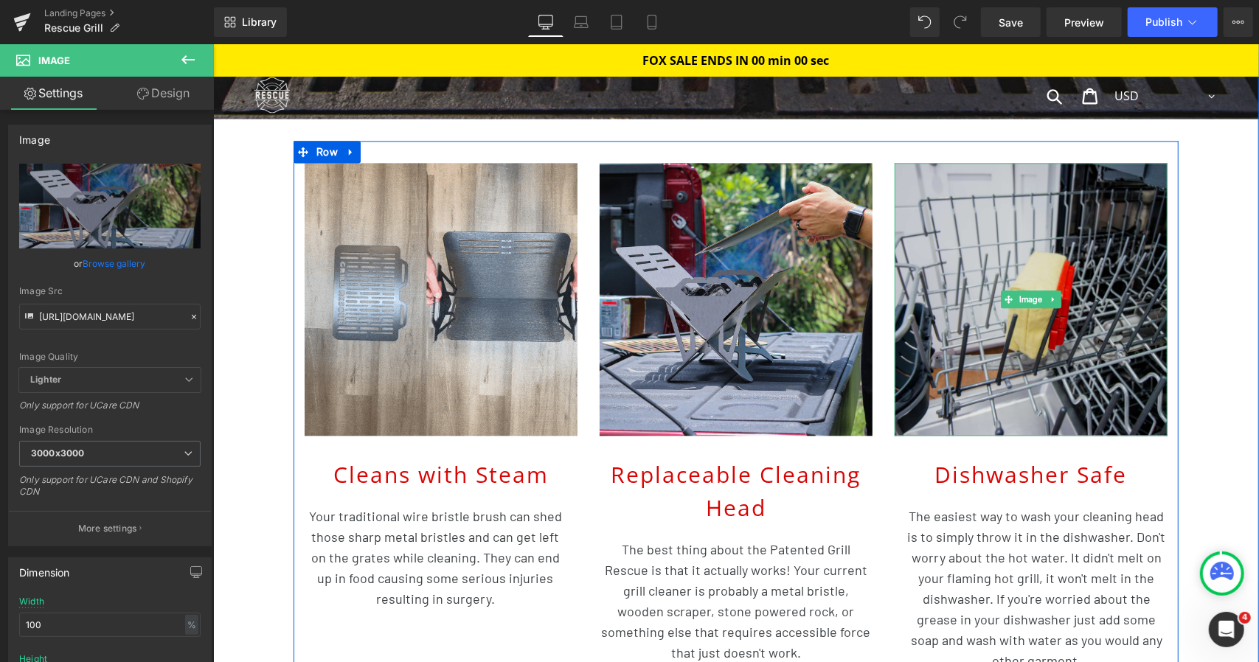
click at [912, 267] on img at bounding box center [1030, 298] width 273 height 273
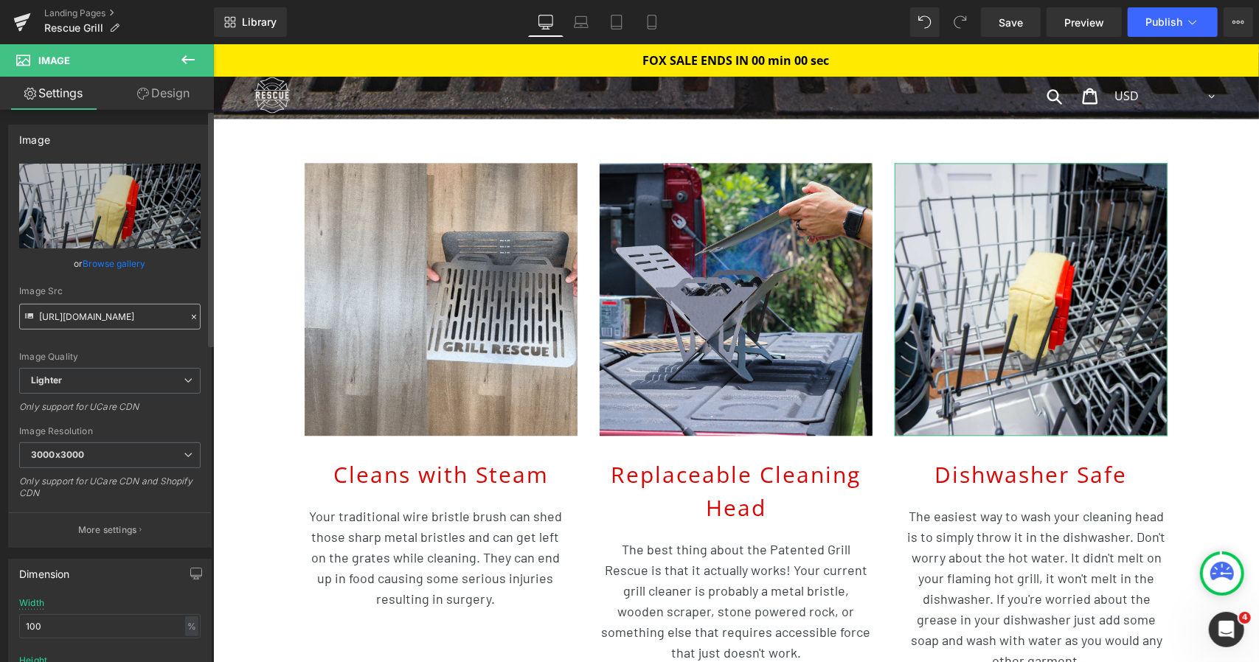
click at [127, 319] on input "[URL][DOMAIN_NAME]" at bounding box center [109, 317] width 181 height 26
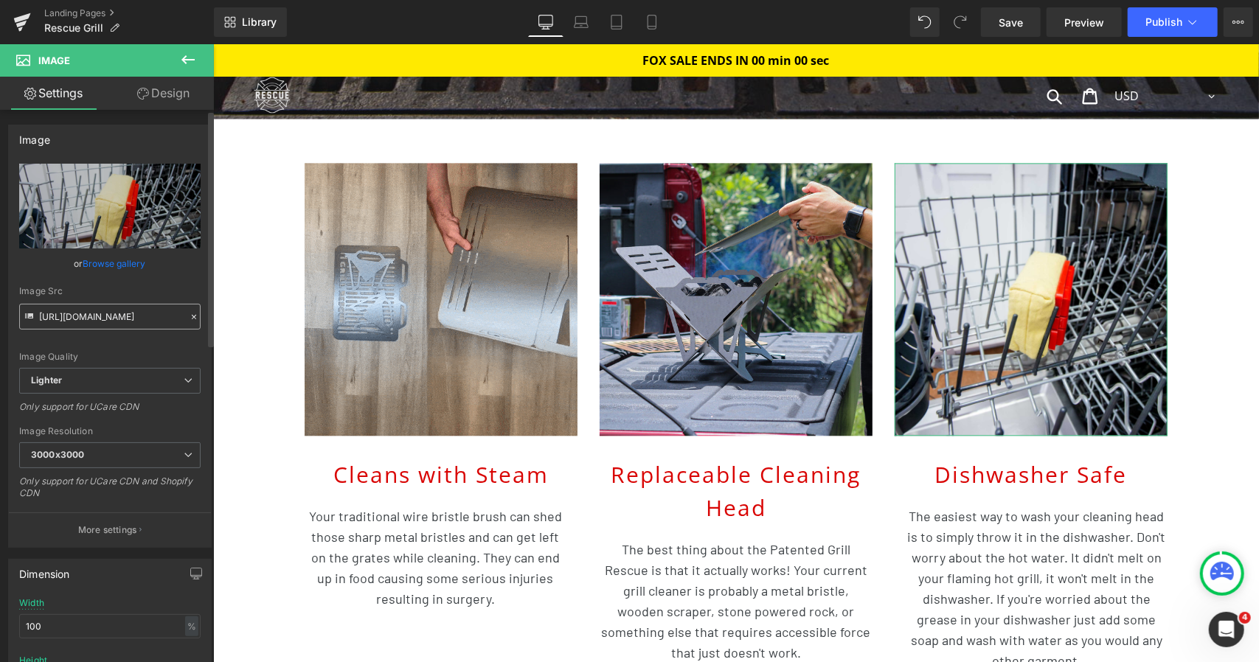
scroll to position [0, 196]
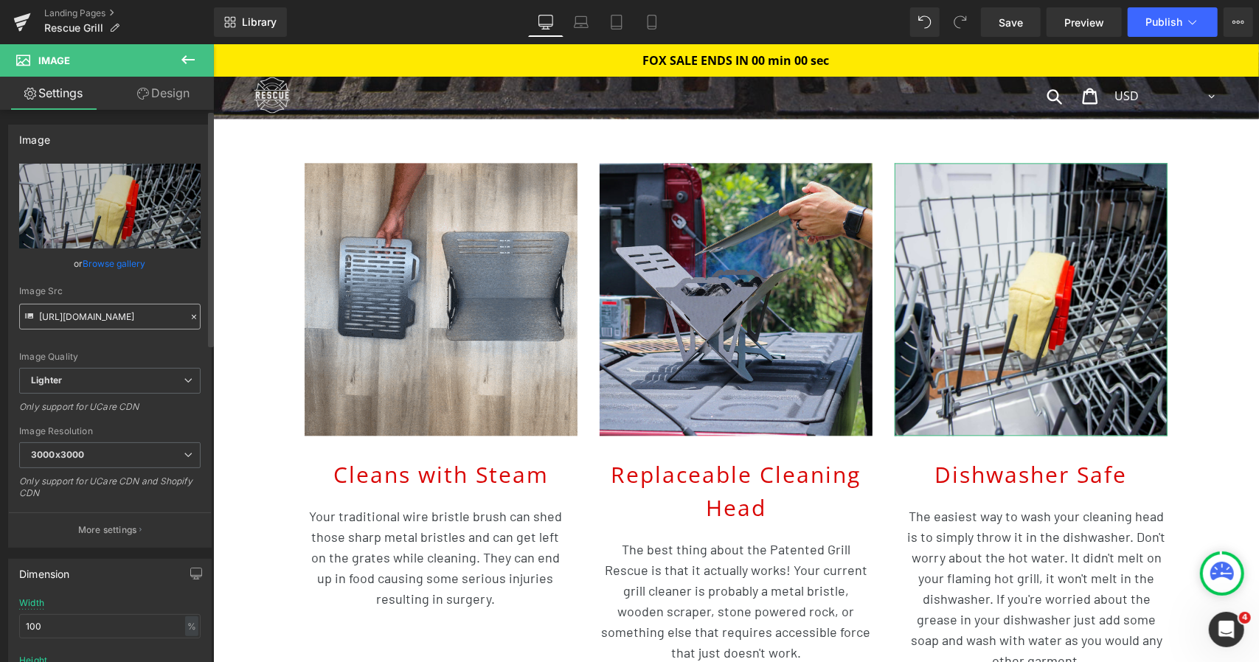
type input "[URL][DOMAIN_NAME]"
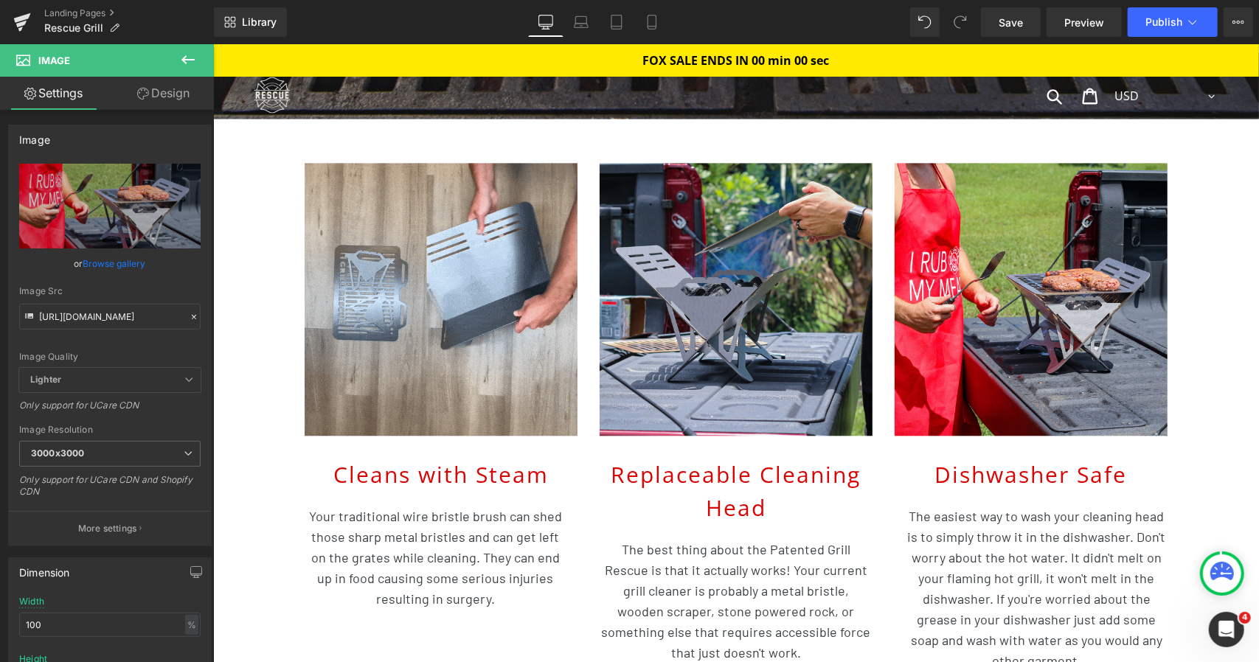
scroll to position [0, 0]
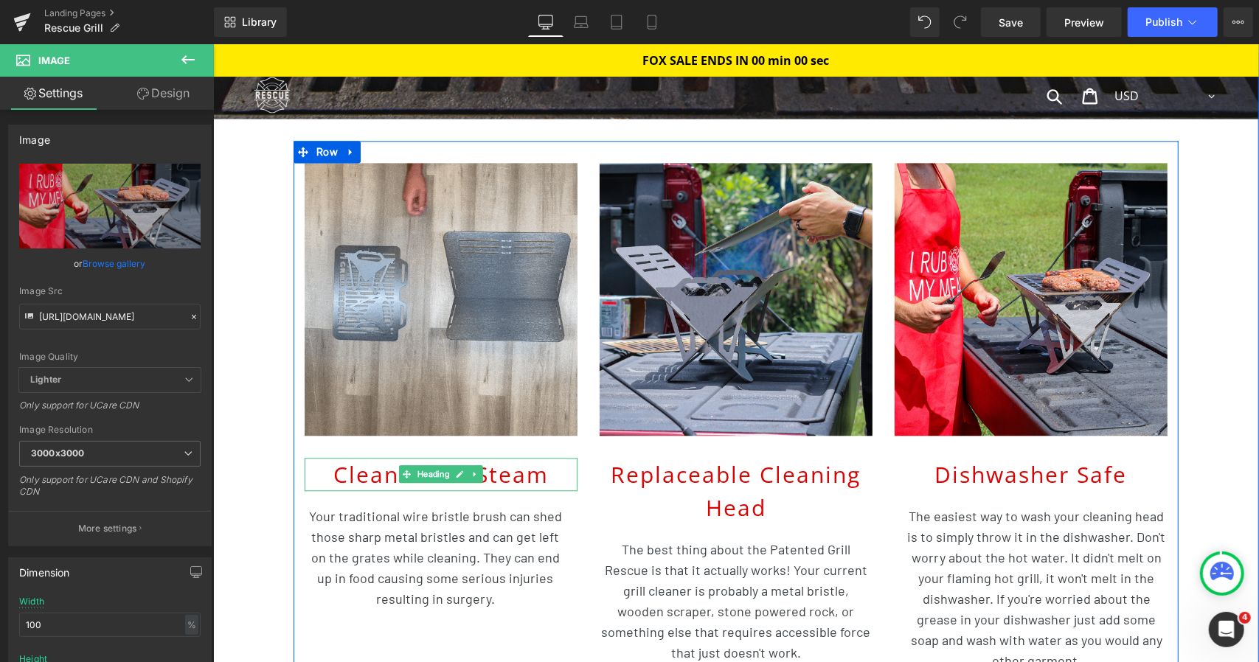
click at [362, 468] on h2 "Cleans with Steam" at bounding box center [440, 473] width 273 height 33
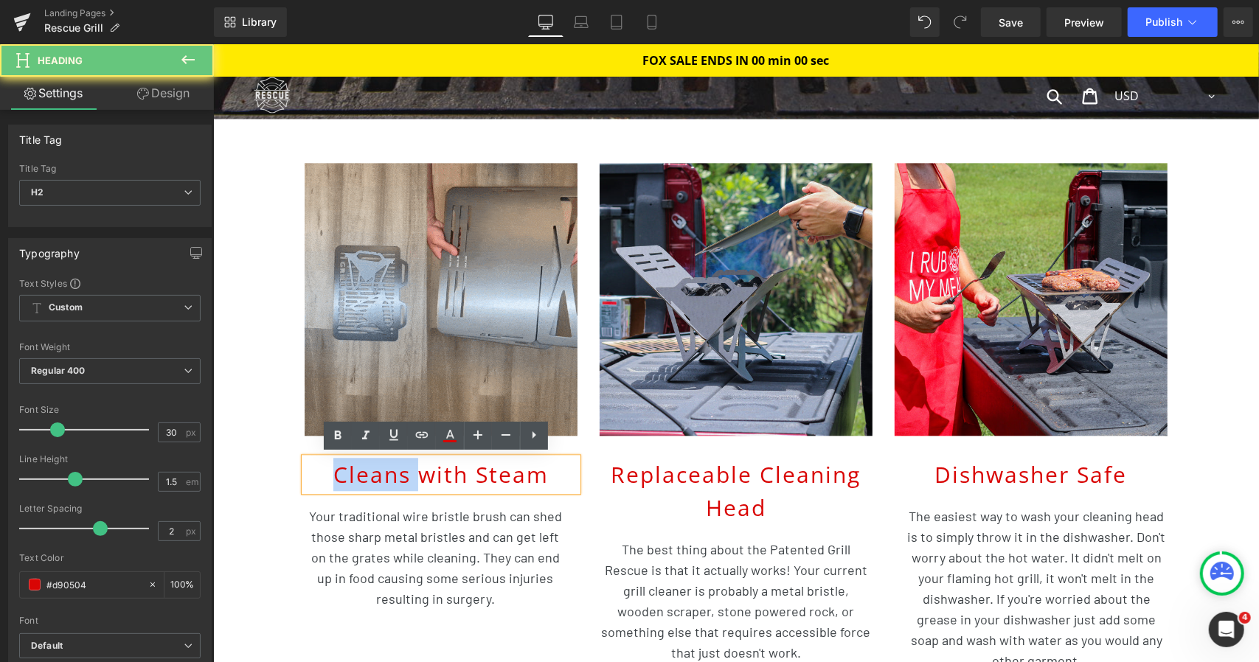
click at [362, 468] on h2 "Cleans with Steam" at bounding box center [440, 473] width 273 height 33
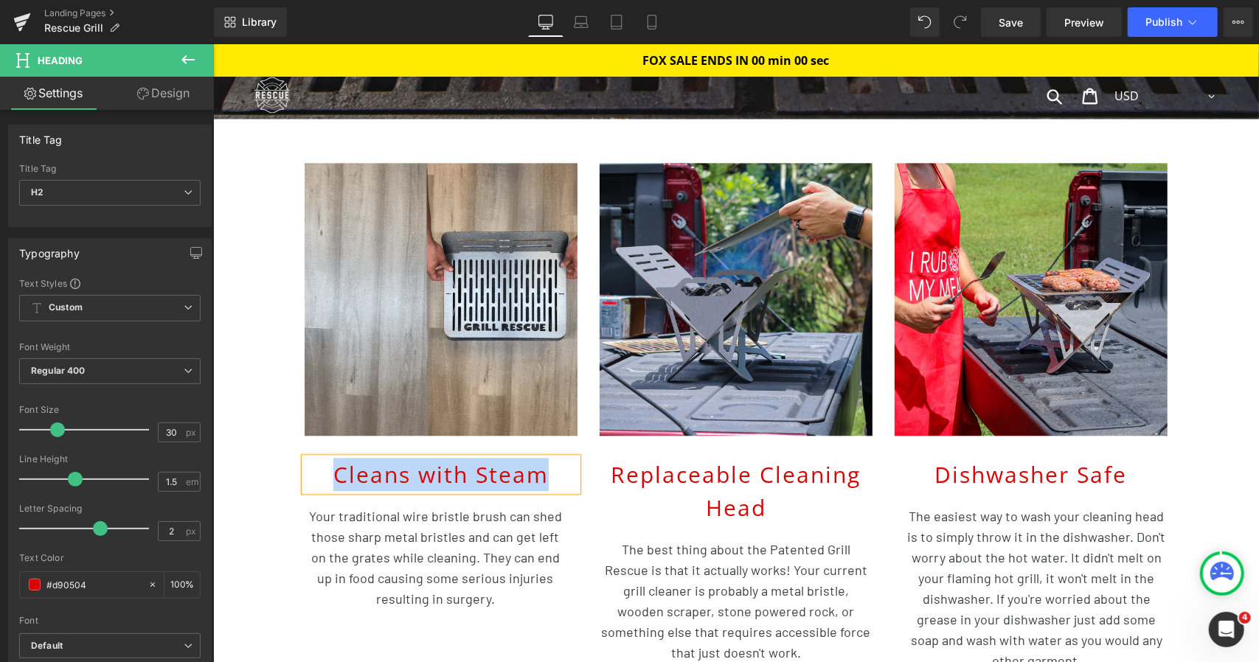
paste div
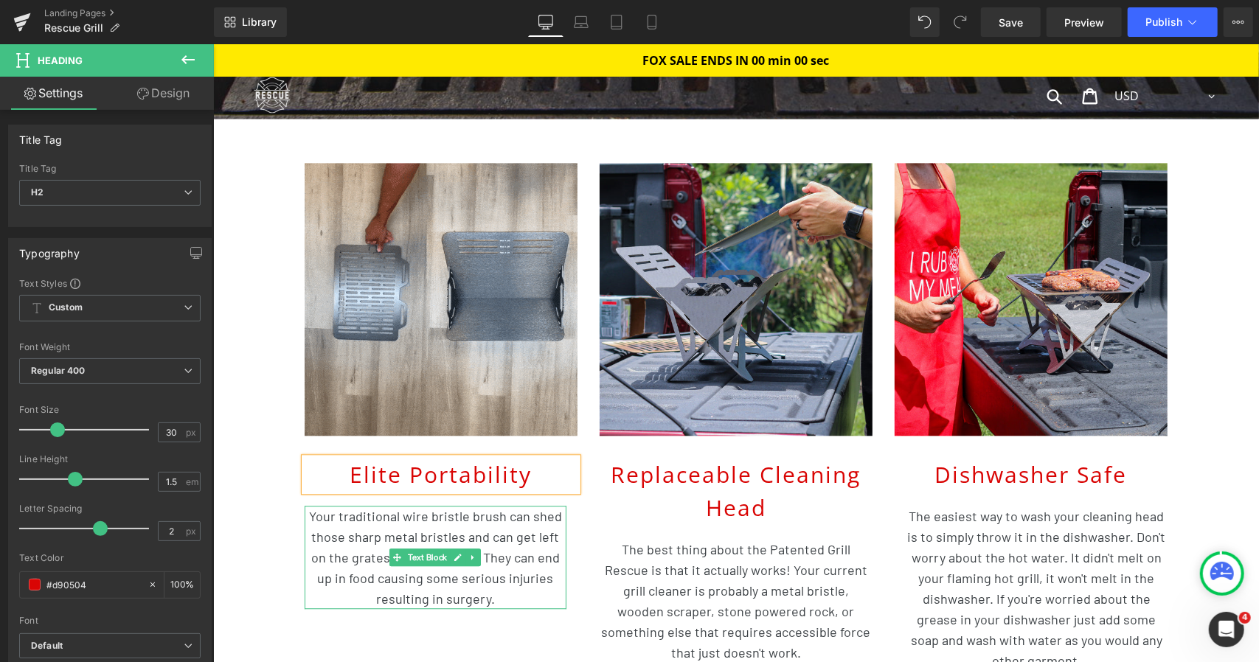
click at [329, 563] on p "Your traditional wire bristle brush can shed those sharp metal bristles and can…" at bounding box center [435, 556] width 262 height 103
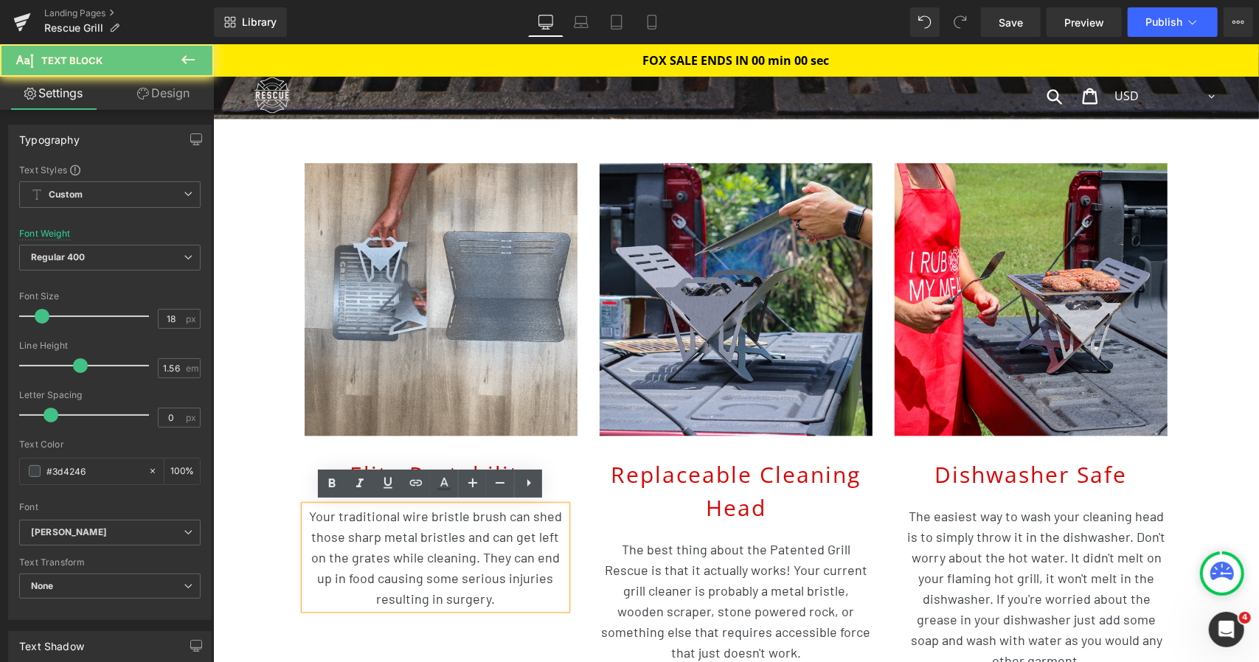
click at [329, 563] on p "Your traditional wire bristle brush can shed those sharp metal bristles and can…" at bounding box center [435, 556] width 262 height 103
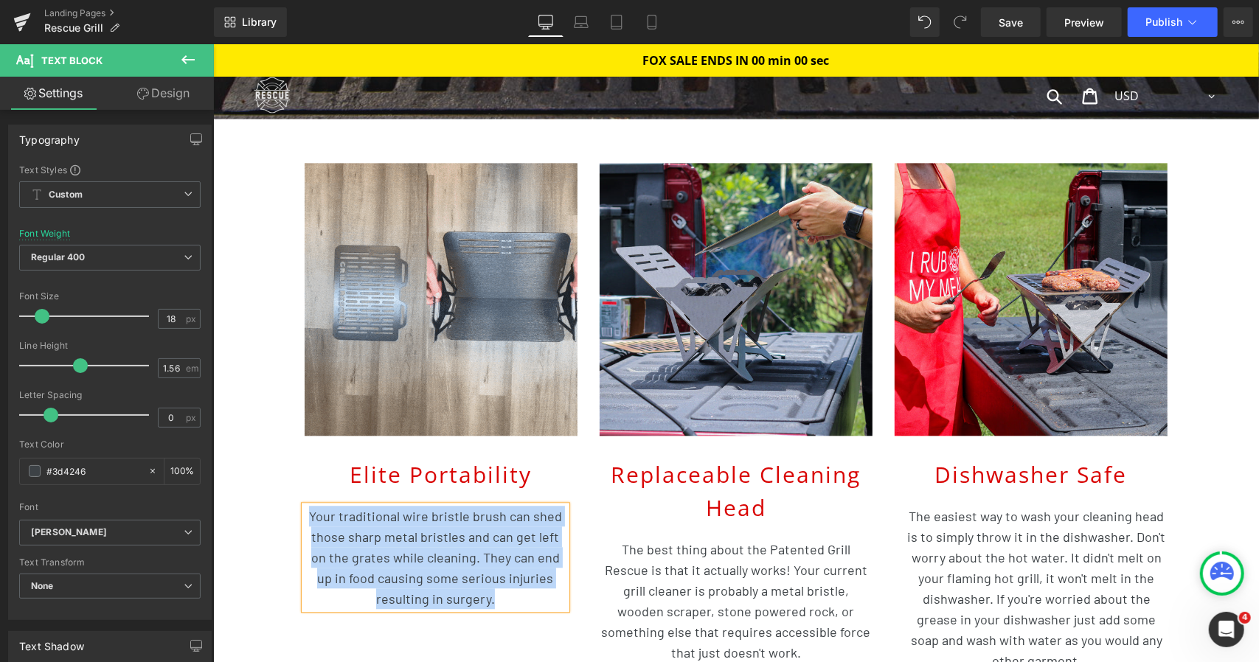
paste div
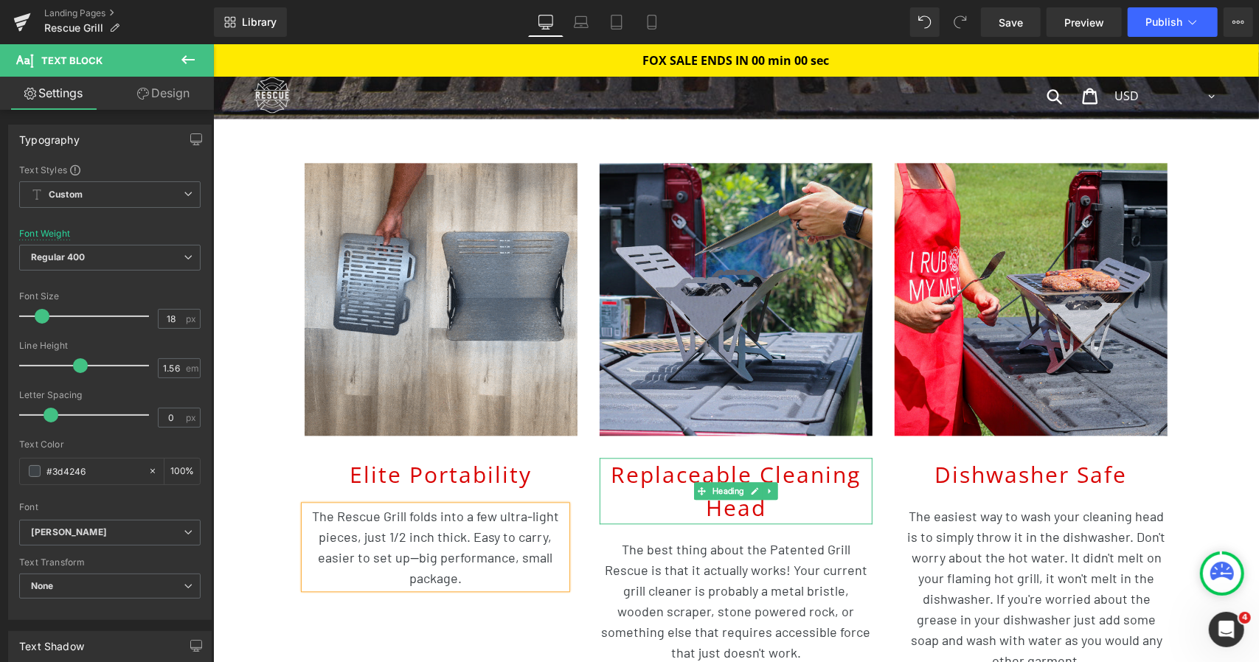
click at [646, 472] on h2 "Replaceable Cleaning Head" at bounding box center [735, 490] width 273 height 66
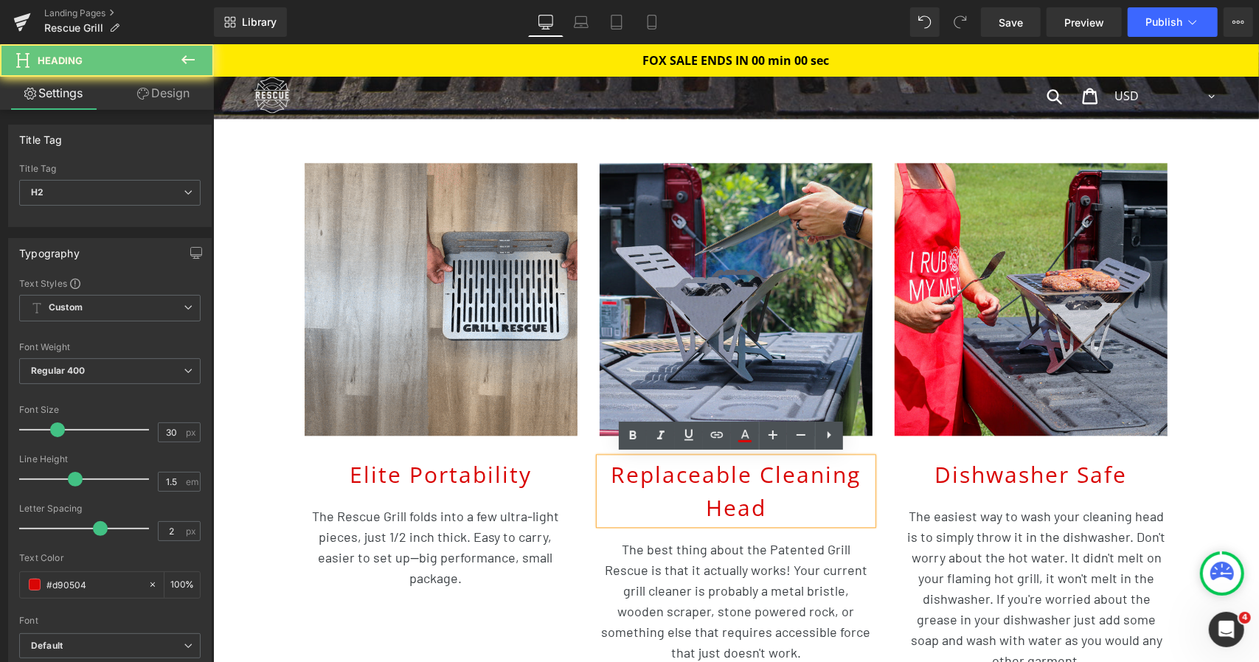
click at [646, 472] on h2 "Replaceable Cleaning Head" at bounding box center [735, 490] width 273 height 66
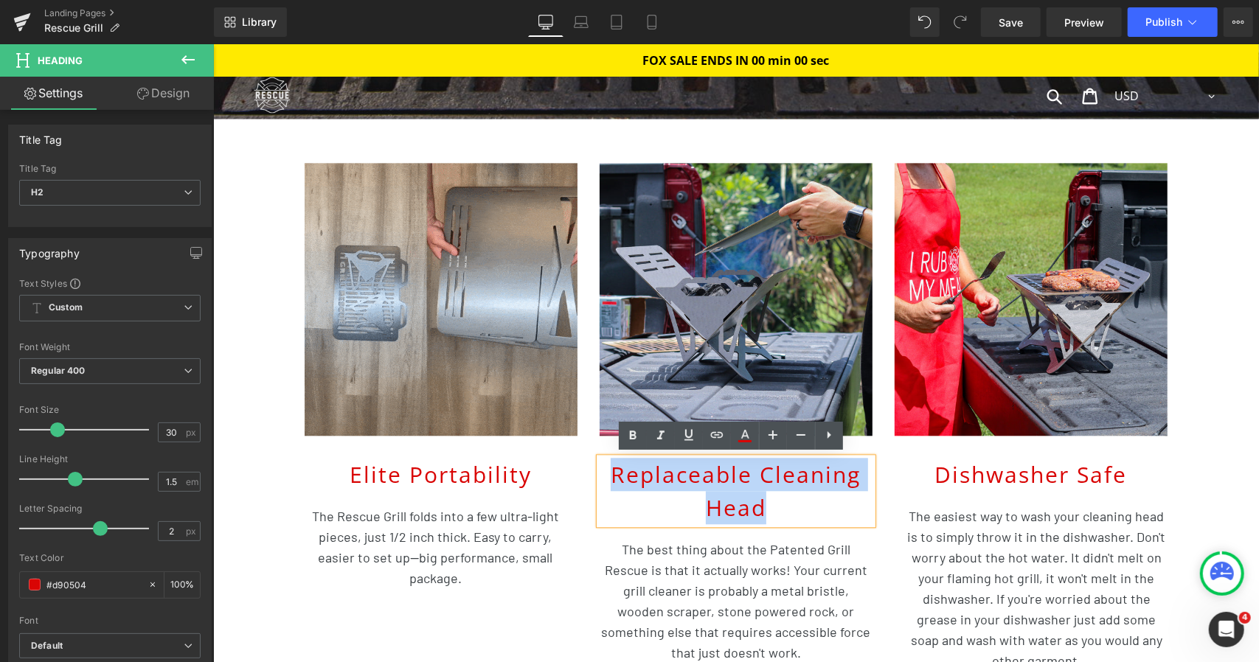
paste div
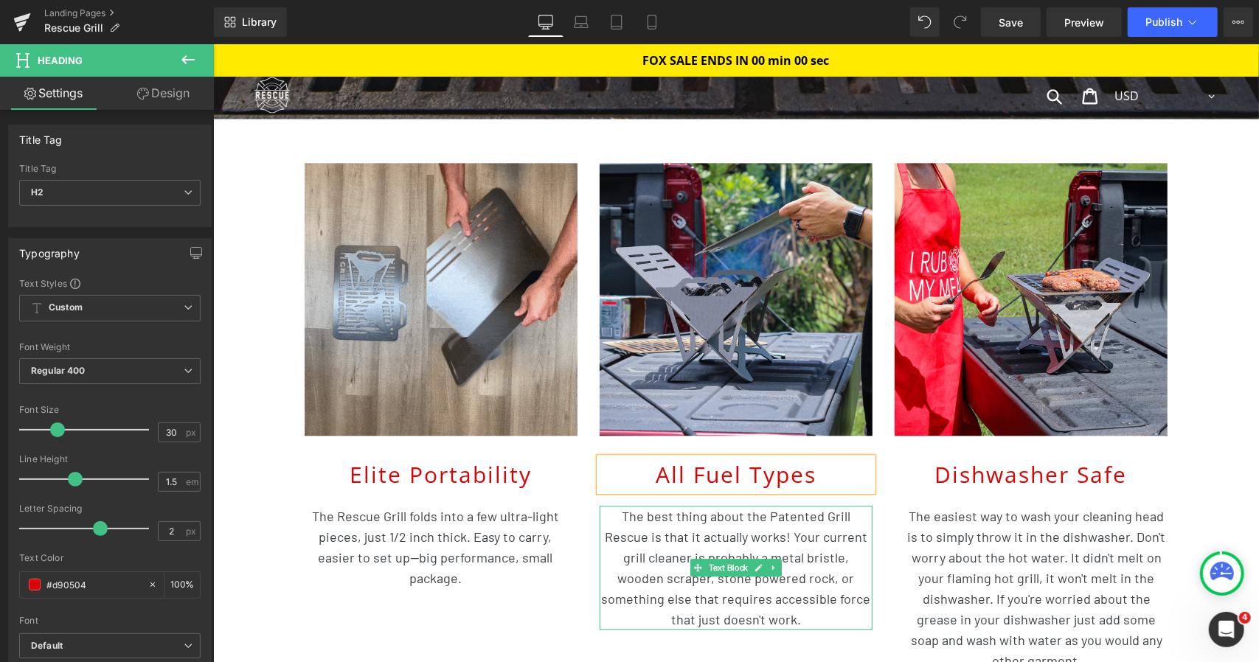
click at [727, 527] on p "The best thing about the Patented Grill Rescue is that it actually works! Your …" at bounding box center [735, 567] width 273 height 124
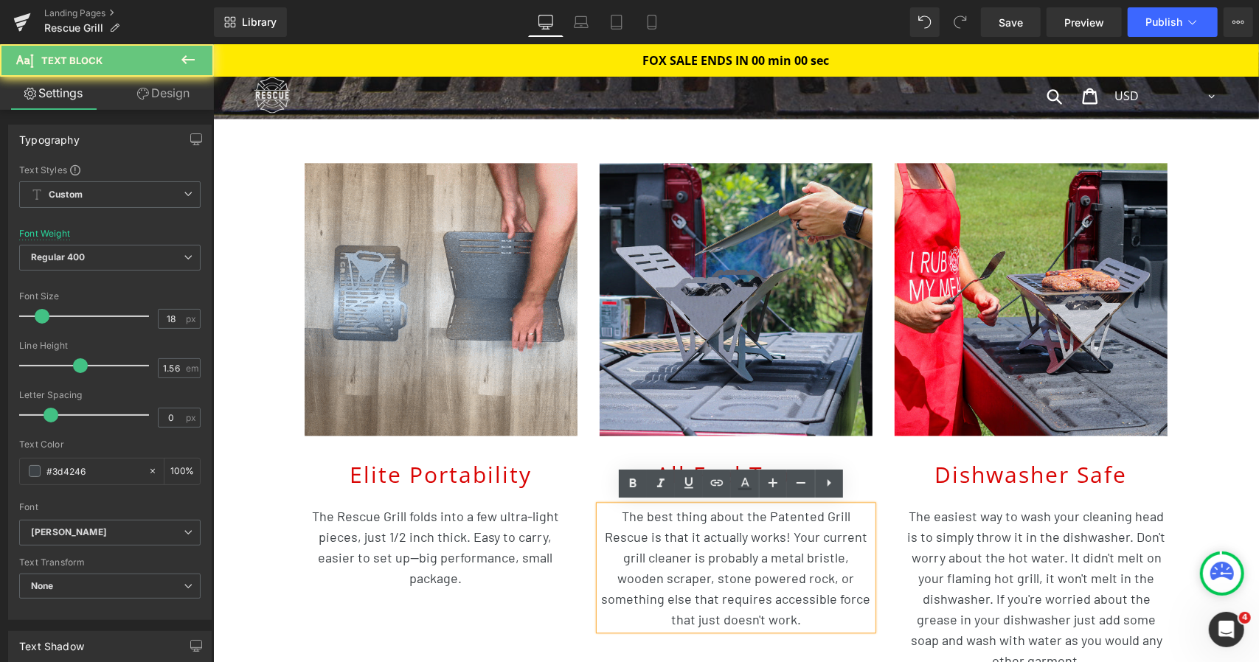
click at [727, 527] on p "The best thing about the Patented Grill Rescue is that it actually works! Your …" at bounding box center [735, 567] width 273 height 124
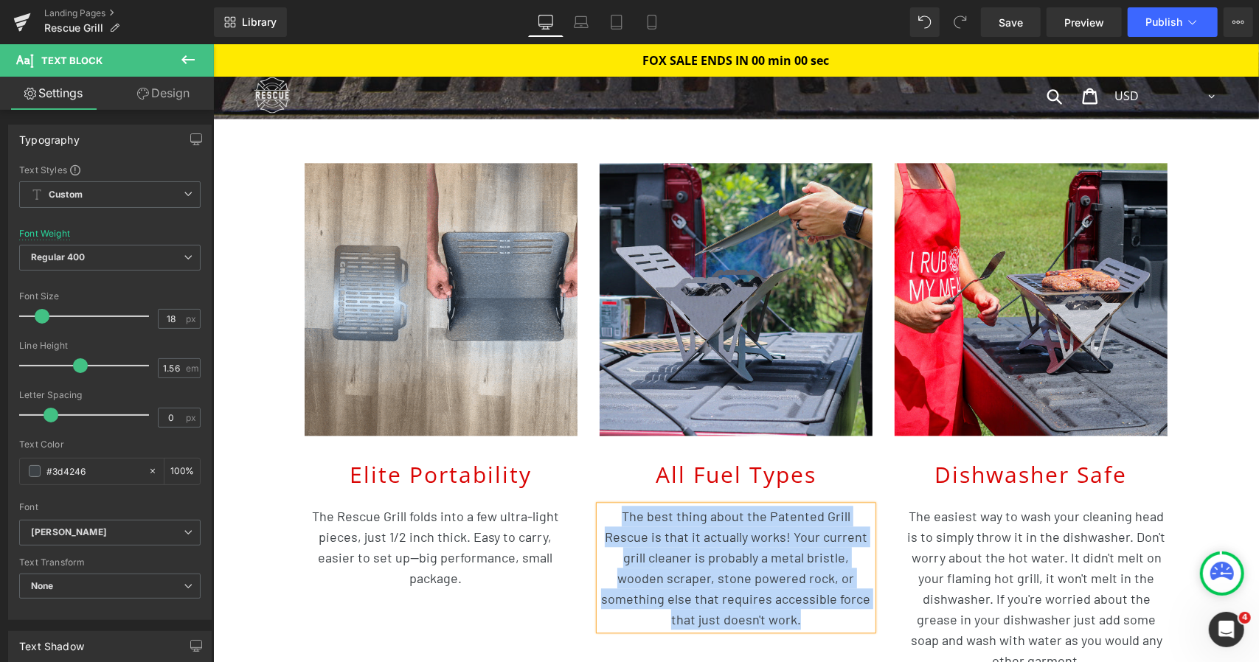
paste div
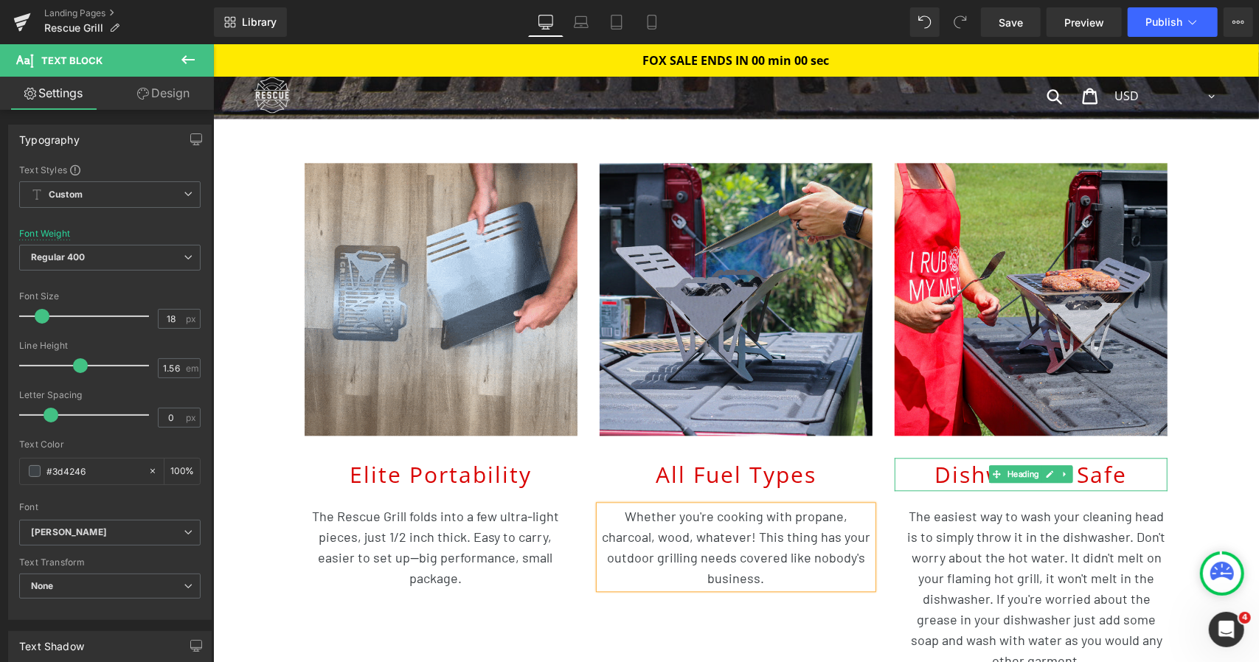
click at [948, 465] on h2 "Dishwasher Safe" at bounding box center [1030, 473] width 273 height 33
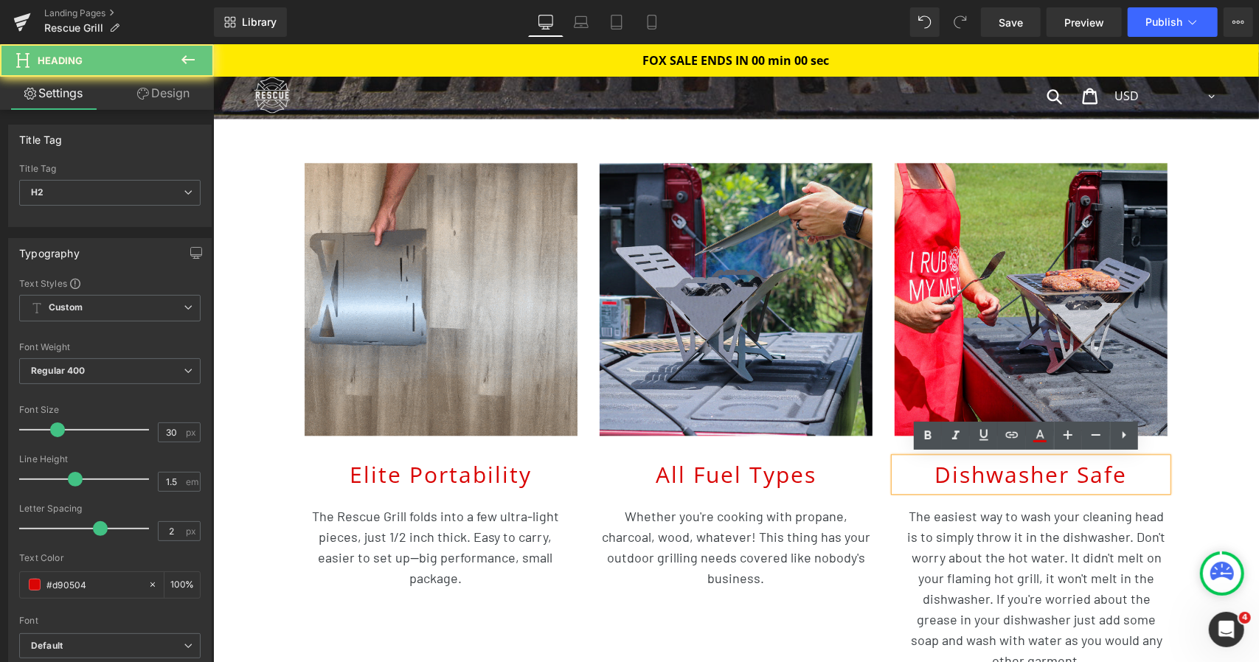
click at [948, 465] on h2 "Dishwasher Safe" at bounding box center [1030, 473] width 273 height 33
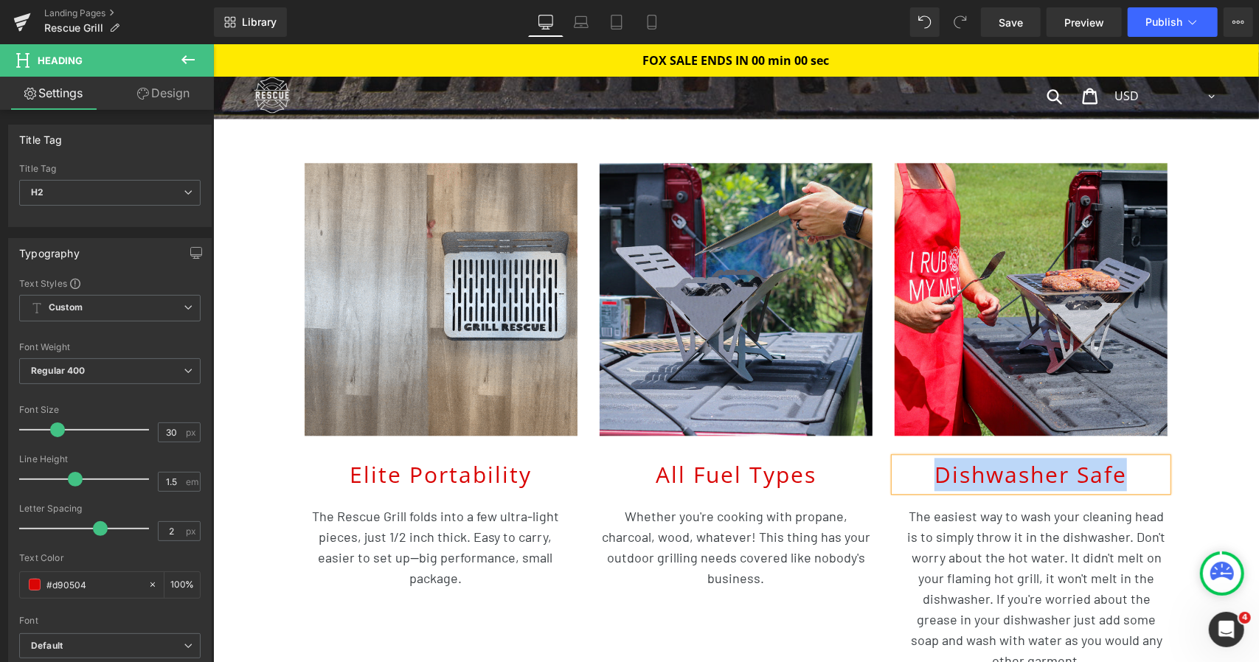
paste div
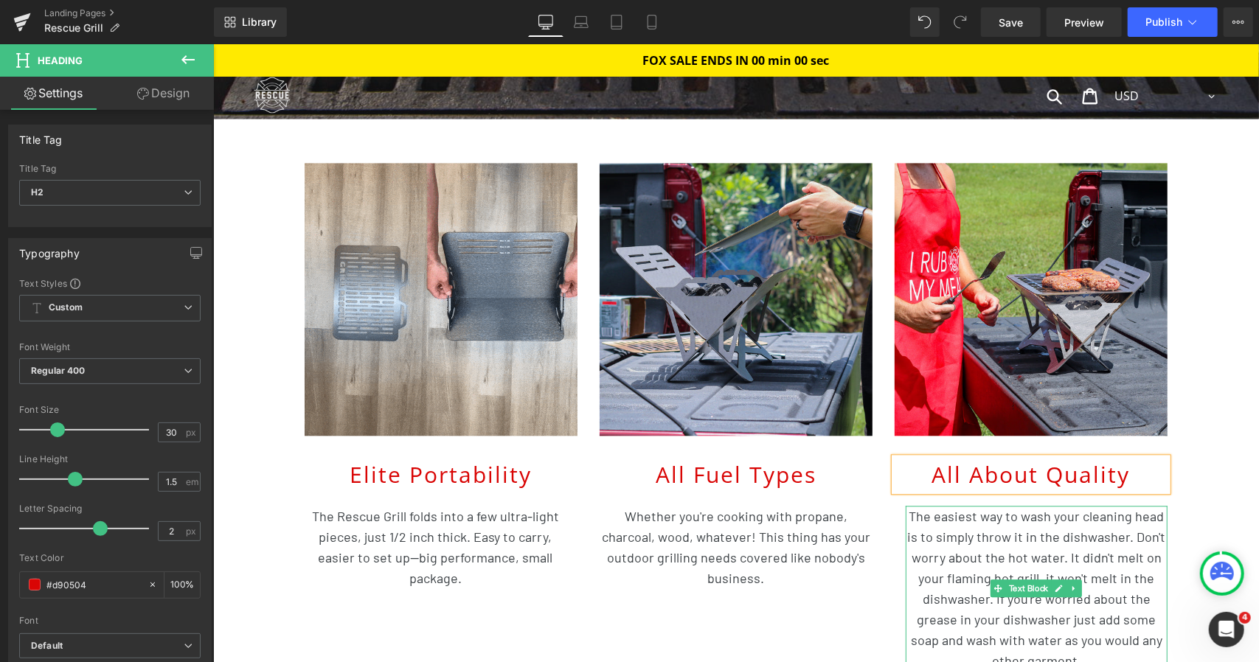
click at [965, 541] on p "The easiest way to wash your cleaning head is to simply throw it in the dishwas…" at bounding box center [1036, 588] width 262 height 166
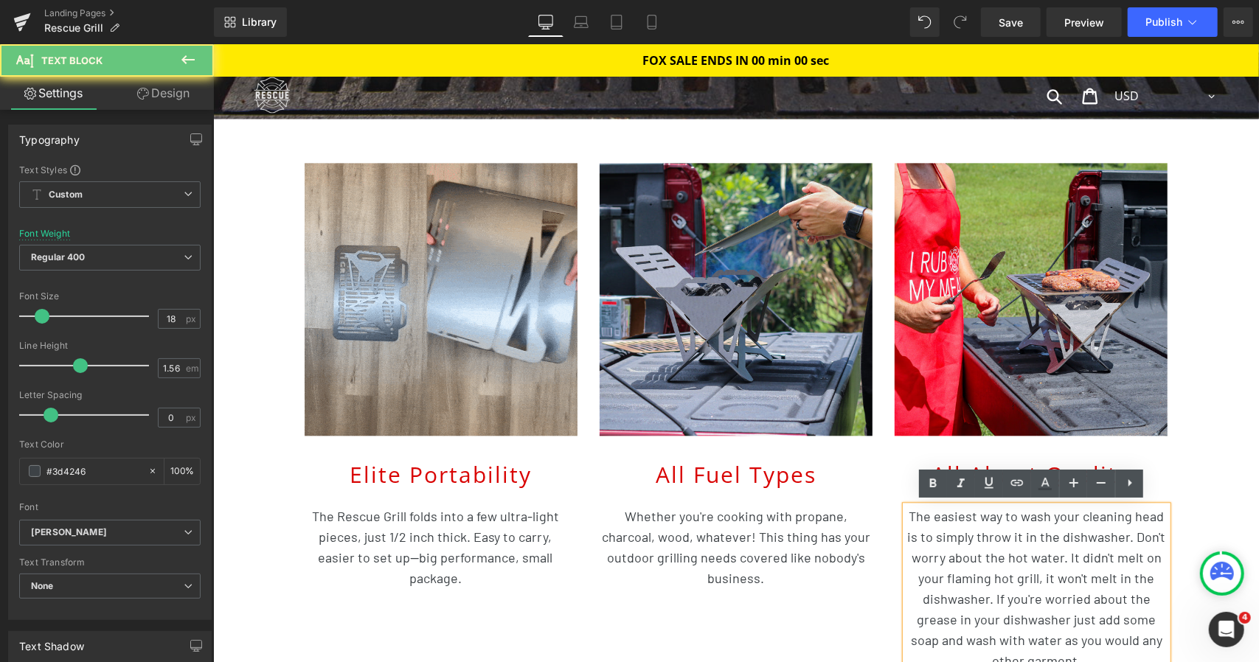
click at [965, 541] on p "The easiest way to wash your cleaning head is to simply throw it in the dishwas…" at bounding box center [1036, 588] width 262 height 166
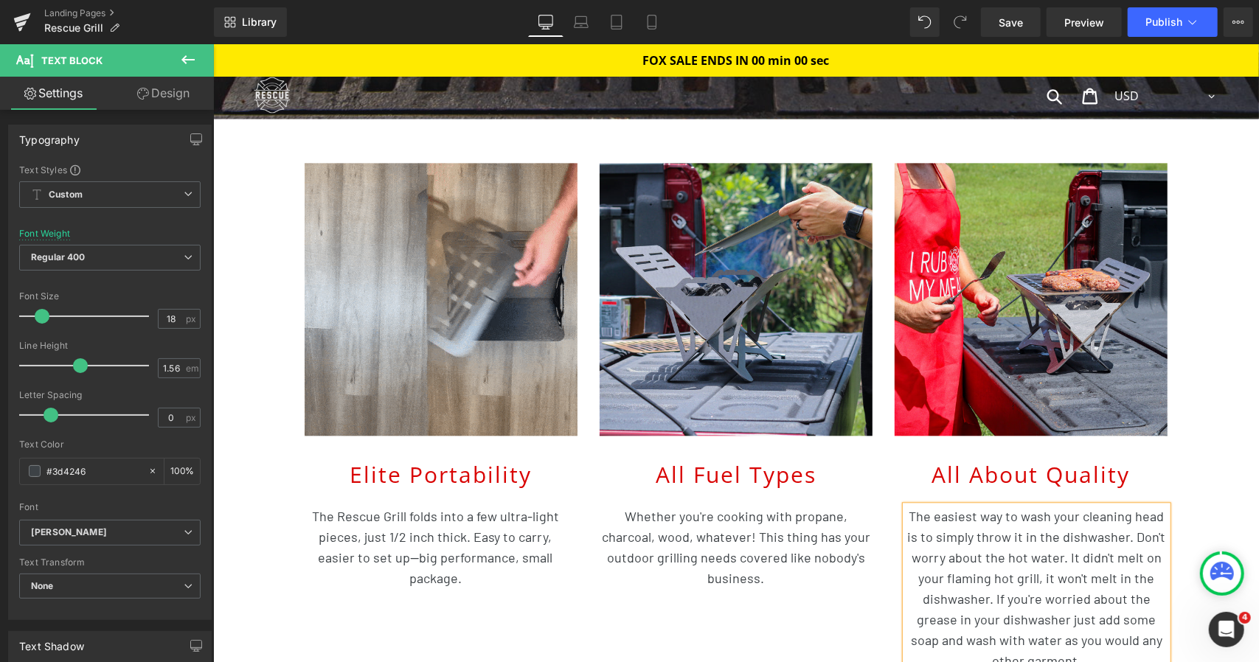
paste div
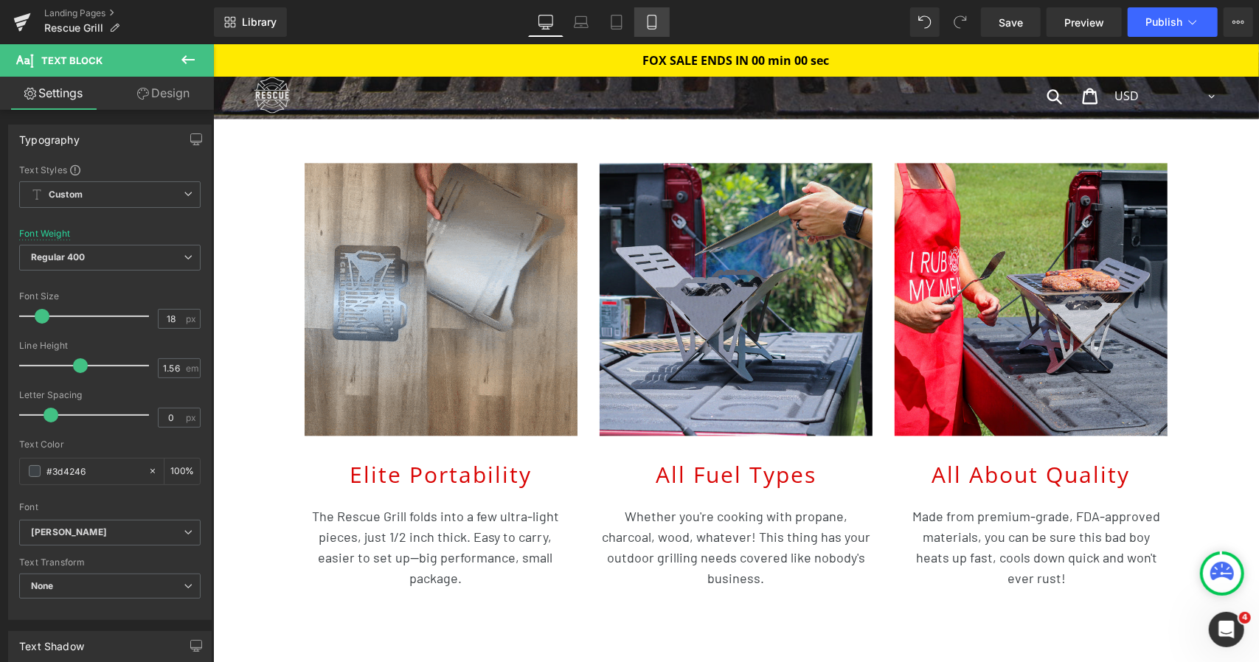
click at [656, 27] on icon at bounding box center [652, 22] width 8 height 14
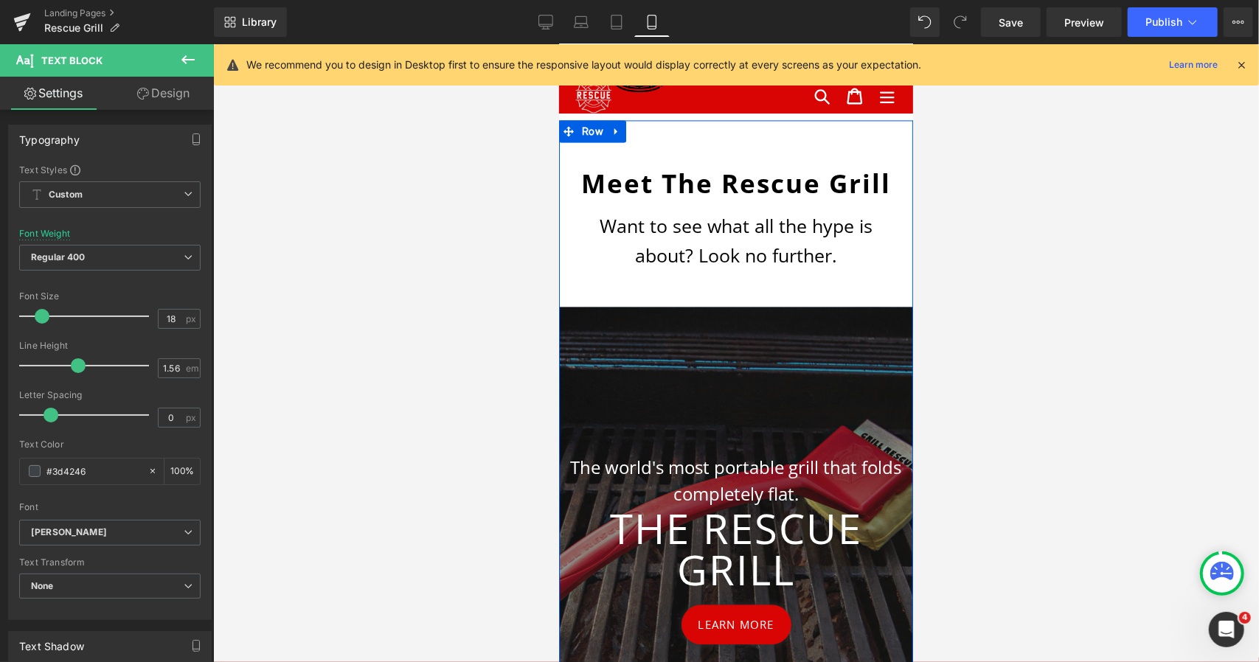
scroll to position [2176, 0]
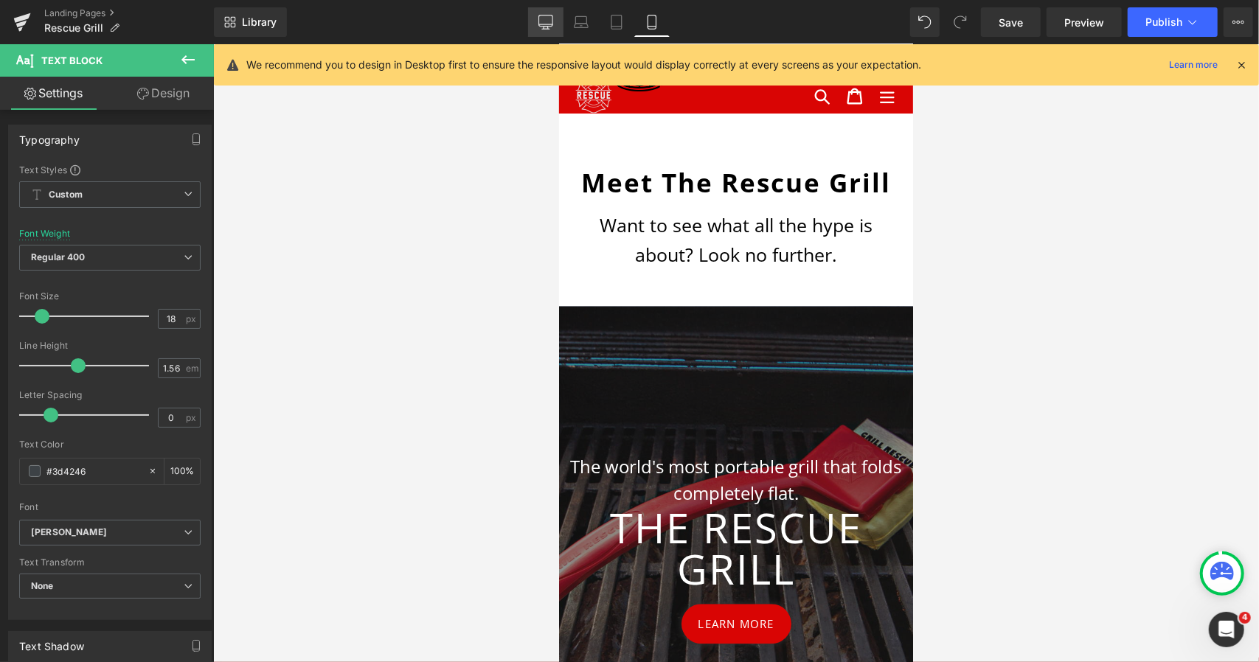
click at [540, 13] on link "Desktop" at bounding box center [545, 22] width 35 height 30
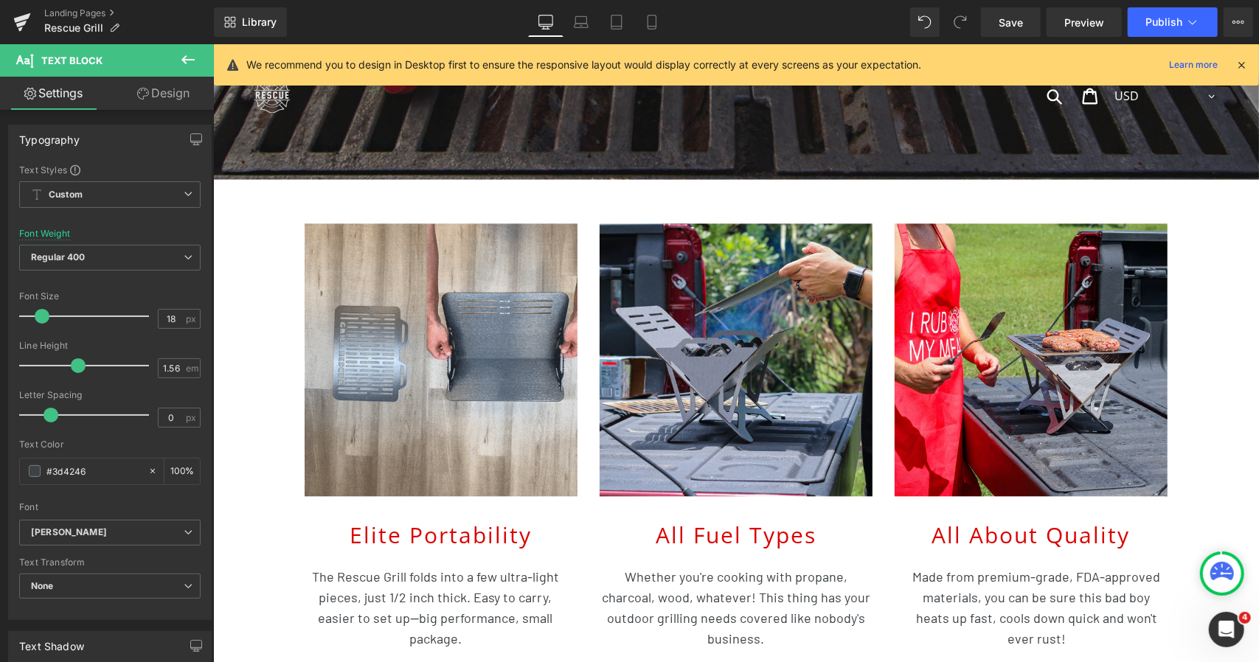
scroll to position [766, 0]
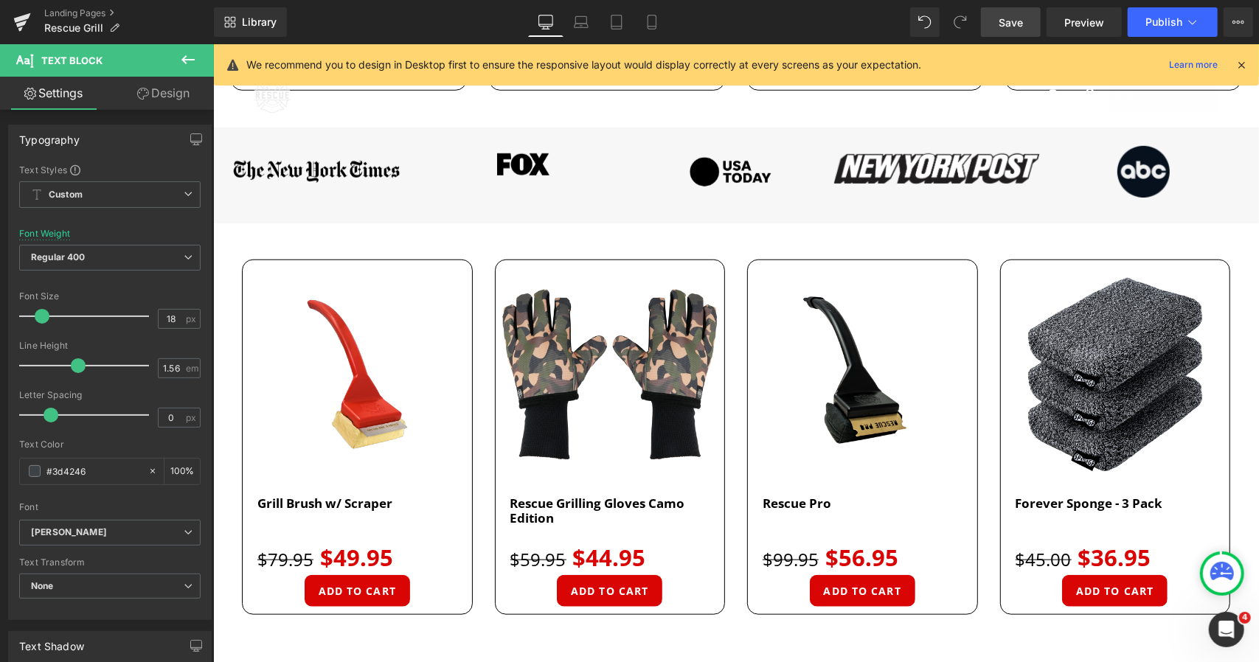
click at [1002, 20] on span "Save" at bounding box center [1011, 22] width 24 height 15
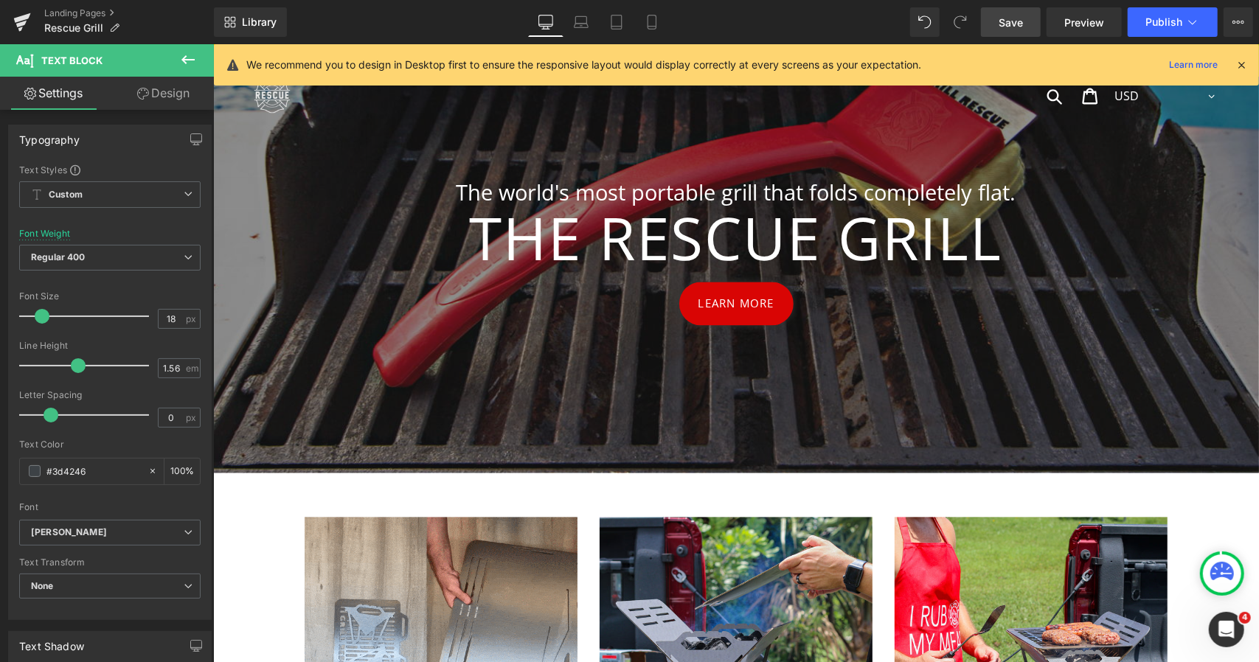
scroll to position [1883, 0]
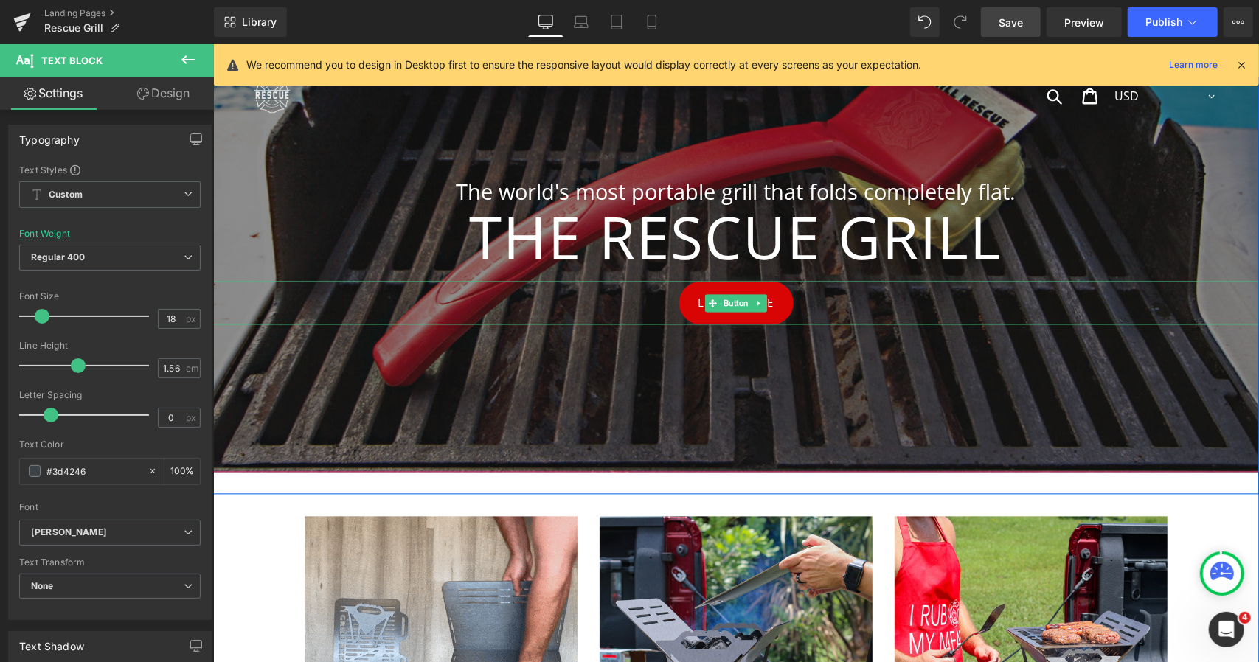
click at [299, 288] on div "Learn More" at bounding box center [735, 303] width 1046 height 44
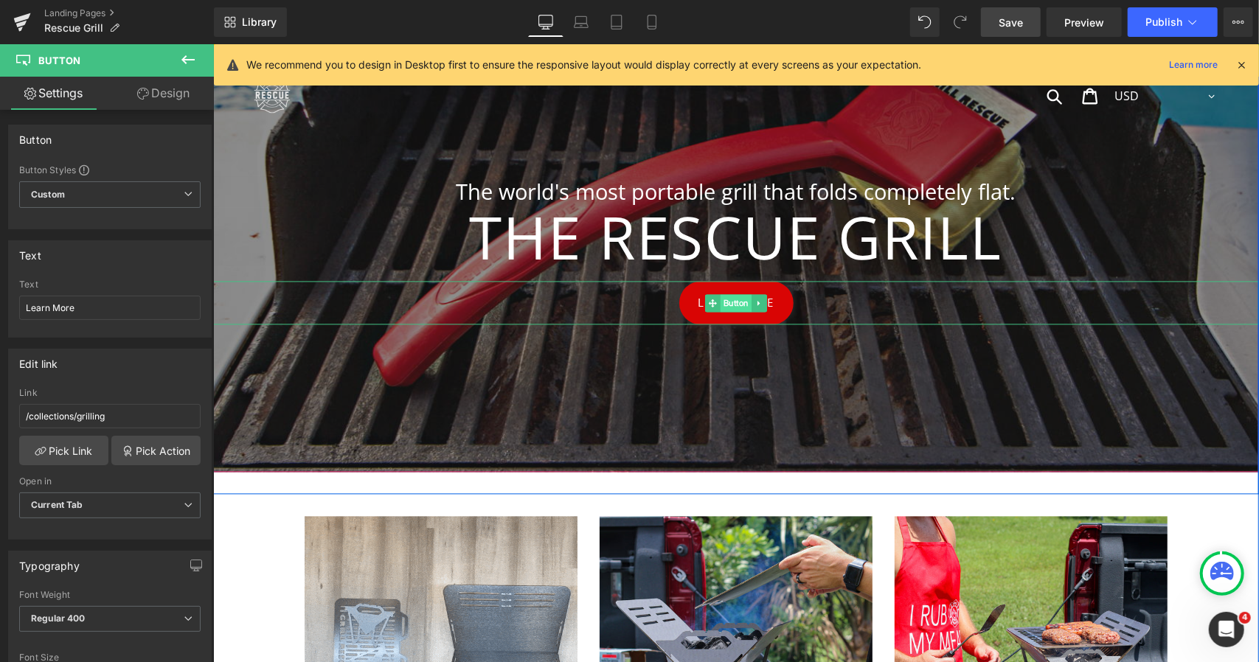
click at [720, 299] on span "Button" at bounding box center [735, 303] width 31 height 18
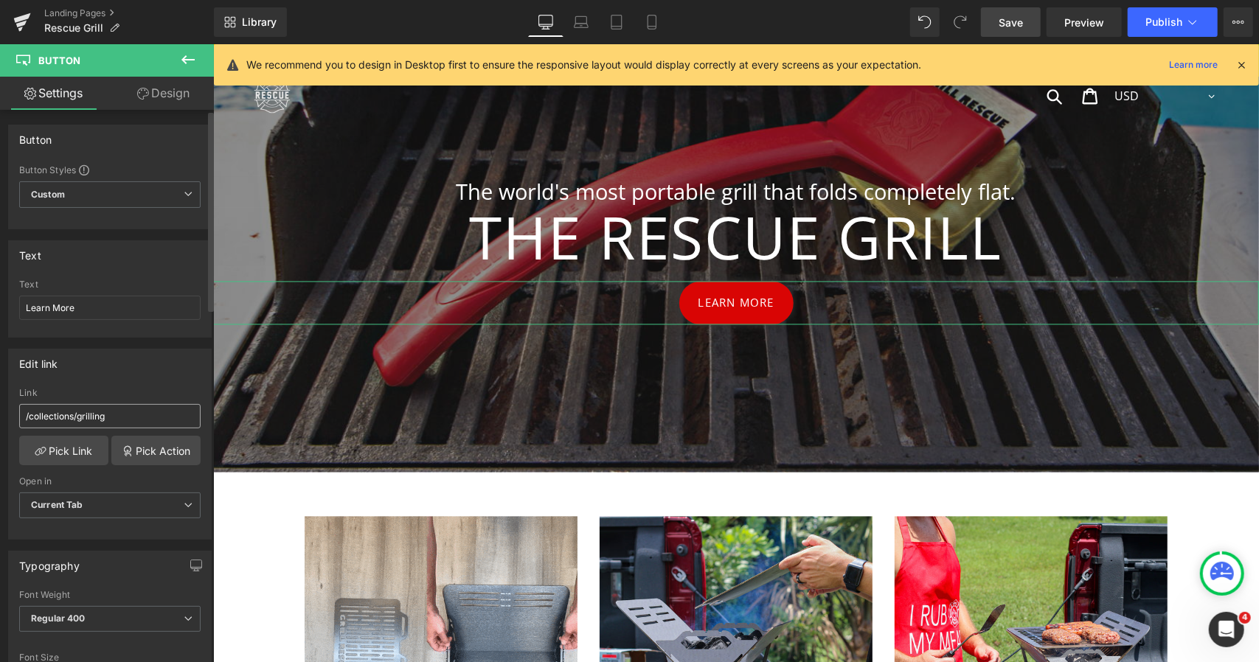
click at [99, 417] on input "/collections/grilling" at bounding box center [109, 416] width 181 height 24
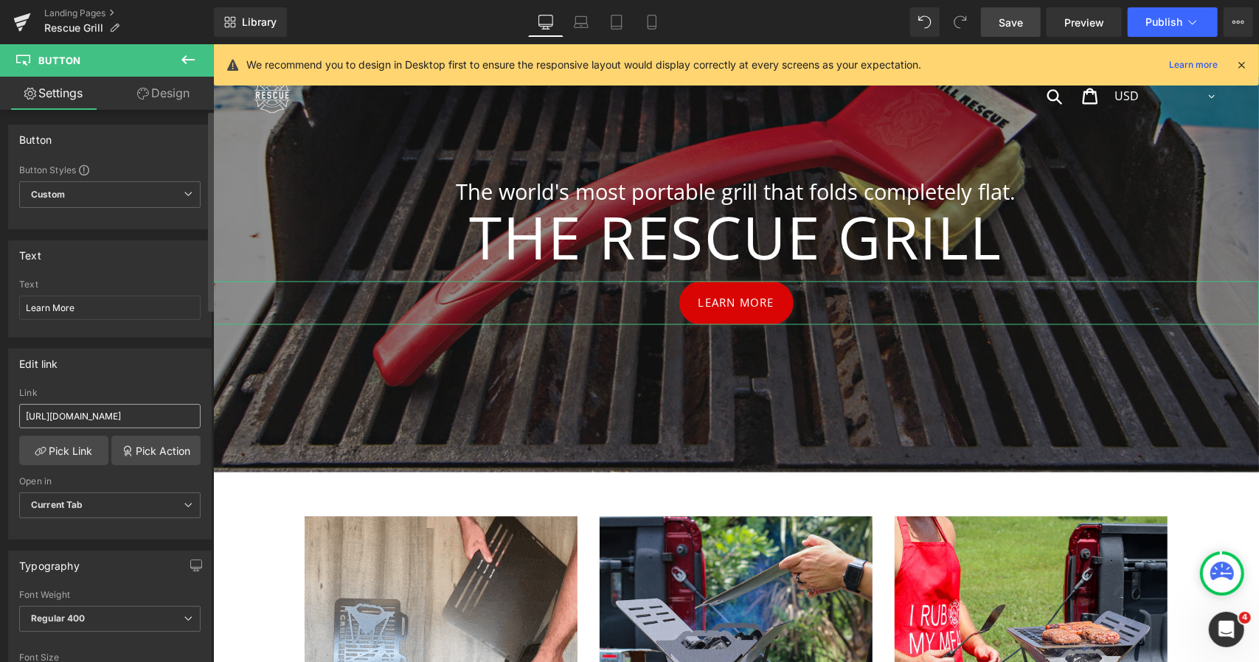
scroll to position [0, 22]
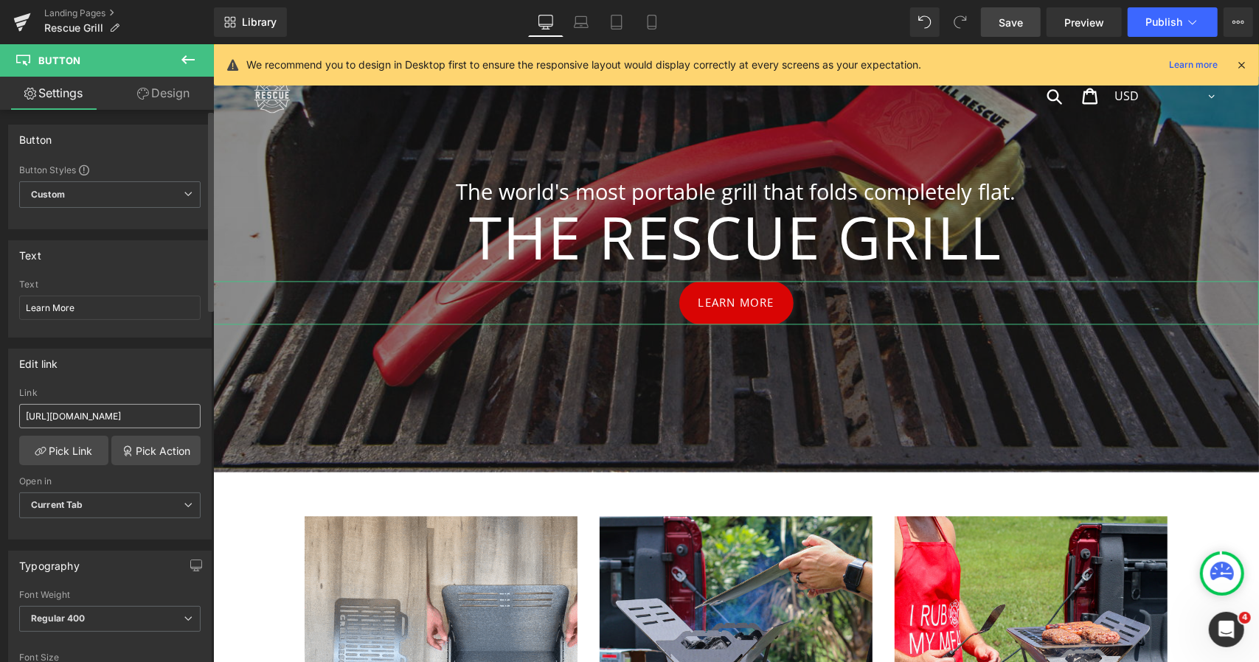
click at [100, 417] on input "[URL][DOMAIN_NAME]" at bounding box center [109, 416] width 181 height 24
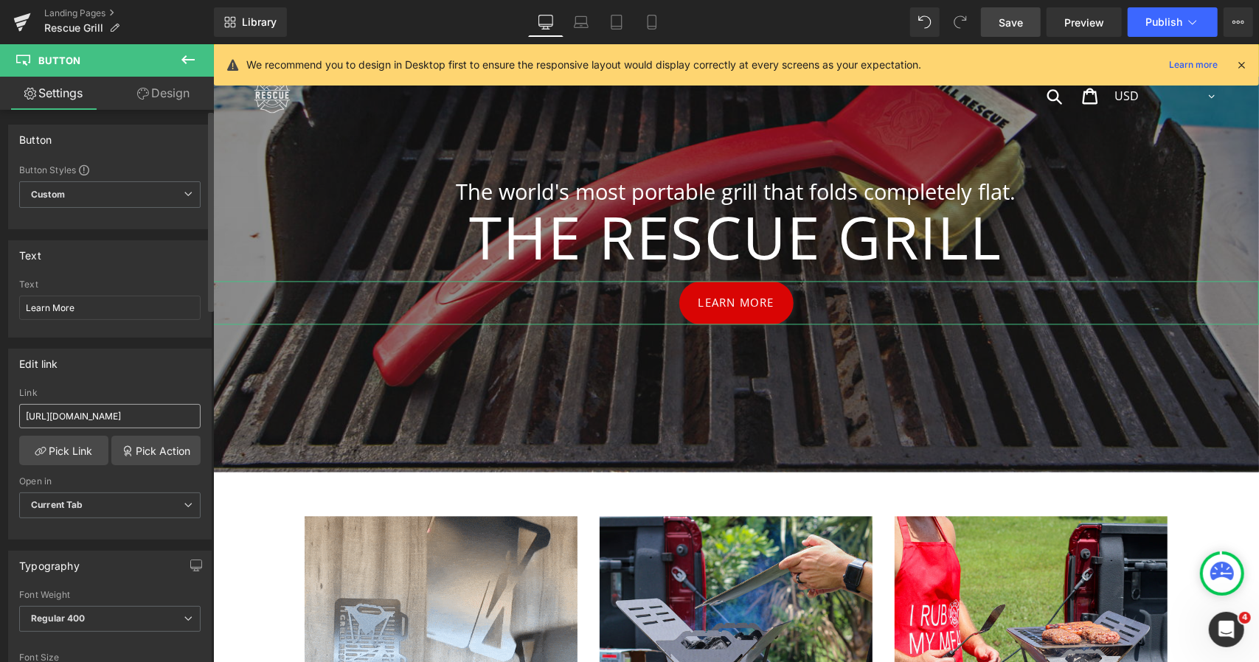
click at [97, 415] on input "[URL][DOMAIN_NAME]" at bounding box center [109, 416] width 181 height 24
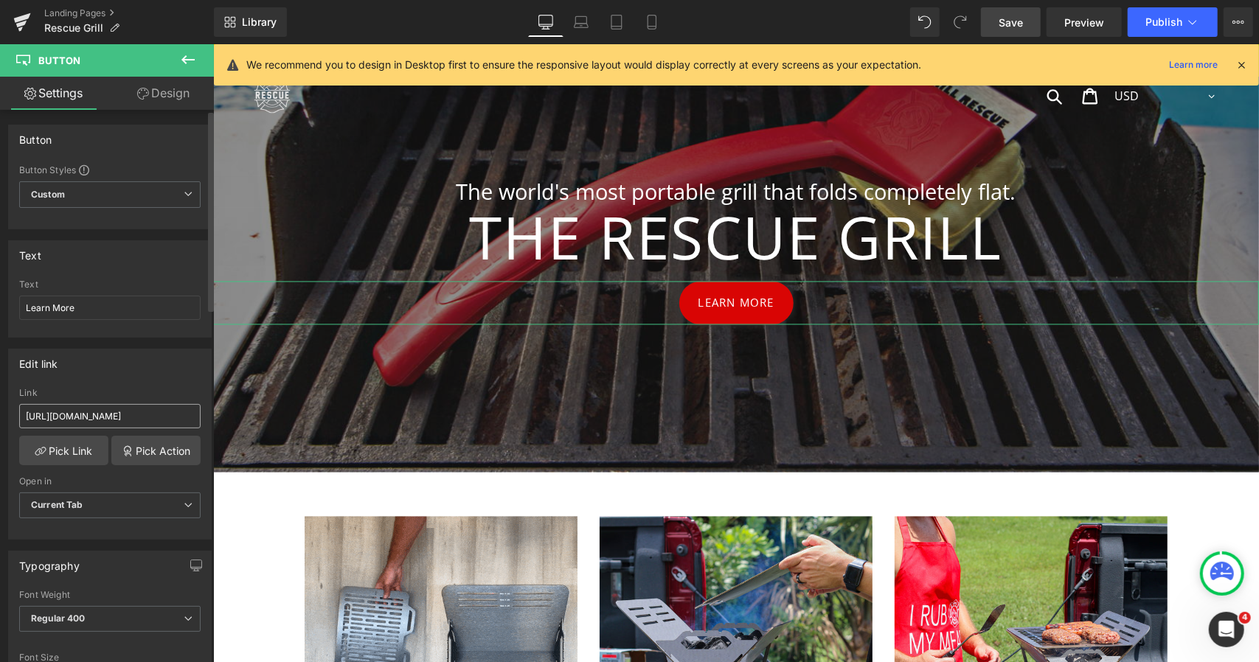
scroll to position [0, 0]
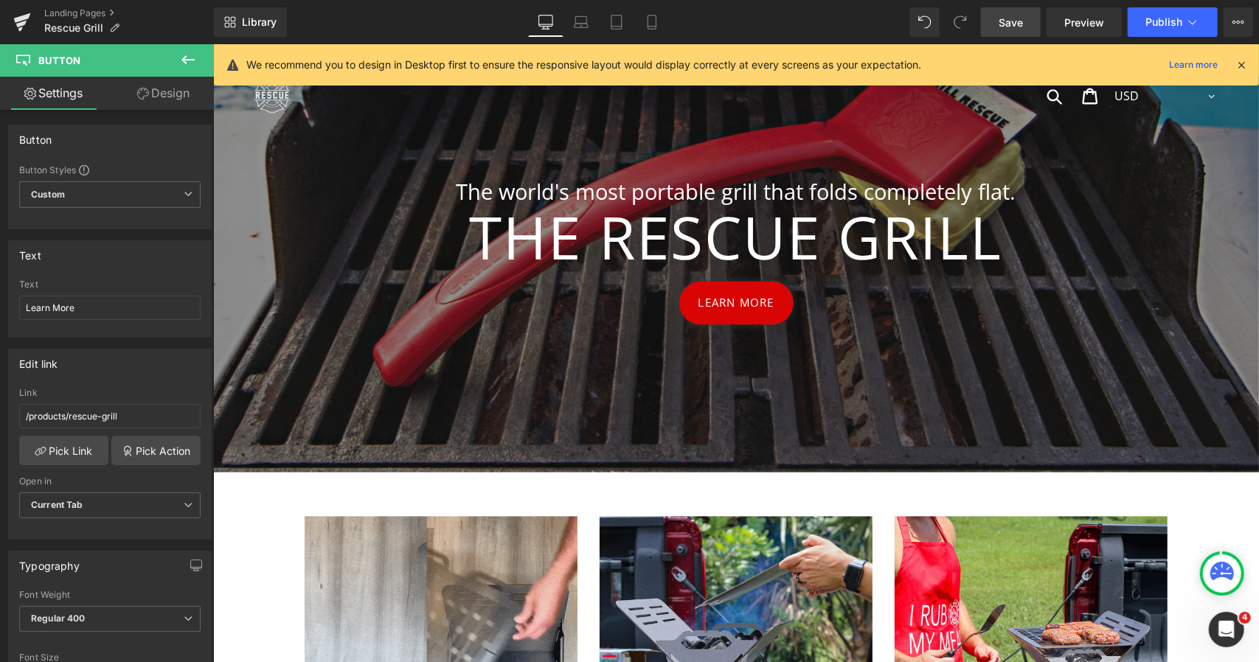
type input "/products/rescue-grill"
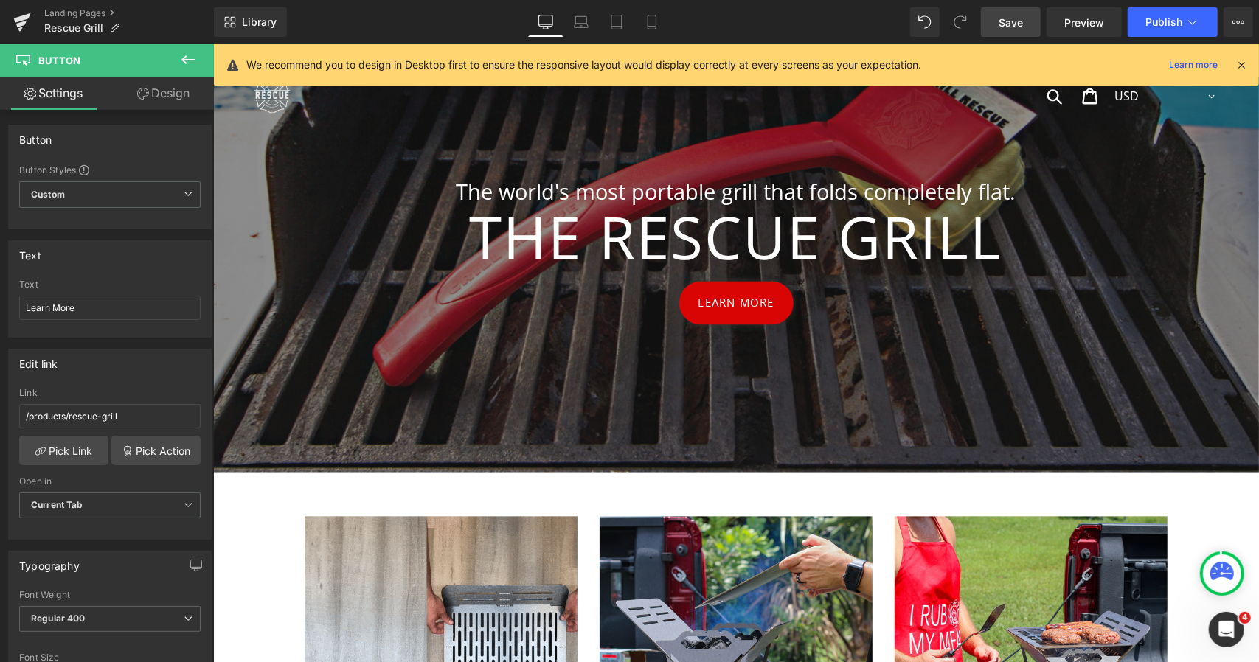
click at [1019, 21] on span "Save" at bounding box center [1011, 22] width 24 height 15
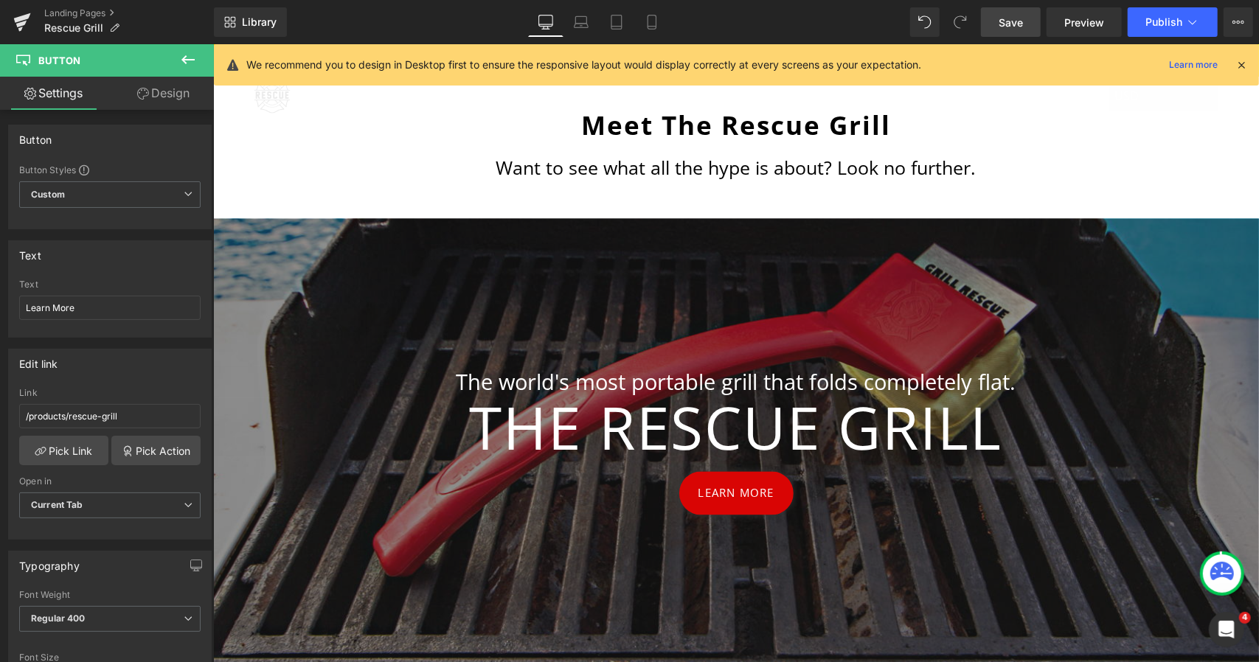
scroll to position [1783, 0]
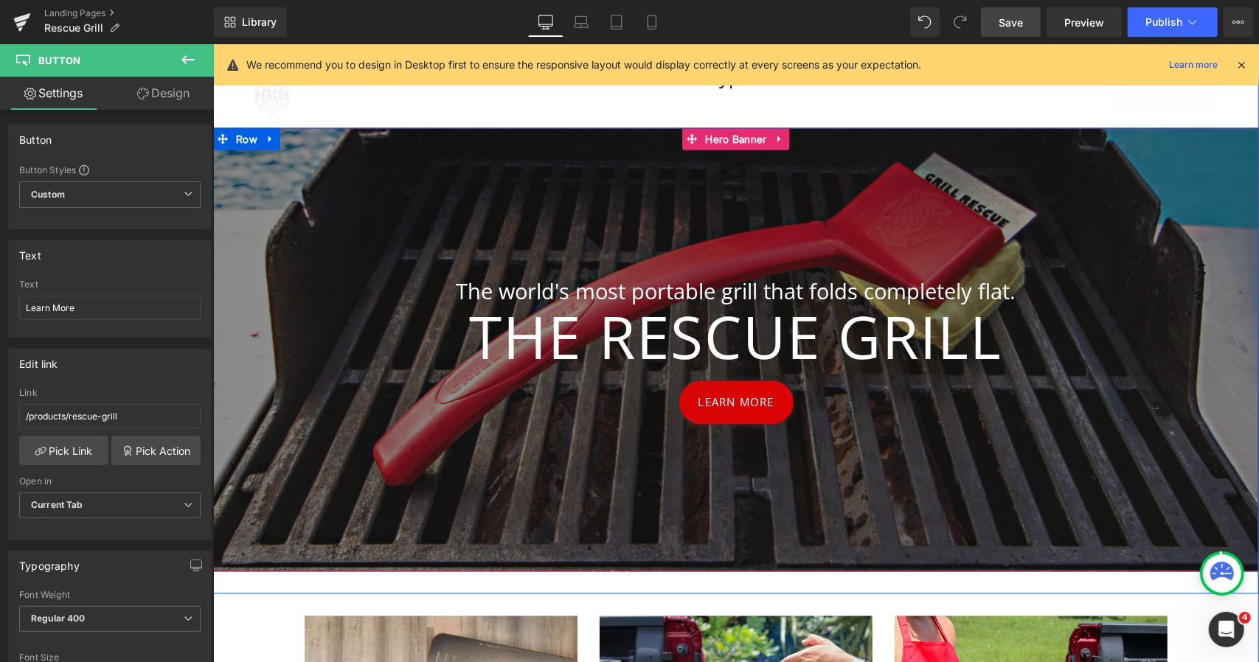
click at [378, 249] on div at bounding box center [735, 350] width 1046 height 444
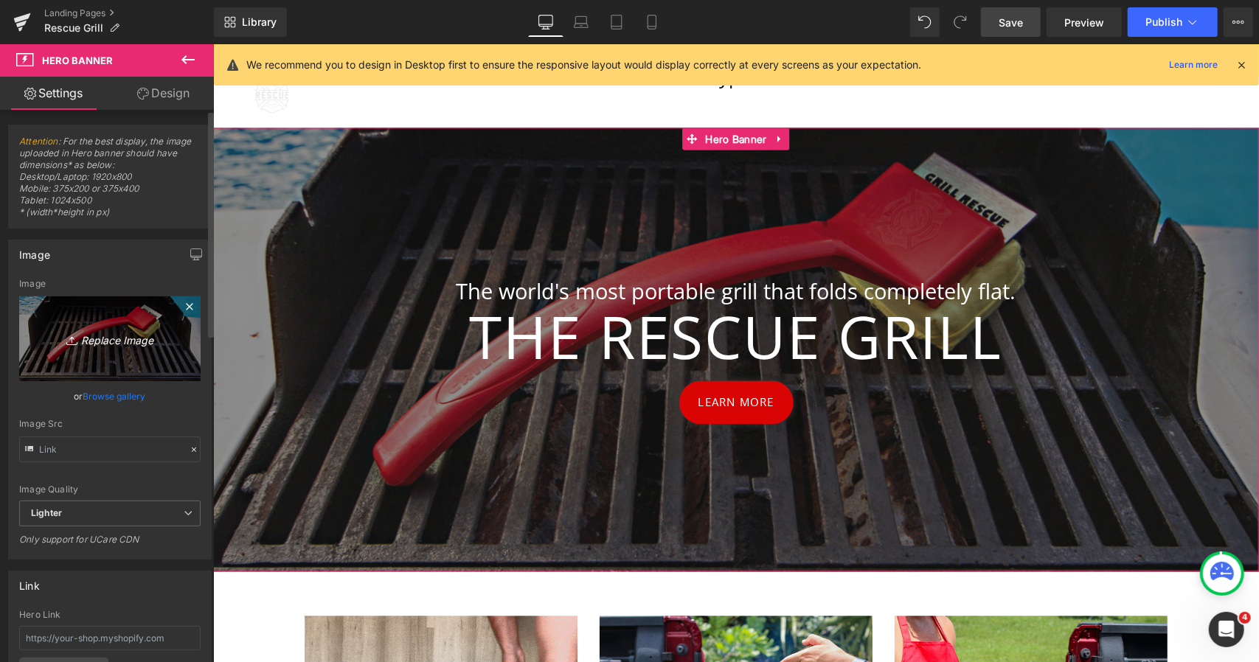
drag, startPoint x: 7, startPoint y: 200, endPoint x: 96, endPoint y: 339, distance: 164.5
click at [96, 339] on icon "Replace Image" at bounding box center [110, 339] width 118 height 18
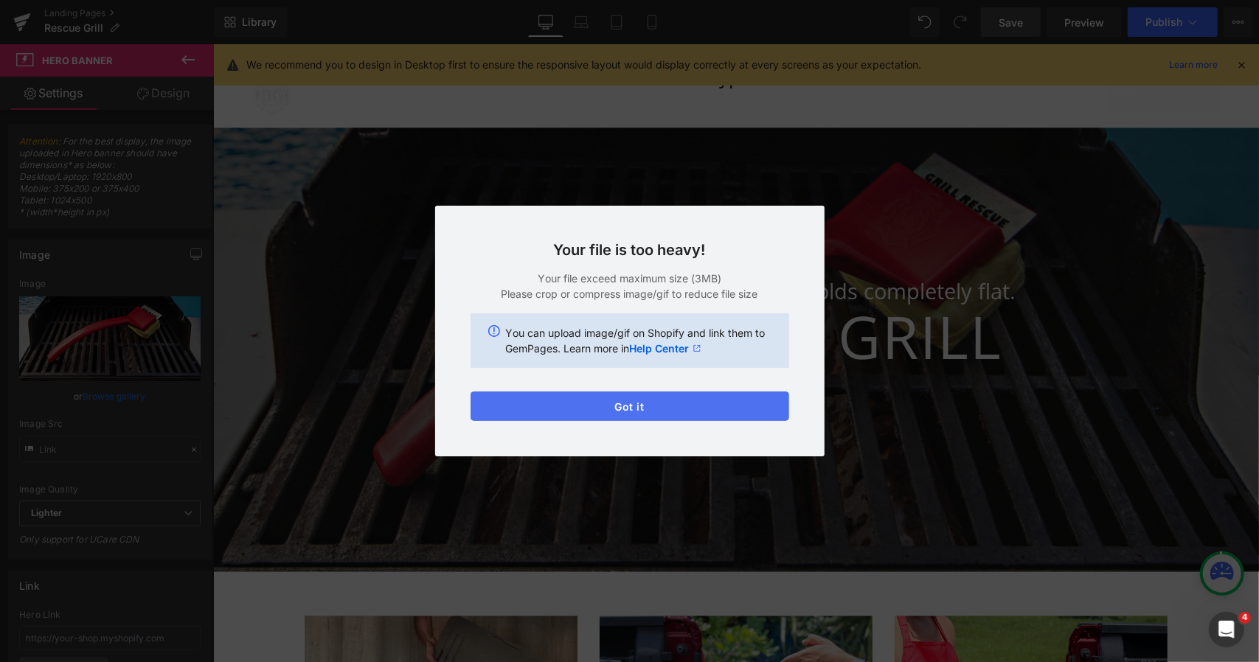
click at [597, 406] on button "Got it" at bounding box center [630, 407] width 319 height 30
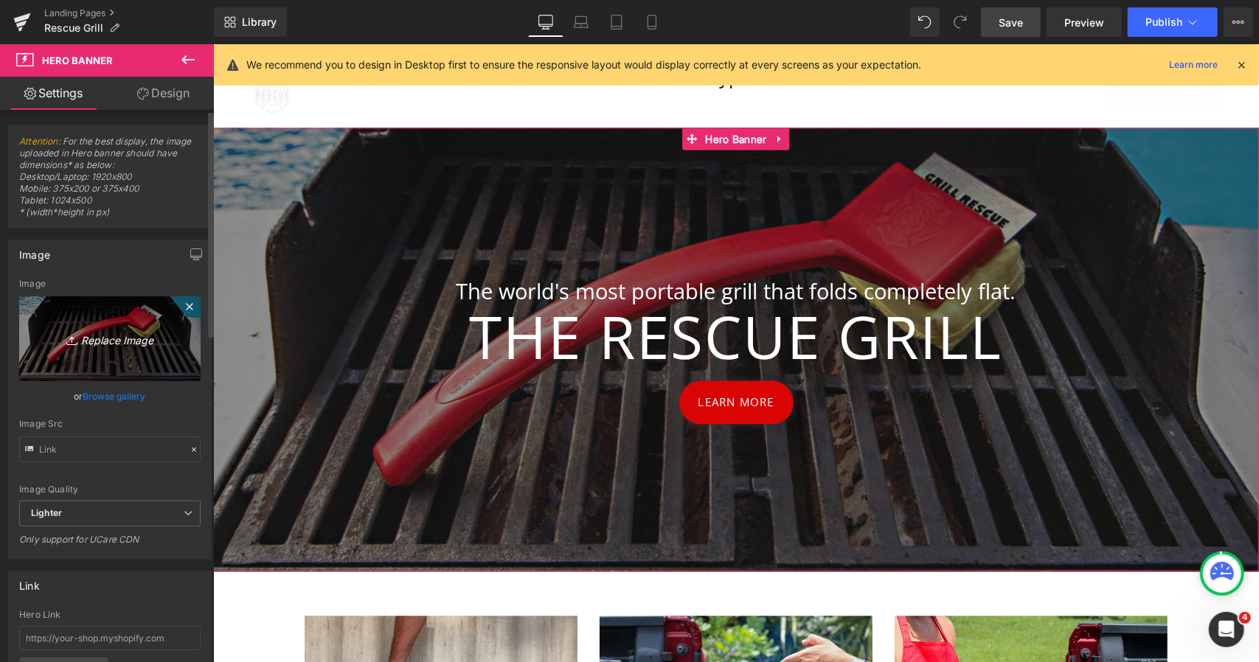
click at [75, 326] on link "Replace Image" at bounding box center [109, 338] width 181 height 85
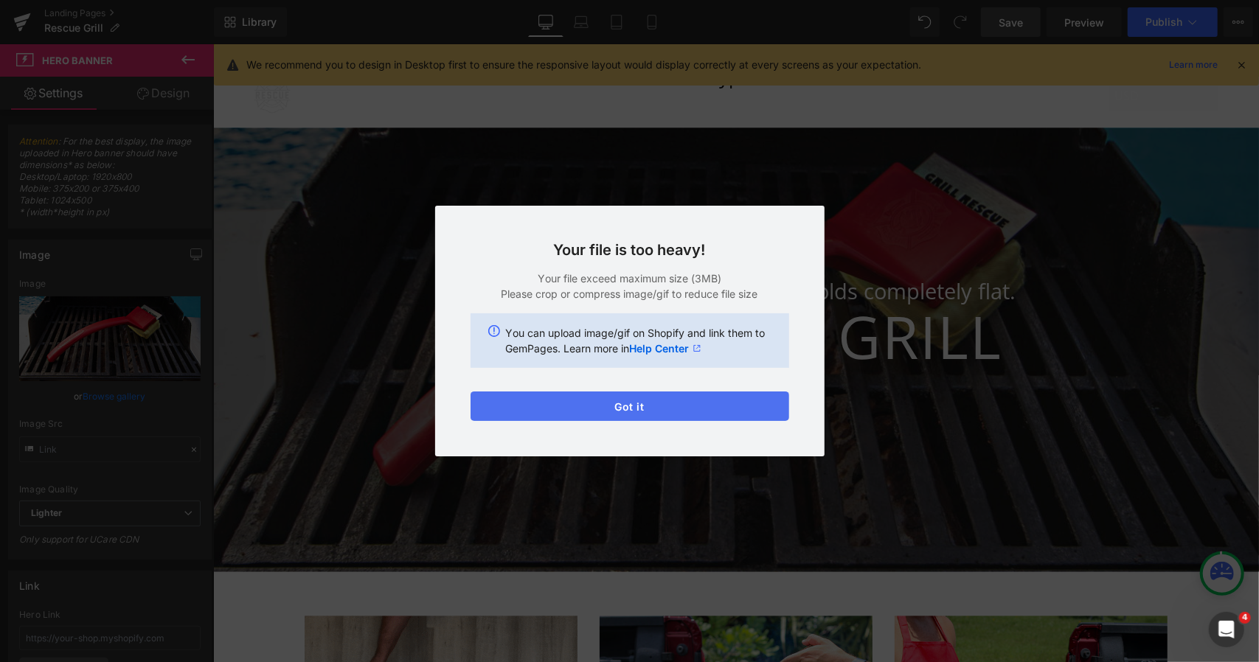
click at [591, 406] on button "Got it" at bounding box center [630, 407] width 319 height 30
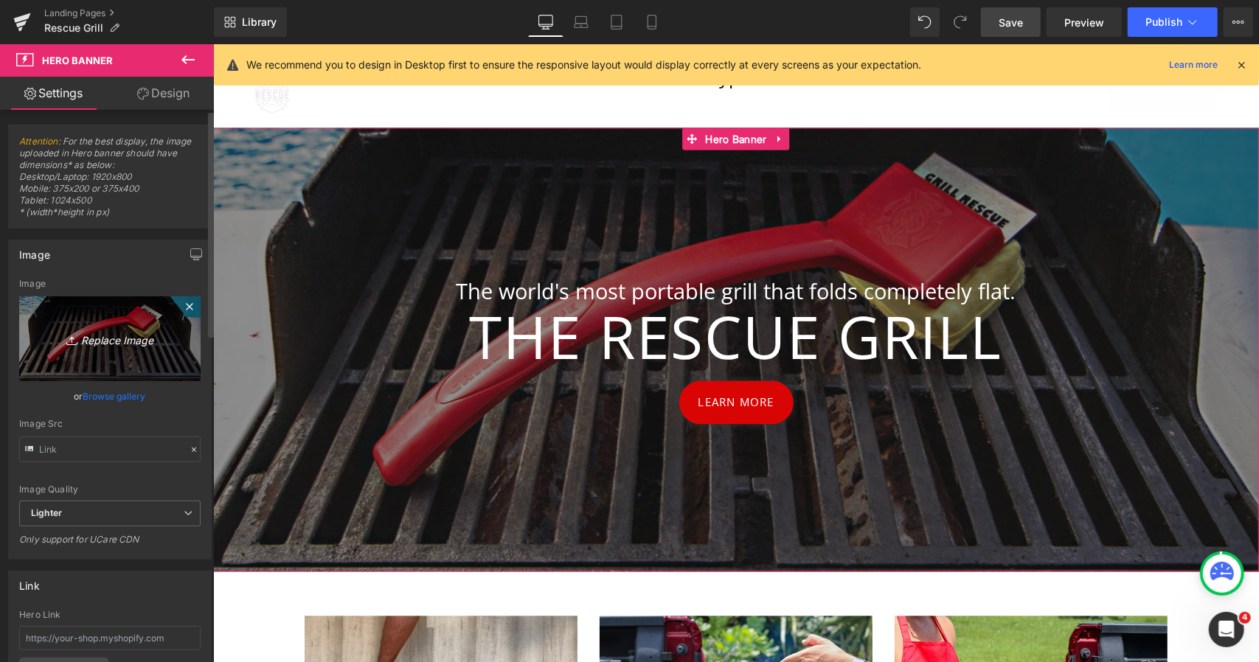
click at [99, 341] on icon "Replace Image" at bounding box center [110, 339] width 118 height 18
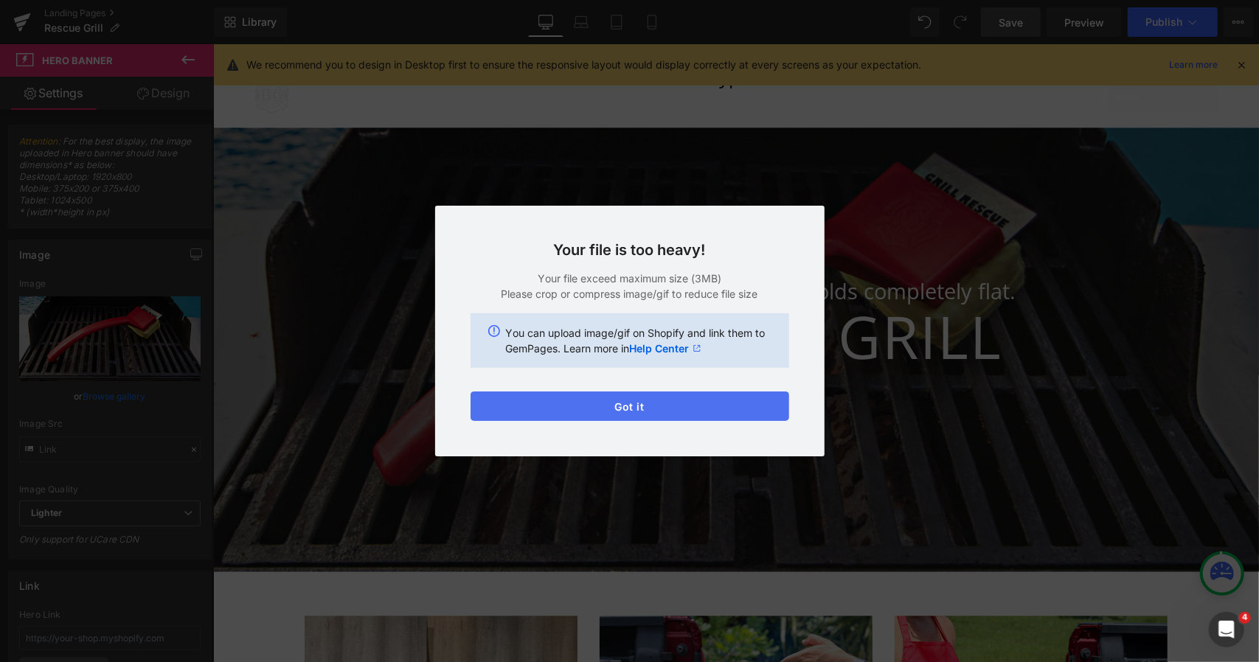
drag, startPoint x: 469, startPoint y: 405, endPoint x: 499, endPoint y: 412, distance: 30.4
click at [499, 412] on div "Your file is too heavy! Your file exceed maximum size (3MB) Please crop or comp…" at bounding box center [629, 331] width 389 height 251
click at [499, 412] on button "Got it" at bounding box center [630, 407] width 319 height 30
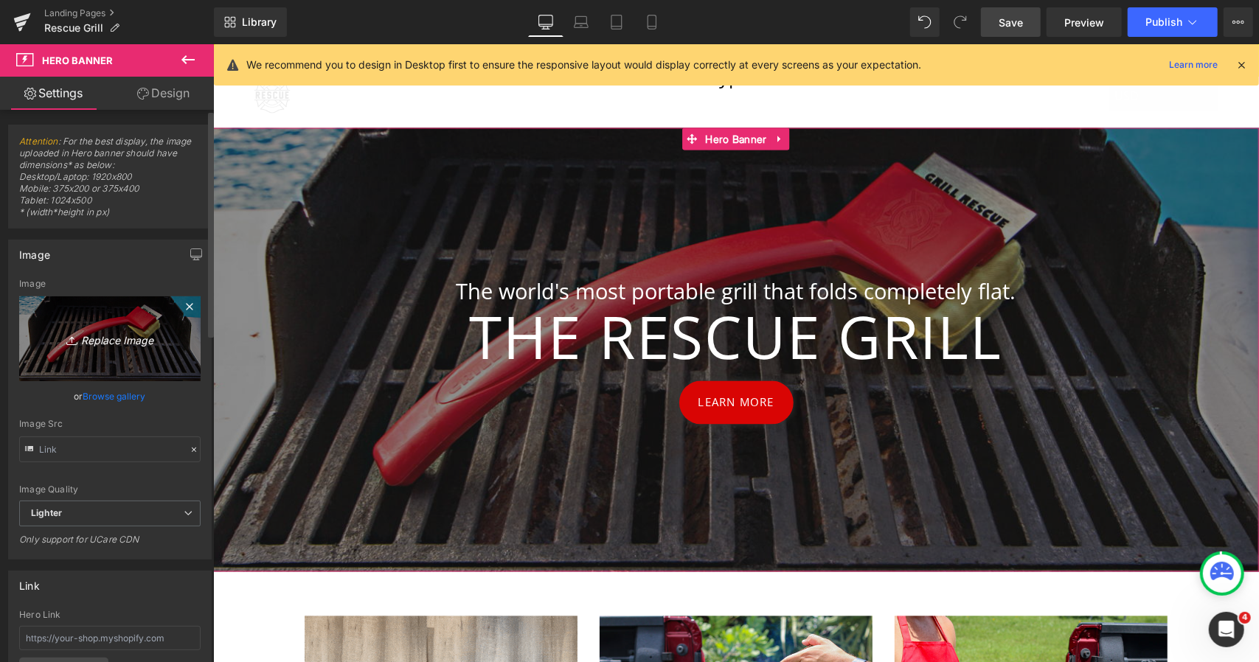
click at [128, 314] on link "Replace Image" at bounding box center [109, 338] width 181 height 85
type input "C:\fakepath\Copy of IMG_7002 (2).jpg"
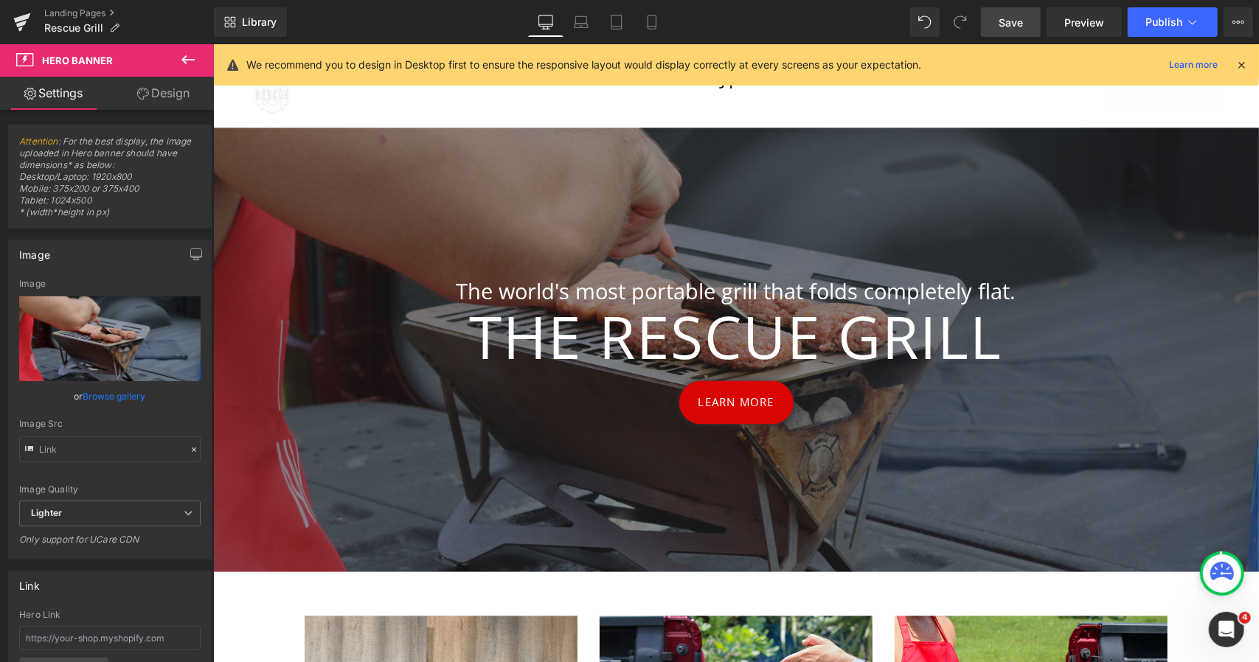
click at [1016, 17] on span "Save" at bounding box center [1011, 22] width 24 height 15
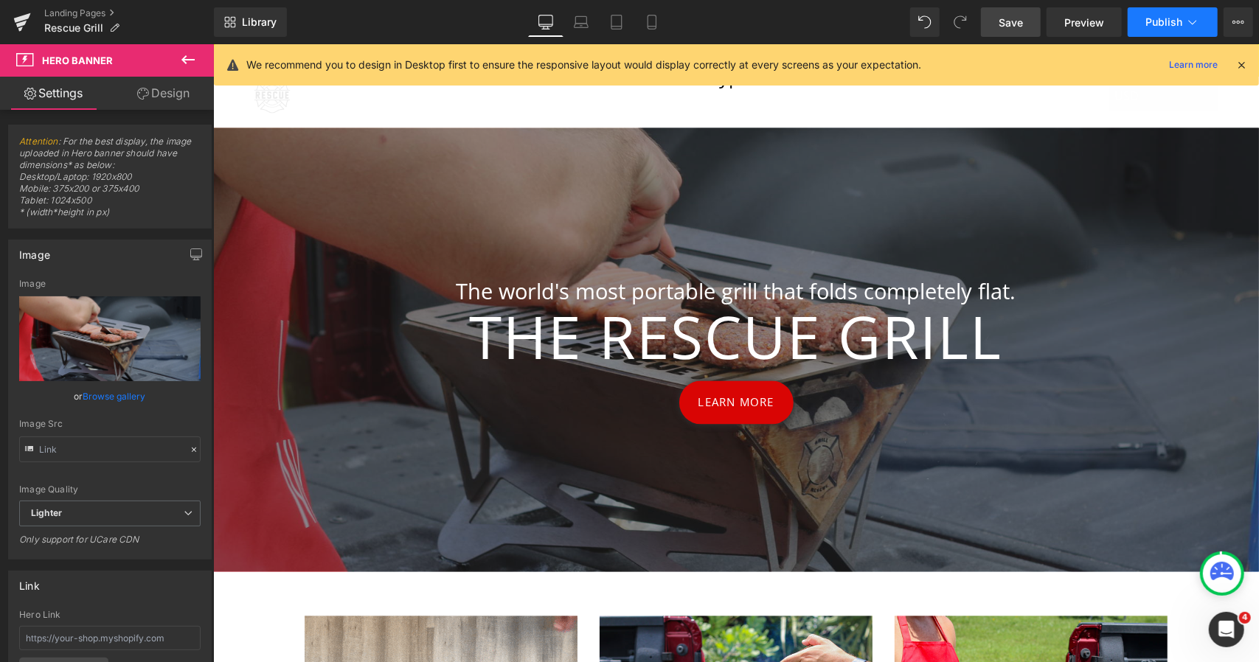
click at [1176, 24] on span "Publish" at bounding box center [1163, 22] width 37 height 12
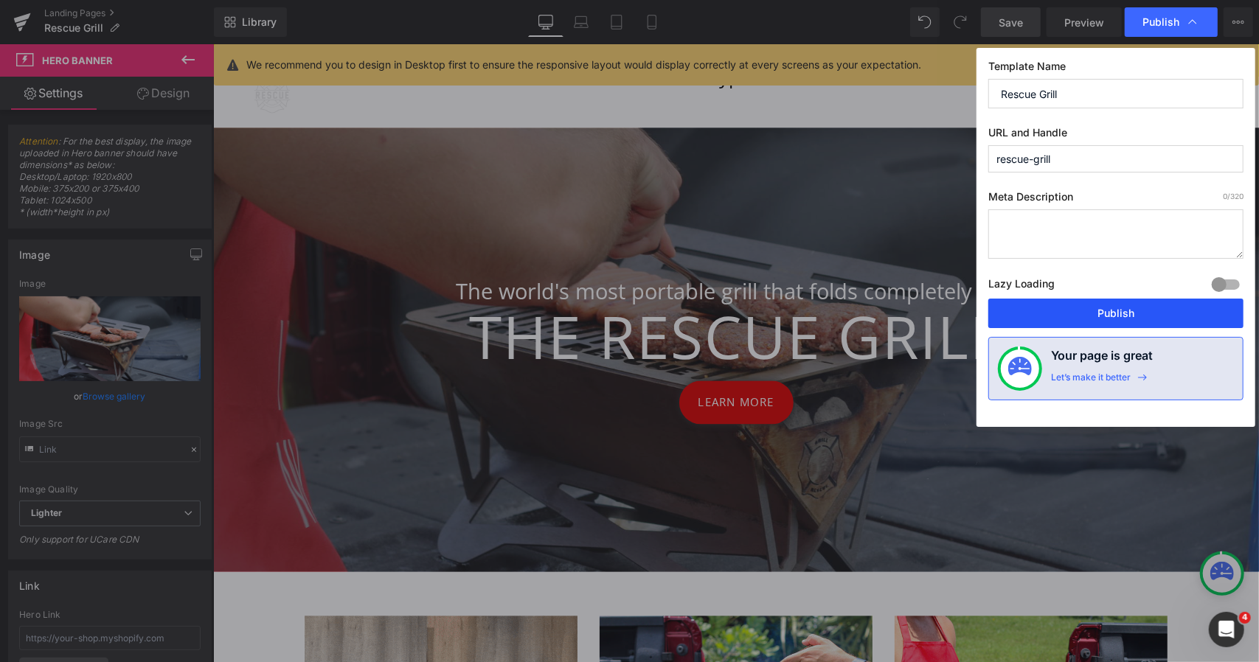
drag, startPoint x: 1063, startPoint y: 308, endPoint x: 509, endPoint y: 384, distance: 559.1
click at [1063, 308] on button "Publish" at bounding box center [1115, 314] width 255 height 30
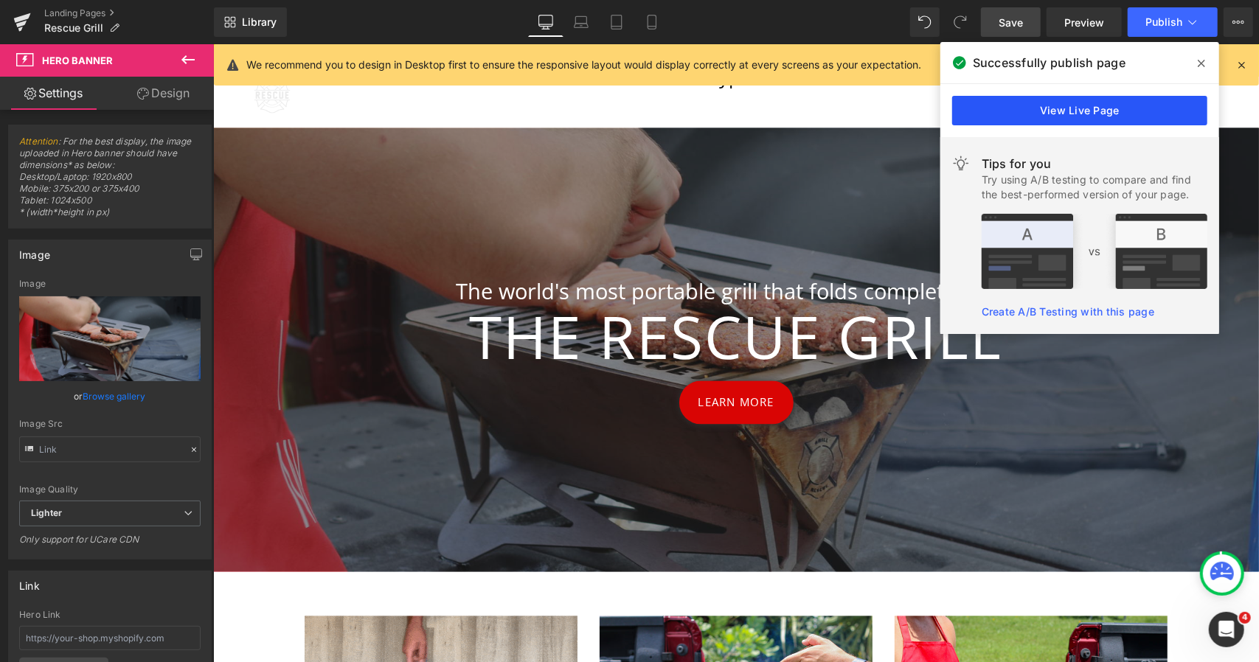
click at [1041, 111] on link "View Live Page" at bounding box center [1079, 111] width 255 height 30
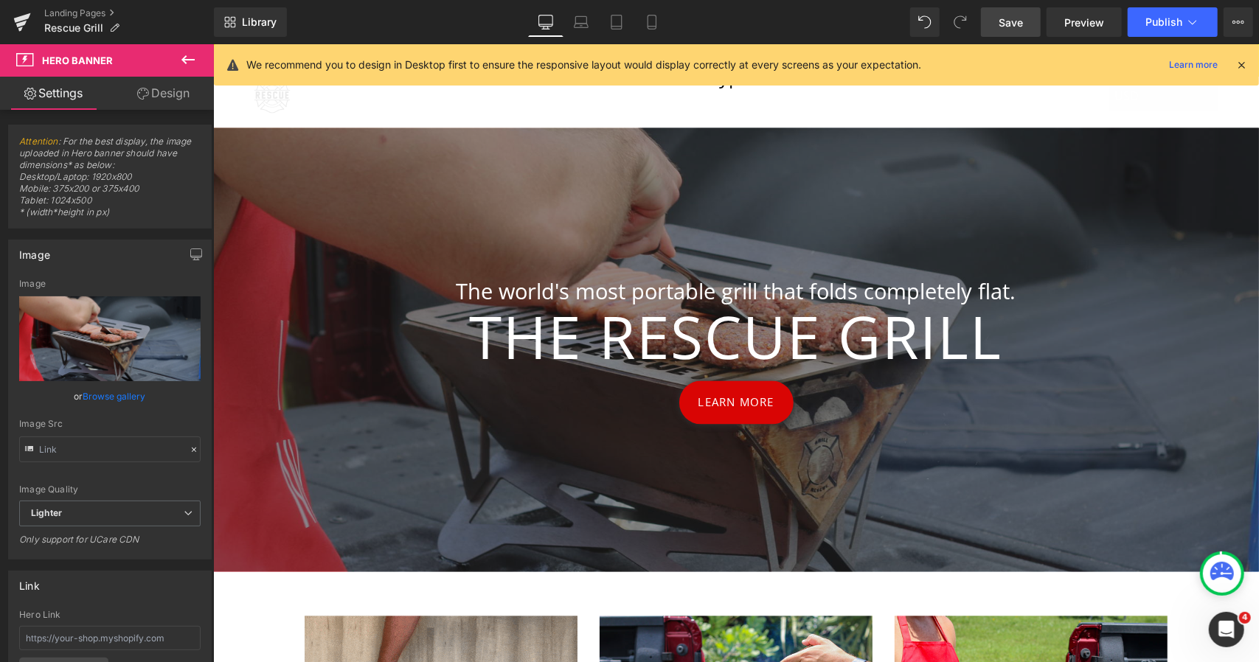
click at [1014, 24] on span "Save" at bounding box center [1011, 22] width 24 height 15
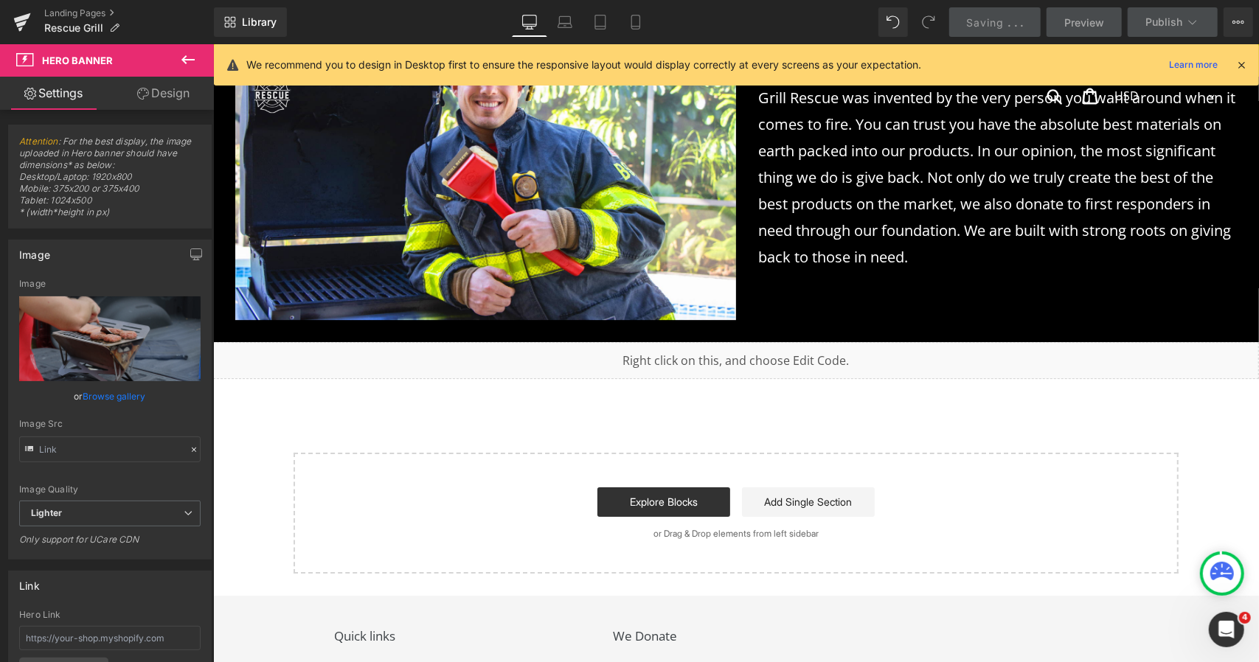
scroll to position [6686, 0]
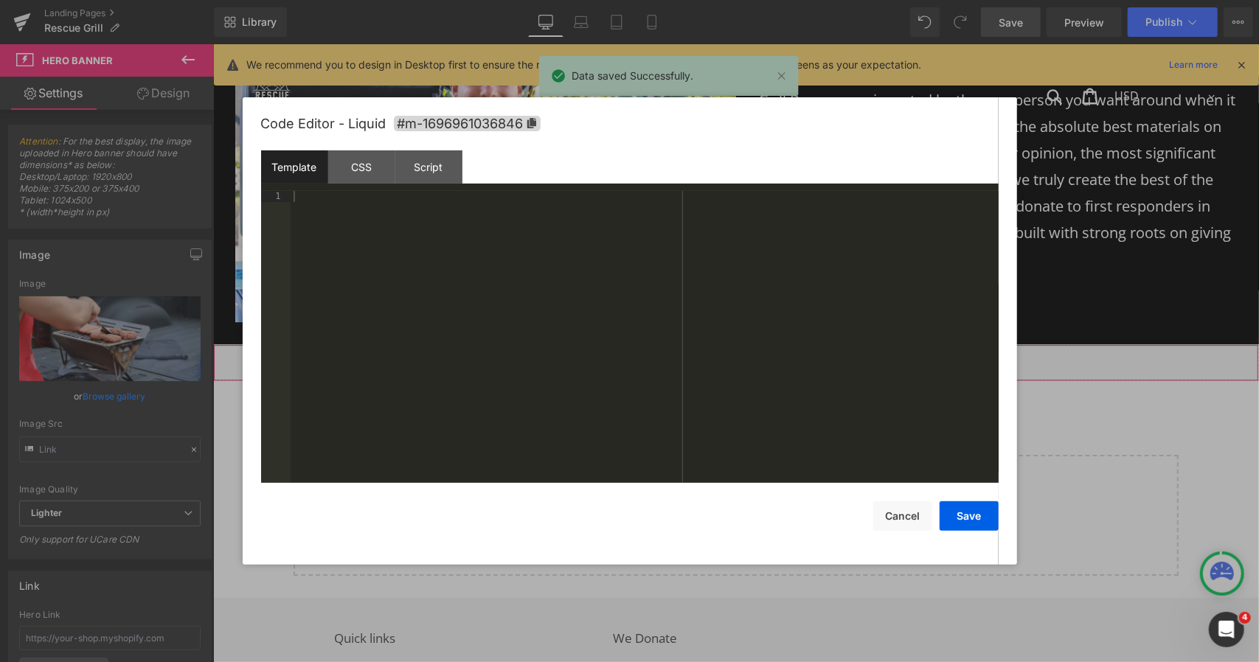
click at [744, 350] on icon at bounding box center [748, 355] width 10 height 11
click at [398, 172] on div "Script" at bounding box center [428, 166] width 67 height 33
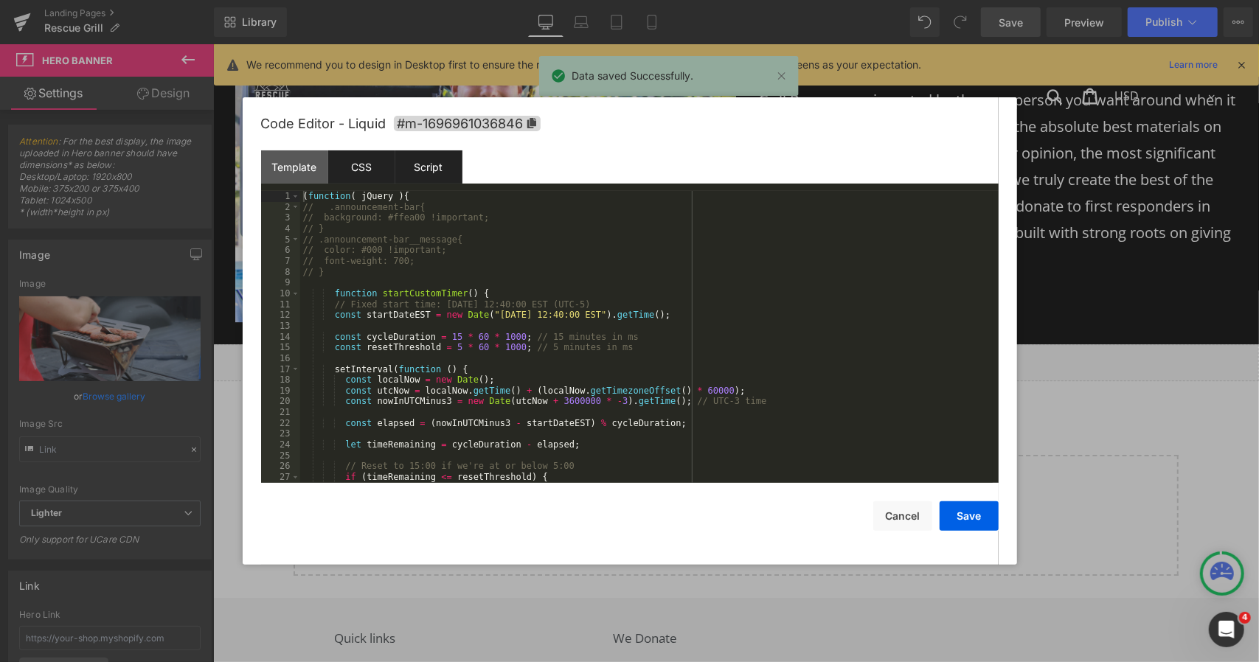
click at [363, 172] on div "CSS" at bounding box center [361, 166] width 67 height 33
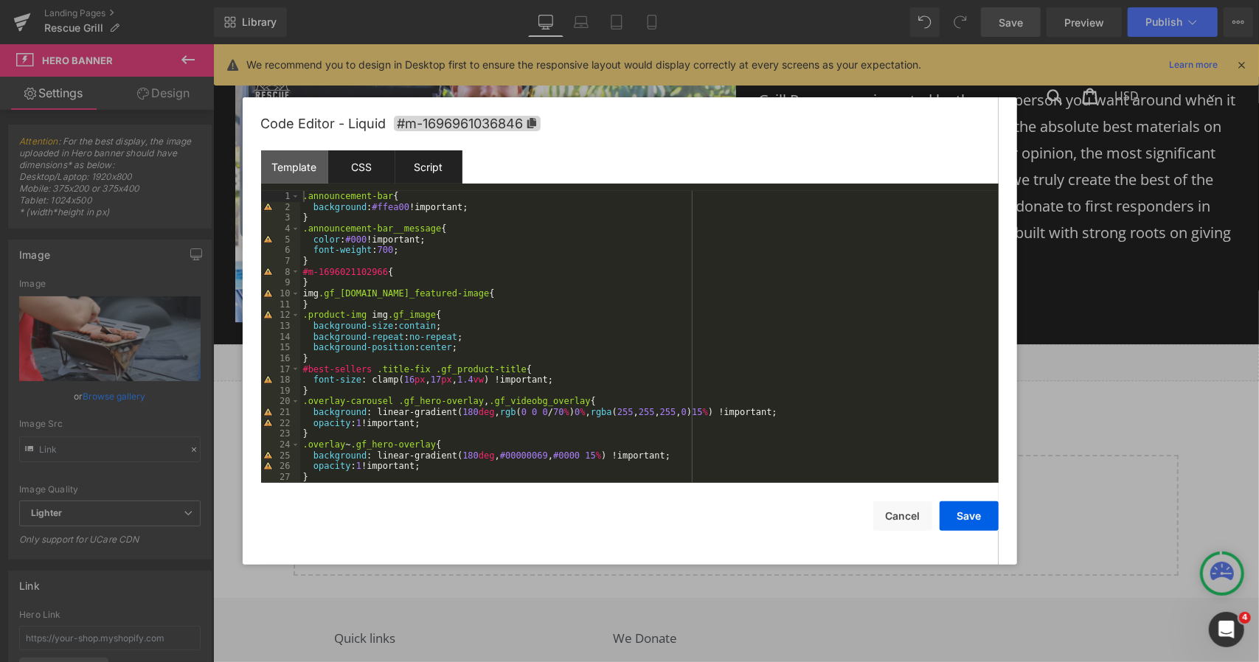
click at [437, 180] on div "Script" at bounding box center [428, 166] width 67 height 33
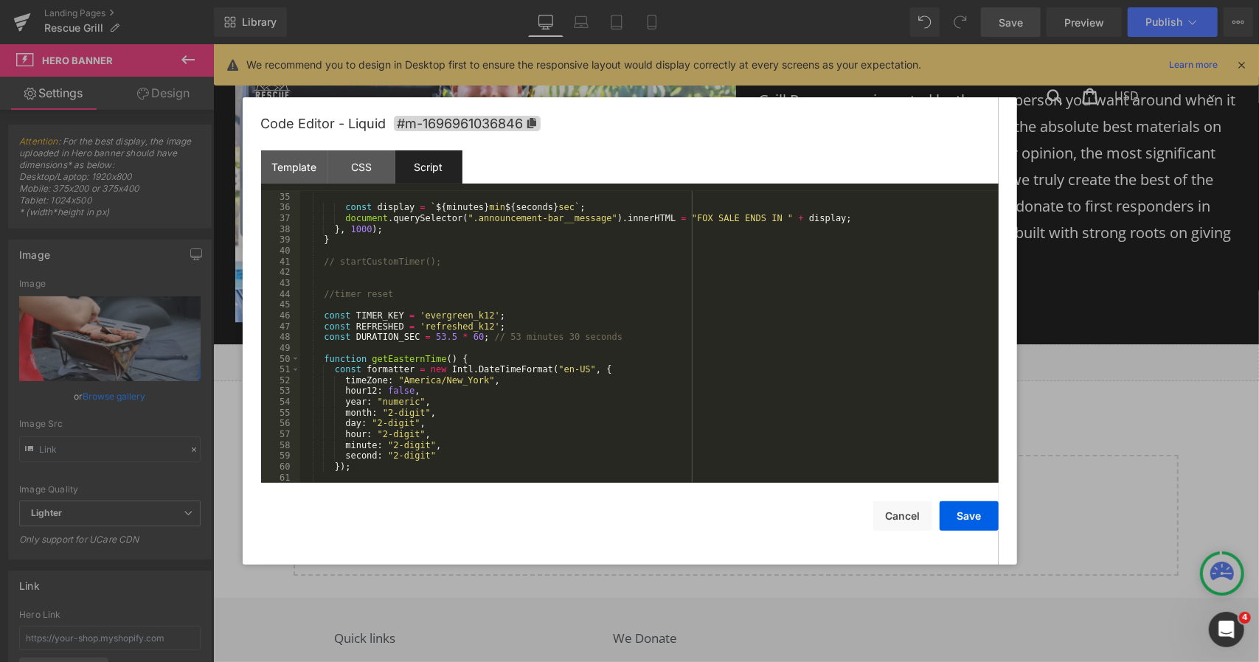
scroll to position [367, 0]
click at [476, 317] on div "const seconds = String ( totalSeconds % 60 ) . padStart ( 2 , '0' ) ; const dis…" at bounding box center [646, 337] width 693 height 313
click at [959, 513] on button "Save" at bounding box center [969, 517] width 59 height 30
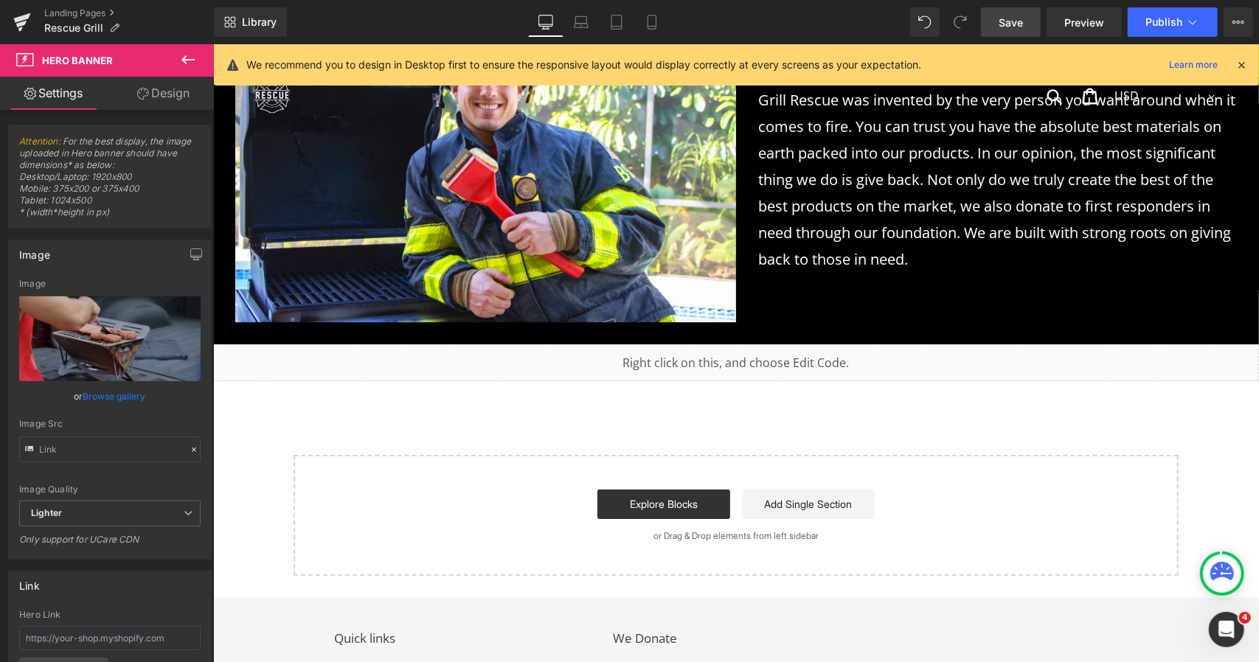
click at [1008, 25] on span "Save" at bounding box center [1011, 22] width 24 height 15
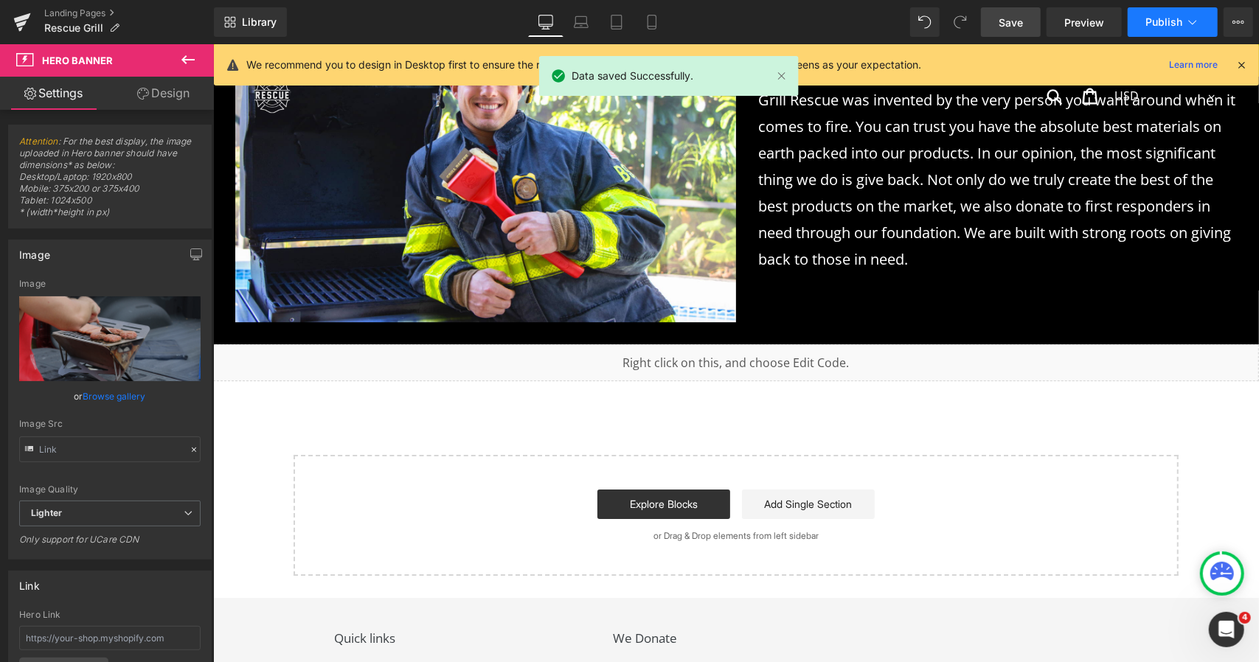
click at [1153, 16] on span "Publish" at bounding box center [1163, 22] width 37 height 12
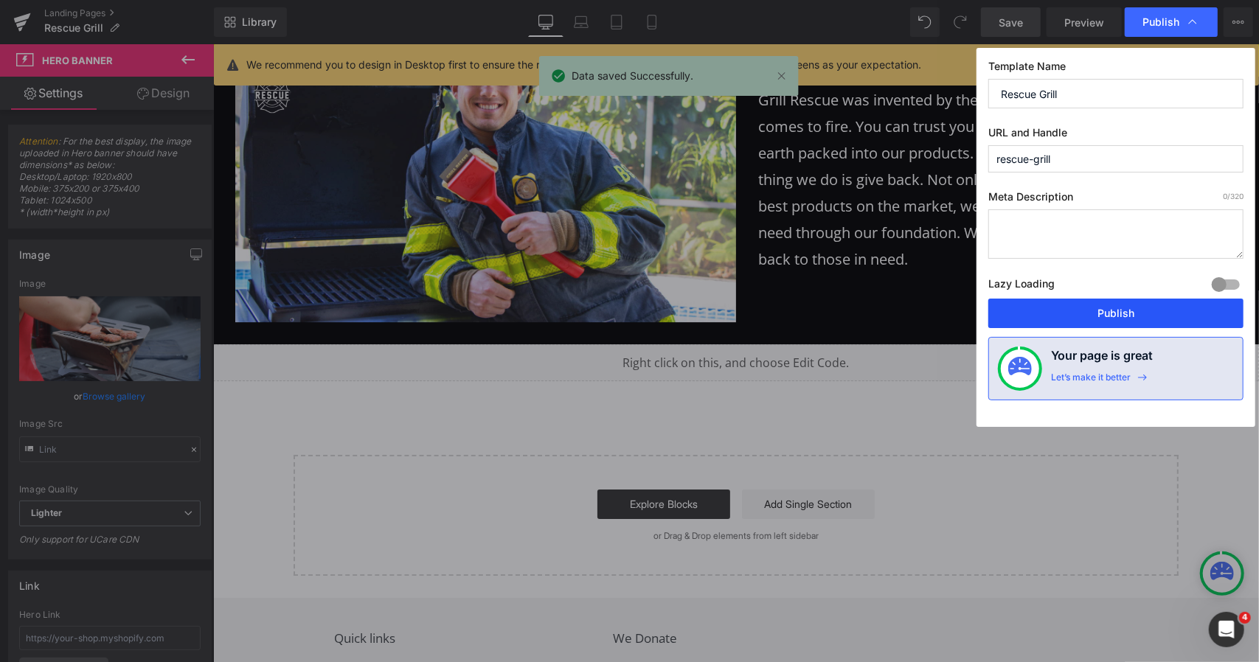
drag, startPoint x: 1114, startPoint y: 316, endPoint x: 794, endPoint y: 458, distance: 351.0
click at [1114, 316] on button "Publish" at bounding box center [1115, 314] width 255 height 30
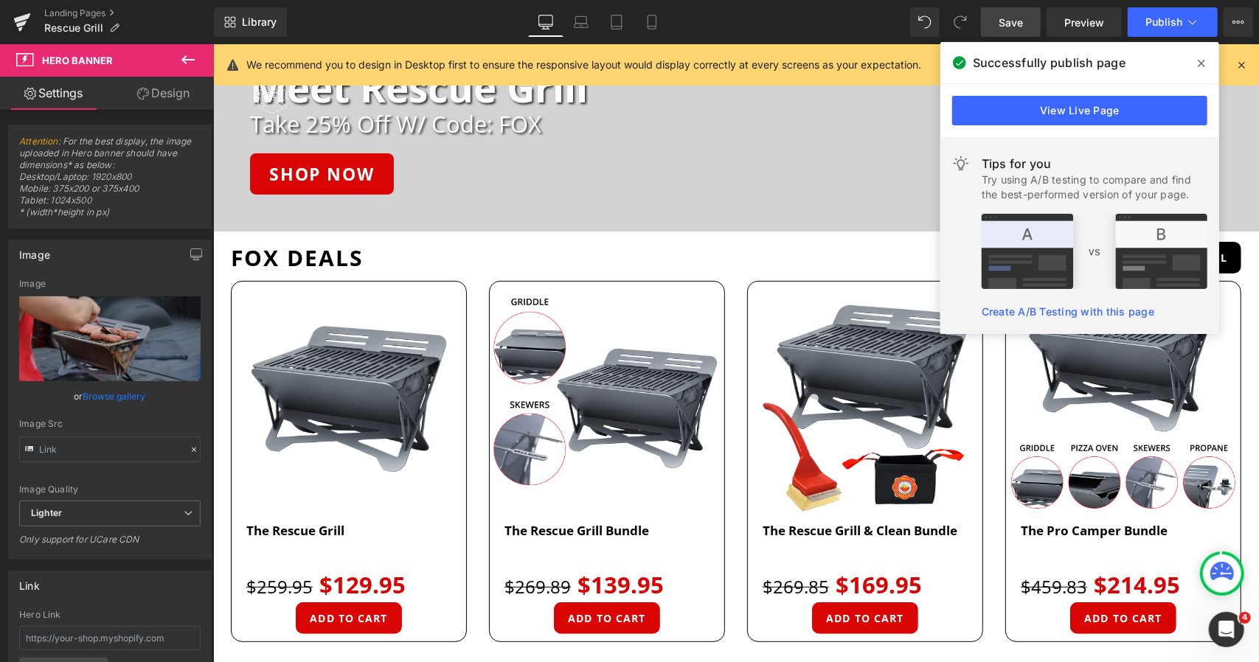
scroll to position [0, 0]
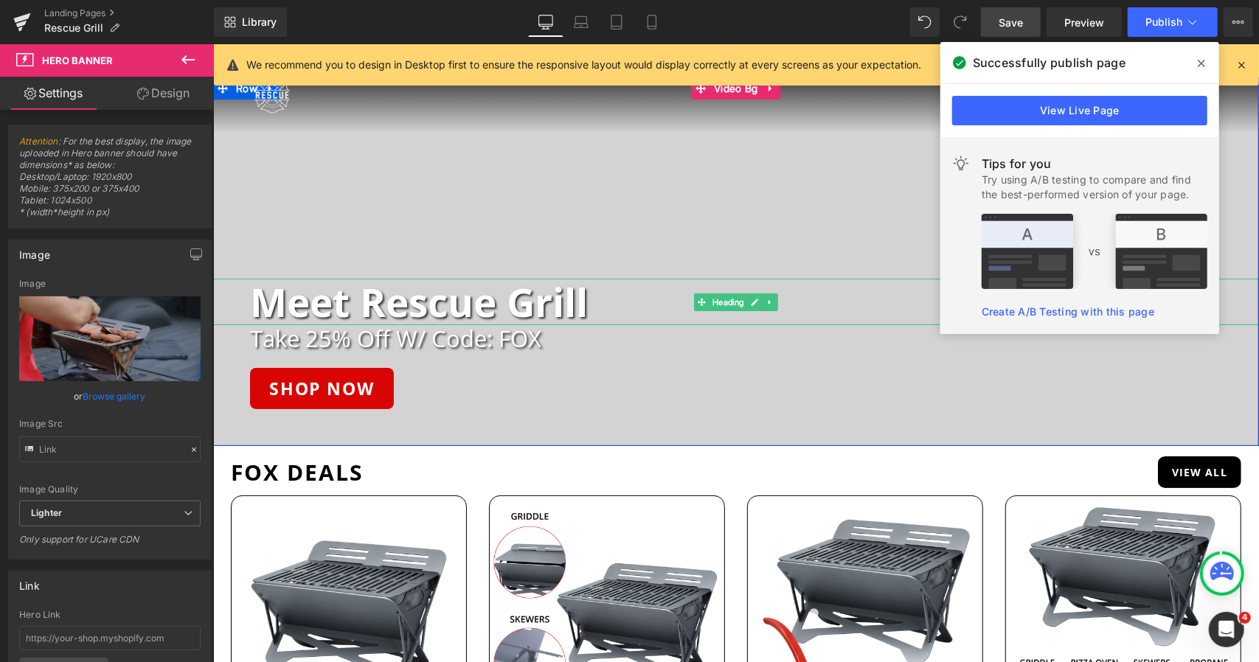
click at [460, 311] on h2 "Meet Rescue Grill" at bounding box center [418, 301] width 338 height 47
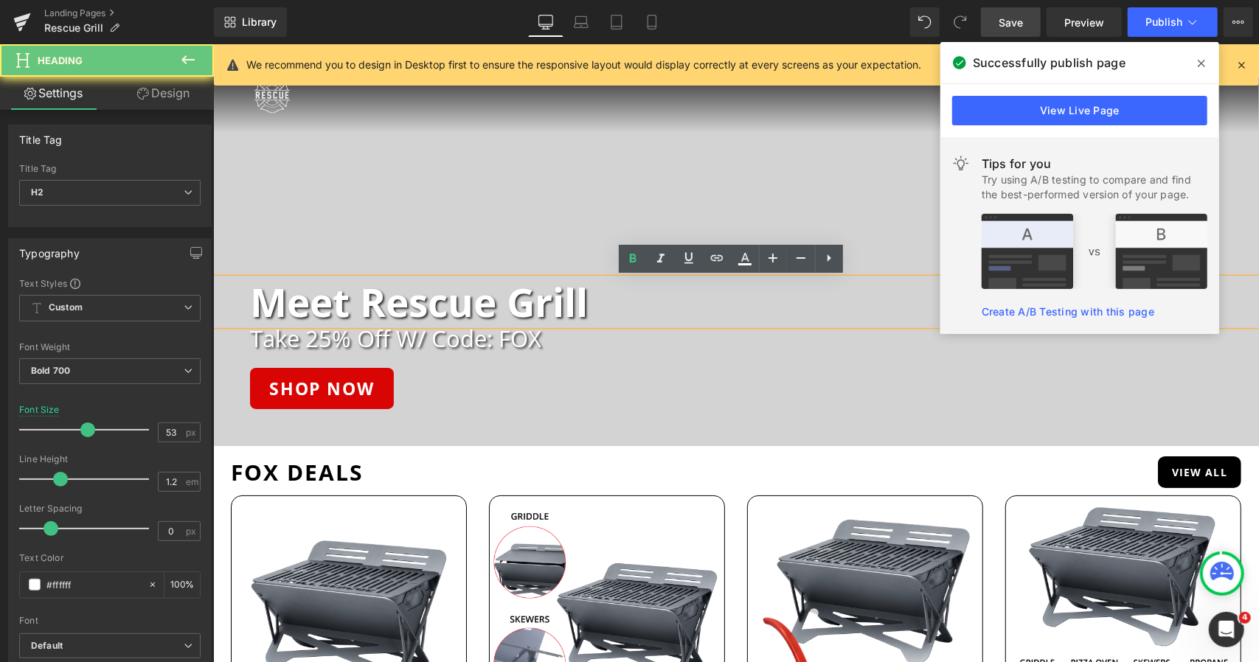
click at [460, 311] on h2 "Meet Rescue Grill" at bounding box center [418, 301] width 338 height 47
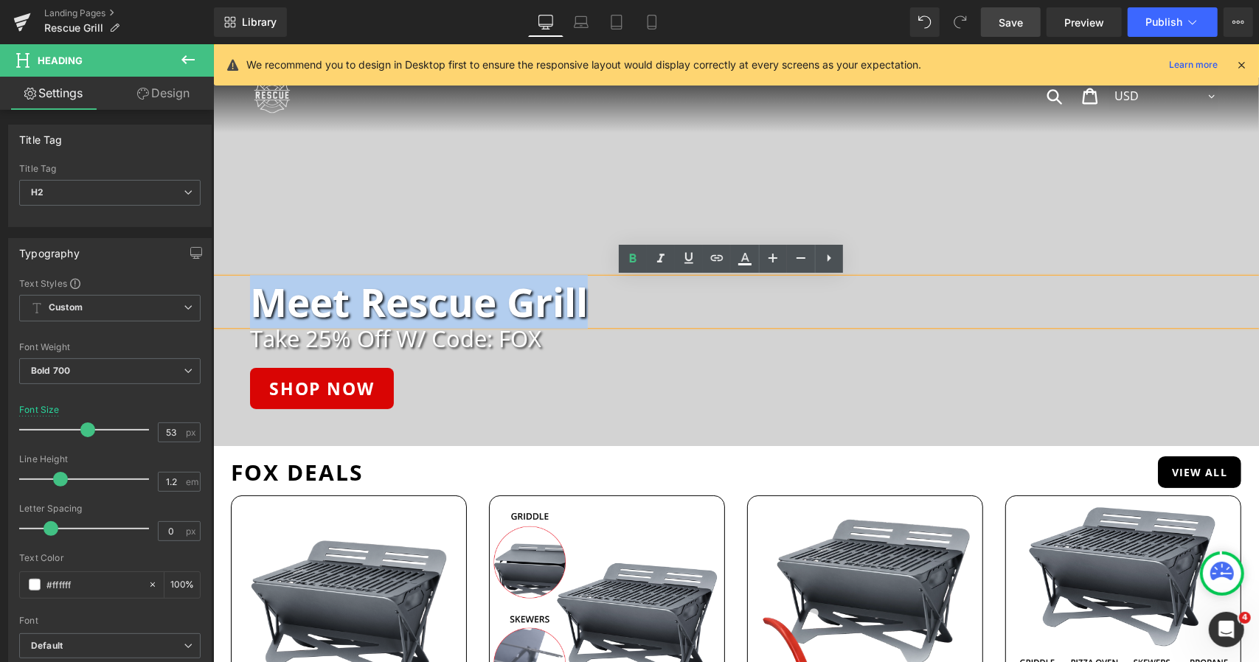
paste div
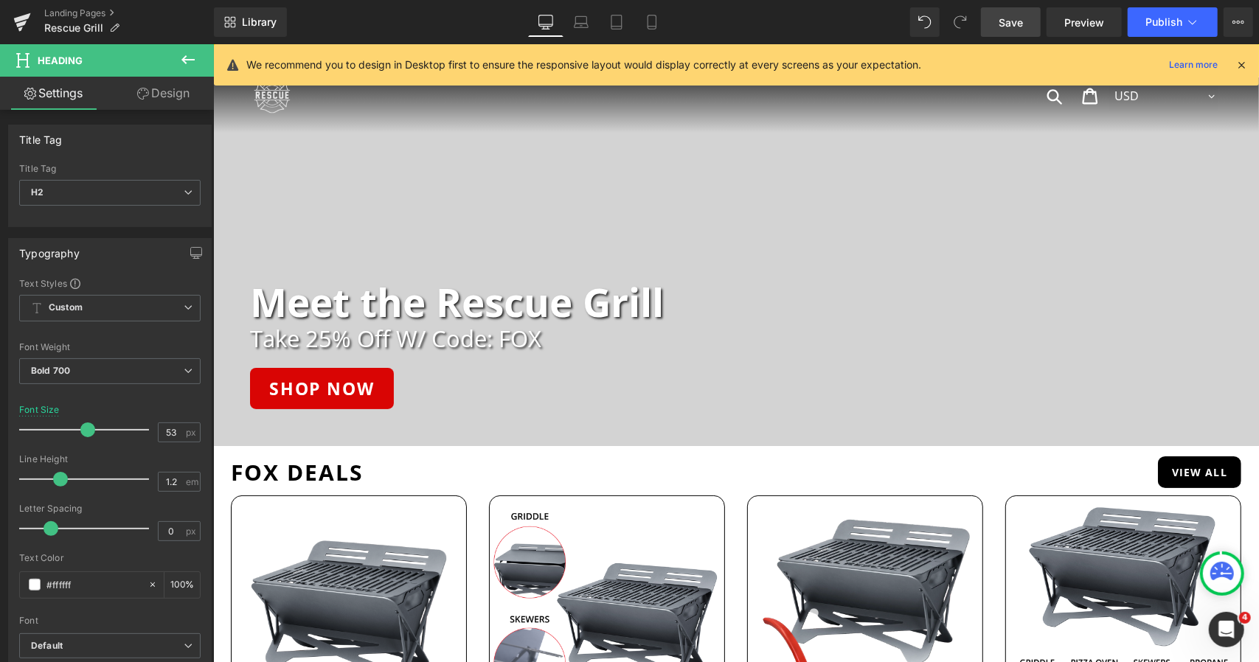
click at [999, 27] on link "Save" at bounding box center [1011, 22] width 60 height 30
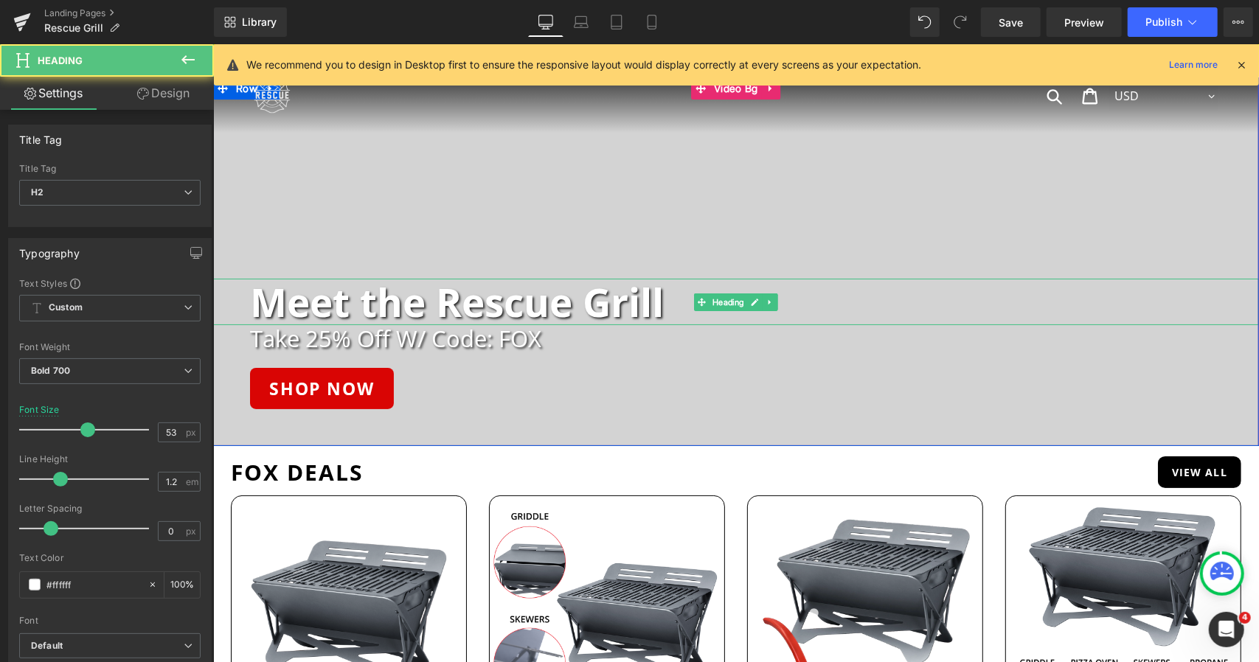
click at [588, 301] on h2 "Meet the Rescue Grill" at bounding box center [456, 301] width 414 height 47
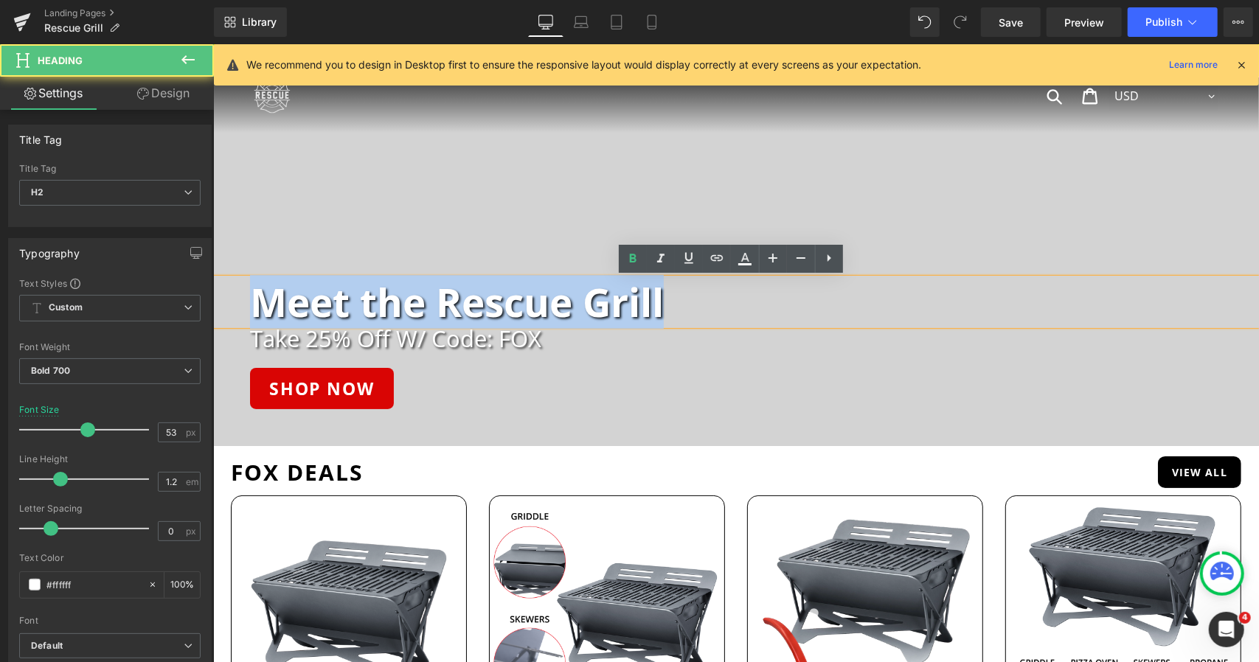
copy h2 "Meet the Rescue Grill"
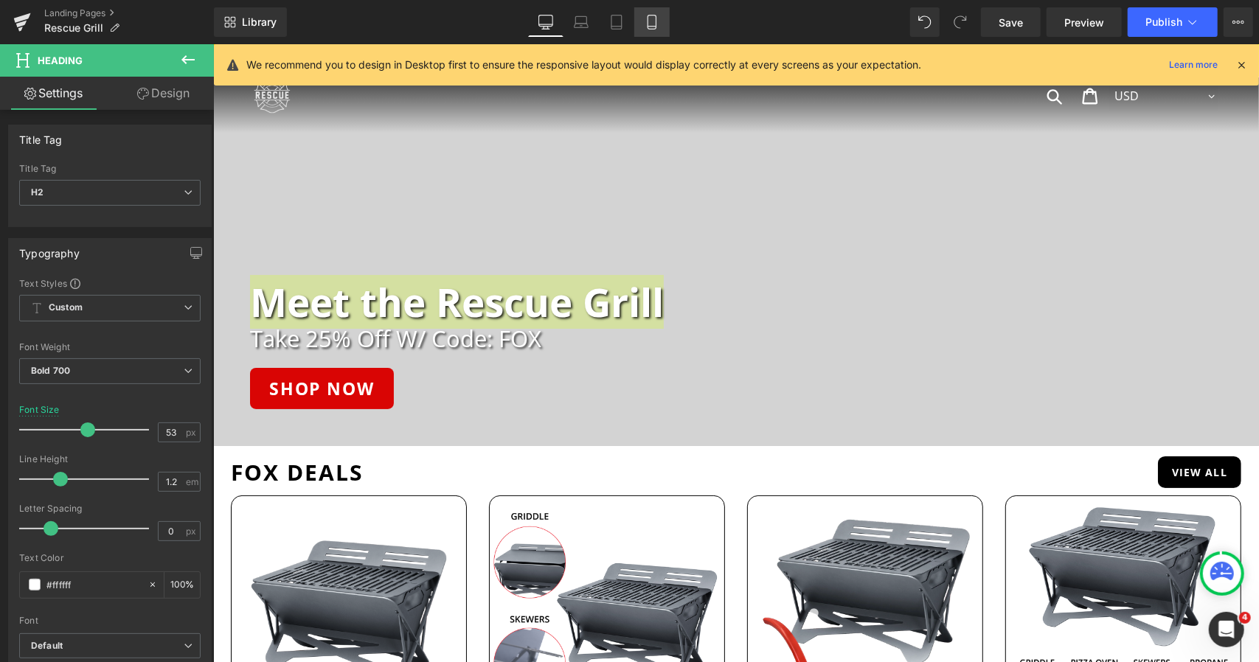
click at [655, 15] on icon at bounding box center [652, 22] width 8 height 14
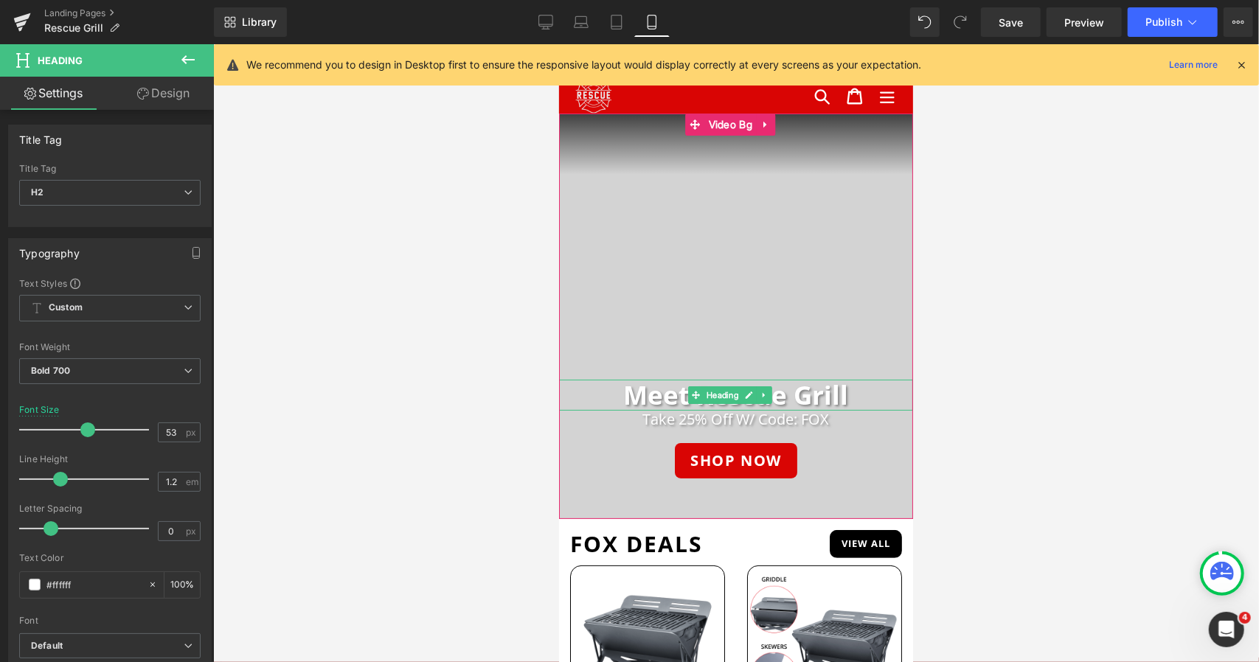
click at [679, 396] on h2 "Meet Rescue Grill" at bounding box center [735, 394] width 354 height 31
click at [651, 392] on h2 "Meet Rescue Grill" at bounding box center [735, 394] width 354 height 31
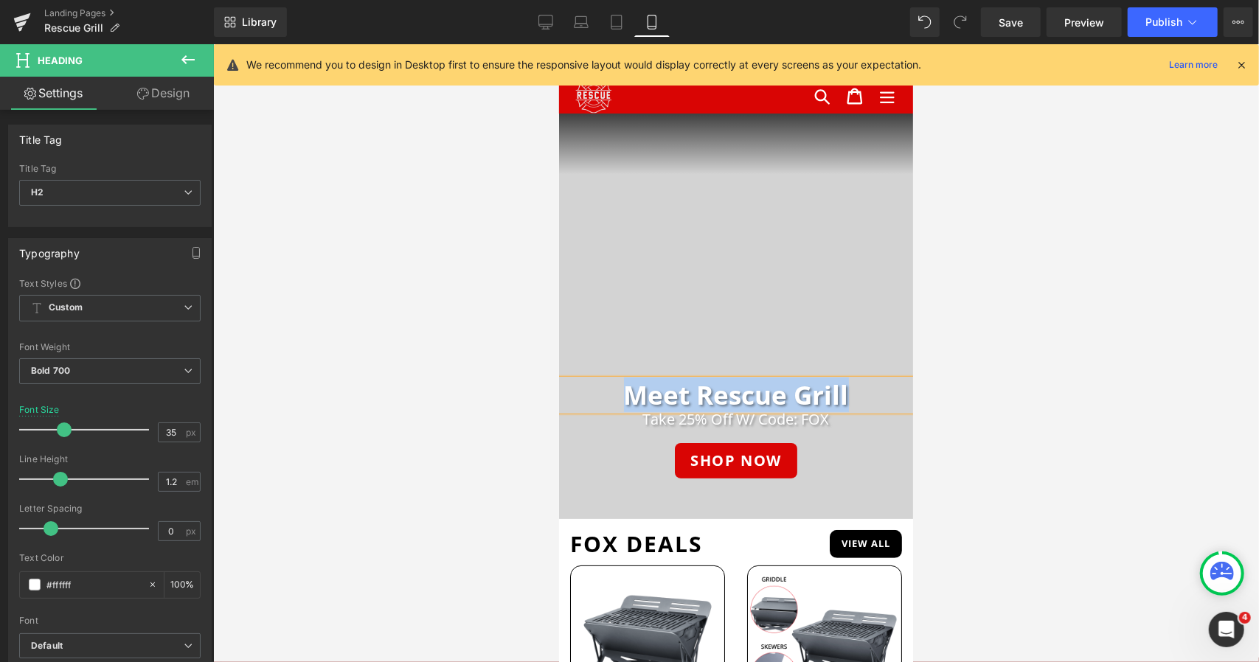
paste div
click at [1013, 27] on span "Save" at bounding box center [1011, 22] width 24 height 15
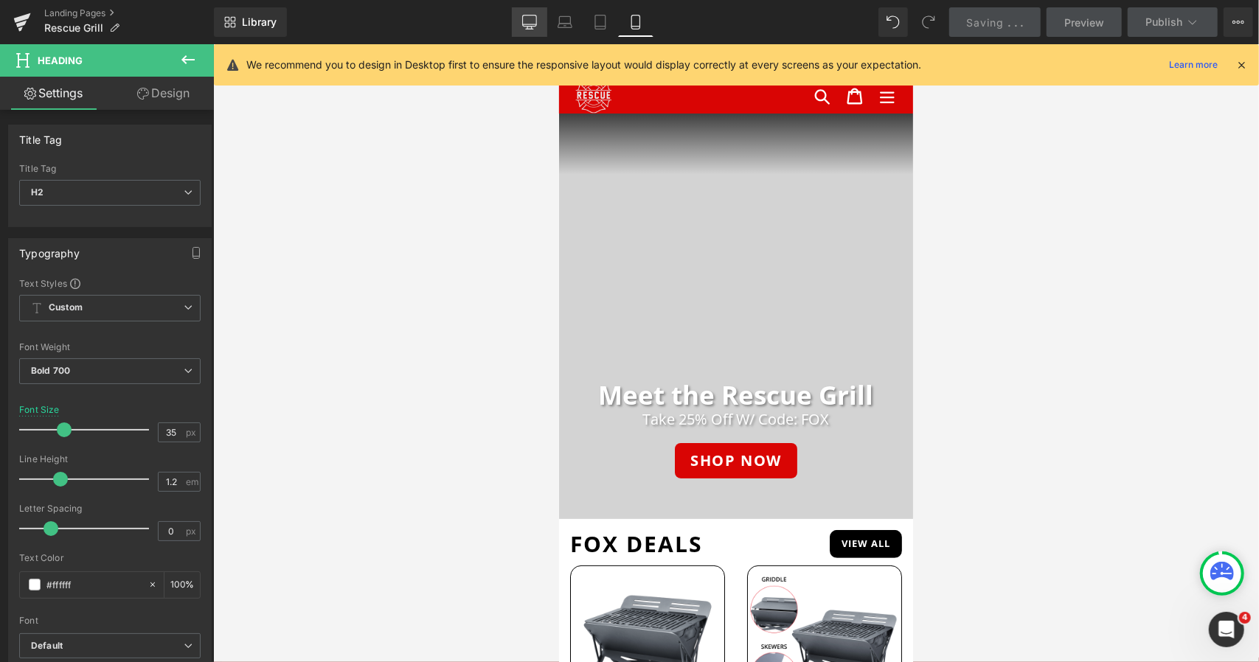
click at [528, 27] on icon at bounding box center [529, 22] width 15 height 15
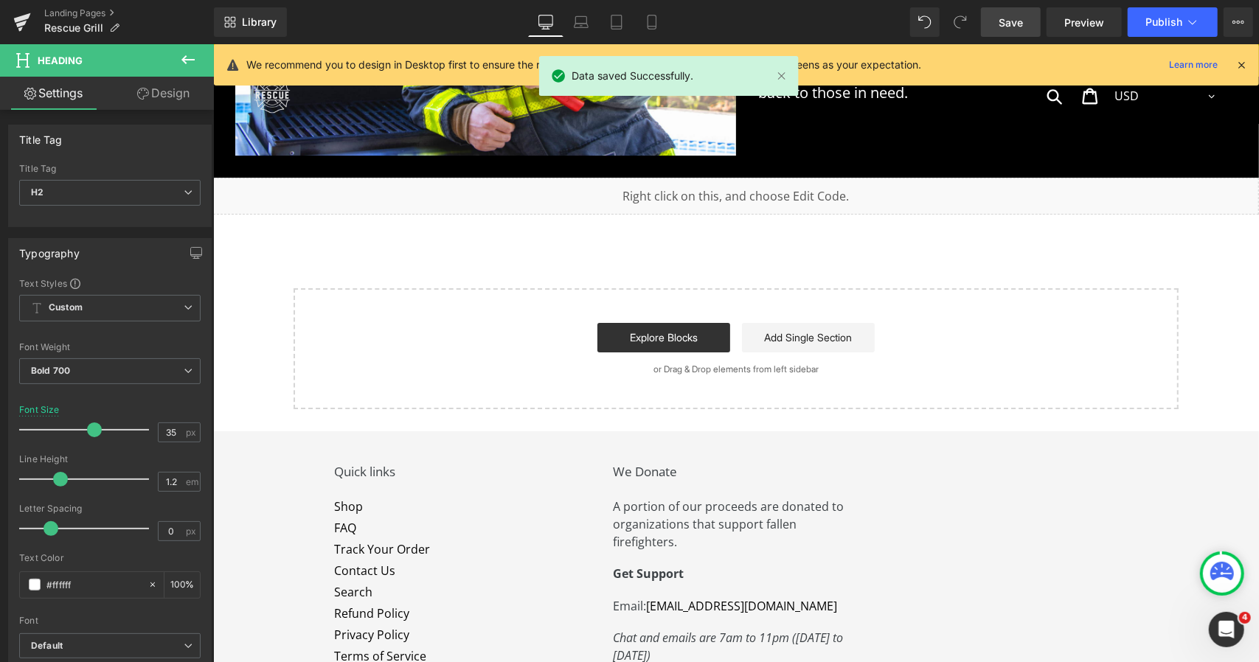
scroll to position [6853, 0]
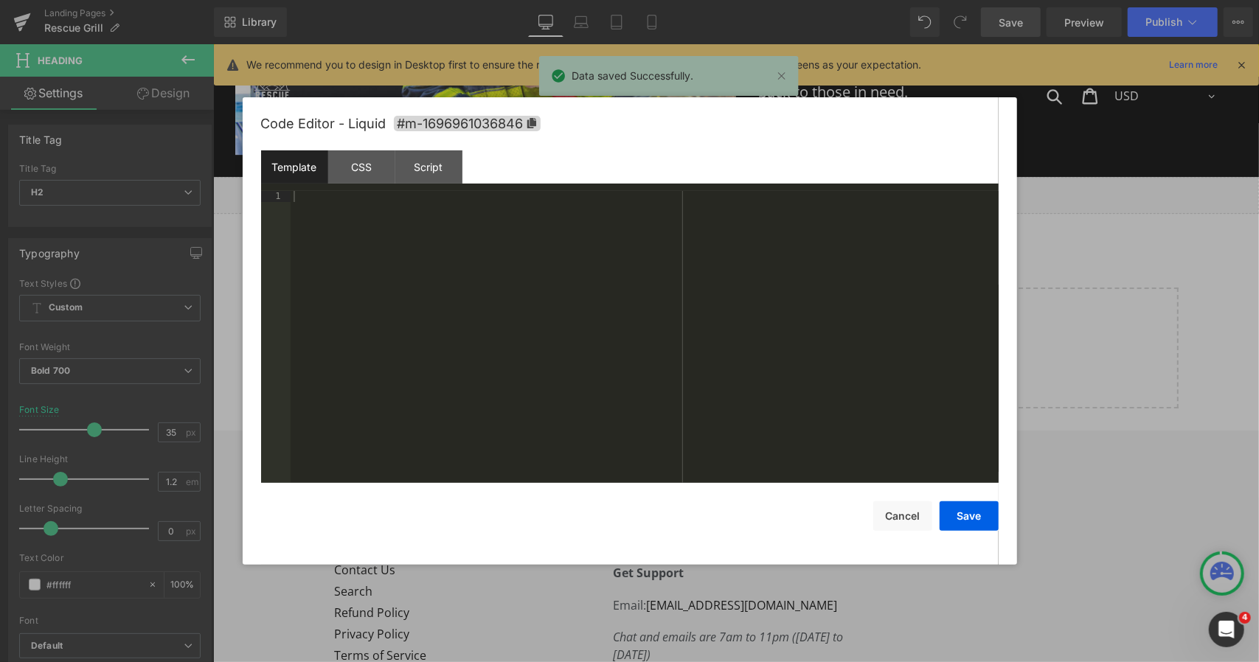
click at [753, 179] on link at bounding box center [745, 188] width 15 height 18
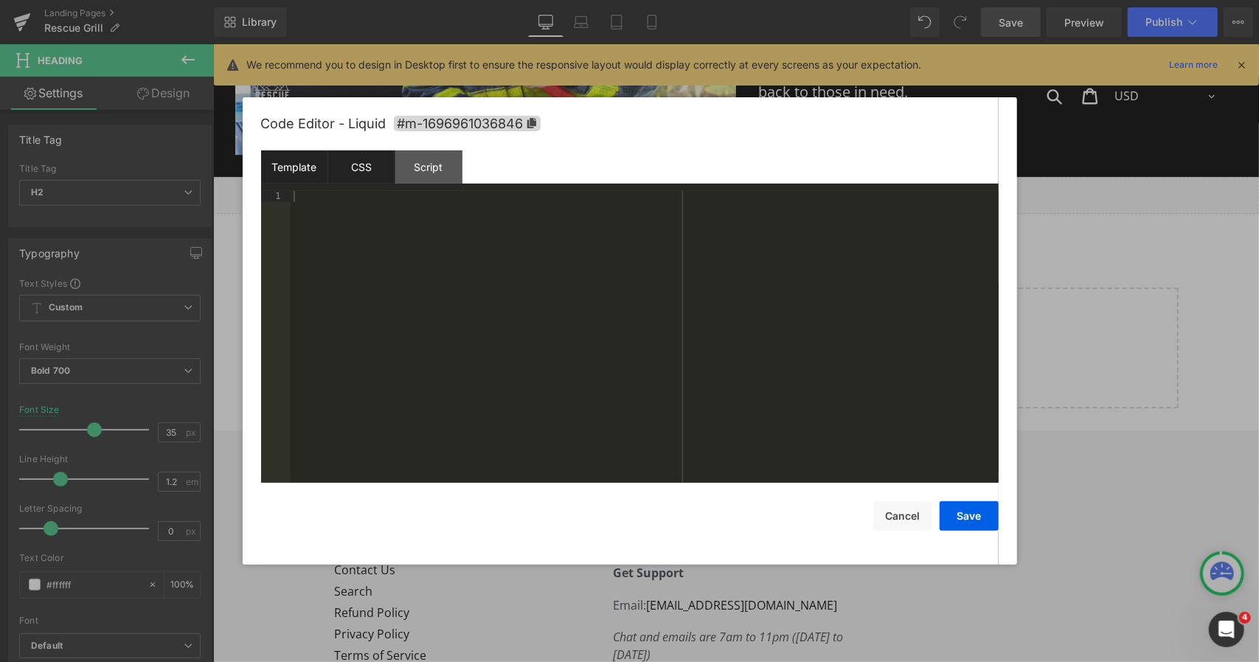
click at [388, 167] on div "CSS" at bounding box center [361, 166] width 67 height 33
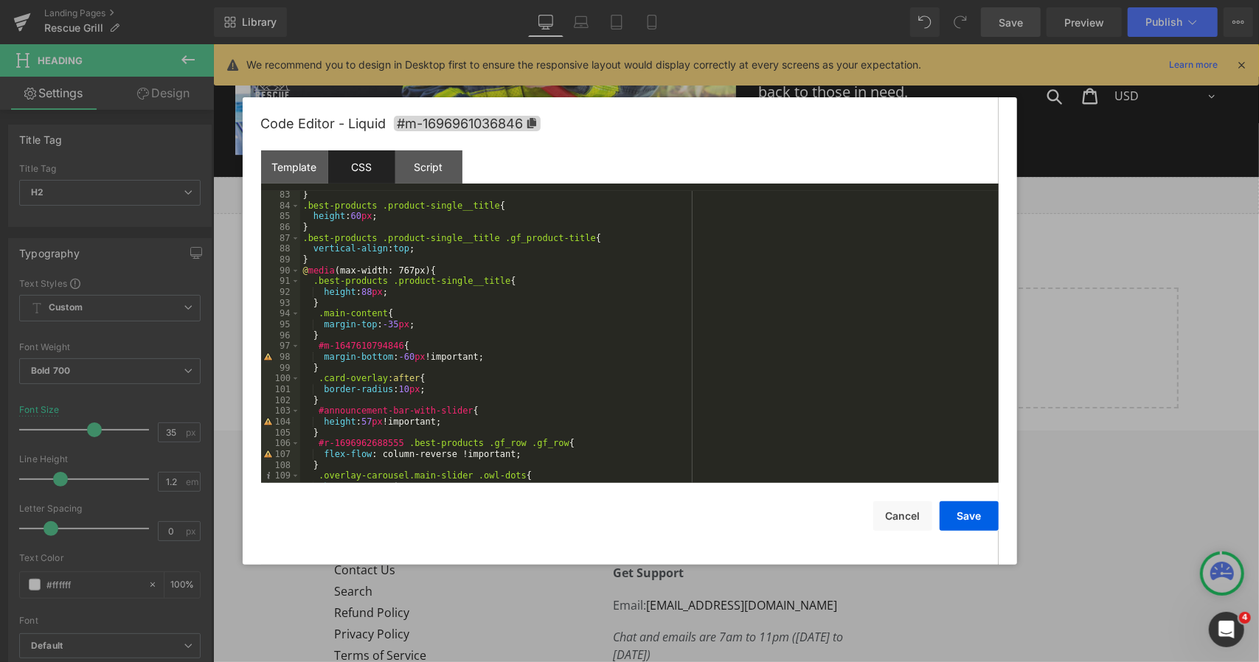
scroll to position [889, 0]
click at [434, 325] on div "} .best-products .product-single__title { height : 60 px ; } .best-products .pr…" at bounding box center [646, 345] width 693 height 313
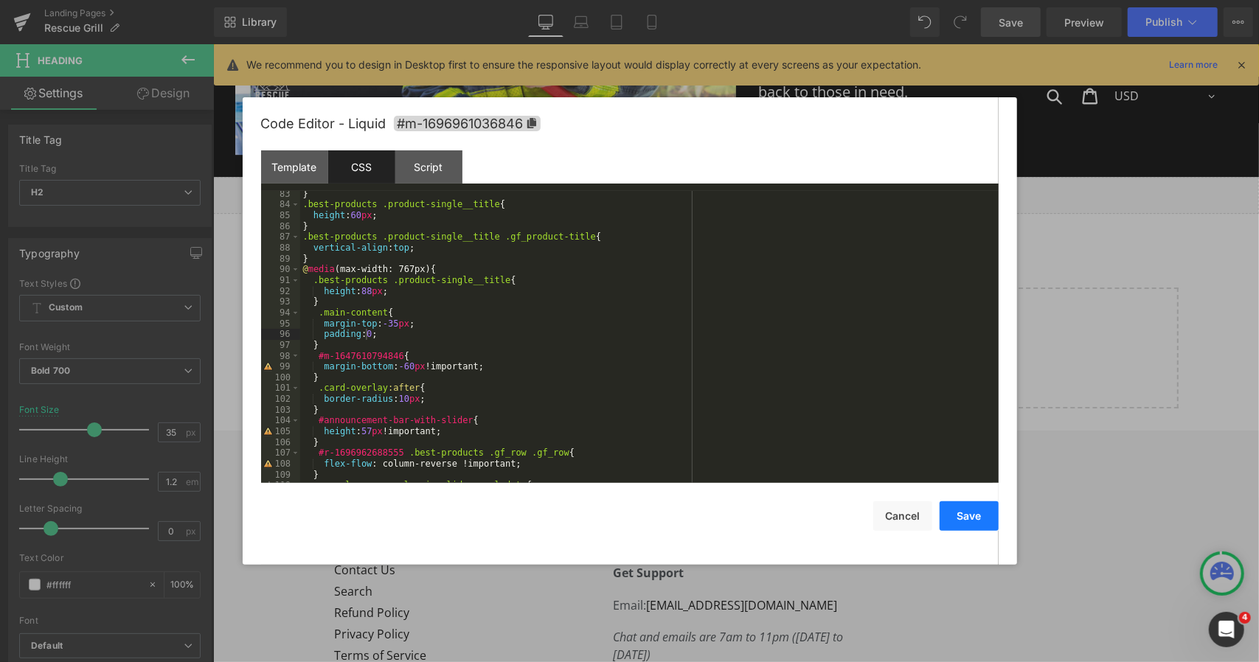
click at [957, 516] on button "Save" at bounding box center [969, 517] width 59 height 30
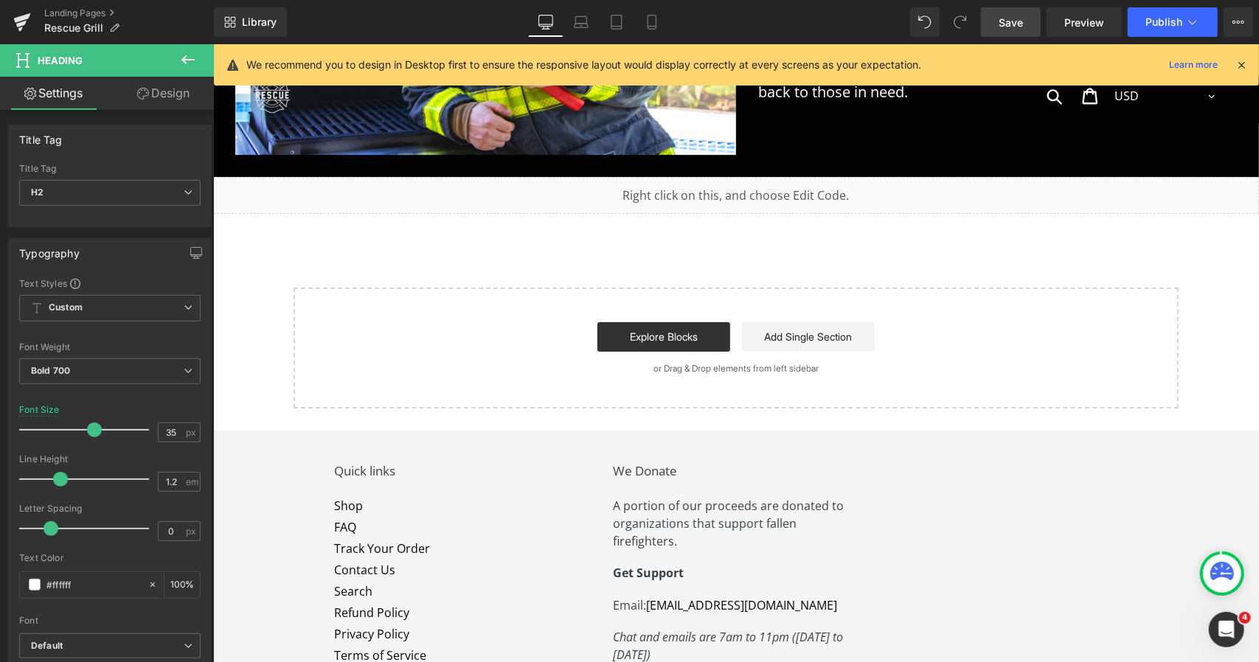
click at [1021, 16] on span "Save" at bounding box center [1011, 22] width 24 height 15
click at [1180, 22] on span "Publish" at bounding box center [1163, 22] width 37 height 12
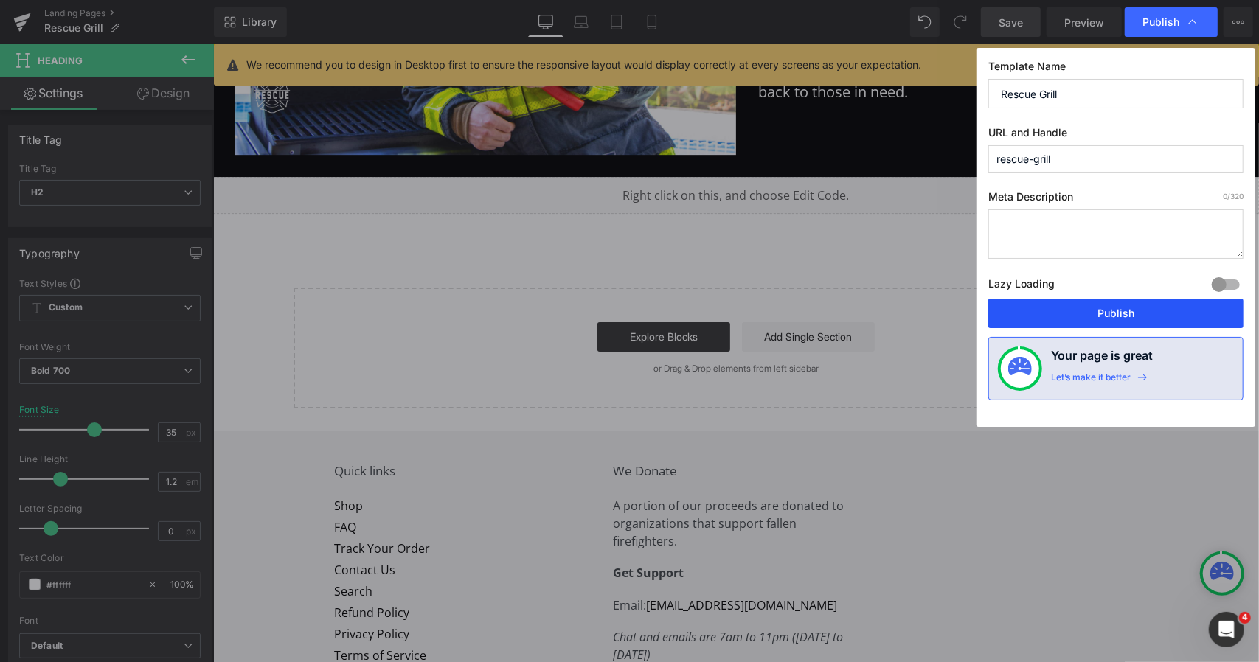
click at [1049, 308] on button "Publish" at bounding box center [1115, 314] width 255 height 30
